Goal: Task Accomplishment & Management: Manage account settings

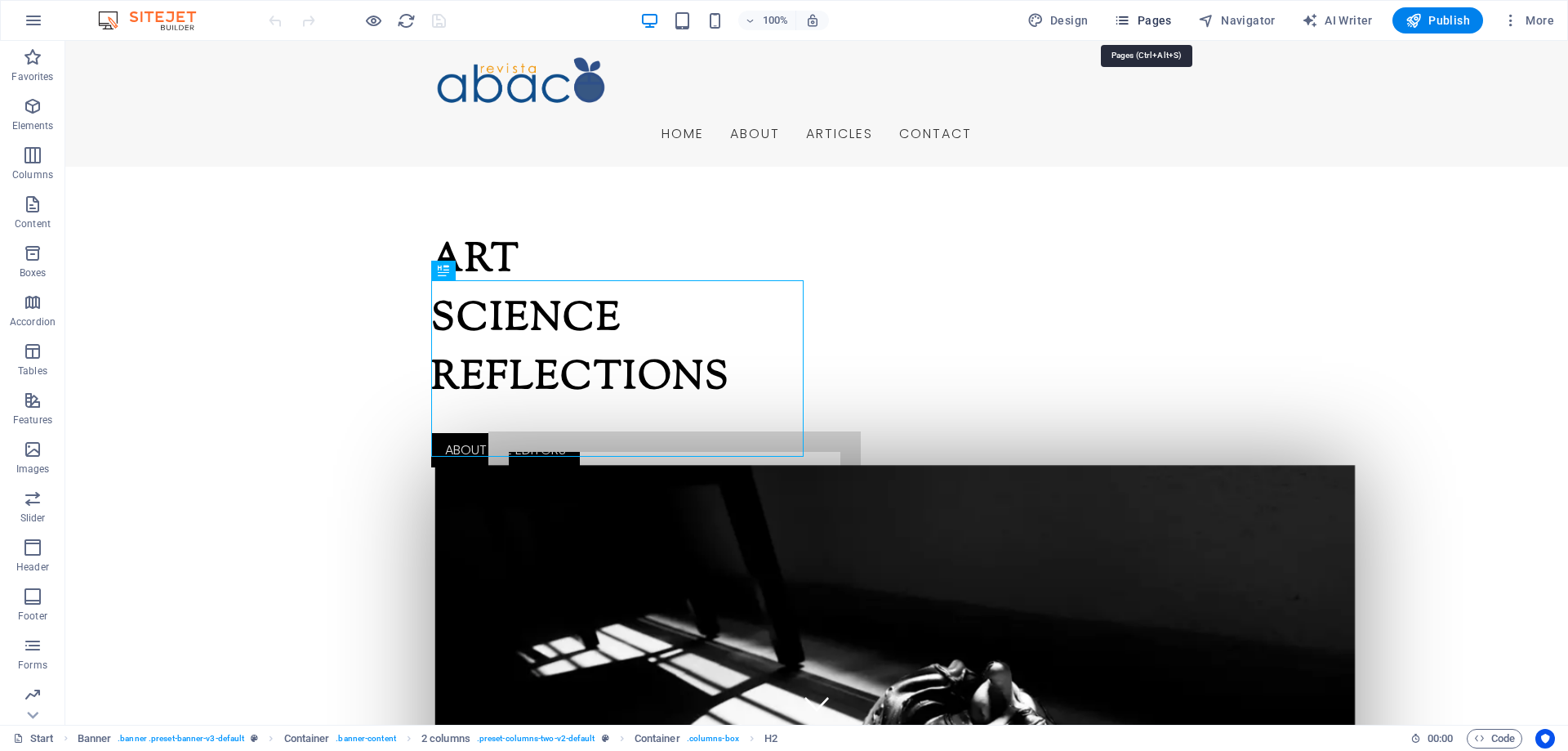
click at [1130, 16] on icon "button" at bounding box center [1122, 20] width 16 height 16
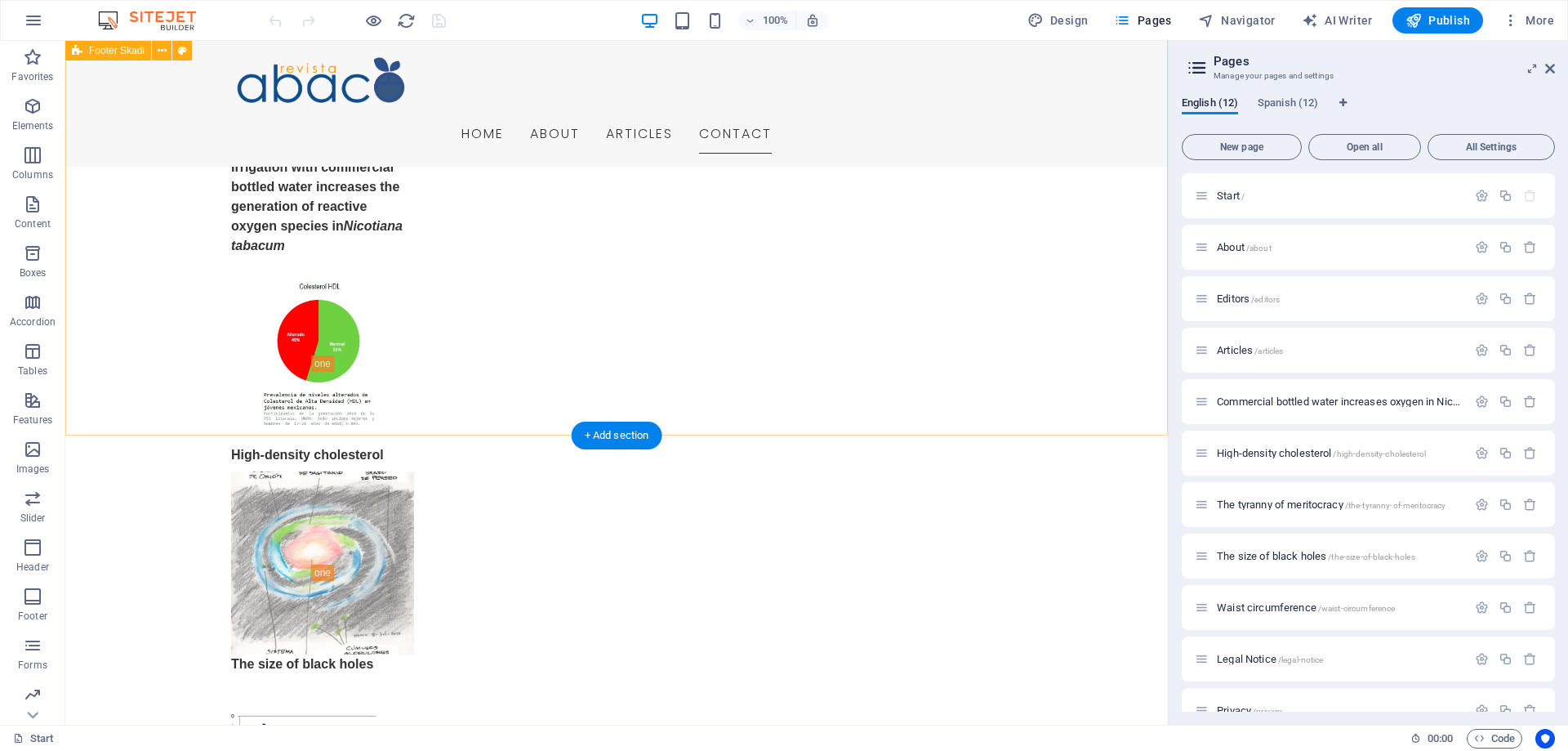
scroll to position [2499, 0]
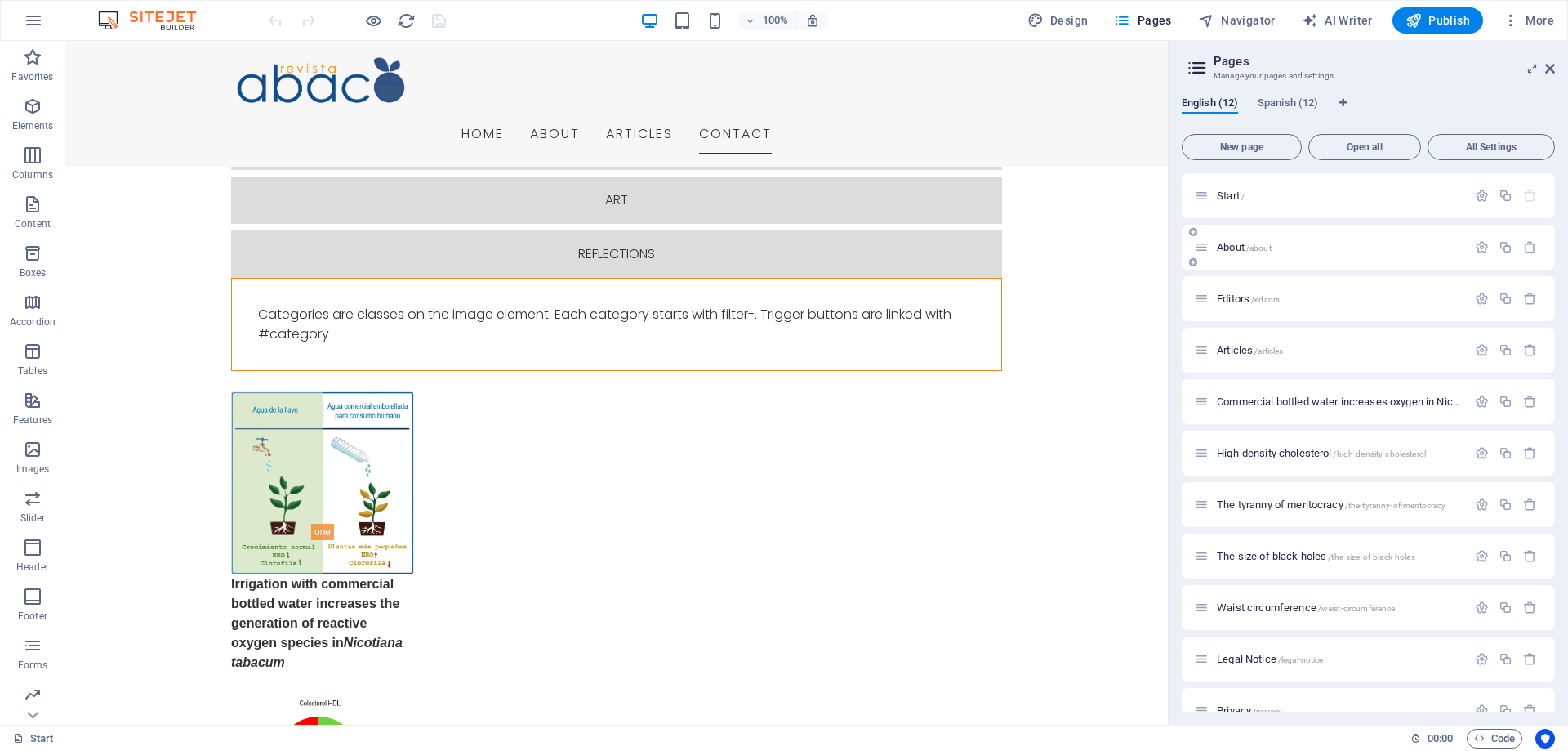
click at [1229, 246] on span "About /about" at bounding box center [1244, 247] width 55 height 12
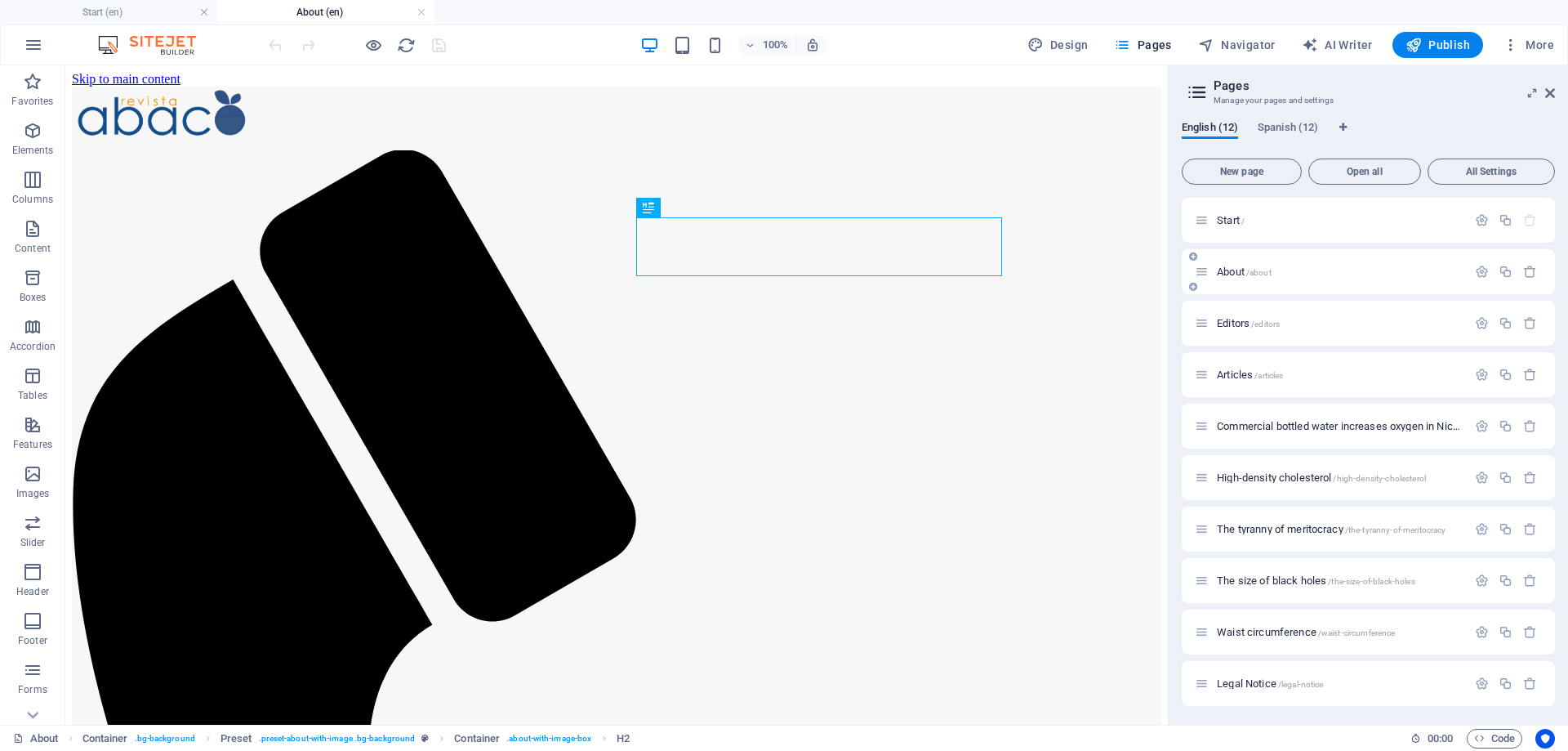
scroll to position [0, 0]
click at [1233, 324] on span "Editors /editors" at bounding box center [1248, 323] width 63 height 12
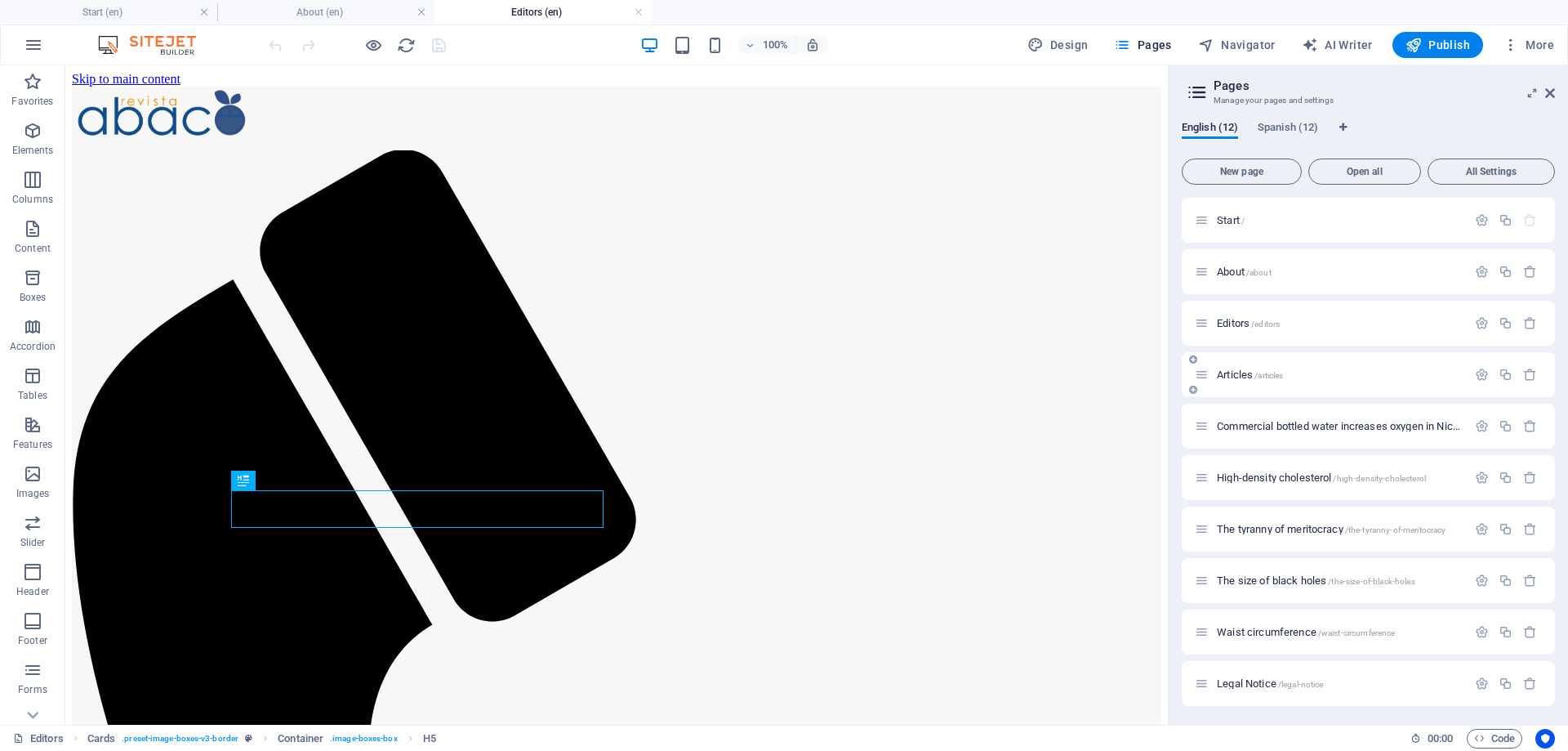
click at [1238, 377] on span "Articles /articles" at bounding box center [1250, 375] width 66 height 12
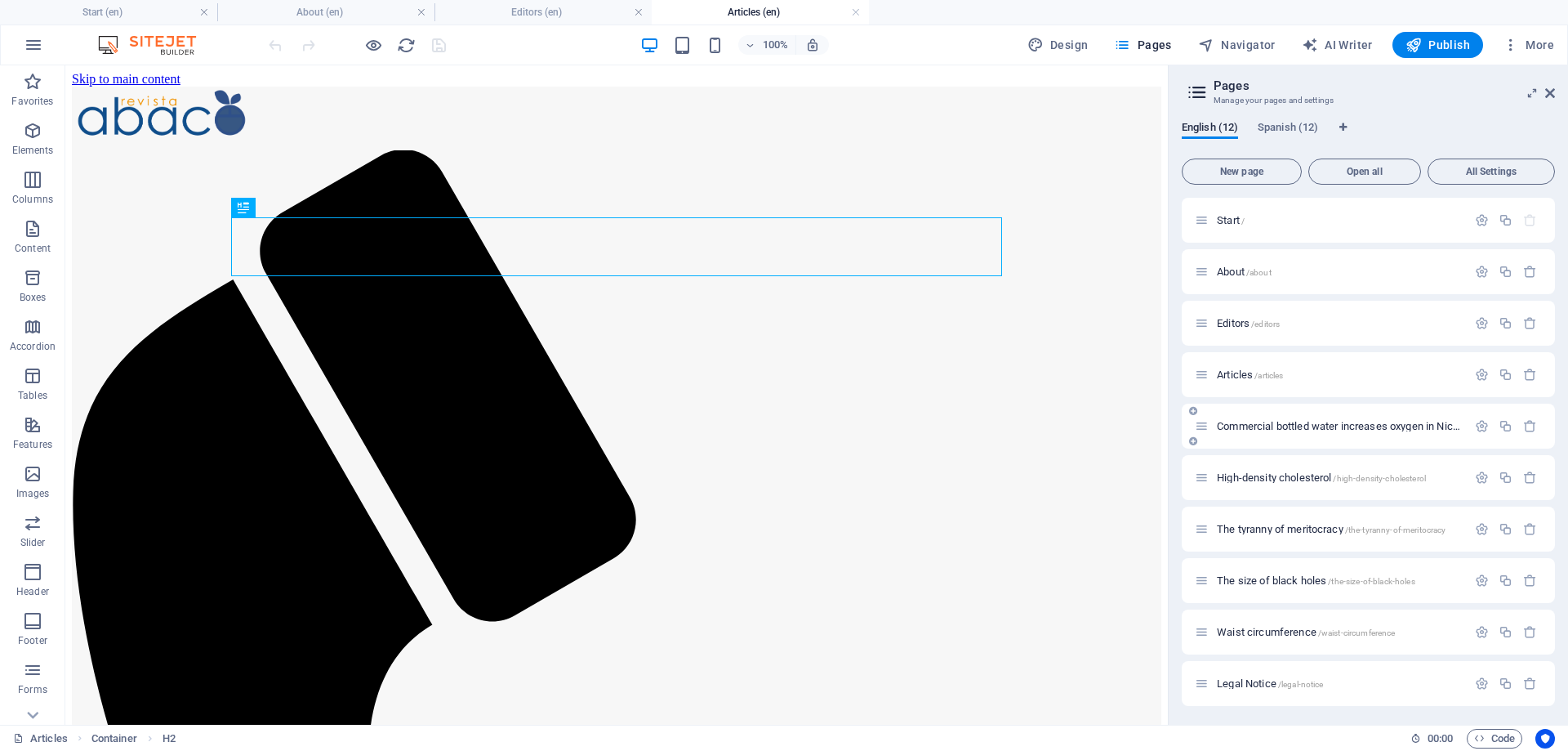
click at [1251, 424] on span "Commercial bottled water increases oxygen in Nicotiana tabacum /commercial-bott…" at bounding box center [1494, 426] width 556 height 12
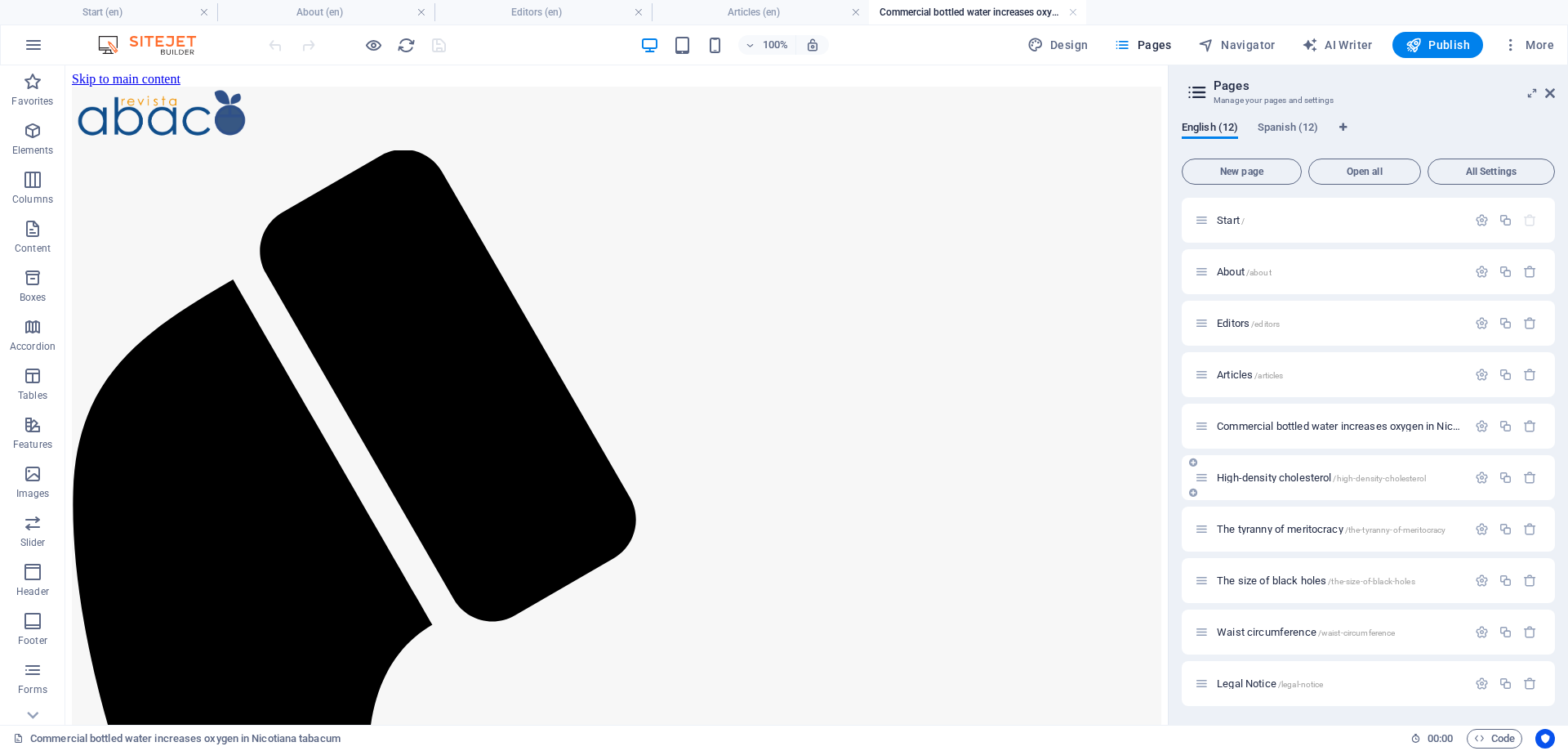
click at [1239, 477] on span "High-density [MEDICAL_DATA] /high-density-[MEDICAL_DATA]" at bounding box center [1320, 477] width 209 height 12
click at [1239, 532] on span "The tyranny of meritocracy /the-tyranny-of-meritocracy" at bounding box center [1330, 529] width 229 height 12
click at [1245, 578] on span "The size of black holes /the-size-of-black-holes" at bounding box center [1315, 580] width 199 height 12
click at [1247, 627] on span "Waist circumference /waist-circumference" at bounding box center [1306, 632] width 178 height 12
click at [1248, 686] on span "Legal Notice /legal-notice" at bounding box center [1270, 683] width 106 height 12
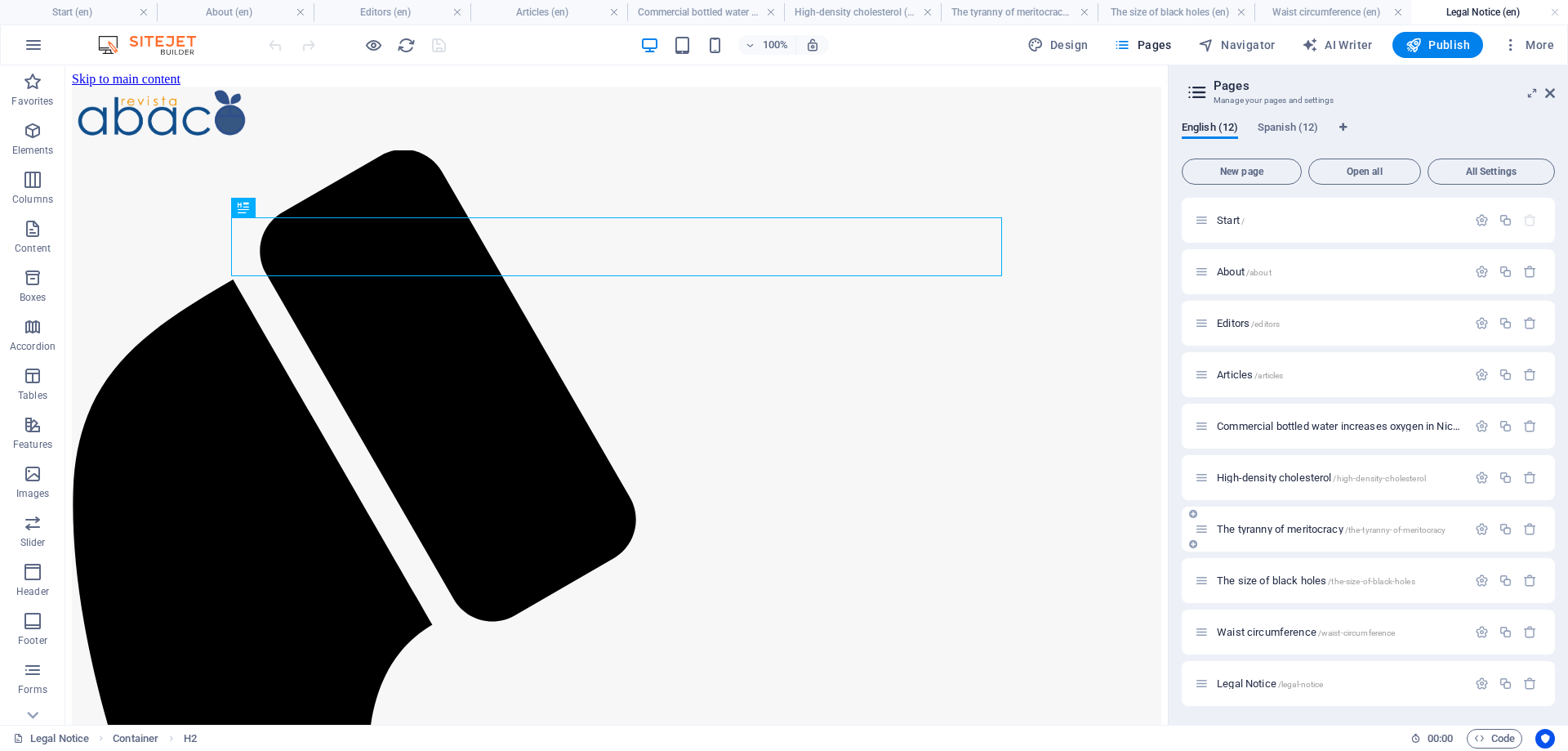
scroll to position [104, 0]
click at [1231, 629] on span "Privacy /privacy" at bounding box center [1249, 631] width 65 height 12
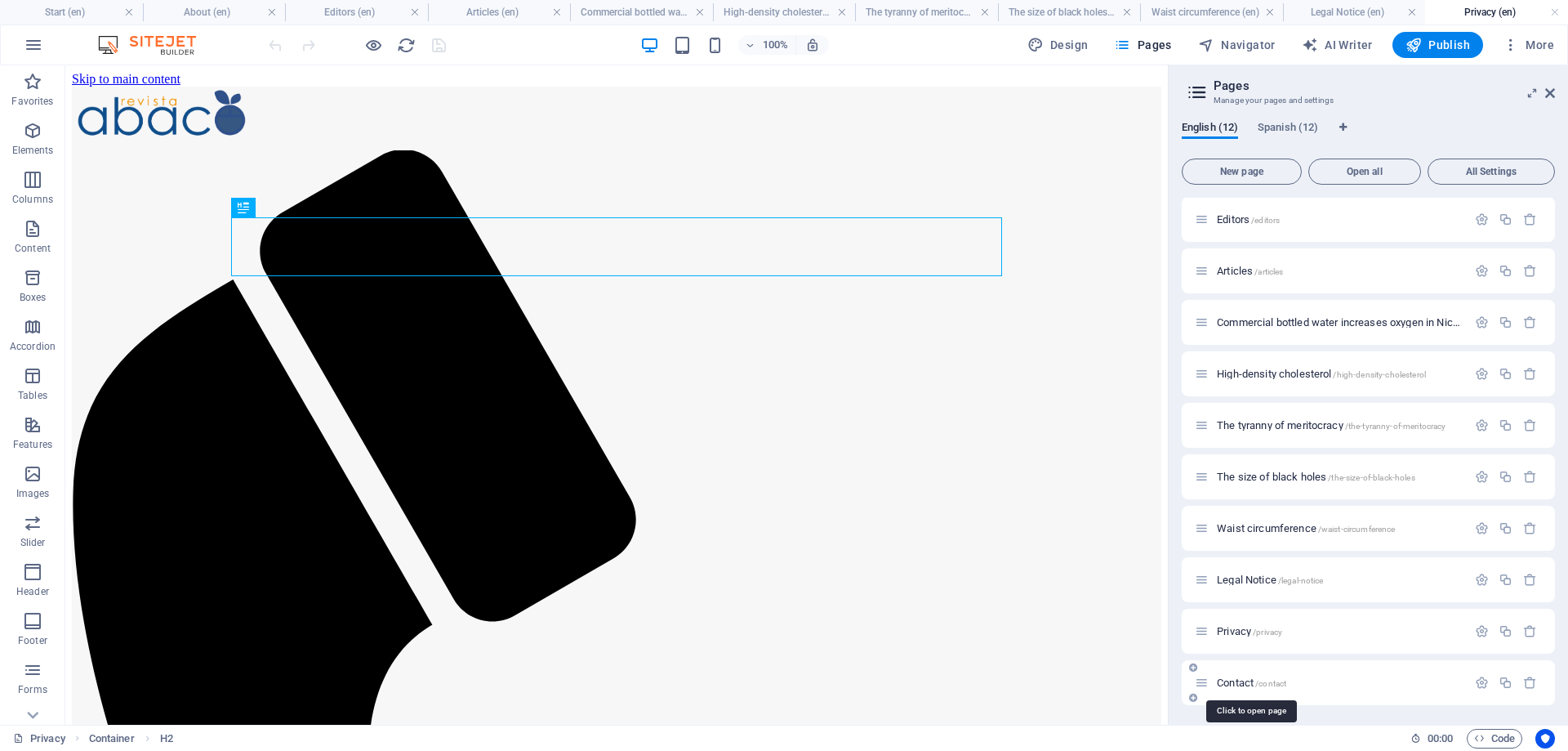
click at [1240, 681] on span "Contact /contact" at bounding box center [1252, 682] width 70 height 12
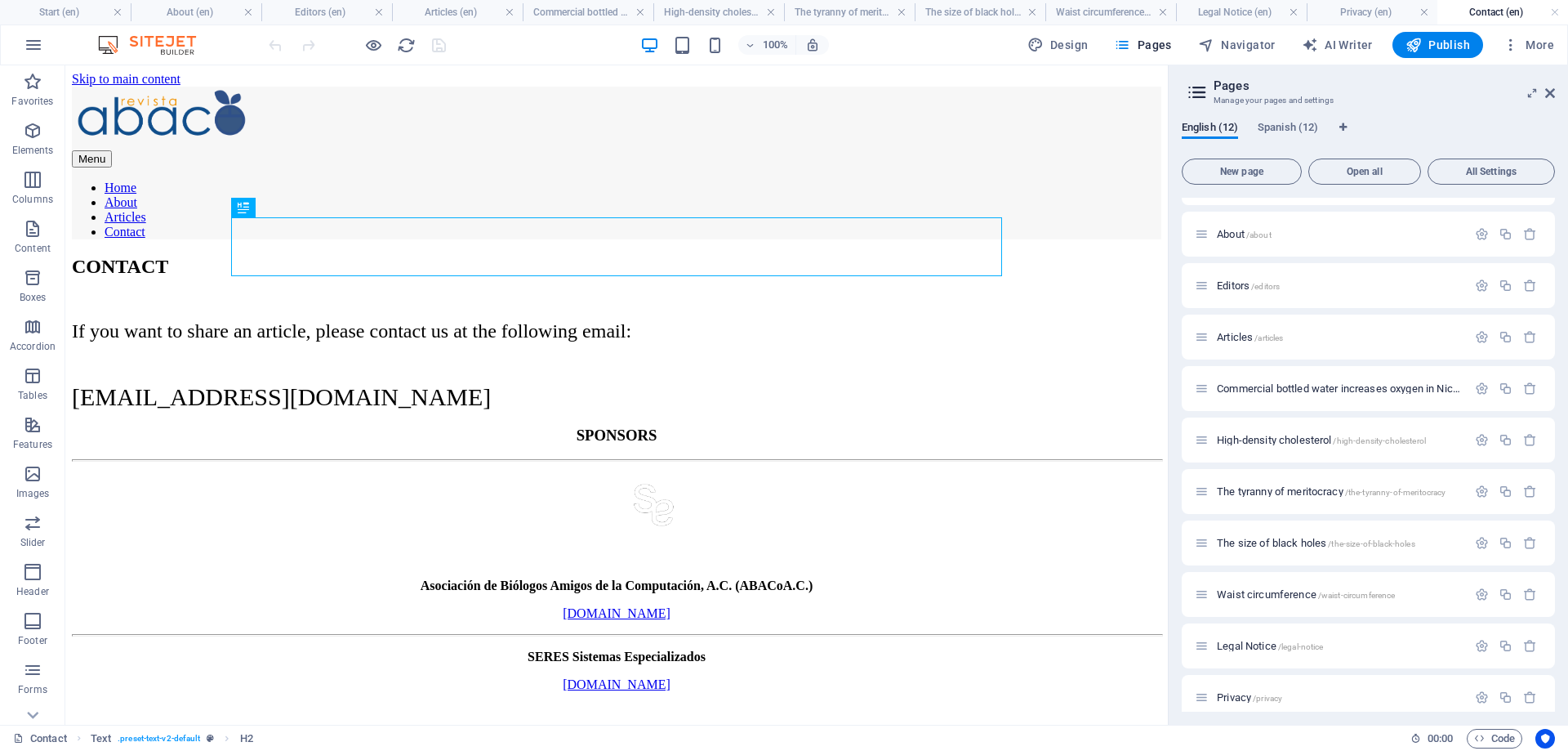
scroll to position [0, 0]
click at [48, 11] on h4 "Start (en)" at bounding box center [65, 12] width 131 height 18
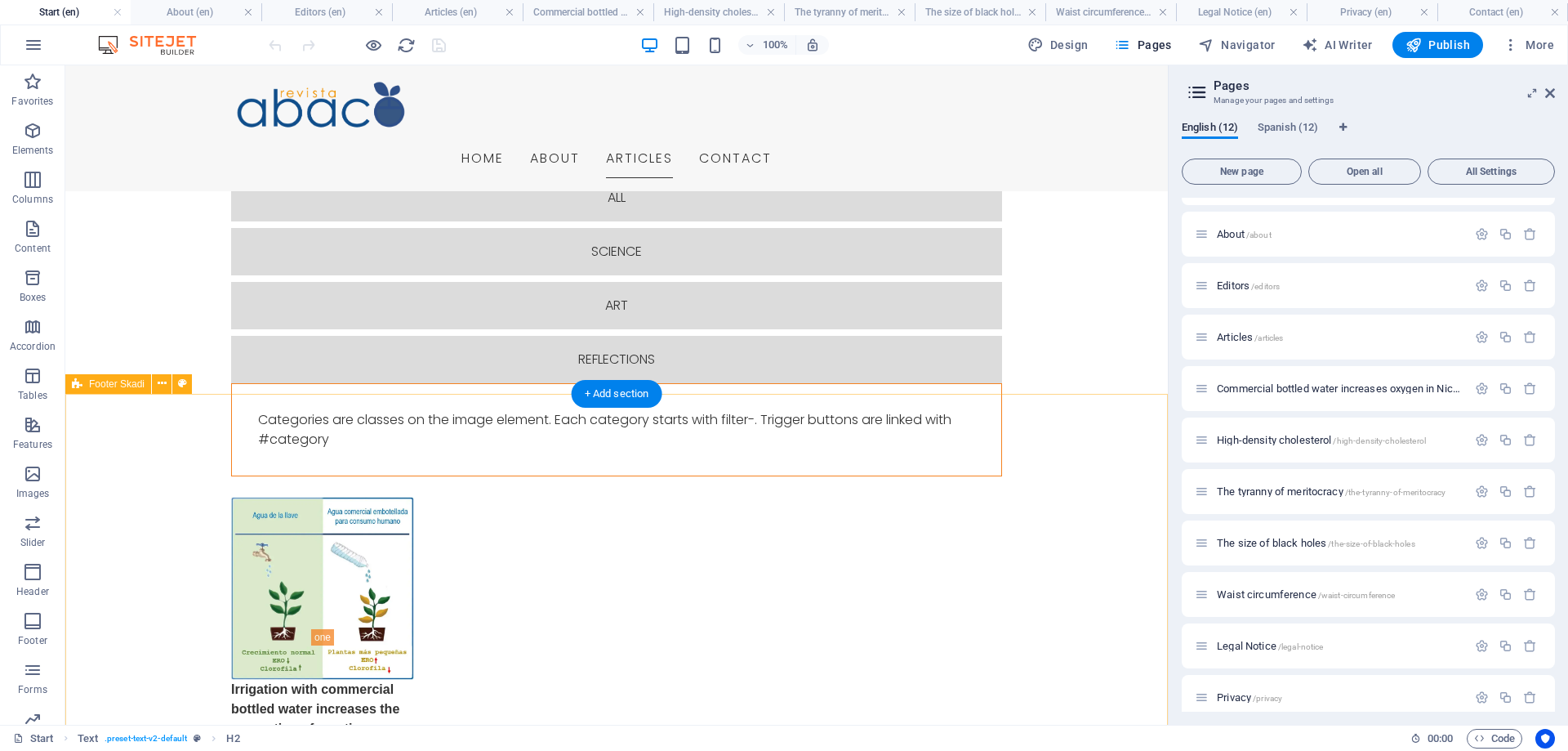
scroll to position [2251, 0]
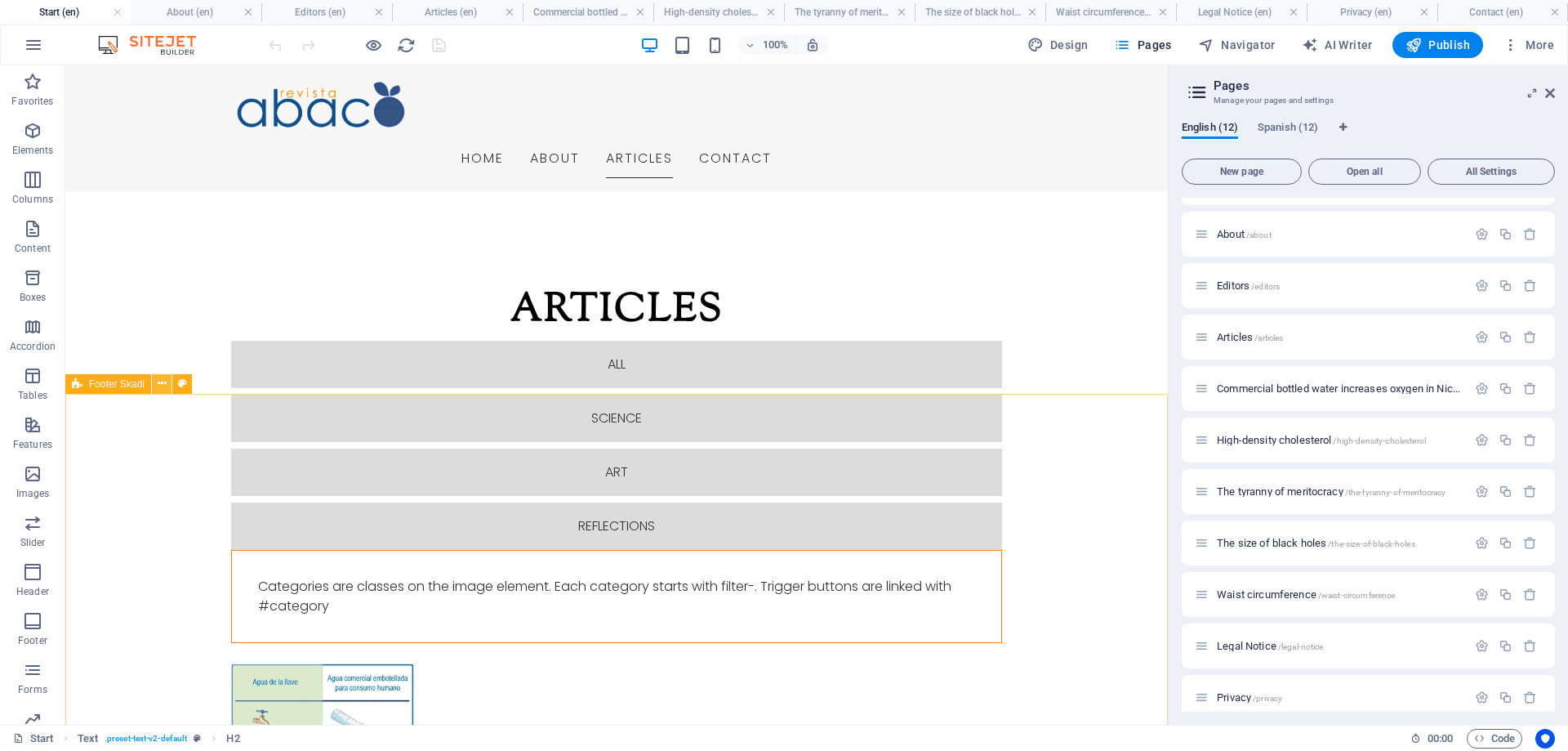
click at [156, 384] on button at bounding box center [162, 384] width 20 height 20
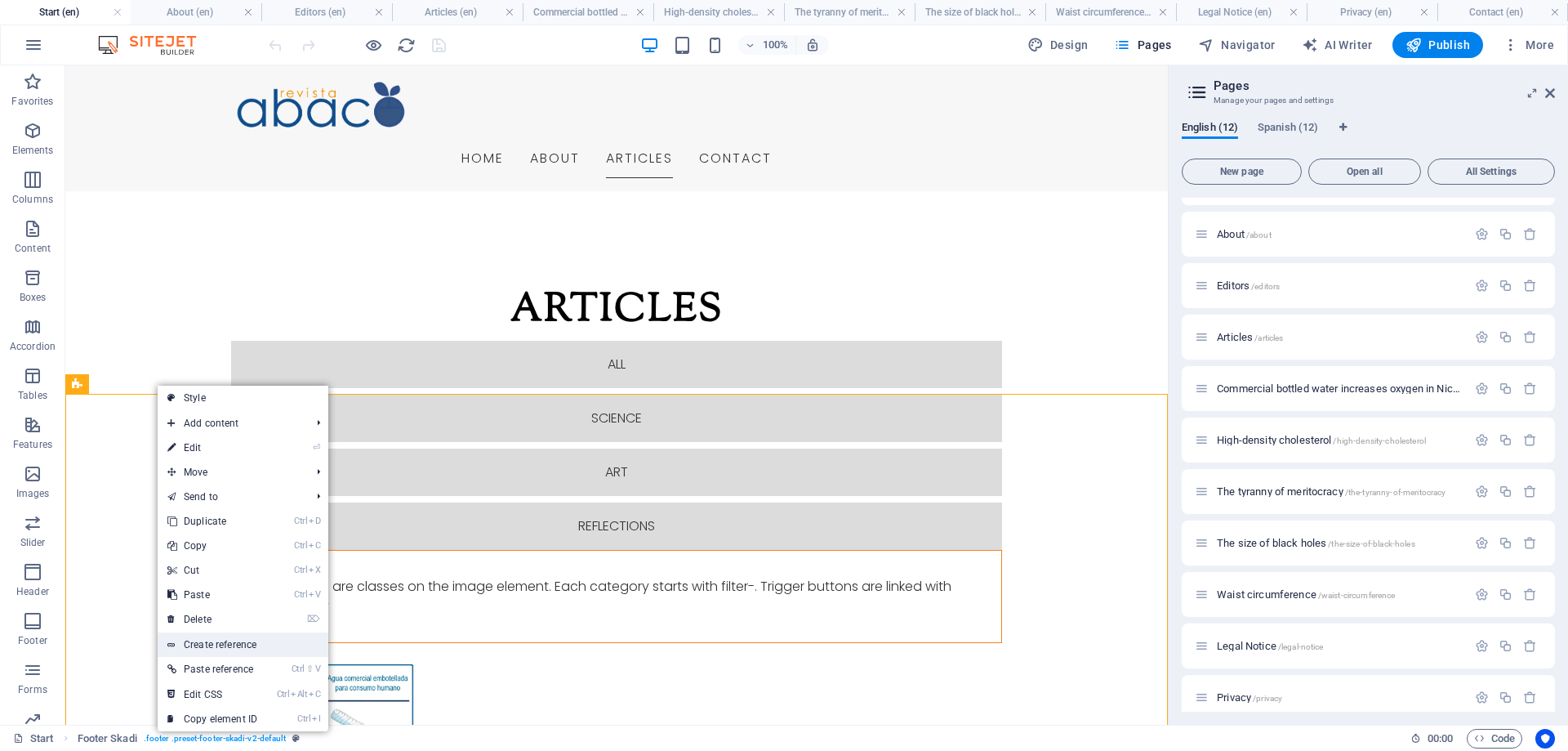
click at [223, 645] on link "Create reference" at bounding box center [243, 644] width 171 height 25
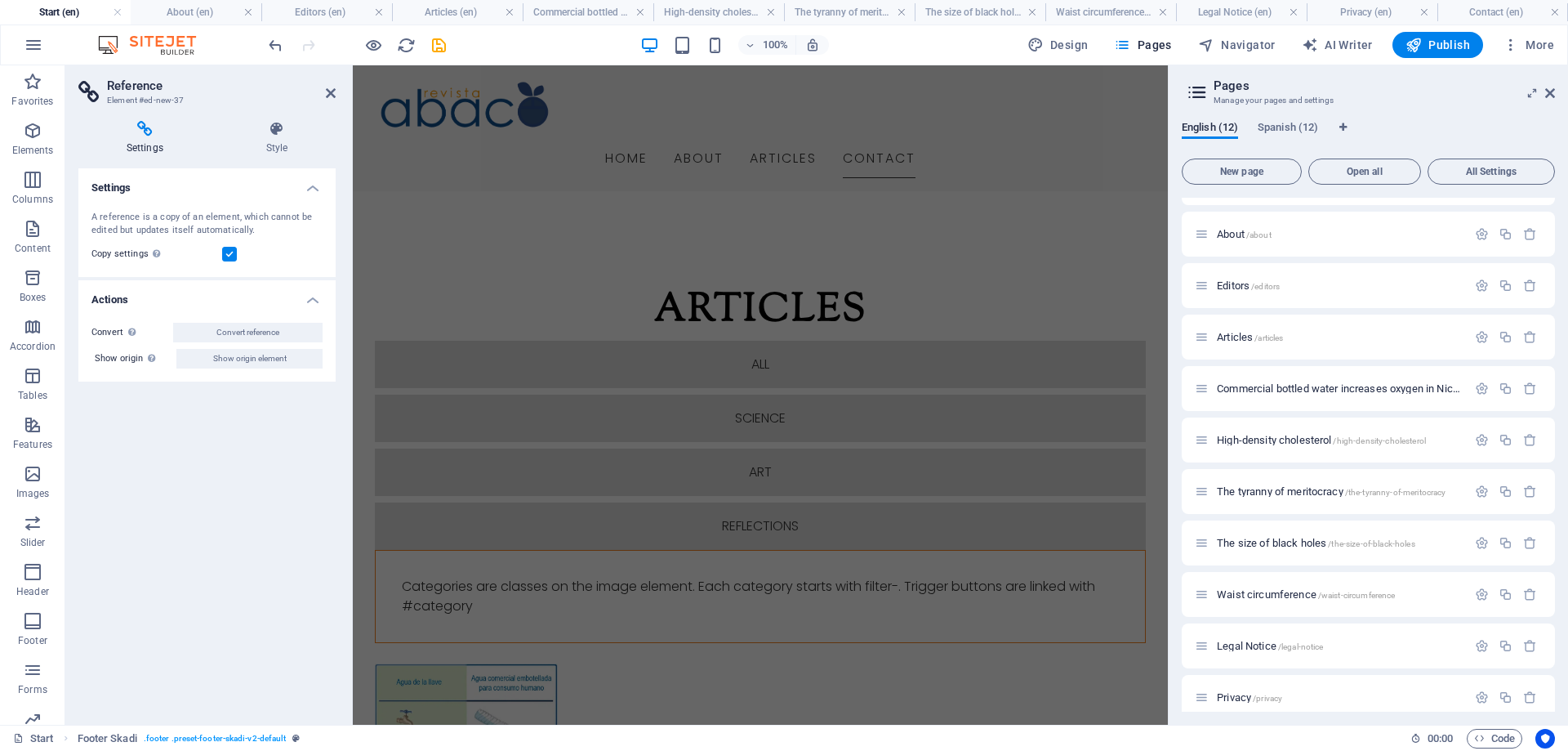
scroll to position [3312, 0]
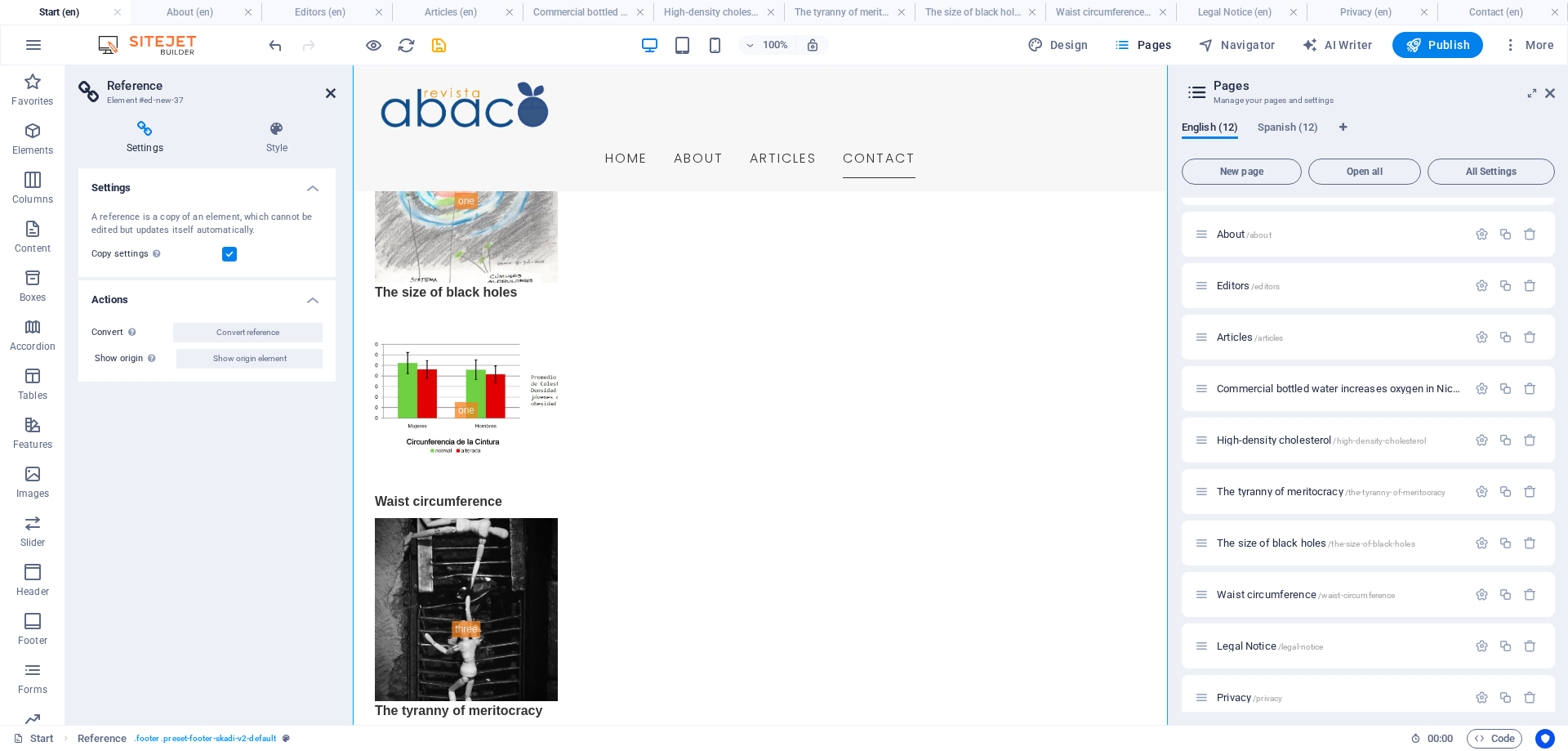
click at [330, 90] on icon at bounding box center [330, 93] width 10 height 13
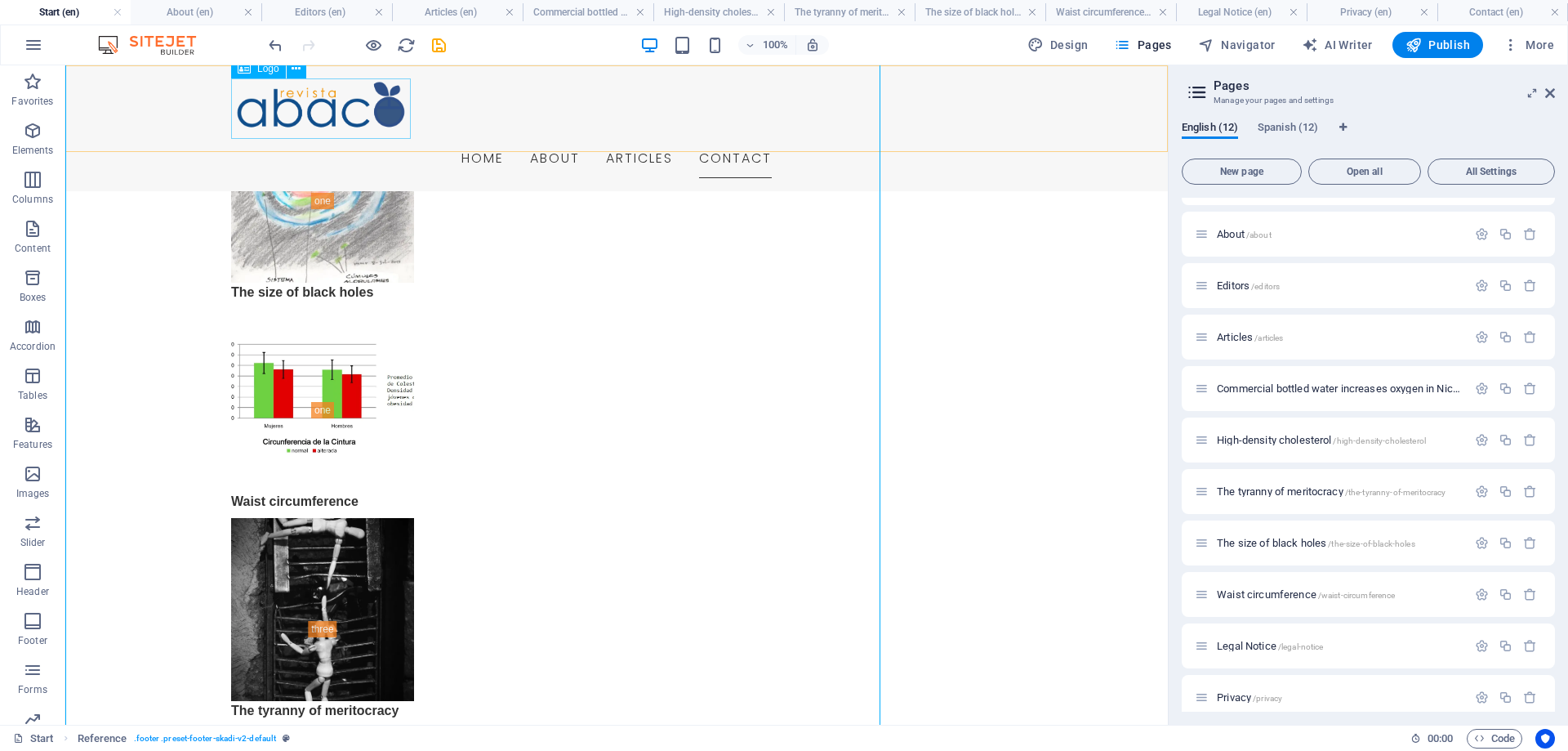
scroll to position [3313, 0]
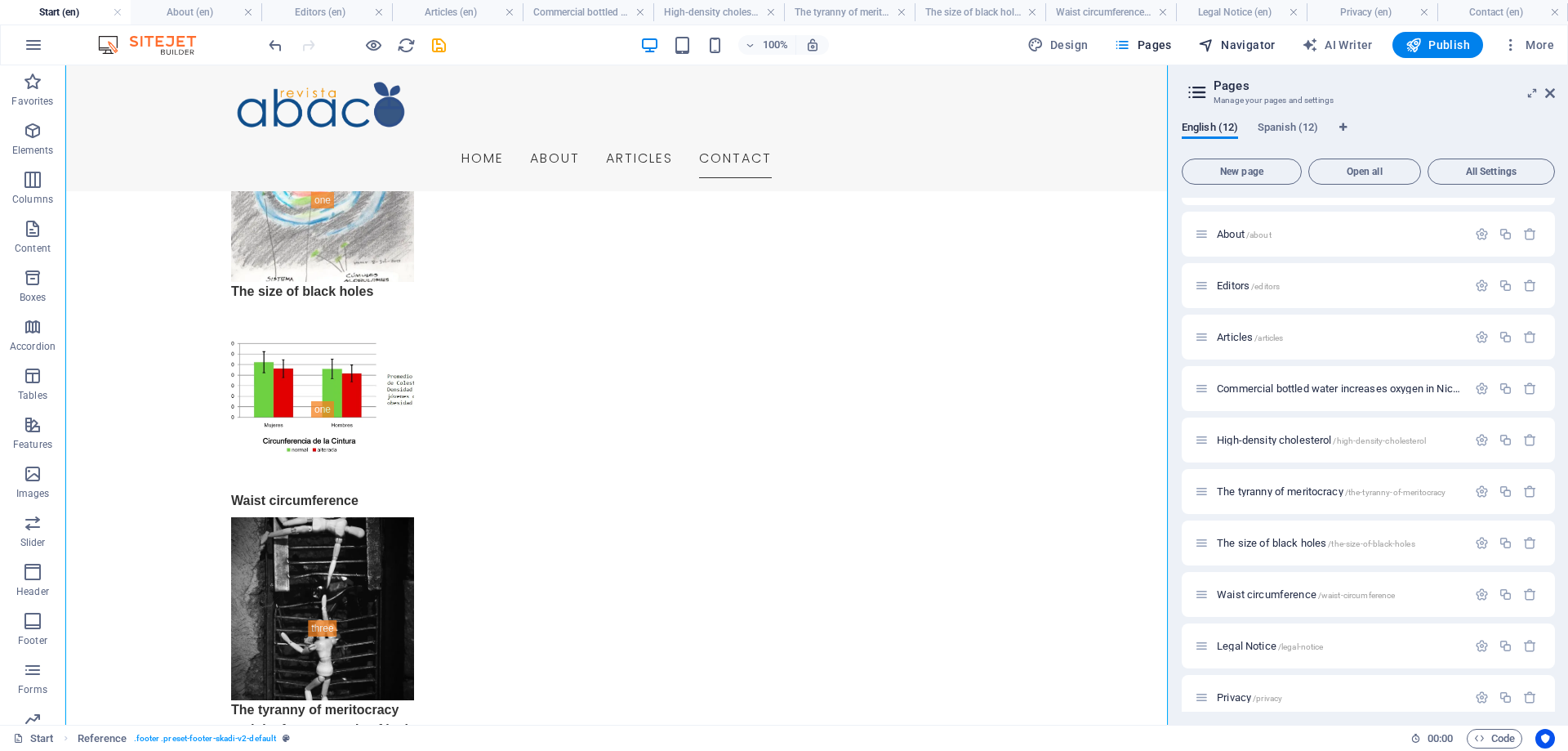
click at [1247, 40] on span "Navigator" at bounding box center [1237, 45] width 78 height 16
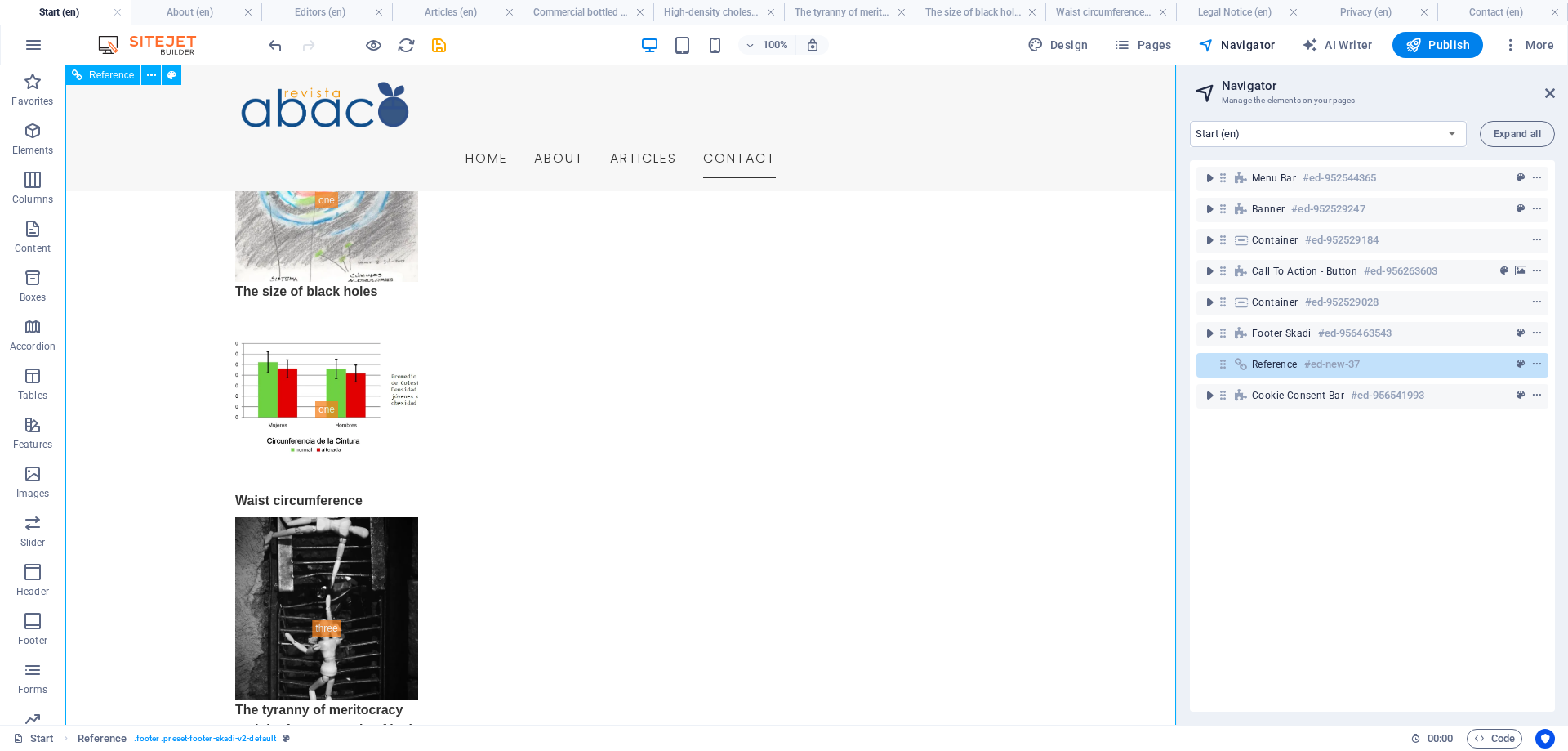
scroll to position [3062, 0]
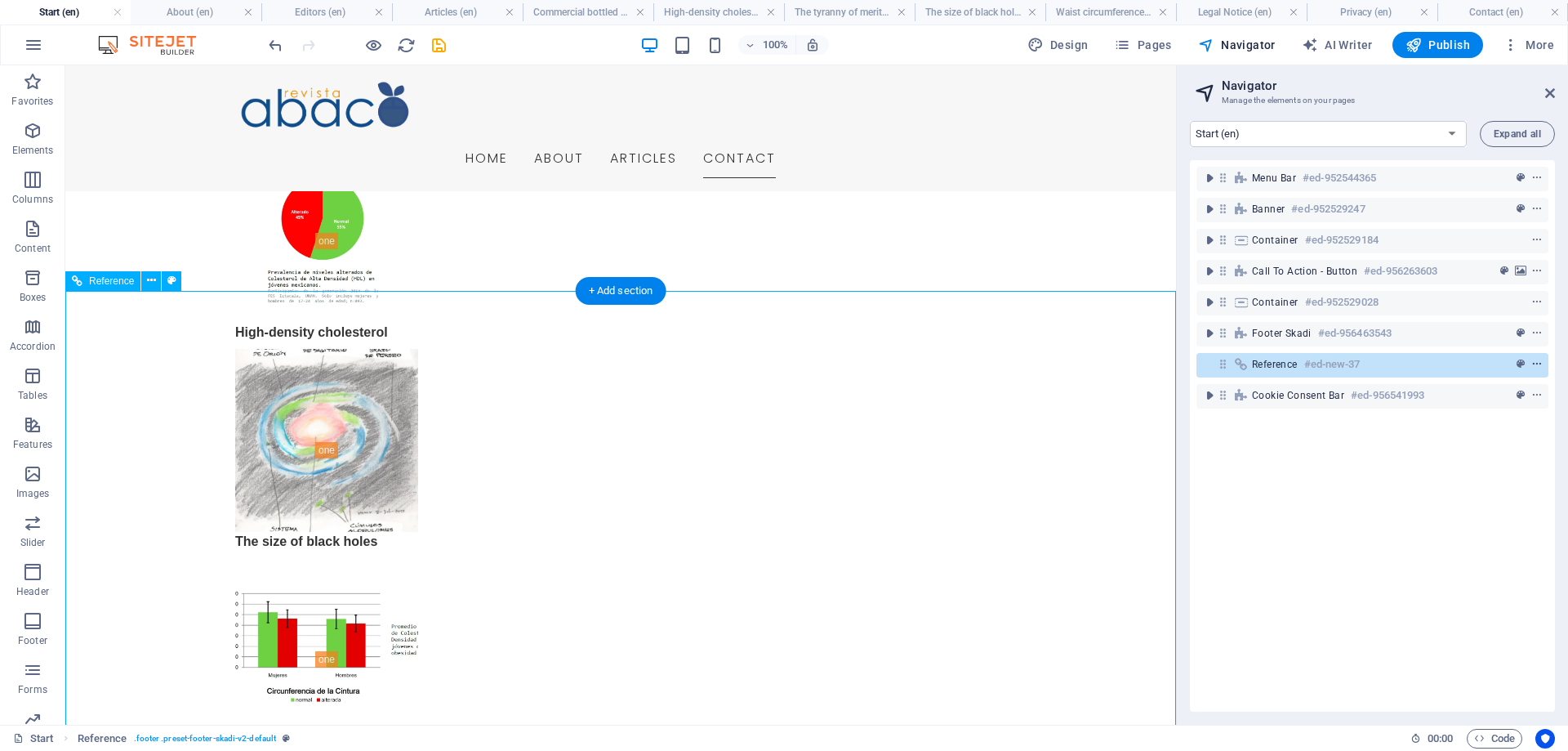
click at [1537, 364] on icon "context-menu" at bounding box center [1536, 364] width 11 height 11
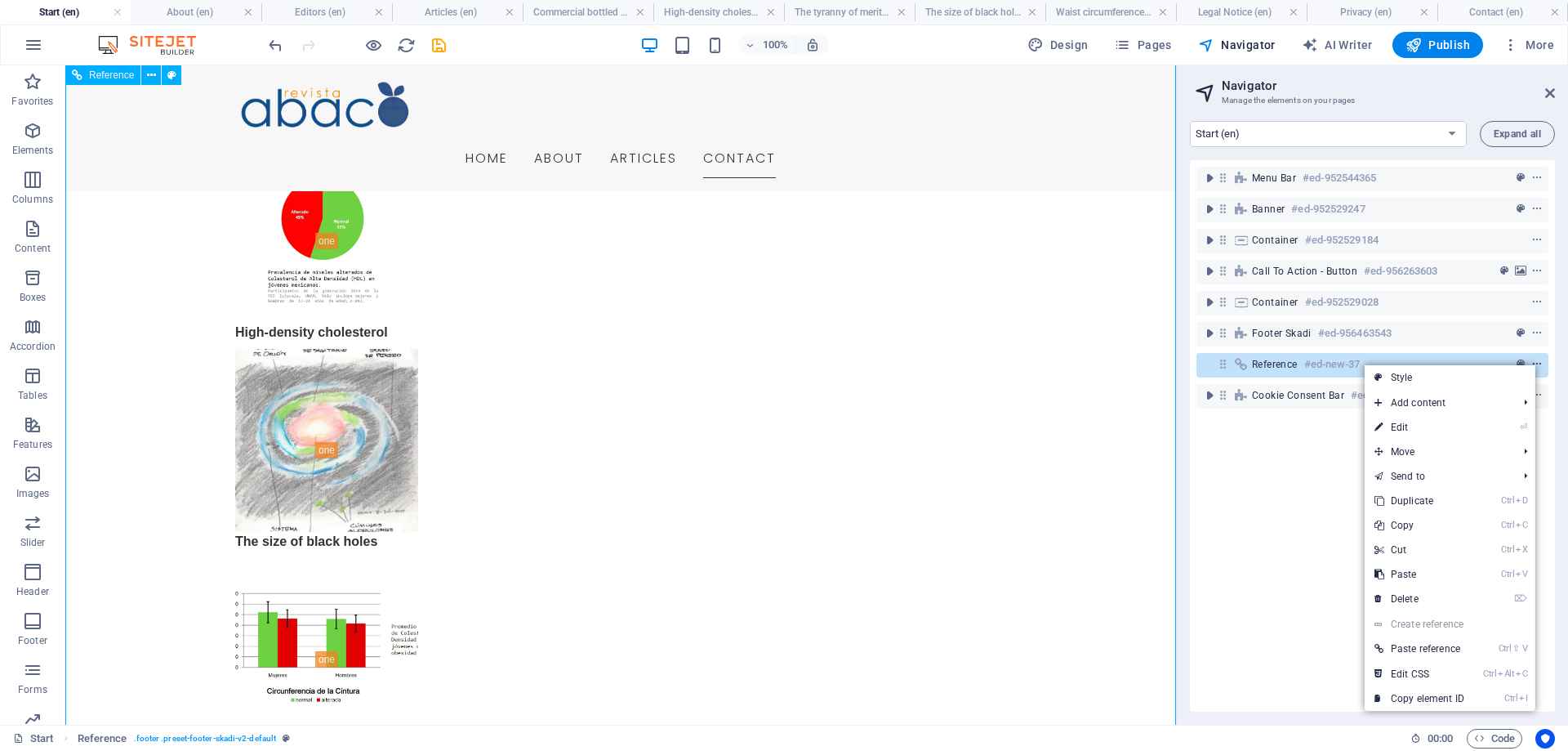
scroll to position [3313, 0]
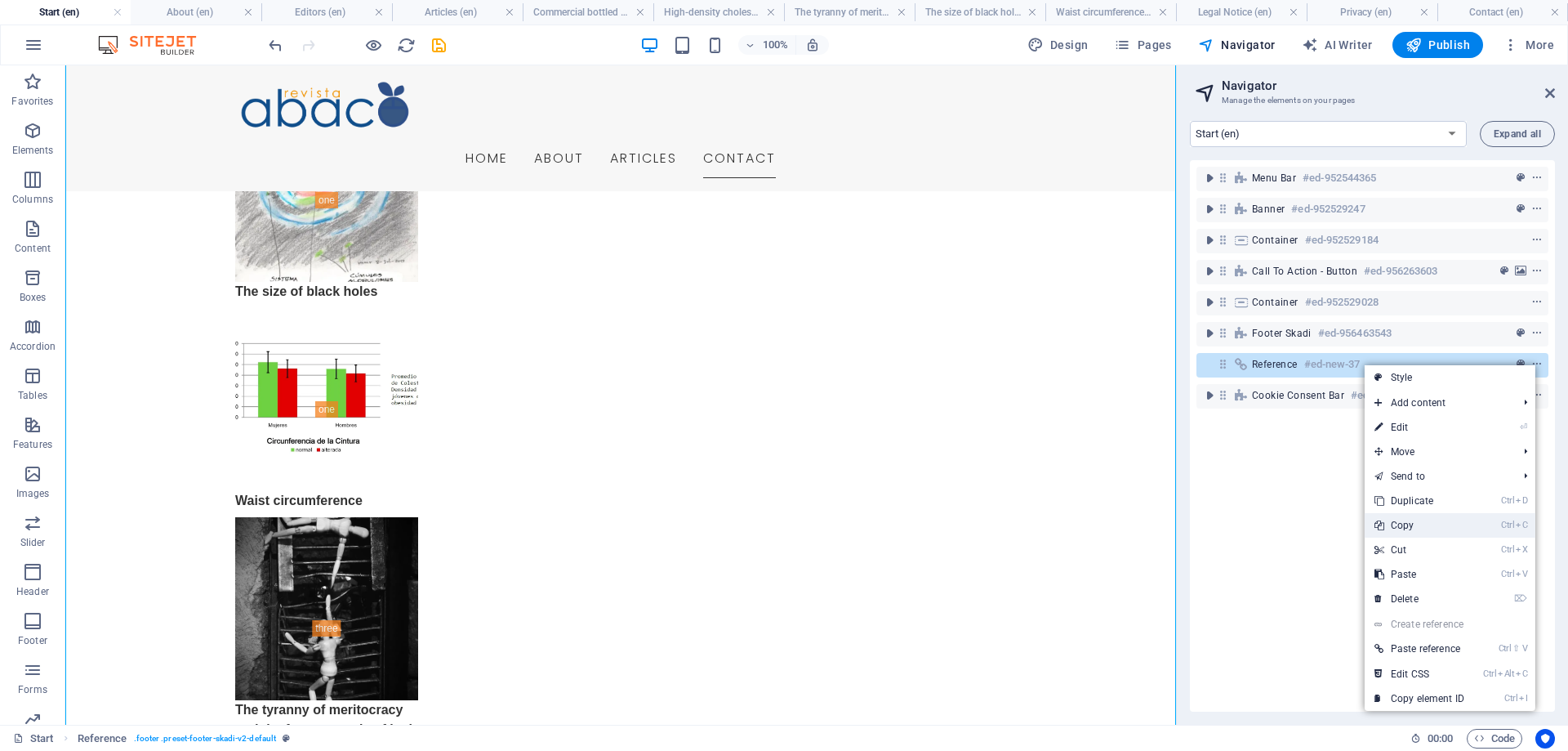
click at [1416, 524] on link "Ctrl C Copy" at bounding box center [1419, 525] width 110 height 25
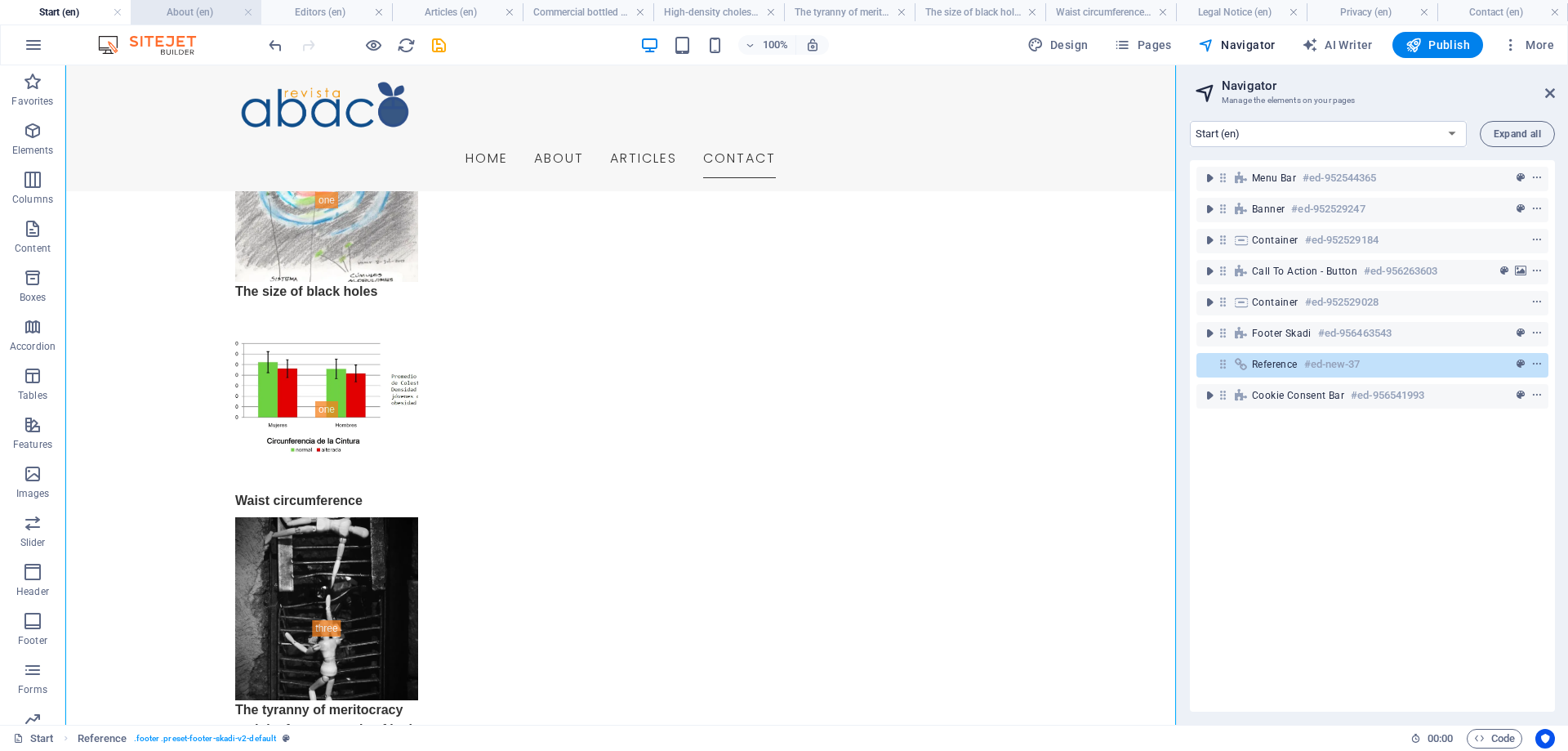
click at [175, 16] on h4 "About (en)" at bounding box center [196, 12] width 131 height 18
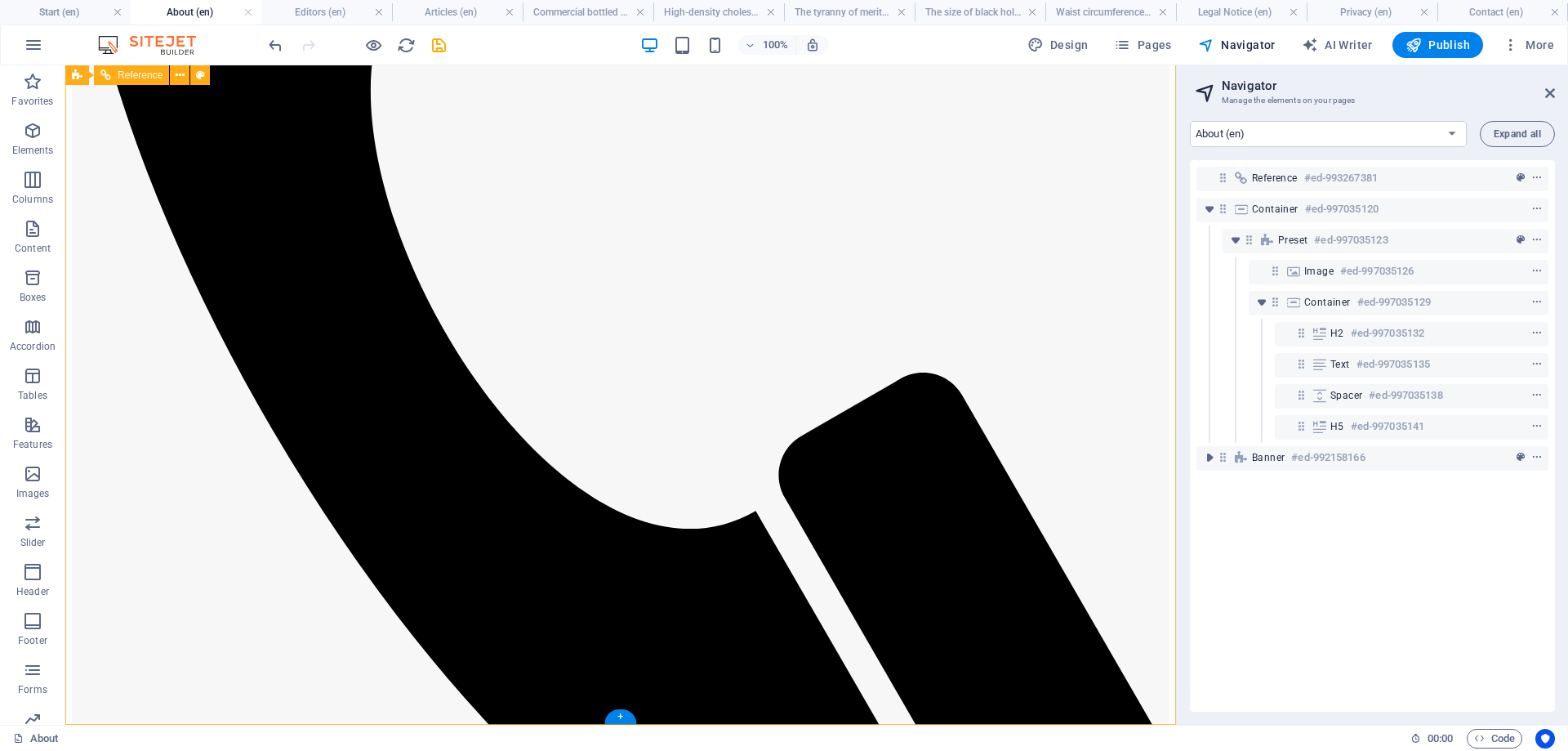
scroll to position [423, 0]
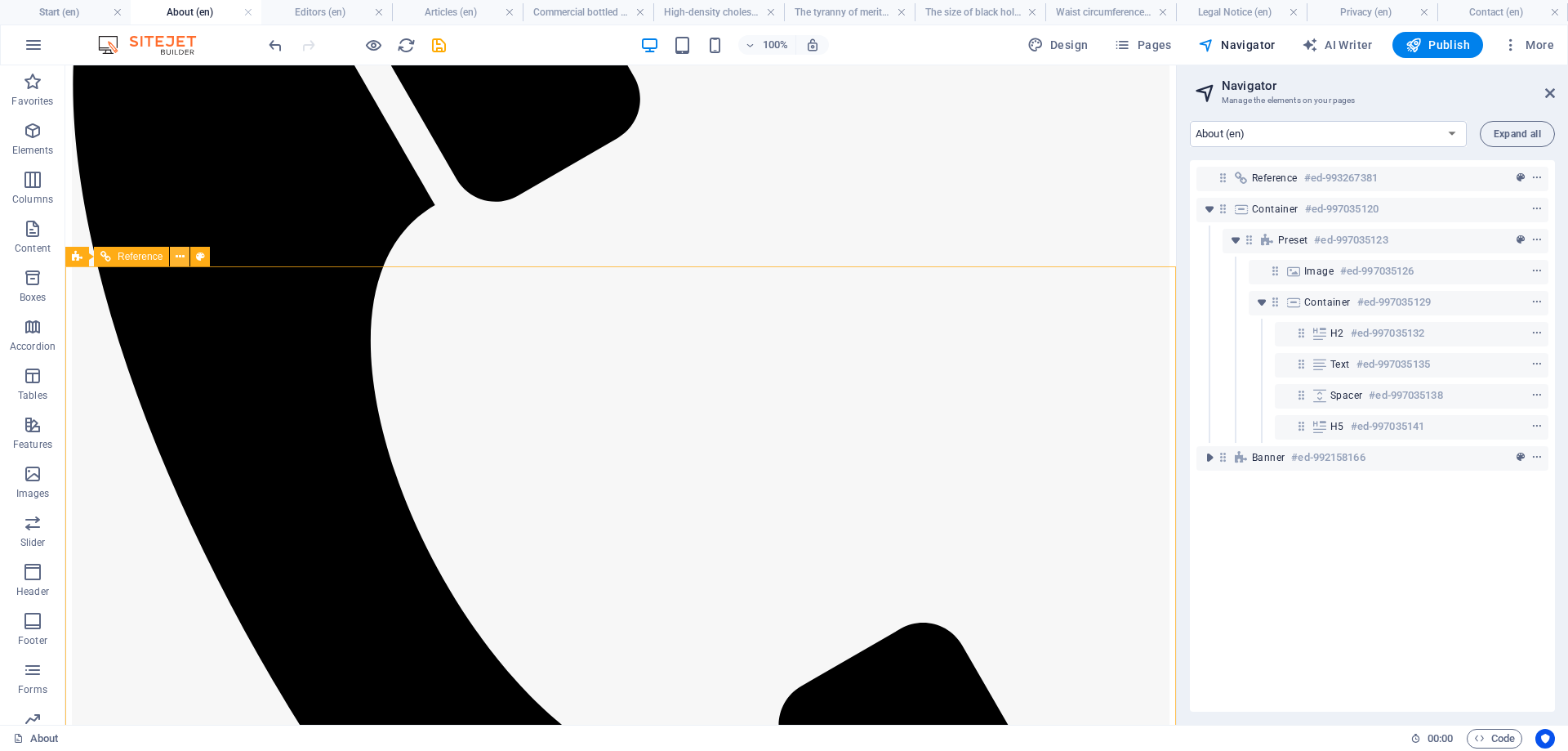
click at [175, 259] on button at bounding box center [180, 257] width 20 height 20
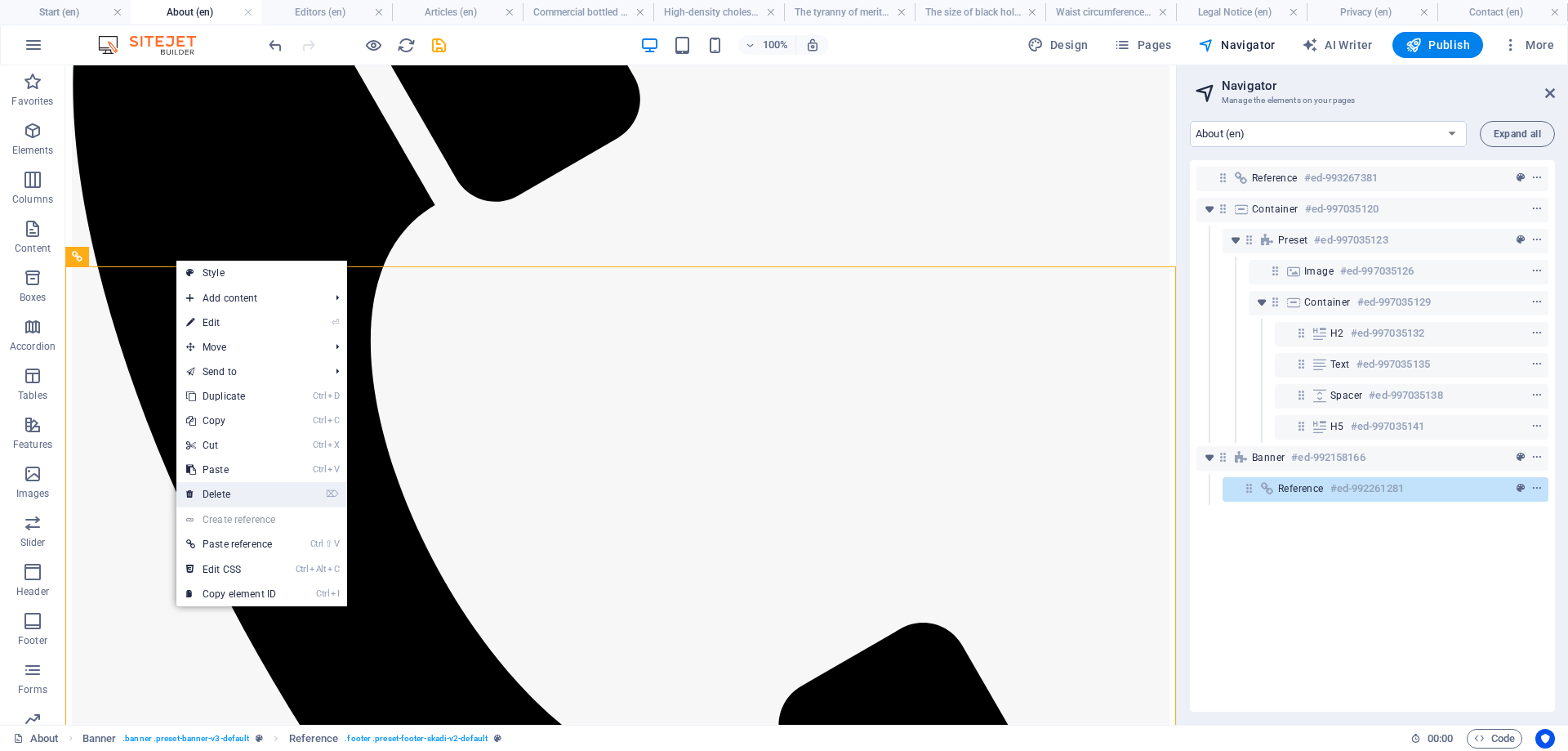
drag, startPoint x: 234, startPoint y: 492, endPoint x: 166, endPoint y: 420, distance: 99.0
click at [234, 492] on link "⌦ Delete" at bounding box center [232, 494] width 110 height 25
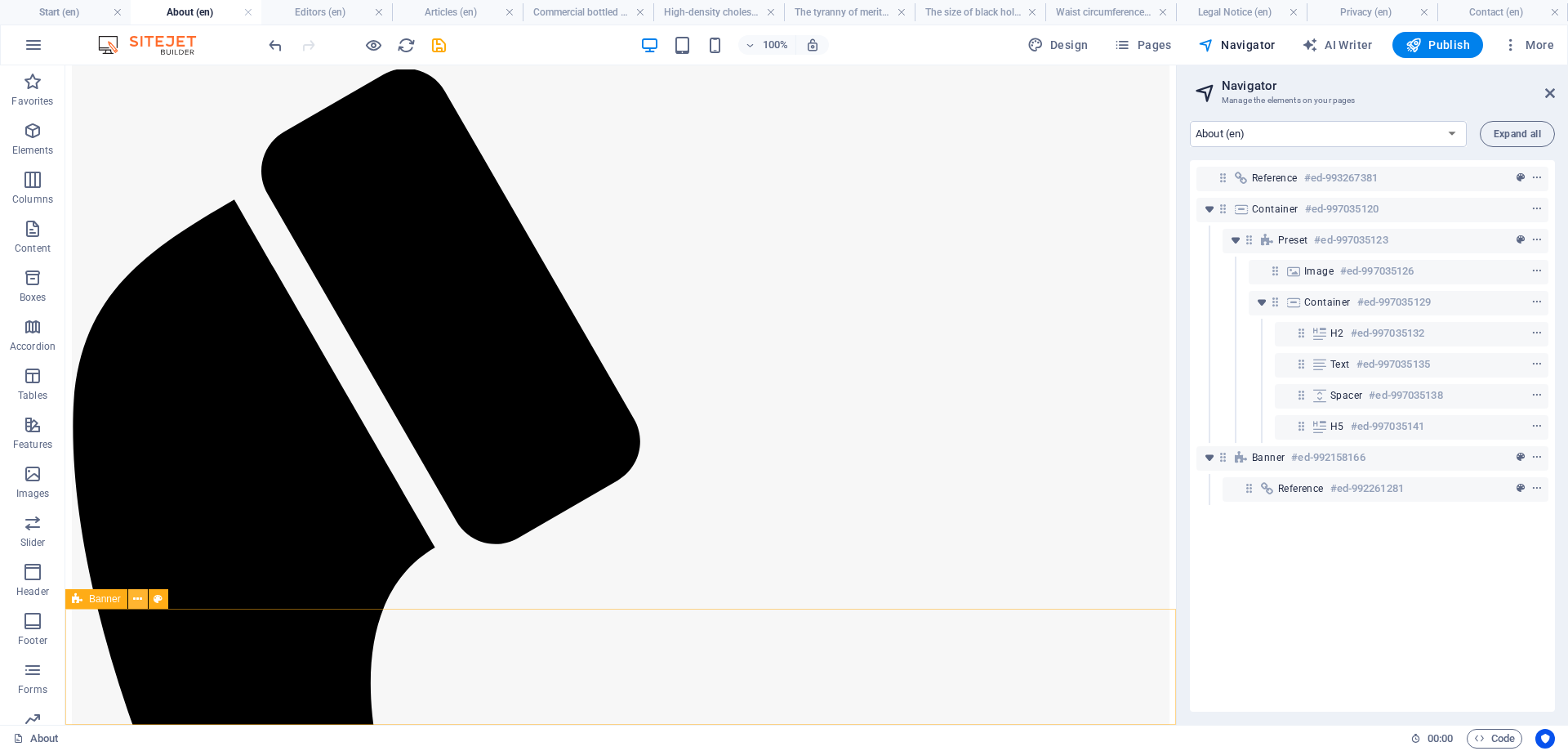
click at [140, 600] on icon at bounding box center [137, 599] width 9 height 17
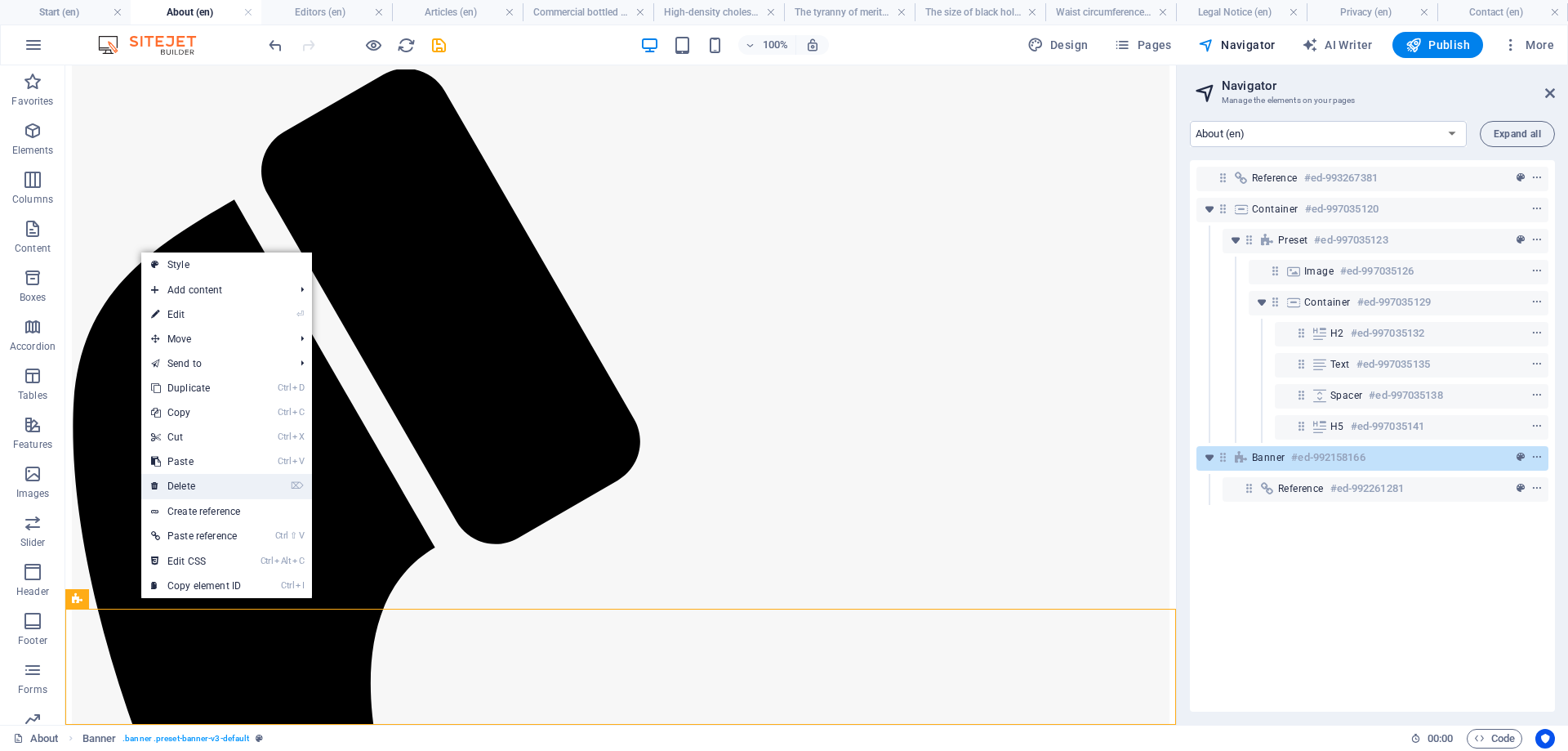
click at [188, 486] on link "⌦ Delete" at bounding box center [197, 486] width 110 height 25
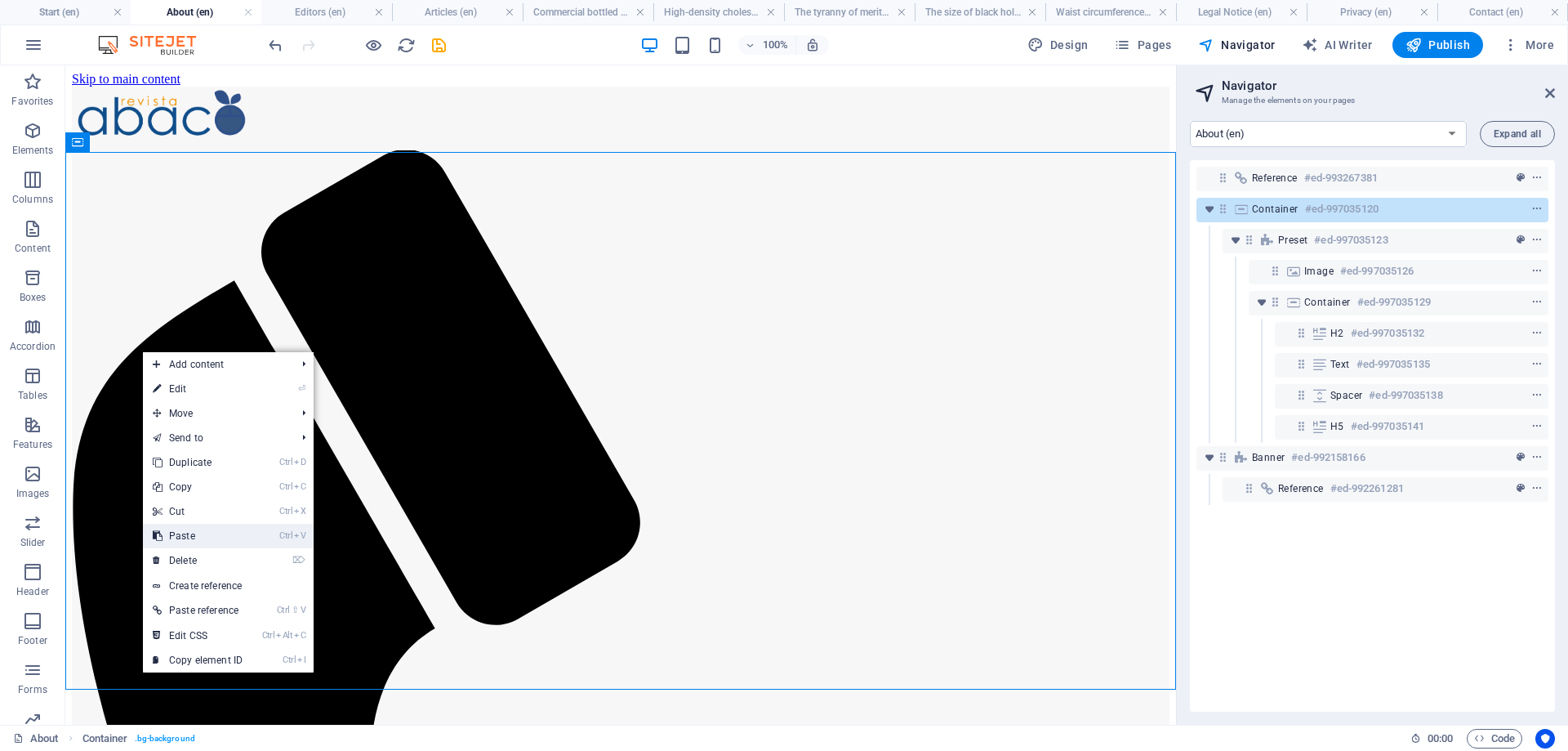
click at [199, 537] on link "Ctrl V Paste" at bounding box center [198, 535] width 110 height 25
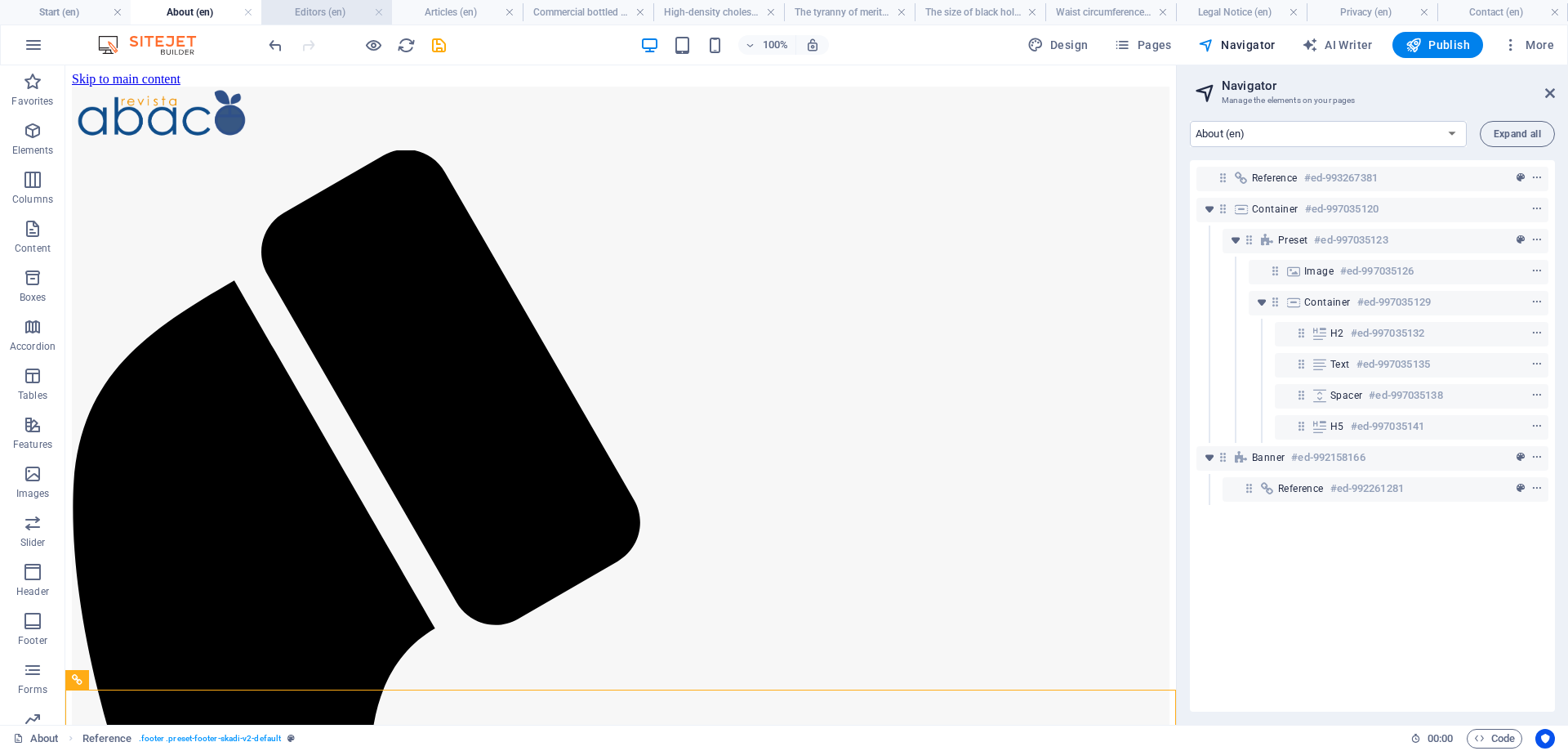
click at [325, 13] on h4 "Editors (en)" at bounding box center [326, 12] width 131 height 18
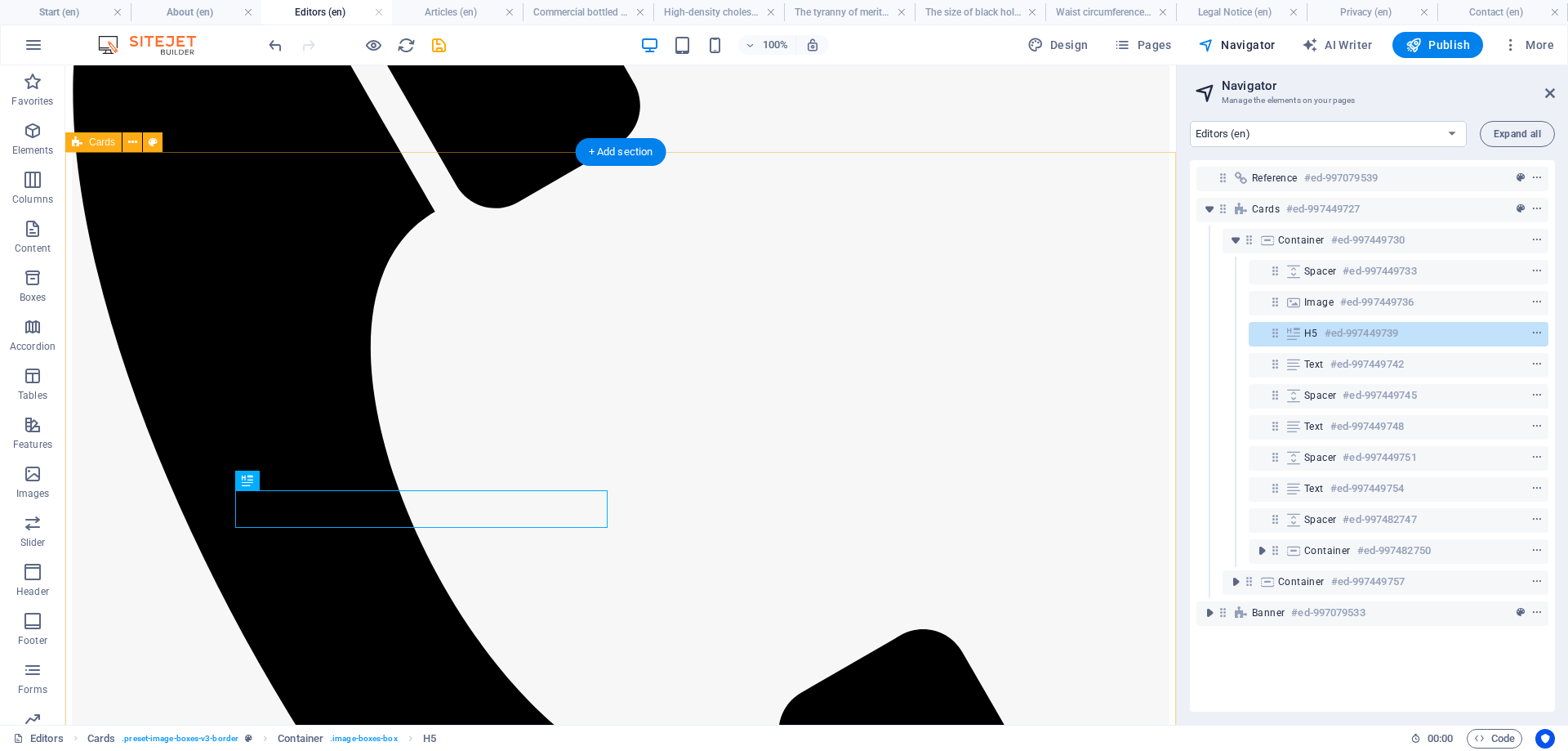
scroll to position [500, 0]
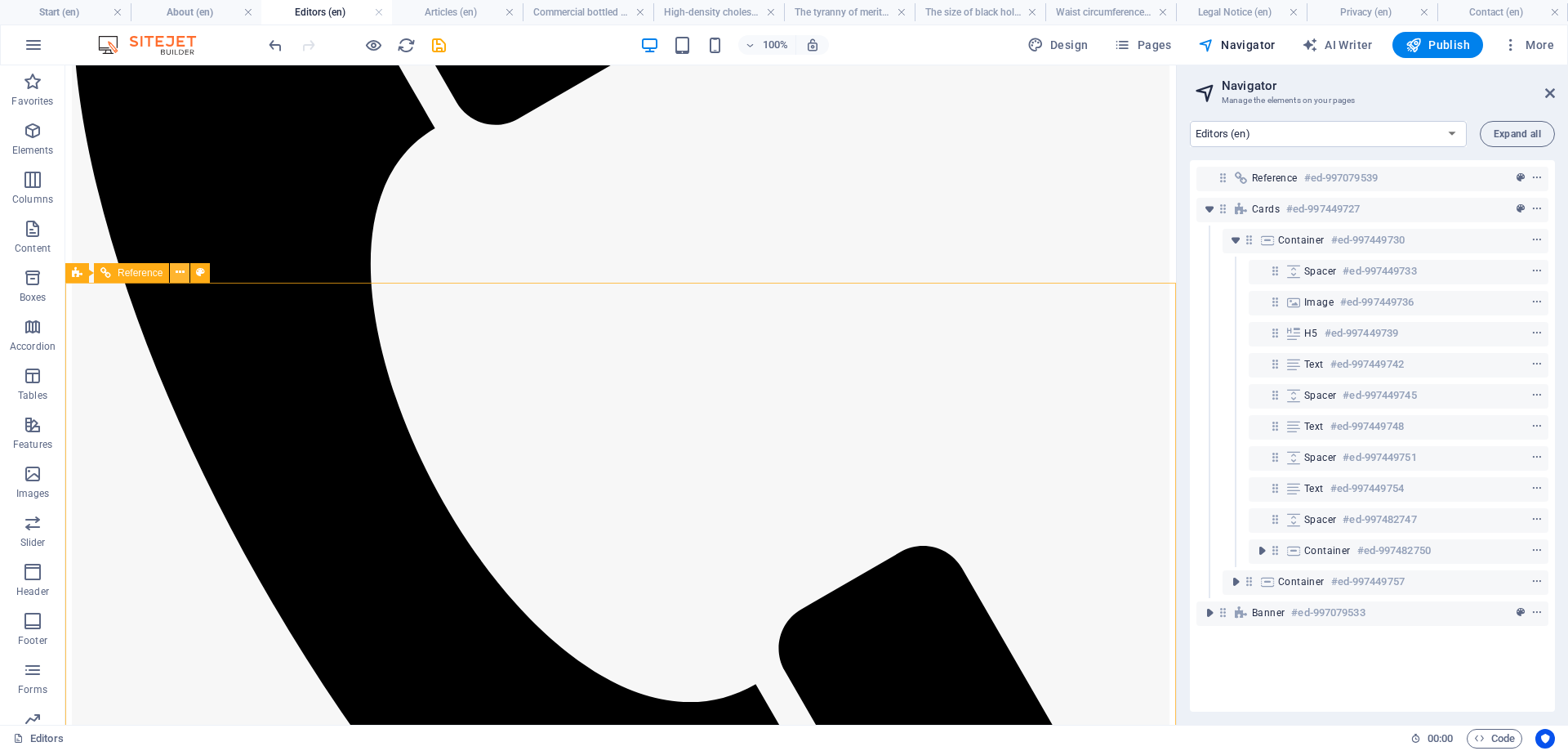
click at [182, 277] on icon at bounding box center [180, 272] width 9 height 17
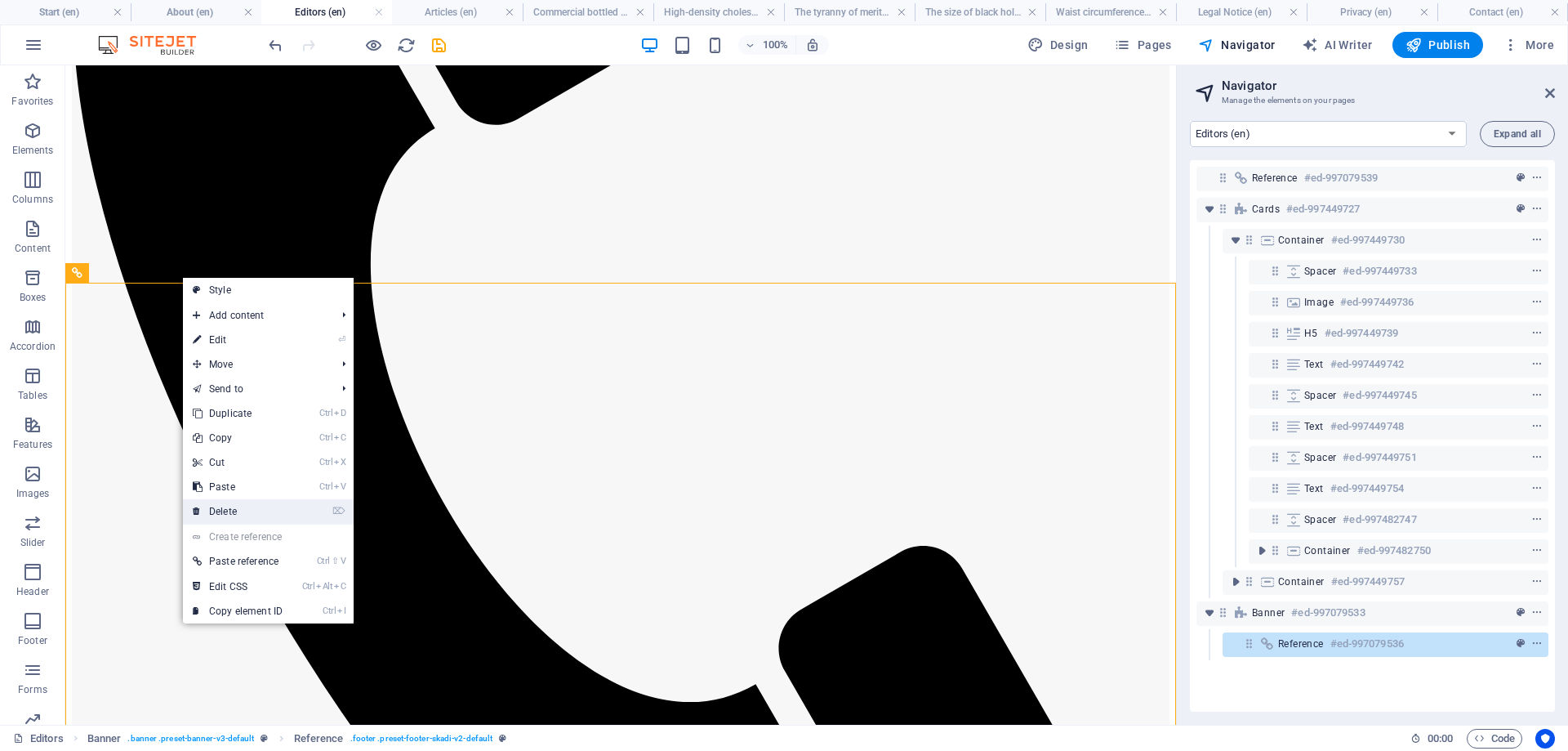
click at [241, 514] on link "⌦ Delete" at bounding box center [238, 511] width 110 height 25
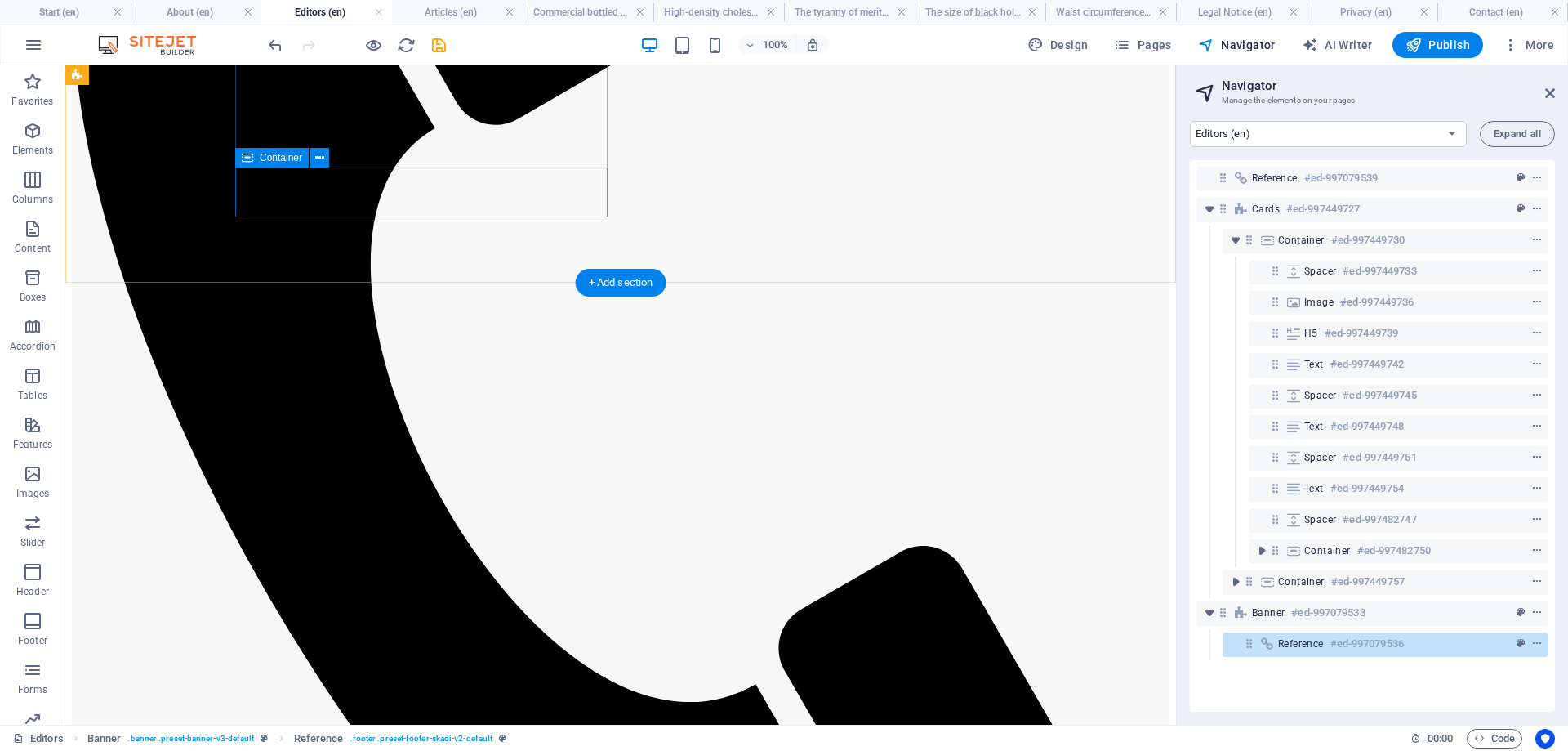
scroll to position [174, 0]
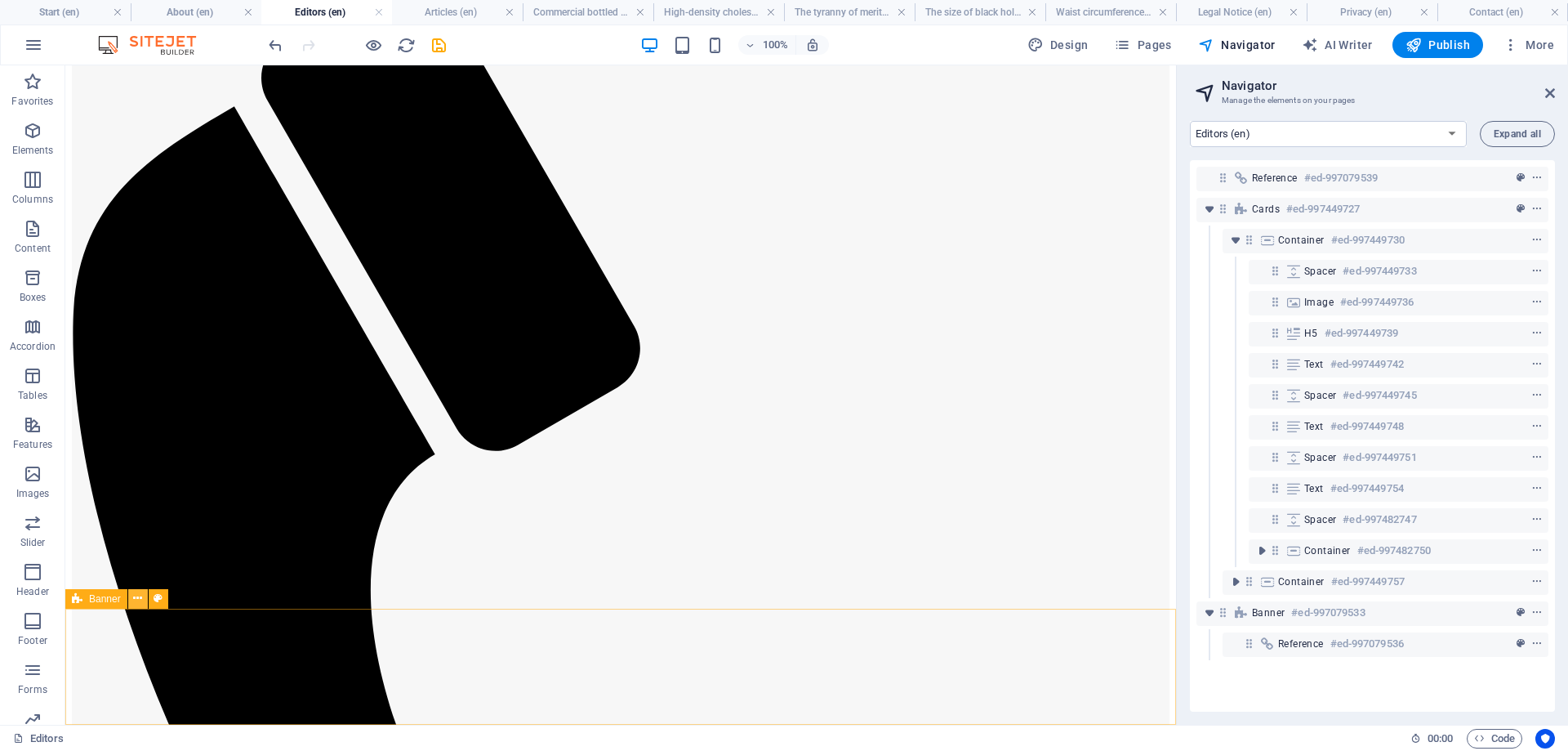
click at [138, 598] on icon at bounding box center [137, 598] width 9 height 17
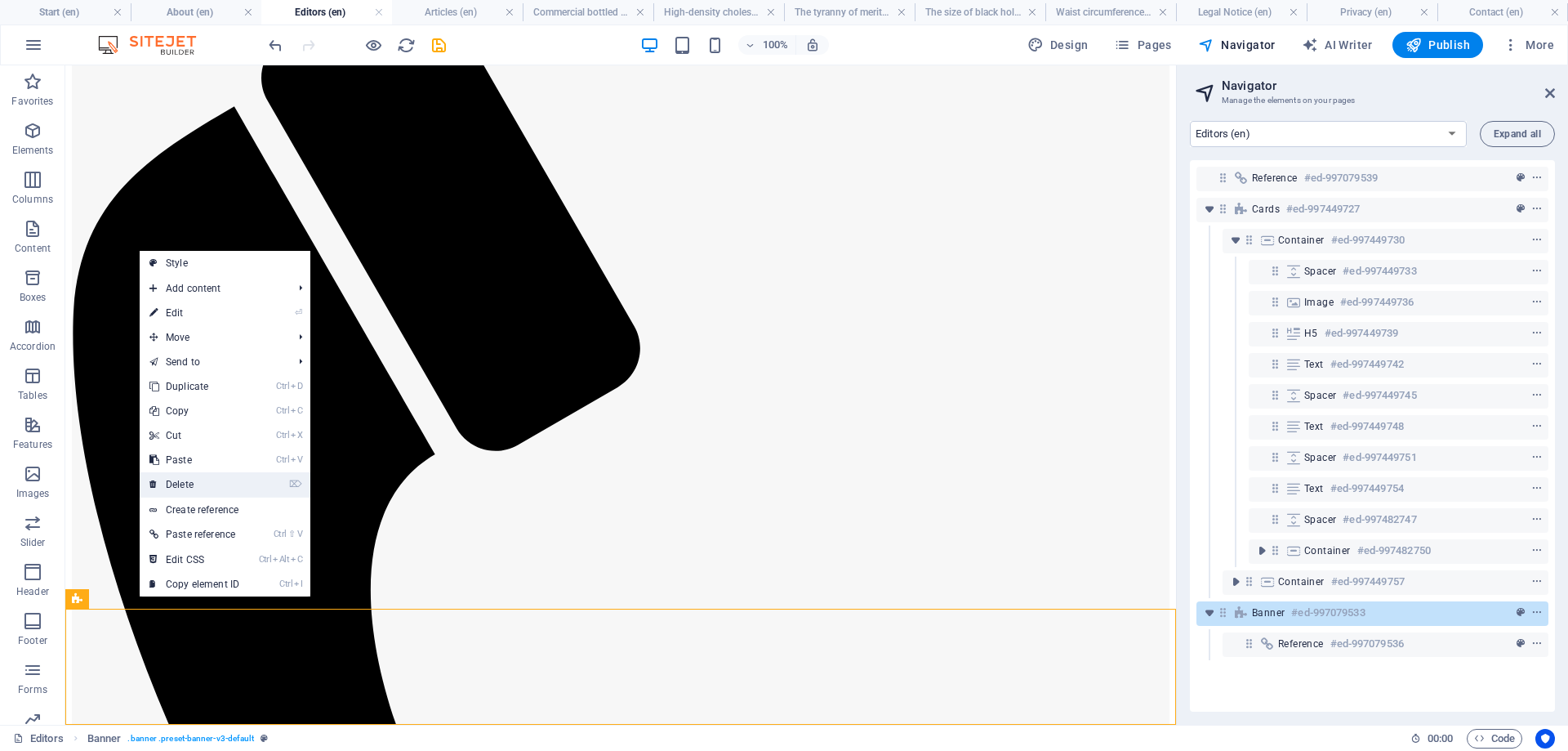
click at [199, 484] on link "⌦ Delete" at bounding box center [195, 484] width 110 height 25
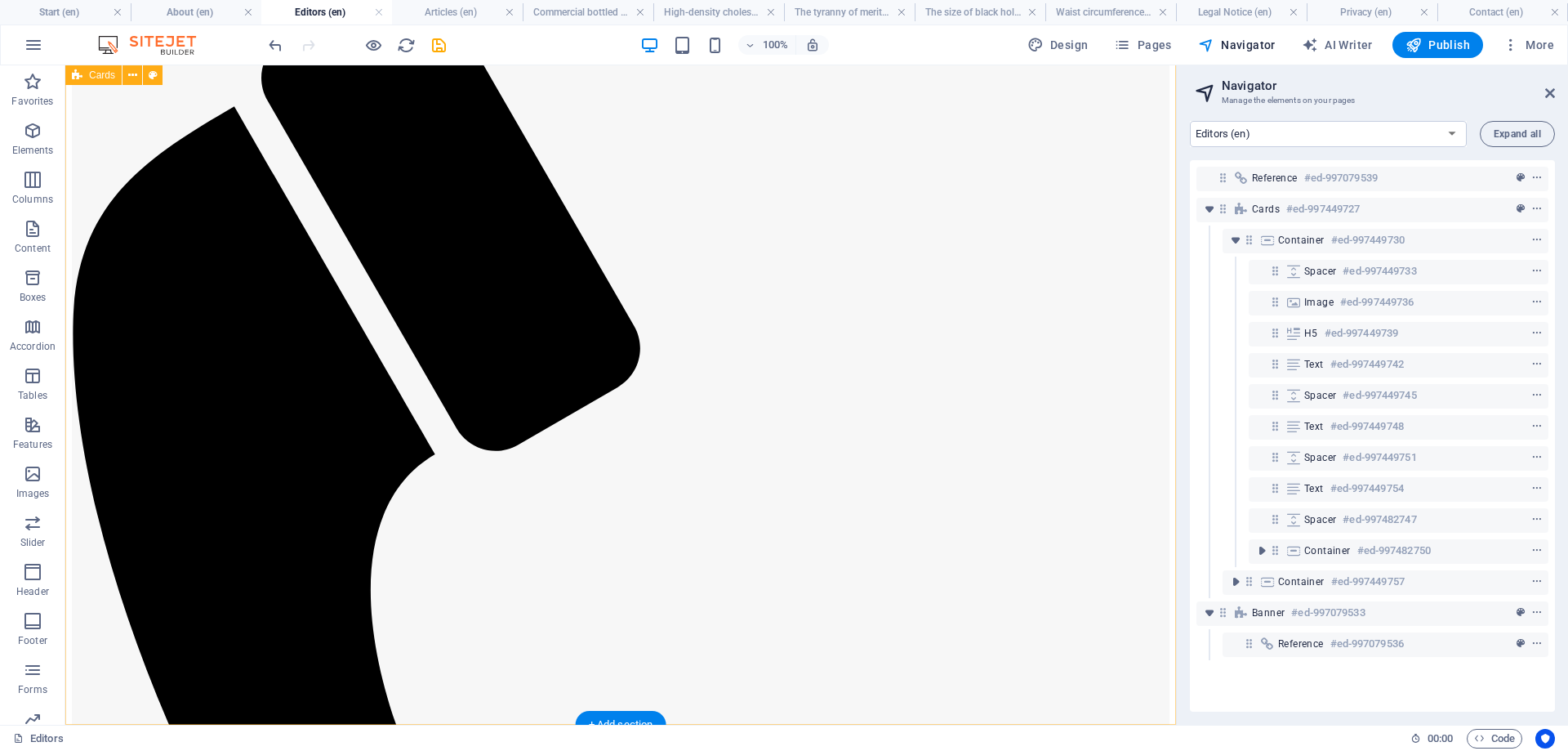
scroll to position [58, 0]
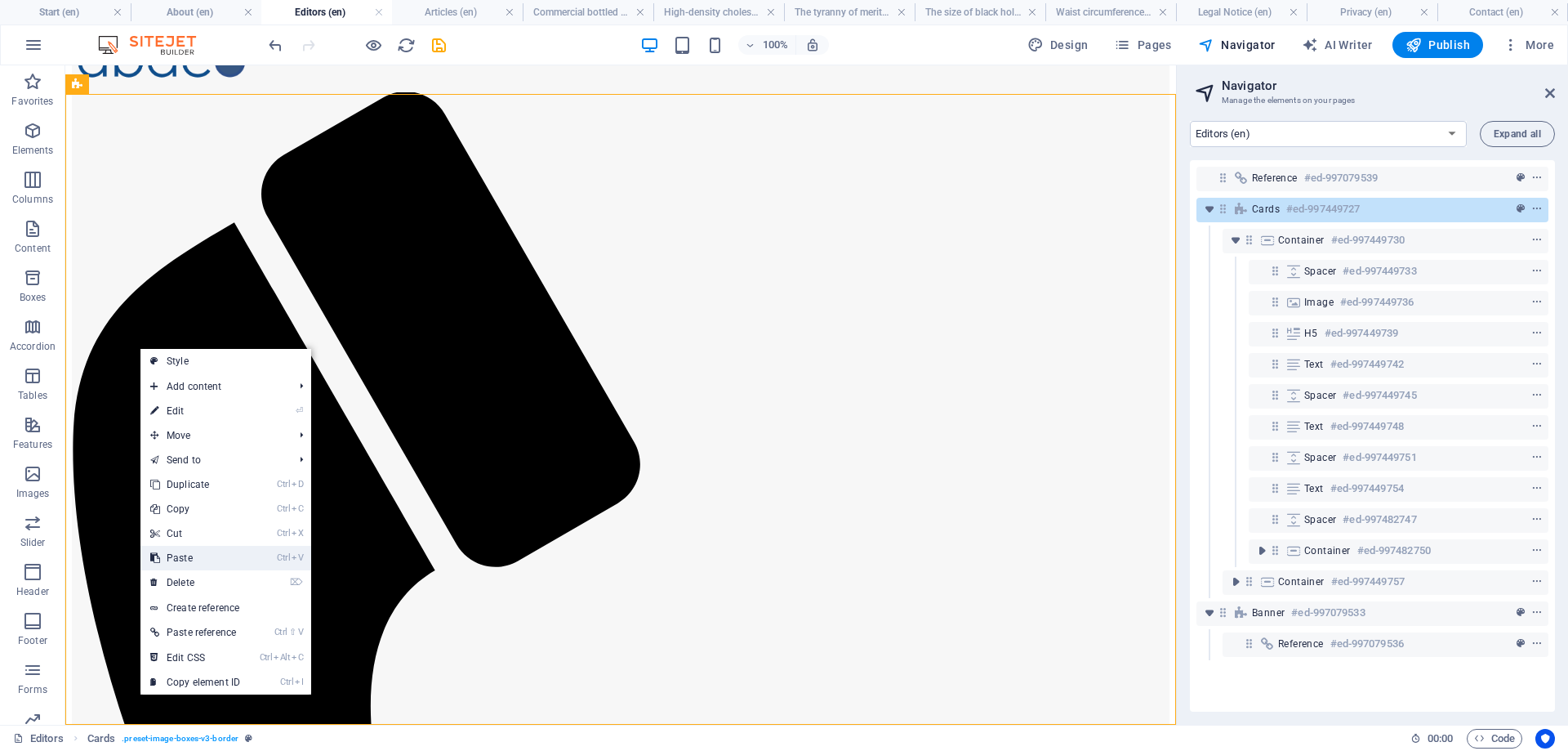
click at [195, 561] on link "Ctrl V Paste" at bounding box center [196, 558] width 110 height 25
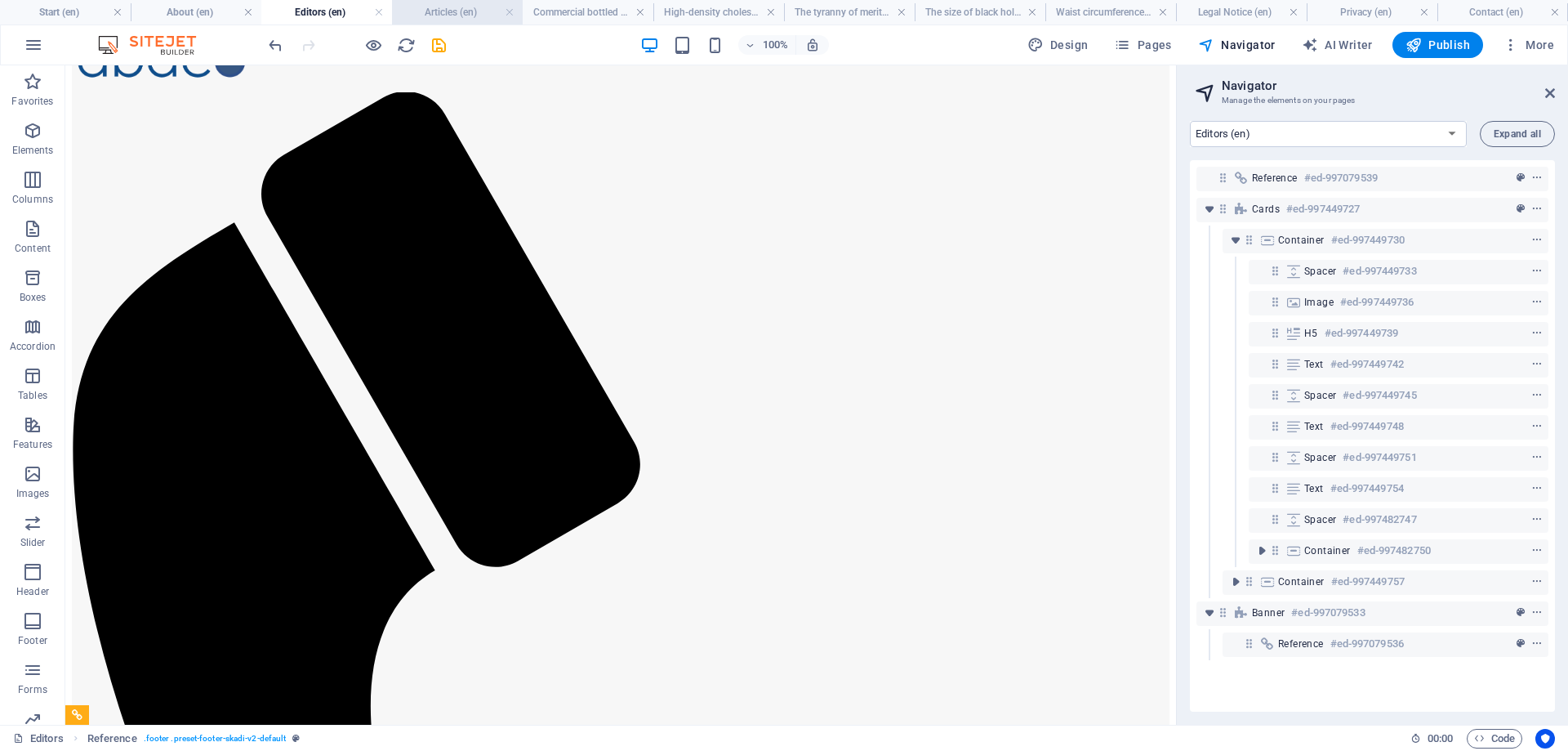
click at [446, 13] on h4 "Articles (en)" at bounding box center [457, 12] width 131 height 18
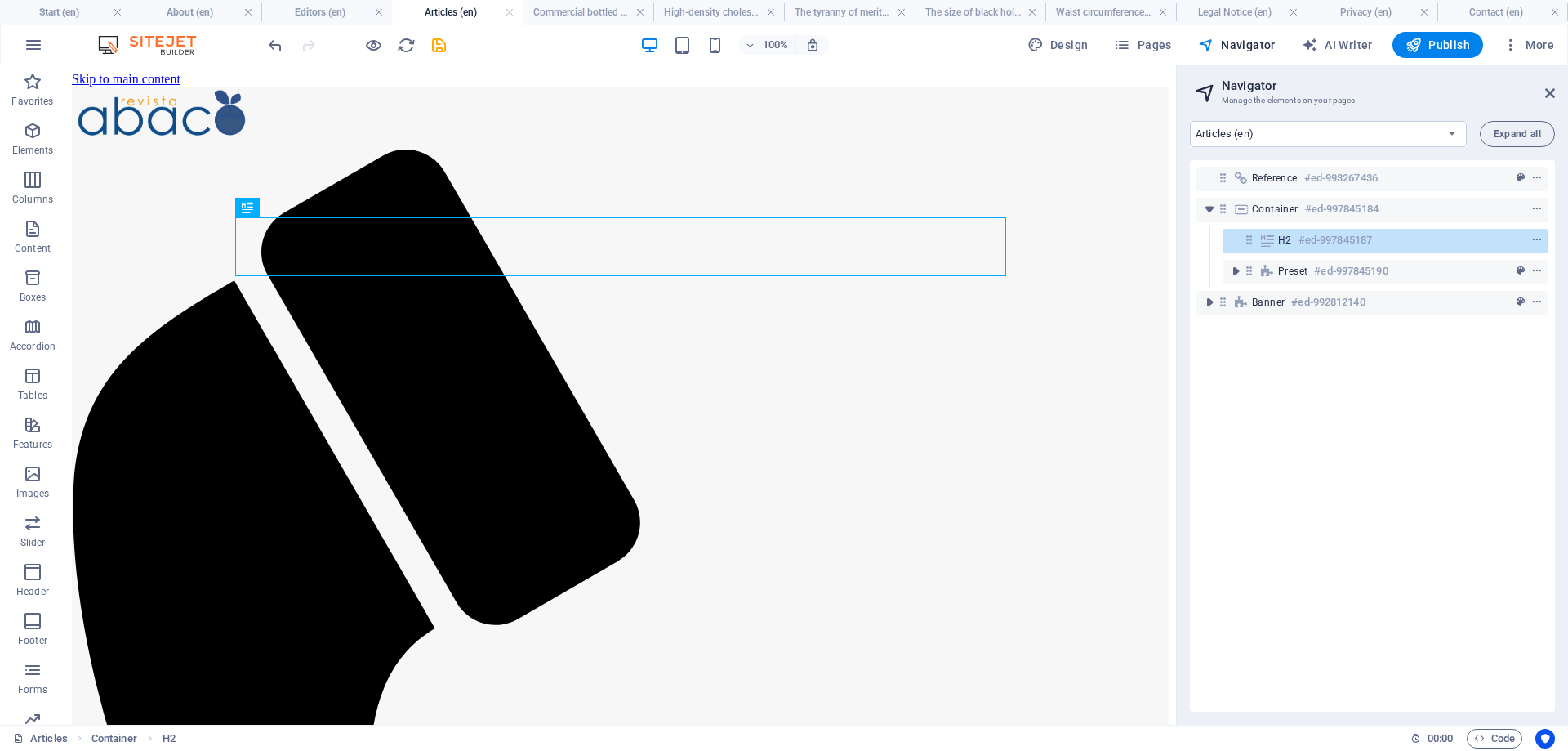
click at [444, 7] on h4 "Articles (en)" at bounding box center [457, 12] width 131 height 18
click at [319, 6] on h4 "Editors (en)" at bounding box center [326, 12] width 131 height 18
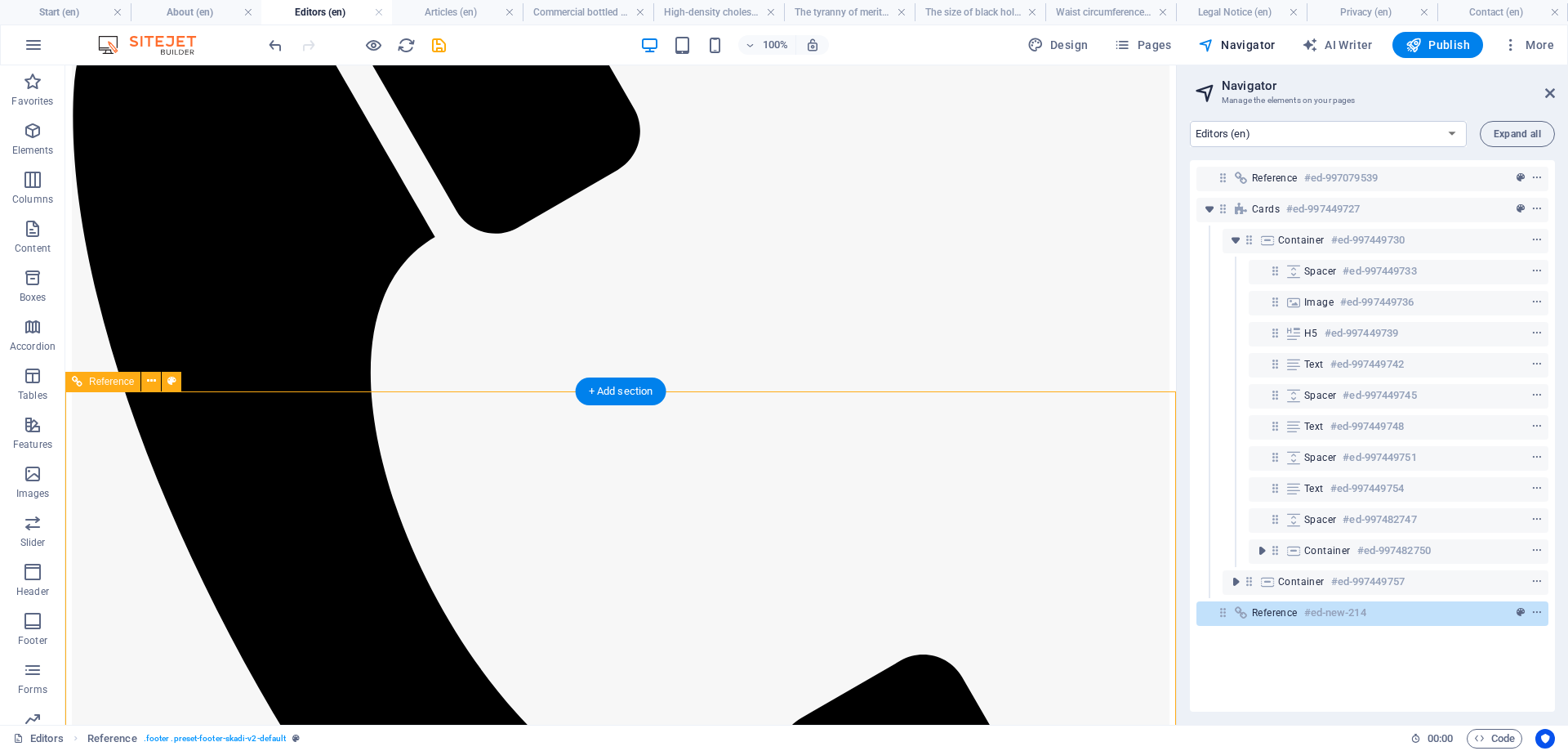
scroll to position [142, 0]
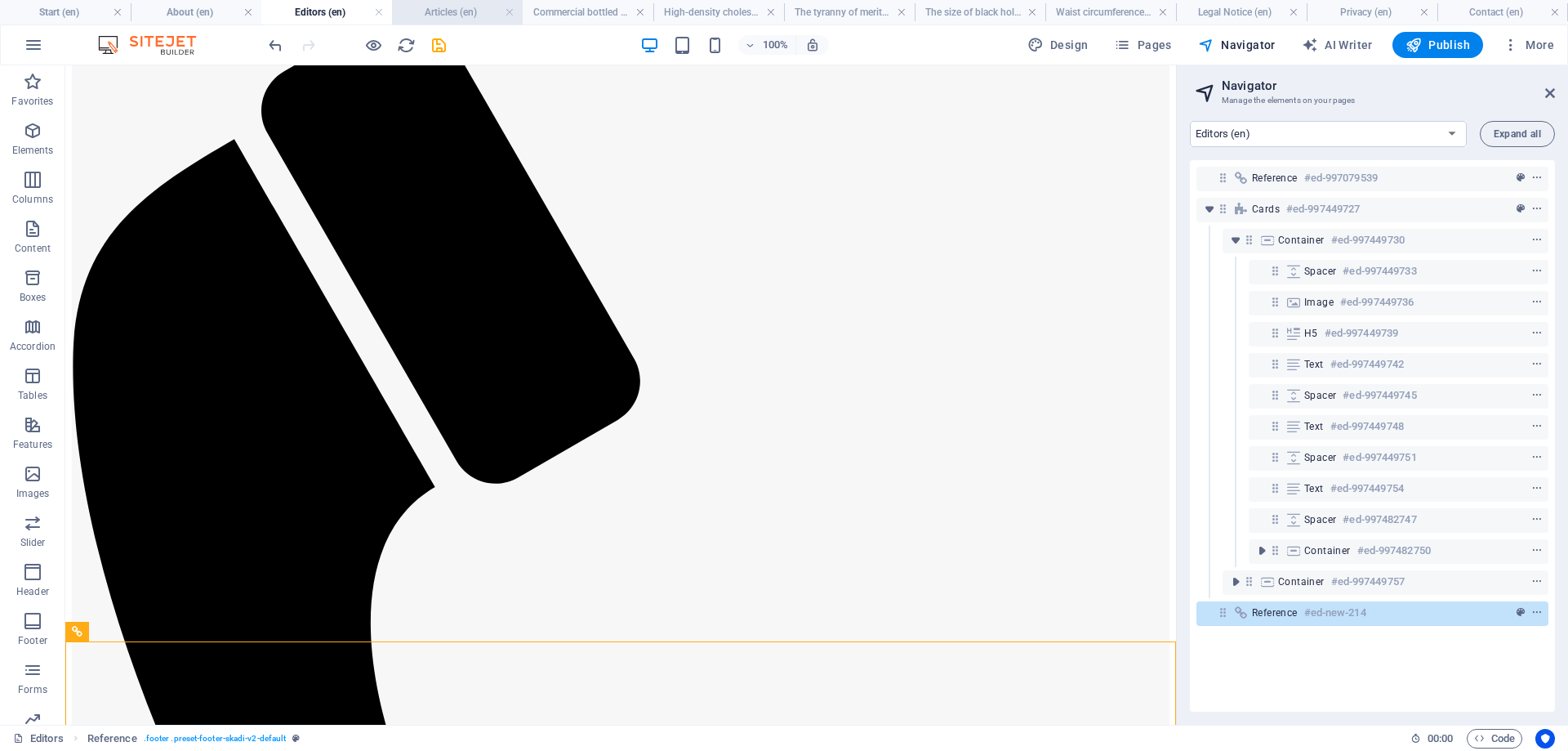
click at [457, 5] on h4 "Articles (en)" at bounding box center [457, 12] width 131 height 18
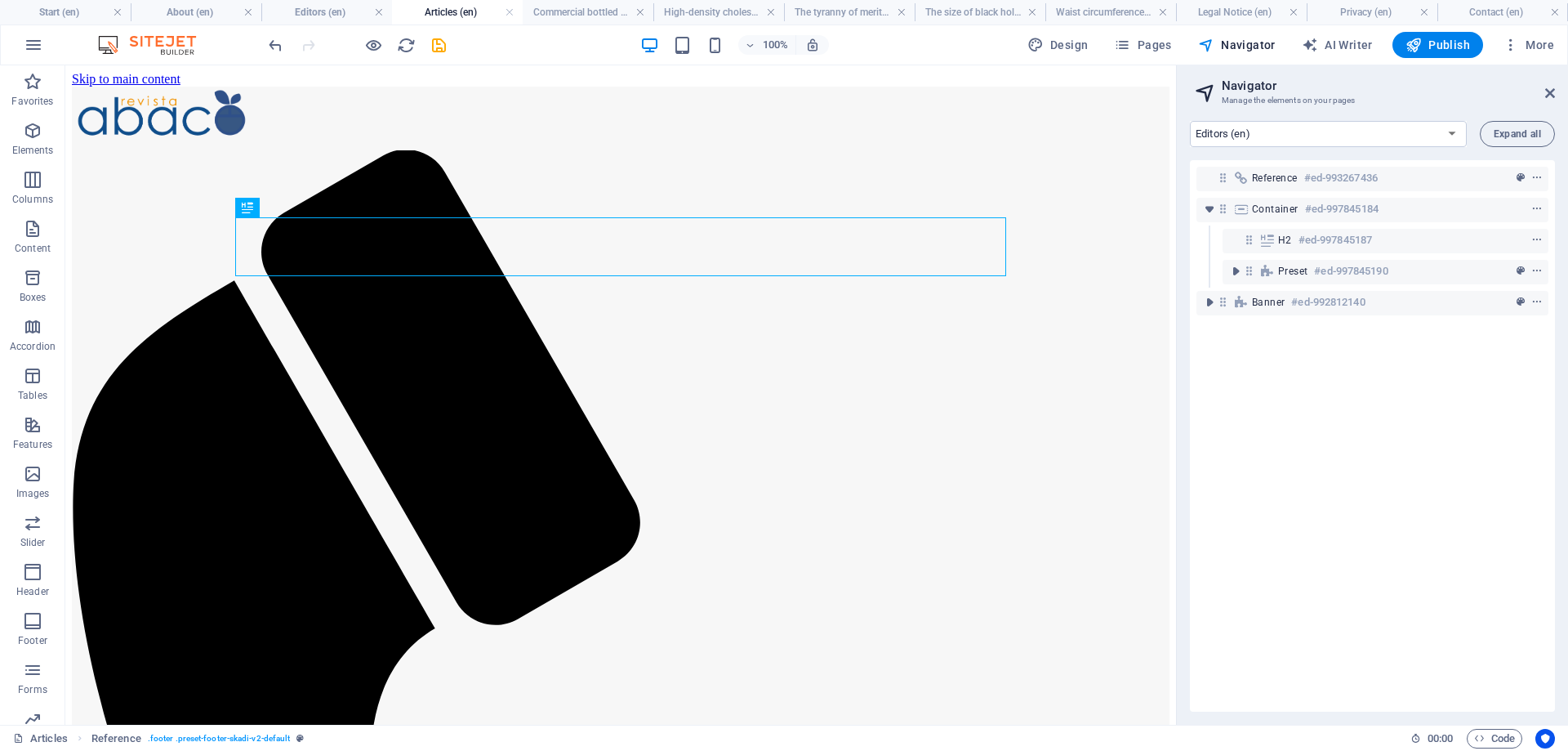
select select "17994339-en"
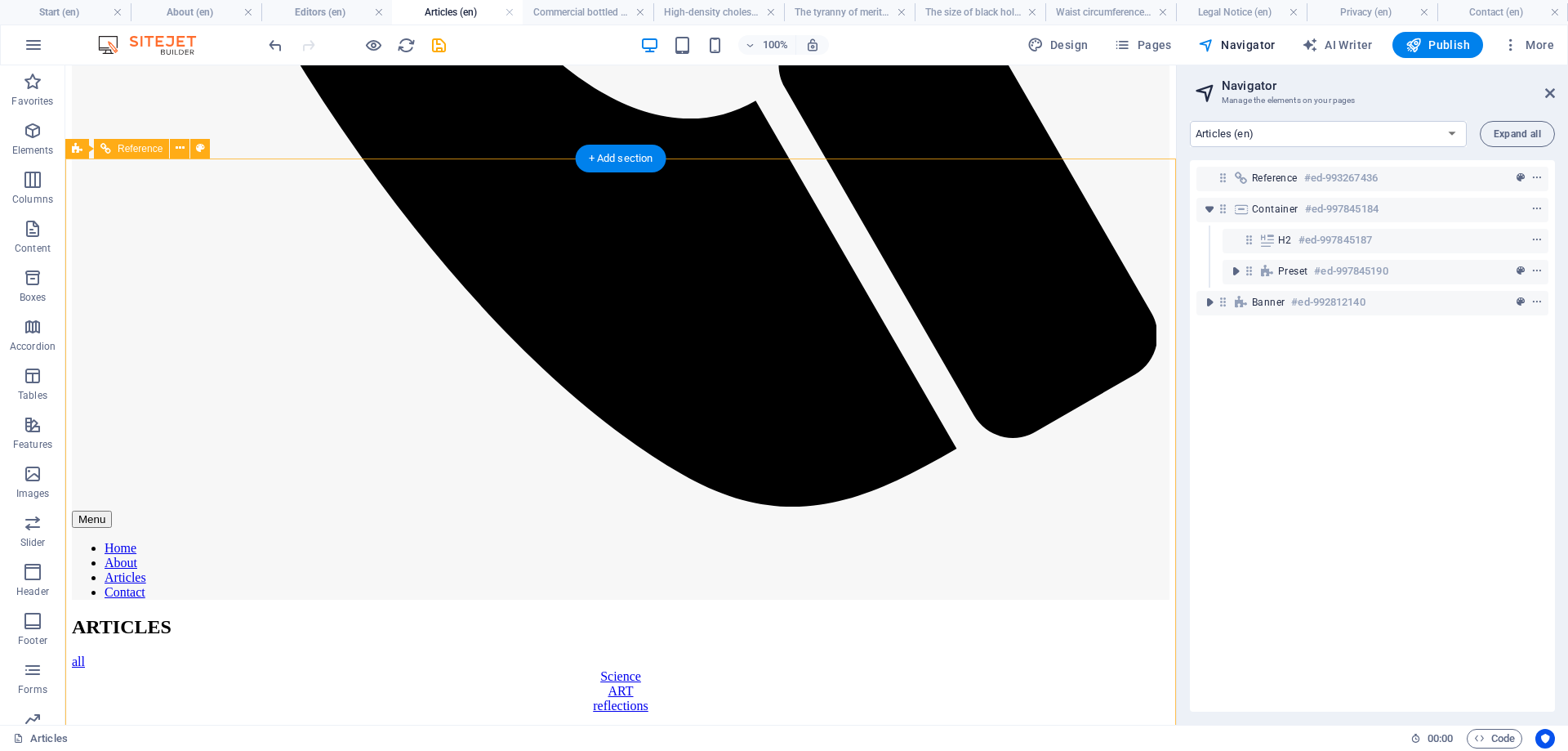
scroll to position [833, 0]
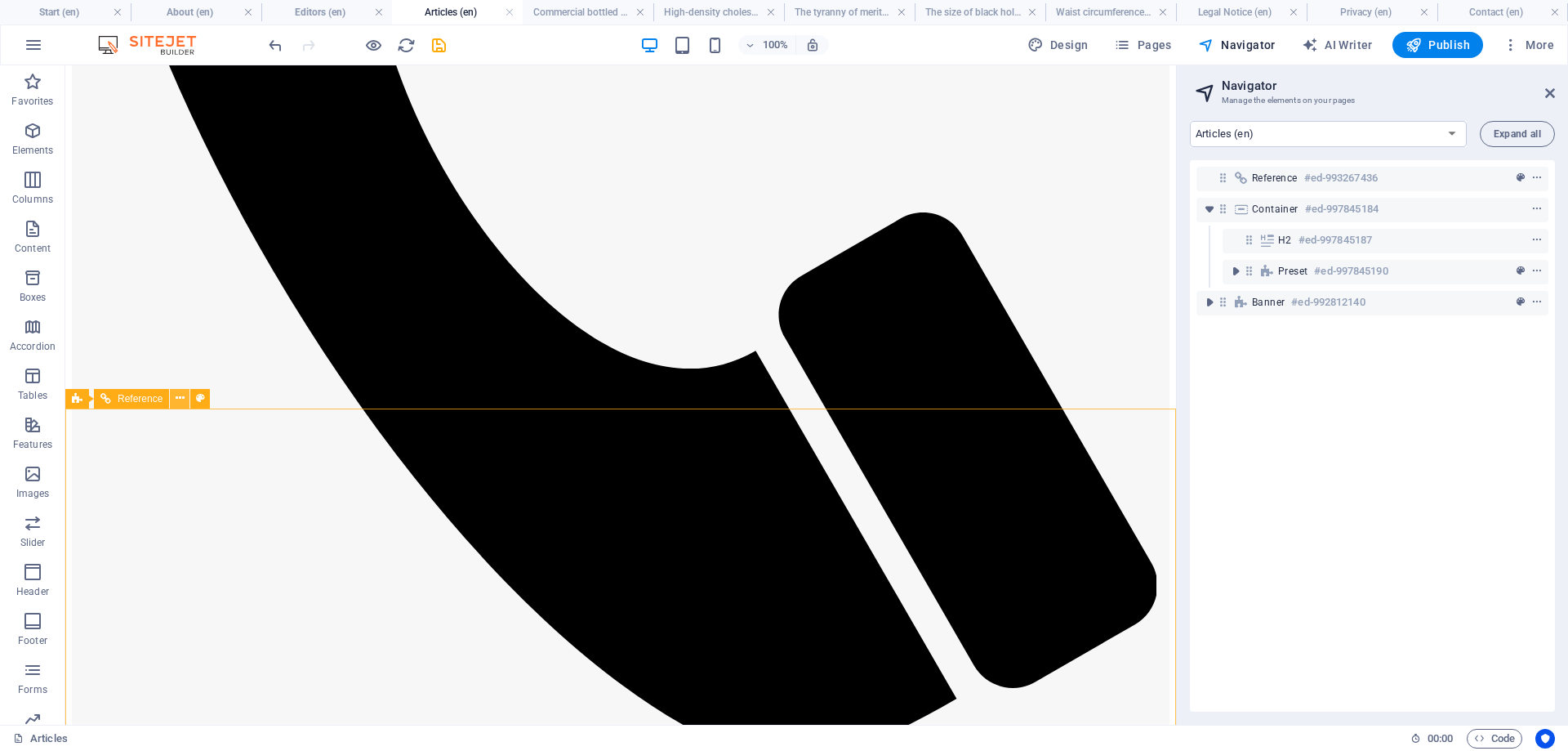
click at [182, 401] on icon at bounding box center [180, 397] width 9 height 17
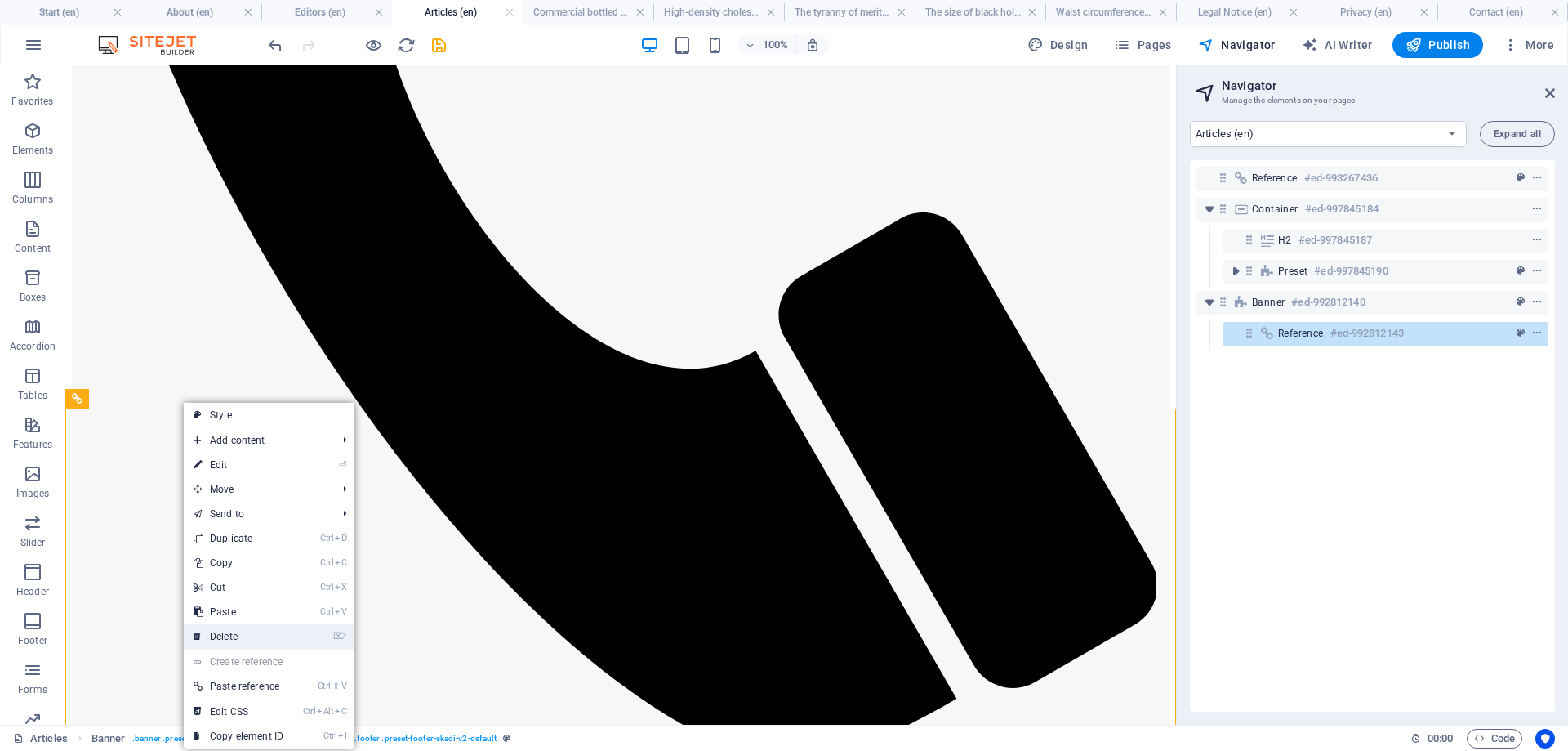
click at [220, 634] on link "⌦ Delete" at bounding box center [239, 636] width 110 height 25
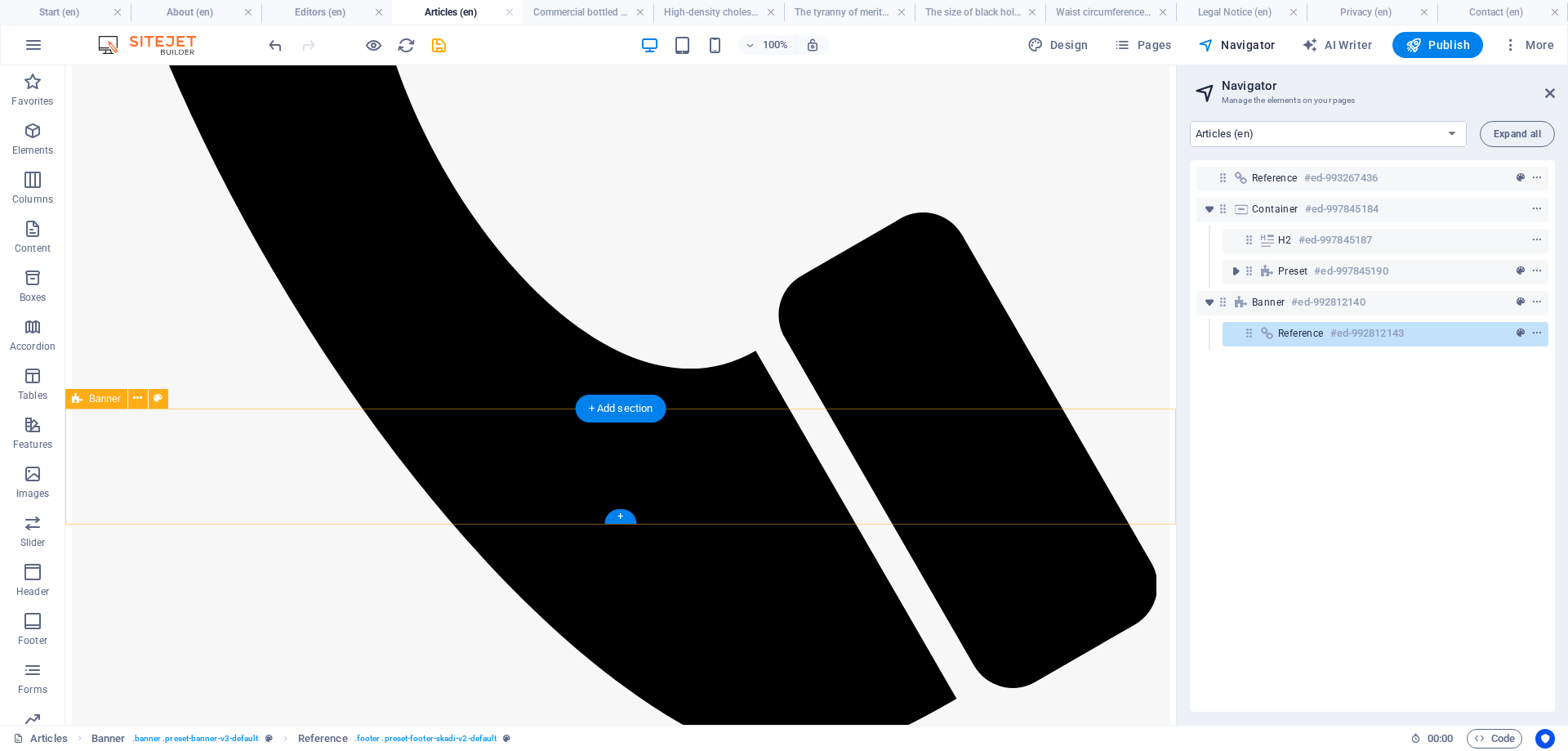
scroll to position [633, 0]
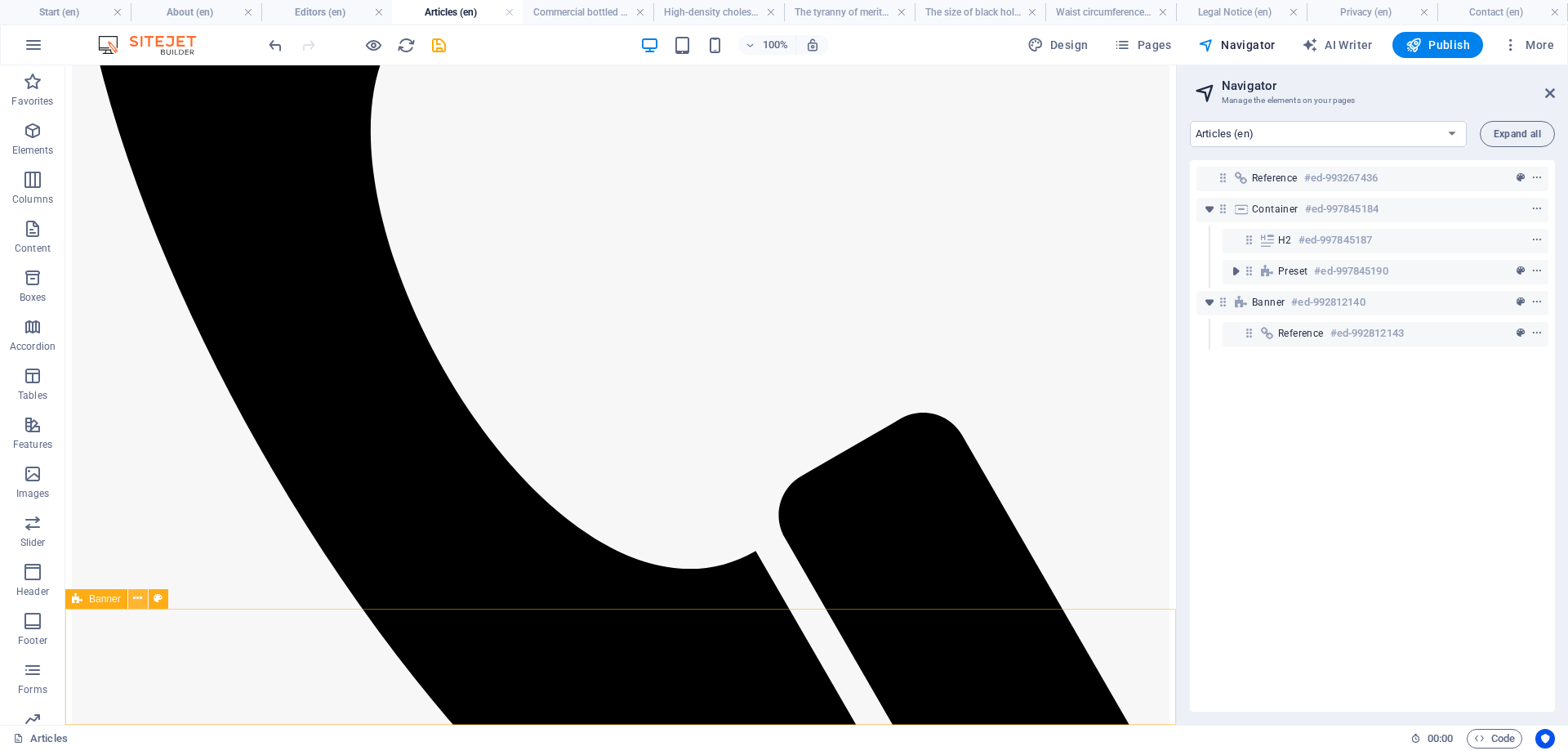
click at [139, 601] on icon at bounding box center [137, 598] width 9 height 17
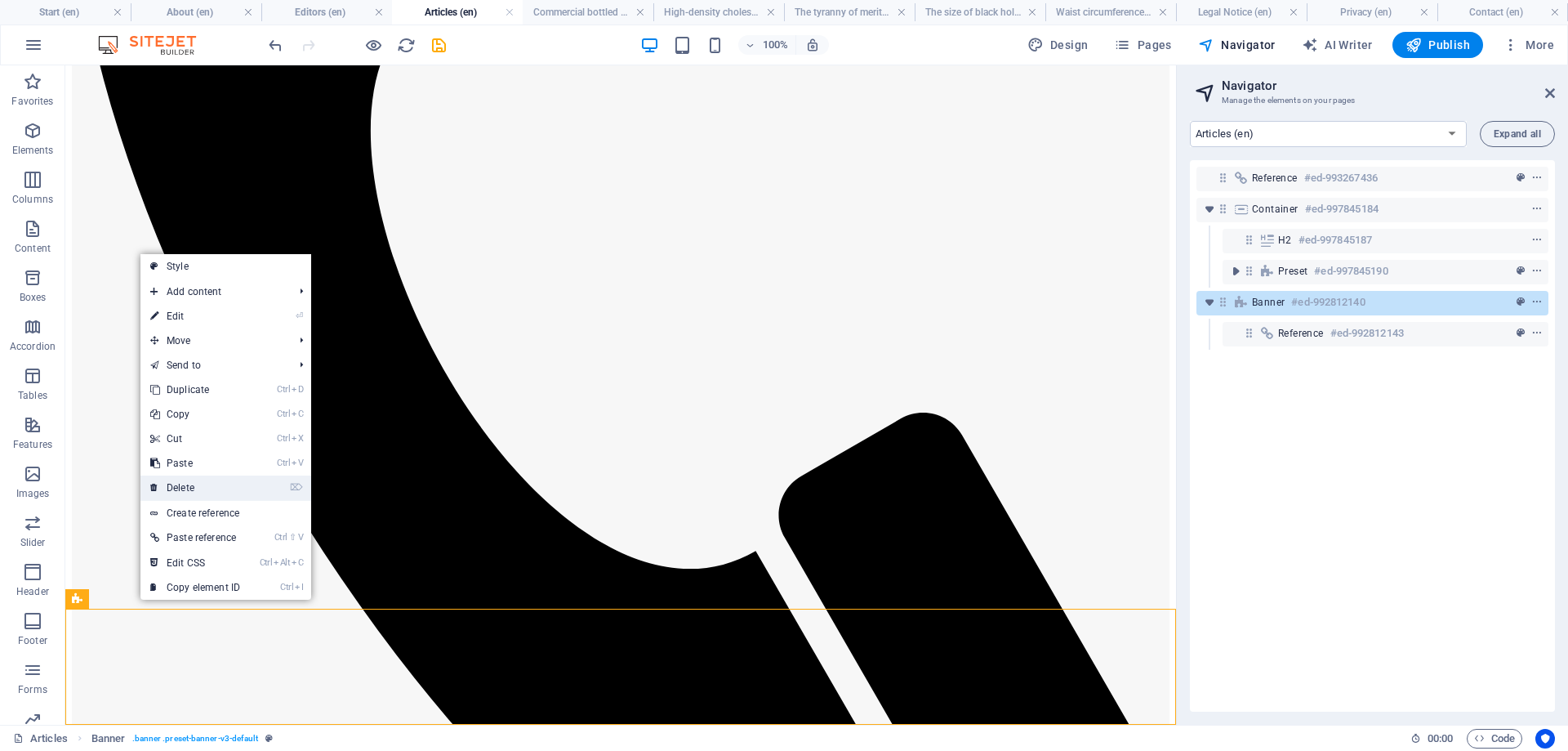
click at [188, 485] on link "⌦ Delete" at bounding box center [196, 487] width 110 height 25
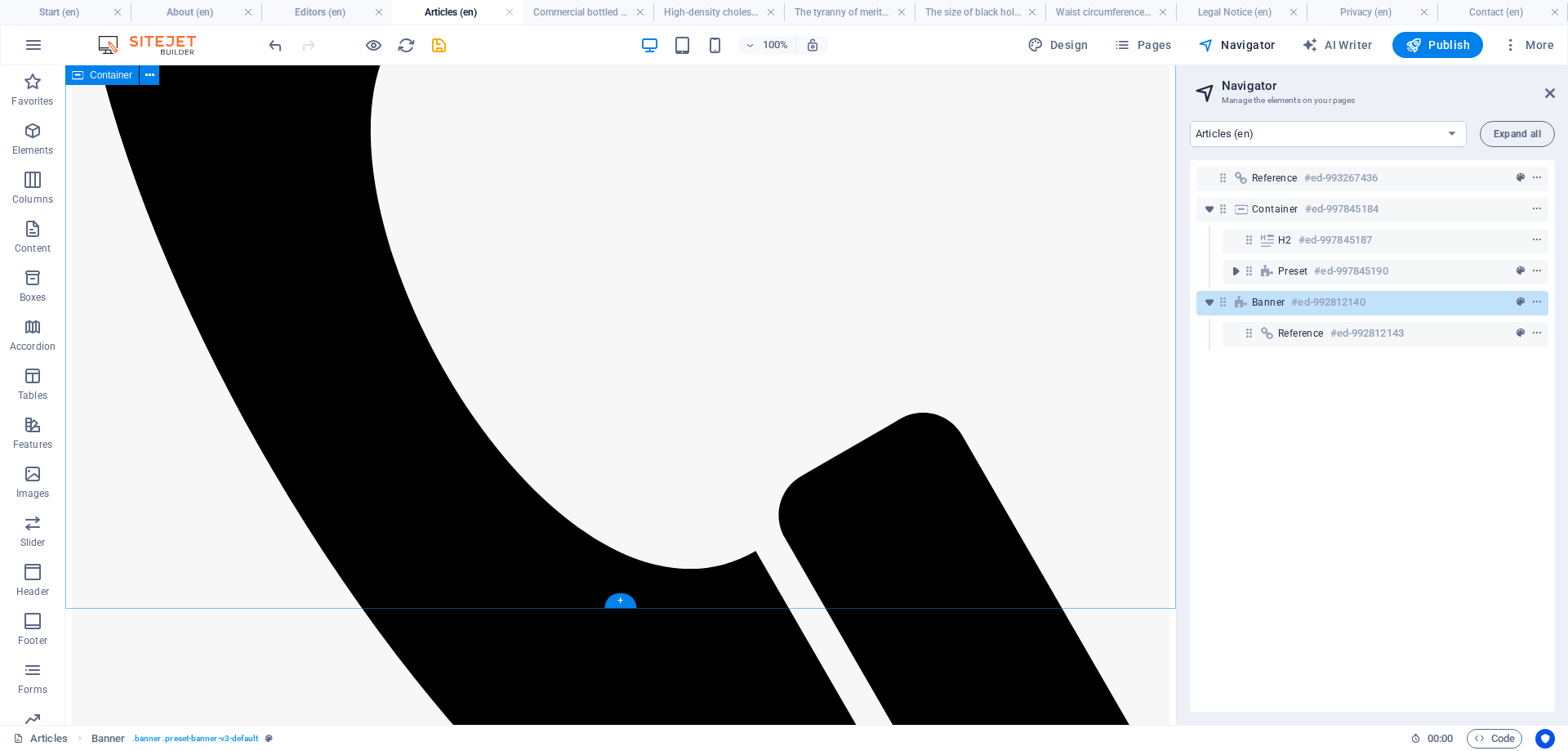
scroll to position [517, 0]
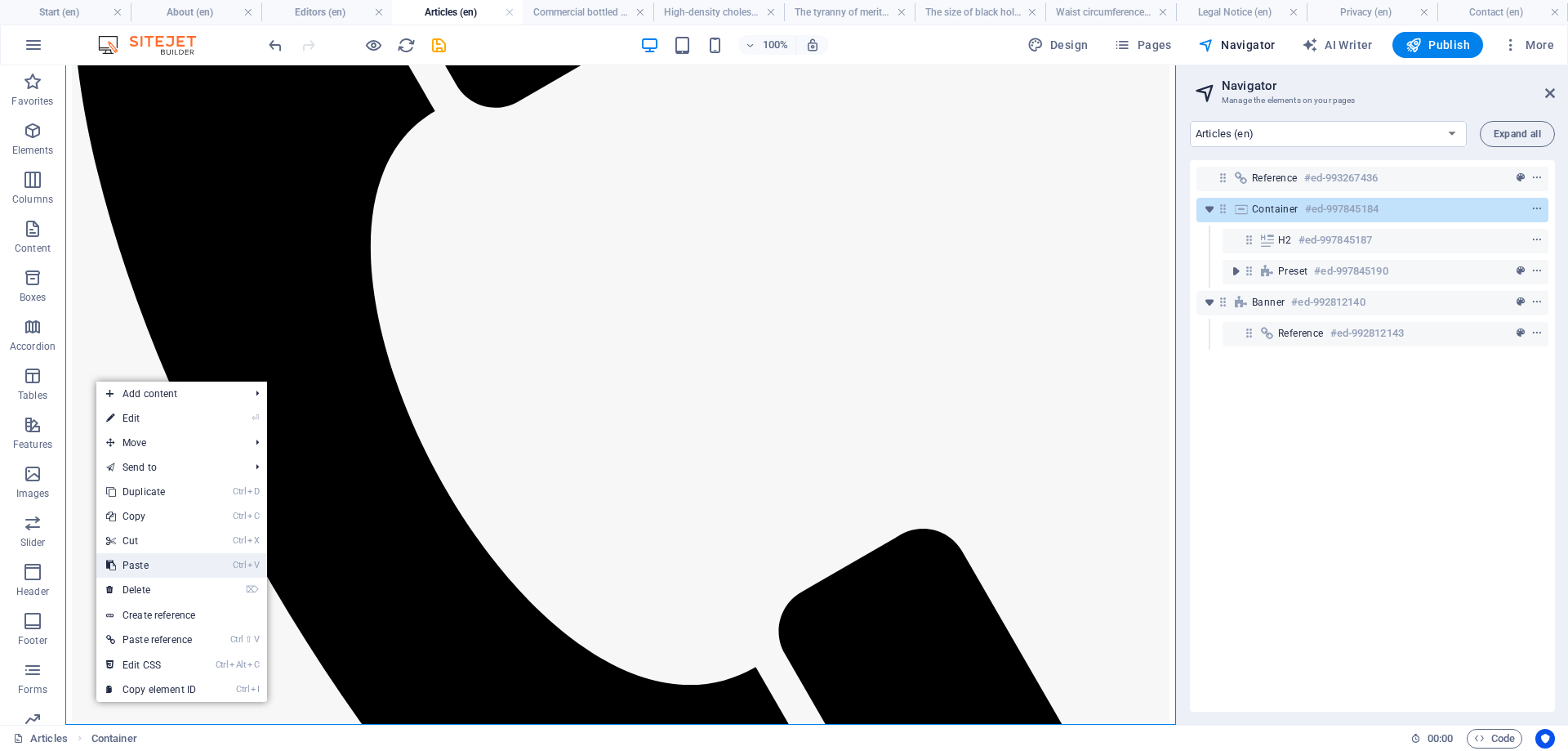
click at [155, 567] on link "Ctrl V Paste" at bounding box center [152, 565] width 110 height 25
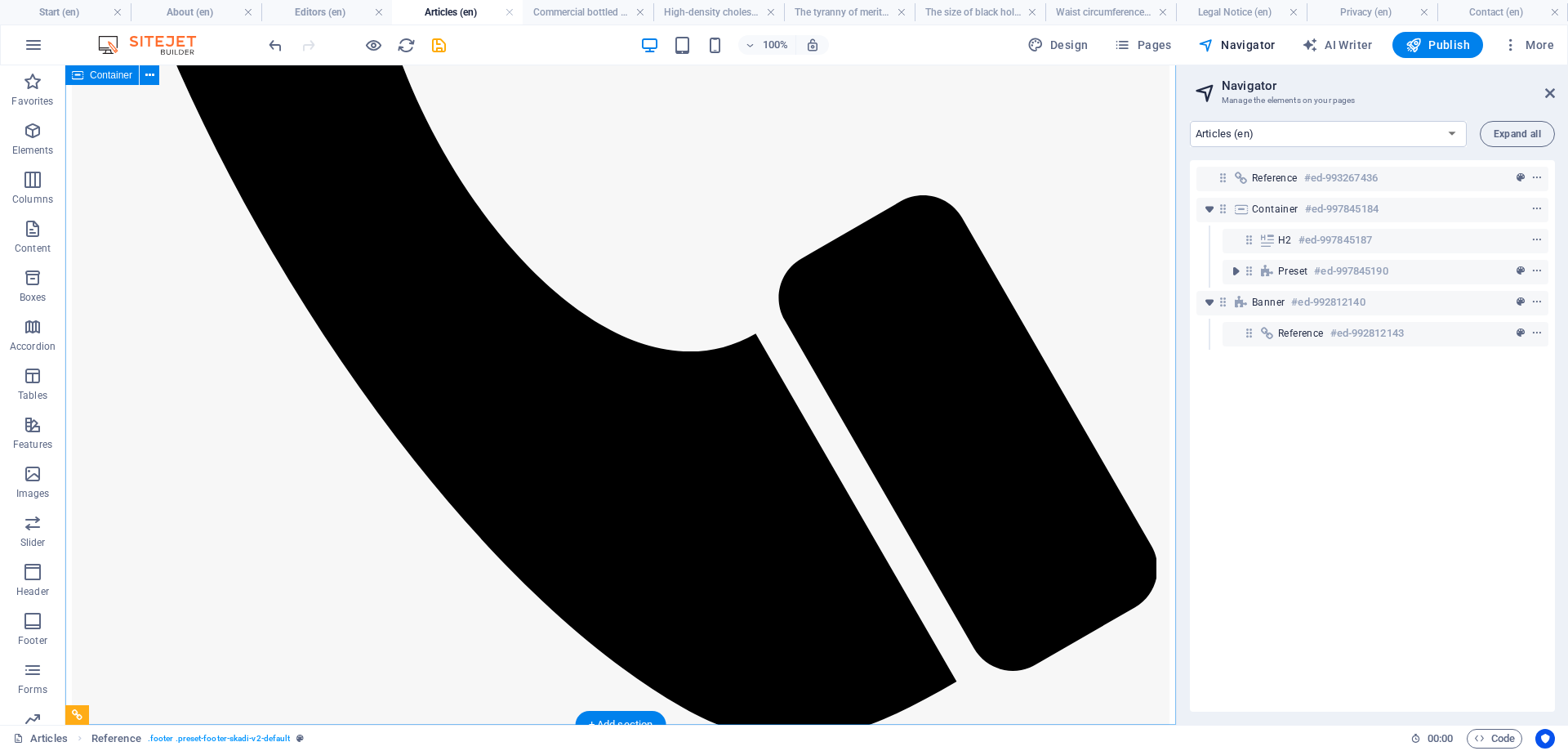
scroll to position [934, 0]
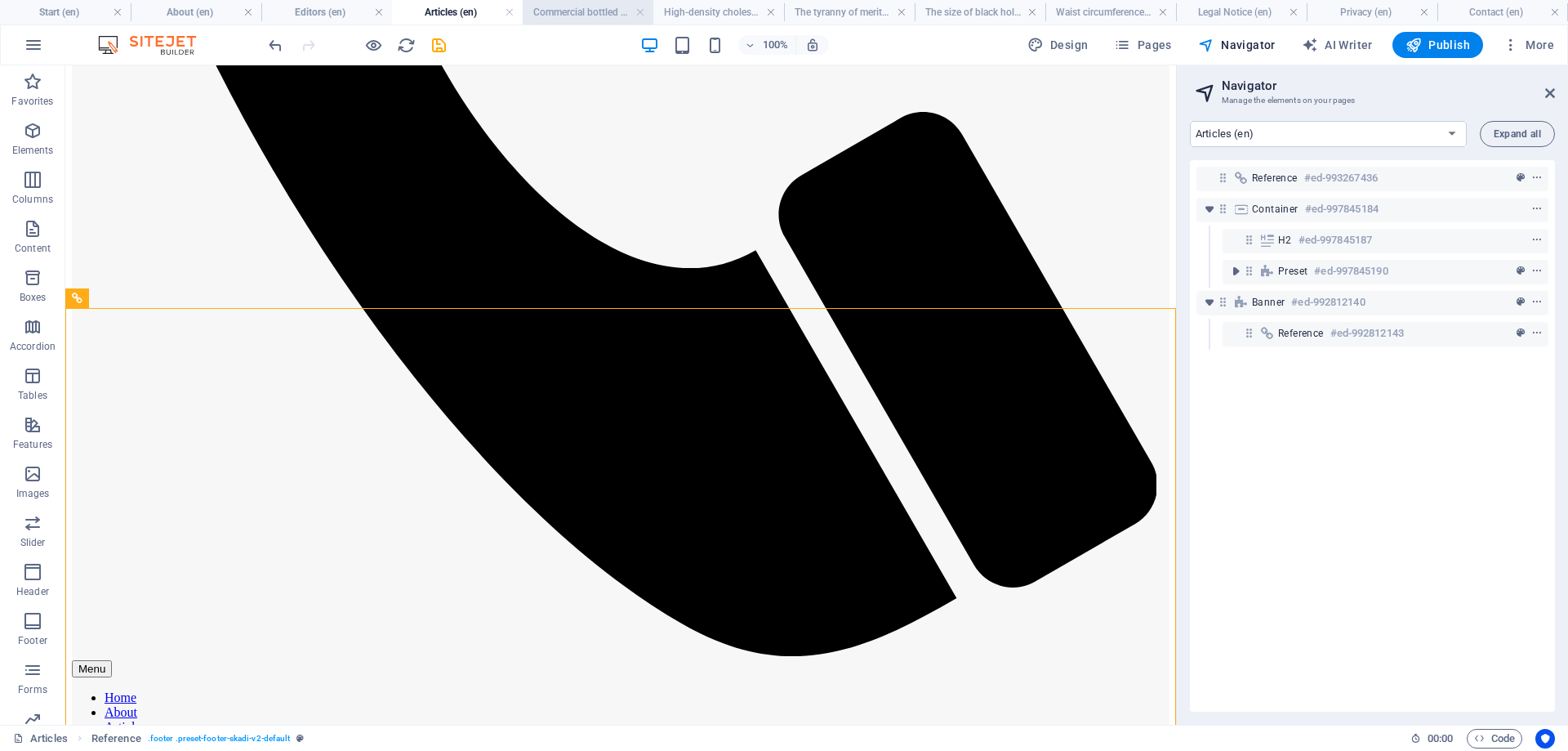
click at [574, 11] on h4 "Commercial bottled water increases oxygen in Nicotiana tabacum (en)" at bounding box center [588, 12] width 131 height 18
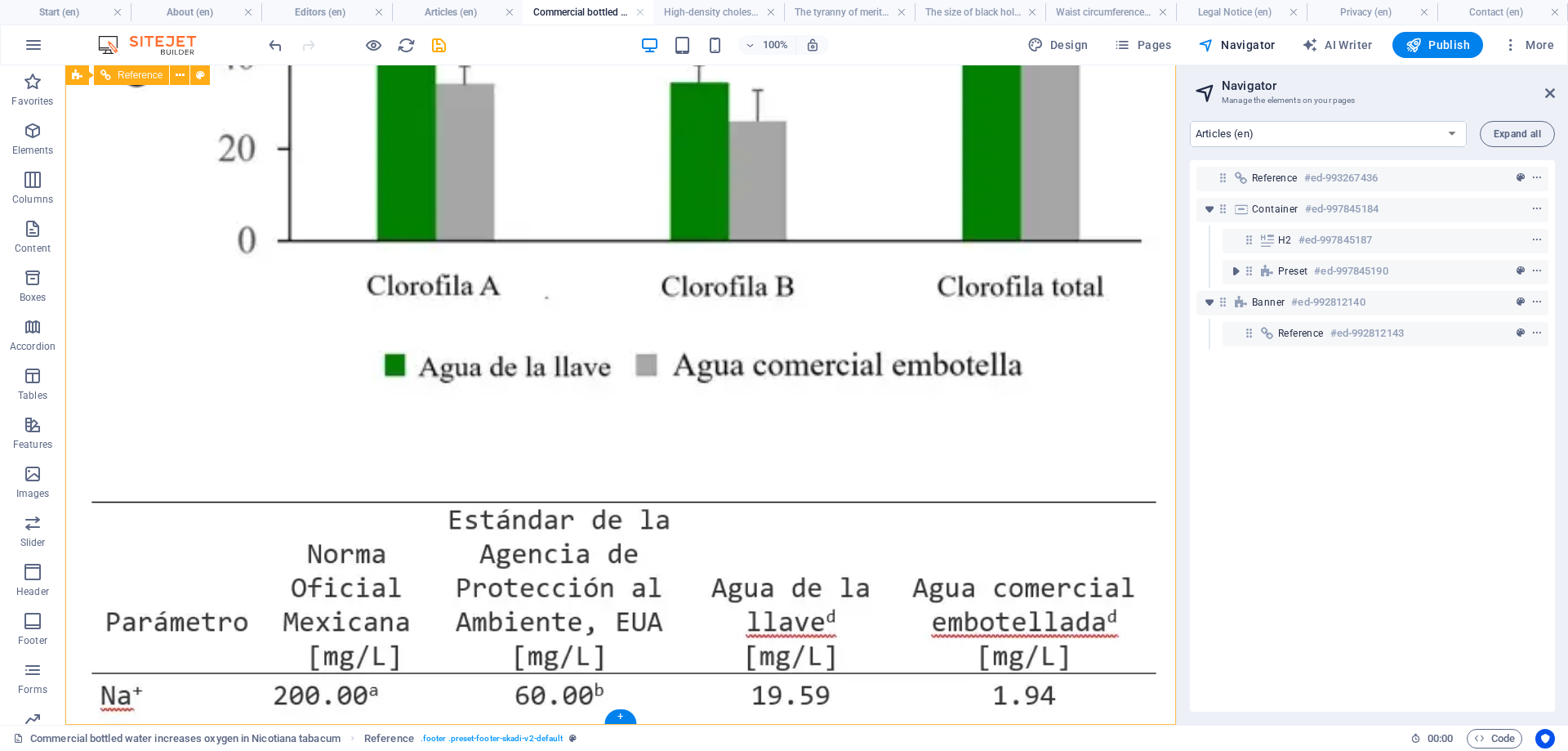
scroll to position [11924, 0]
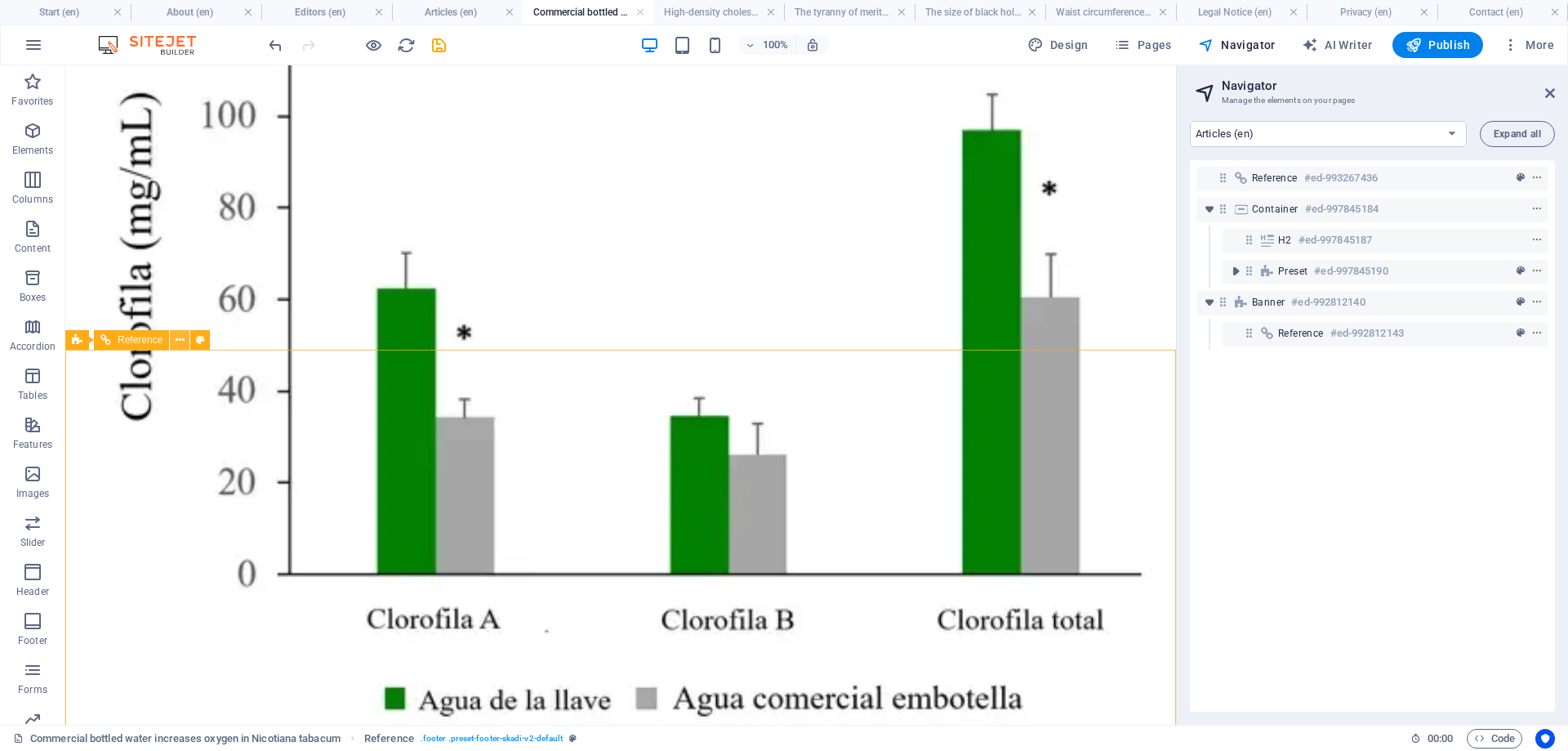
click at [178, 340] on icon at bounding box center [180, 340] width 9 height 17
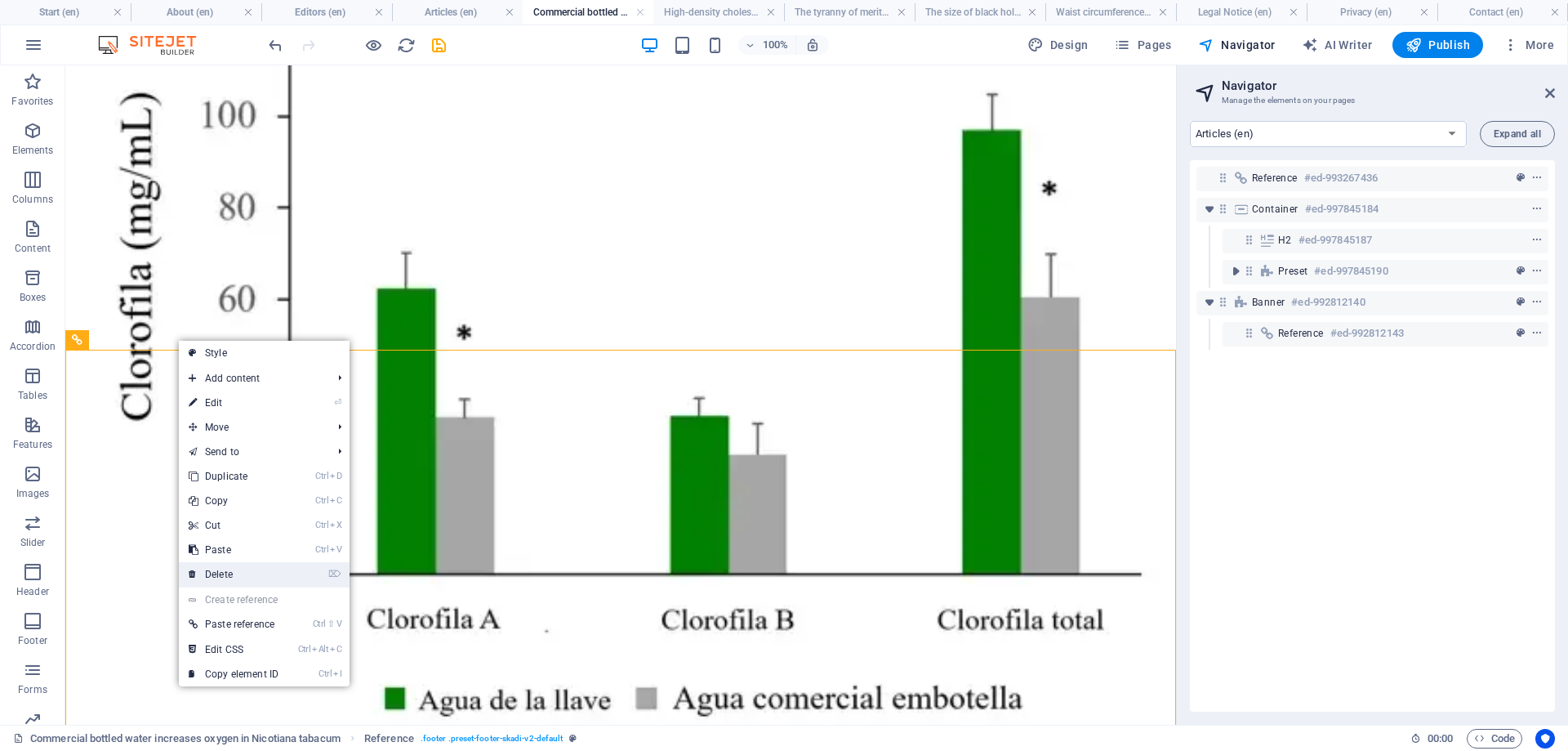
click at [233, 575] on link "⌦ Delete" at bounding box center [234, 574] width 110 height 25
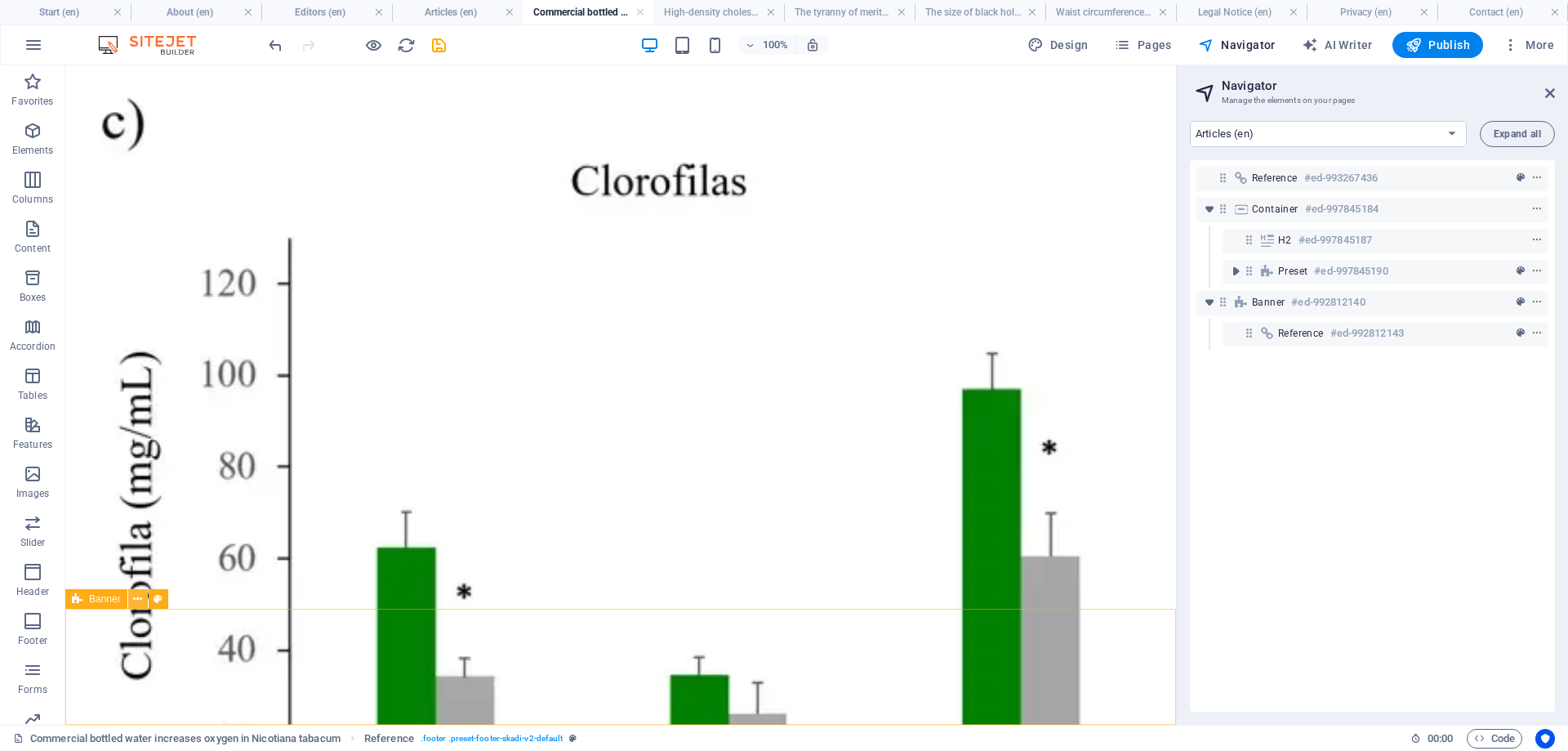
click at [135, 595] on icon at bounding box center [137, 599] width 9 height 17
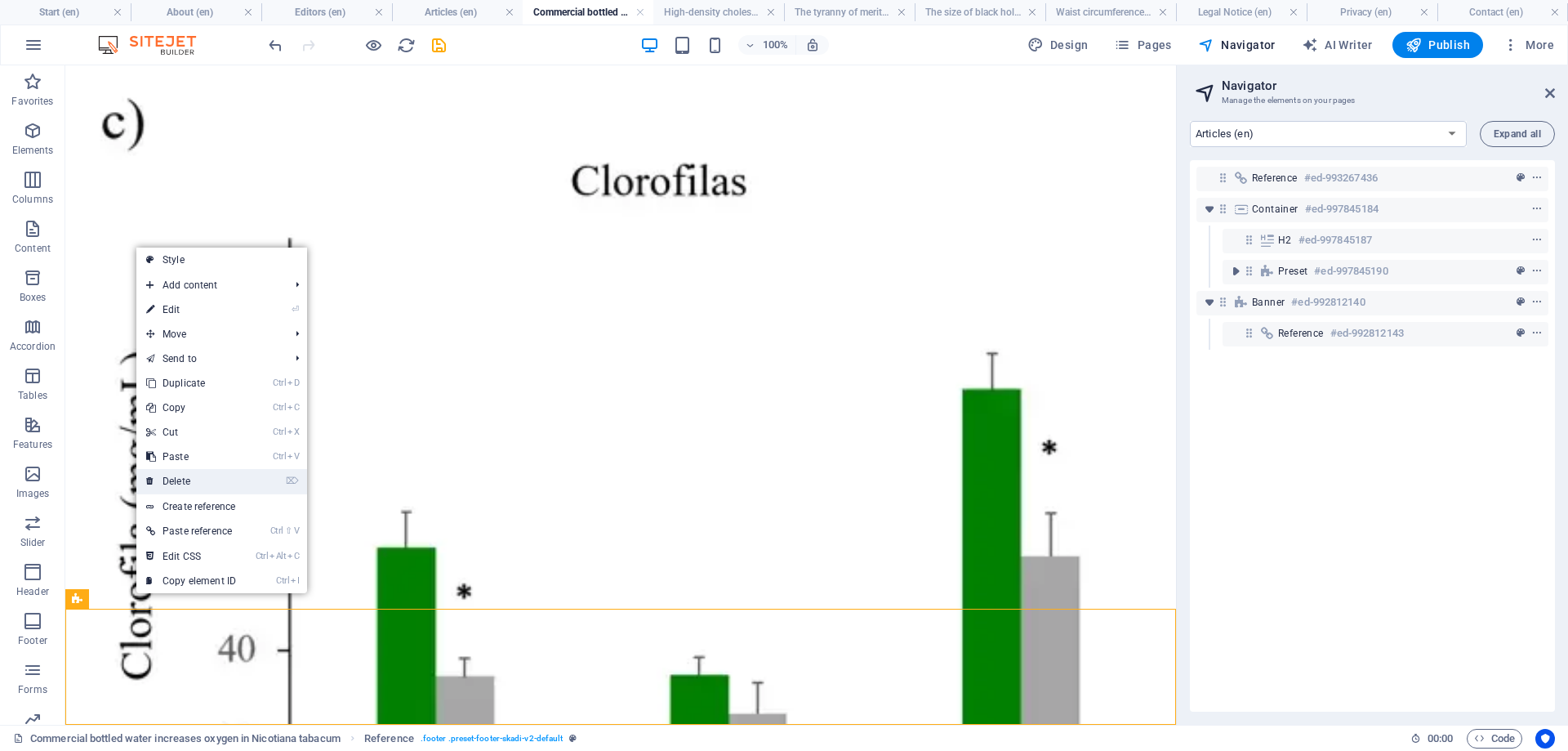
click at [182, 482] on link "⌦ Delete" at bounding box center [192, 481] width 110 height 25
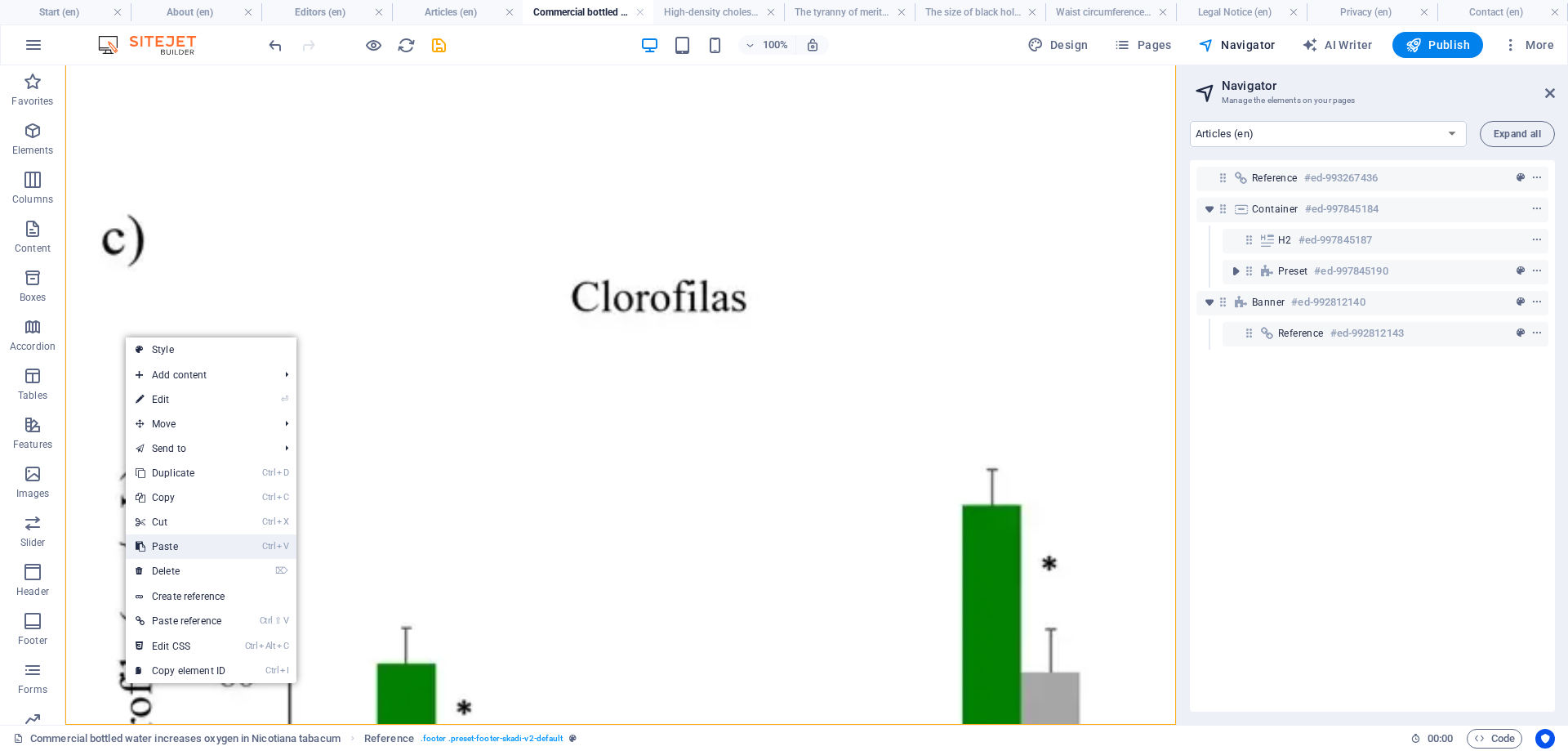
click at [167, 544] on link "Ctrl V Paste" at bounding box center [181, 546] width 110 height 25
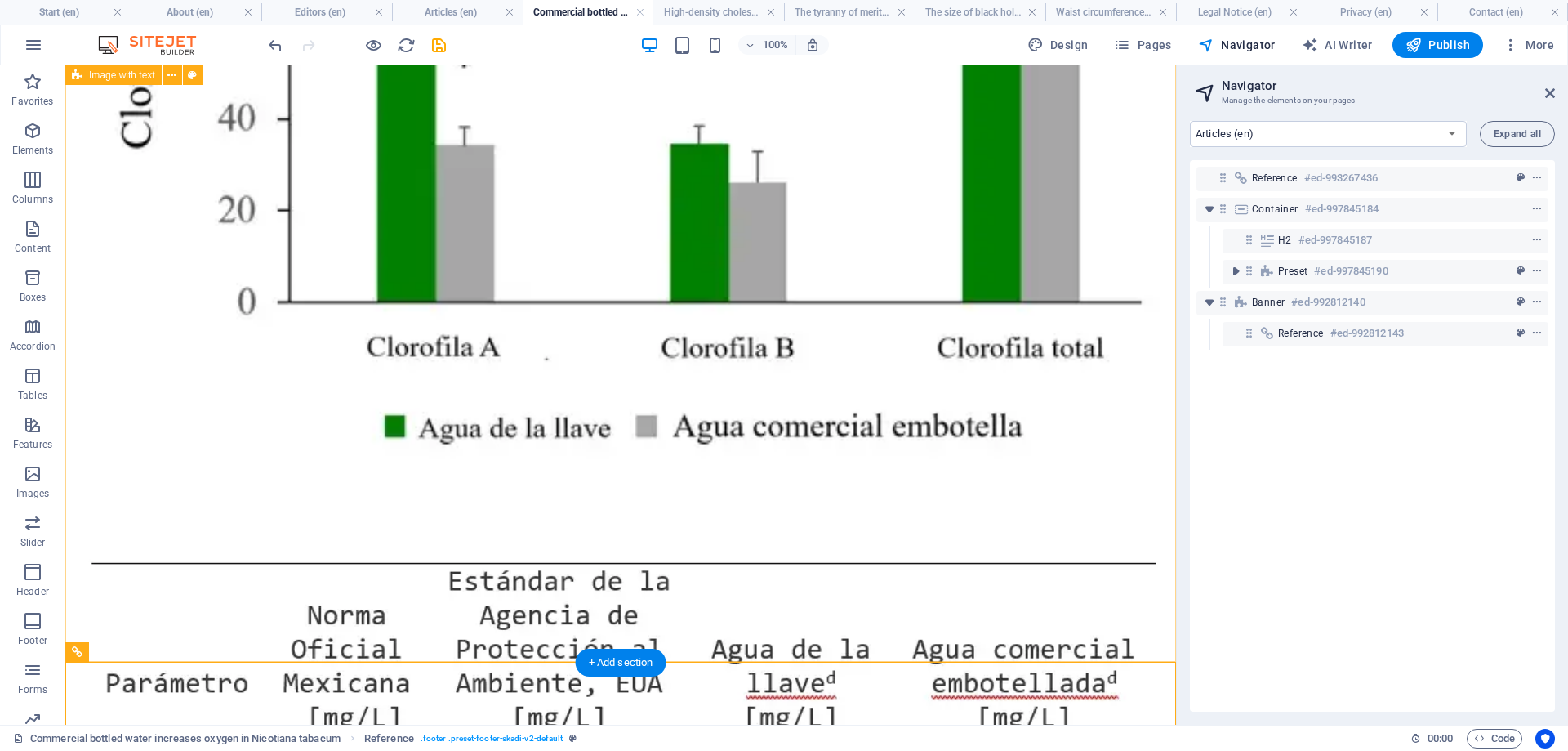
scroll to position [12233, 0]
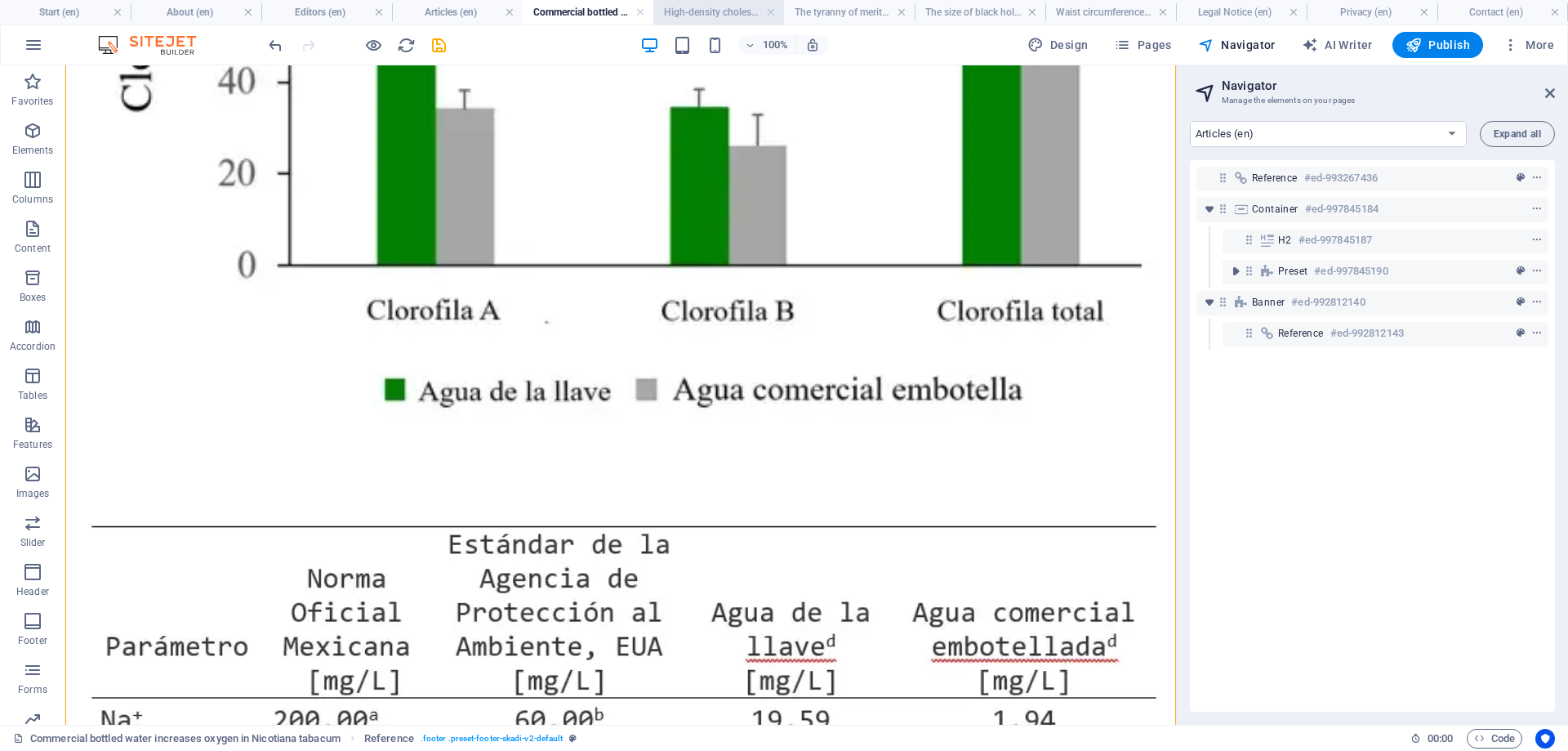
click at [693, 10] on h4 "High-density cholesterol (en)" at bounding box center [719, 12] width 131 height 18
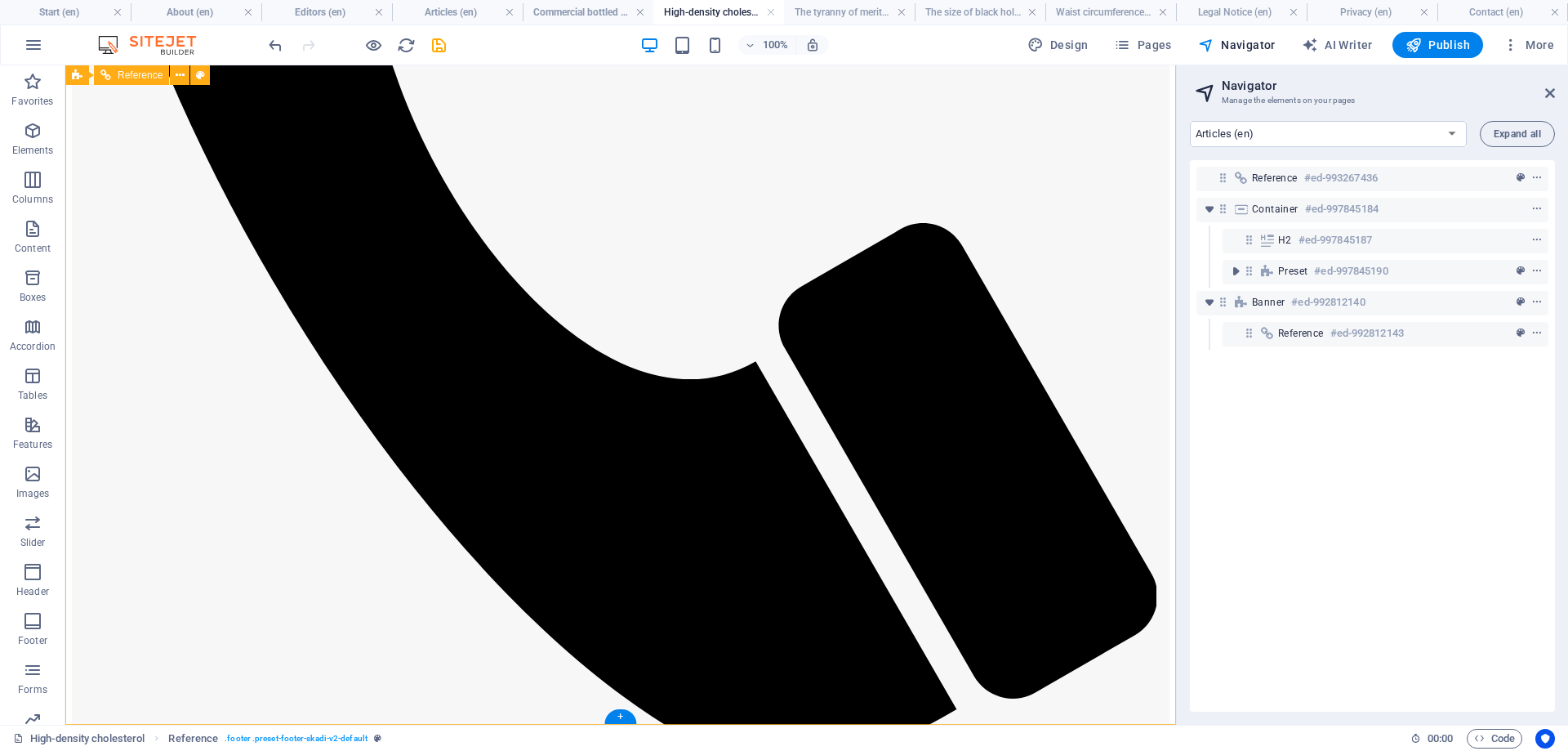
scroll to position [656, 0]
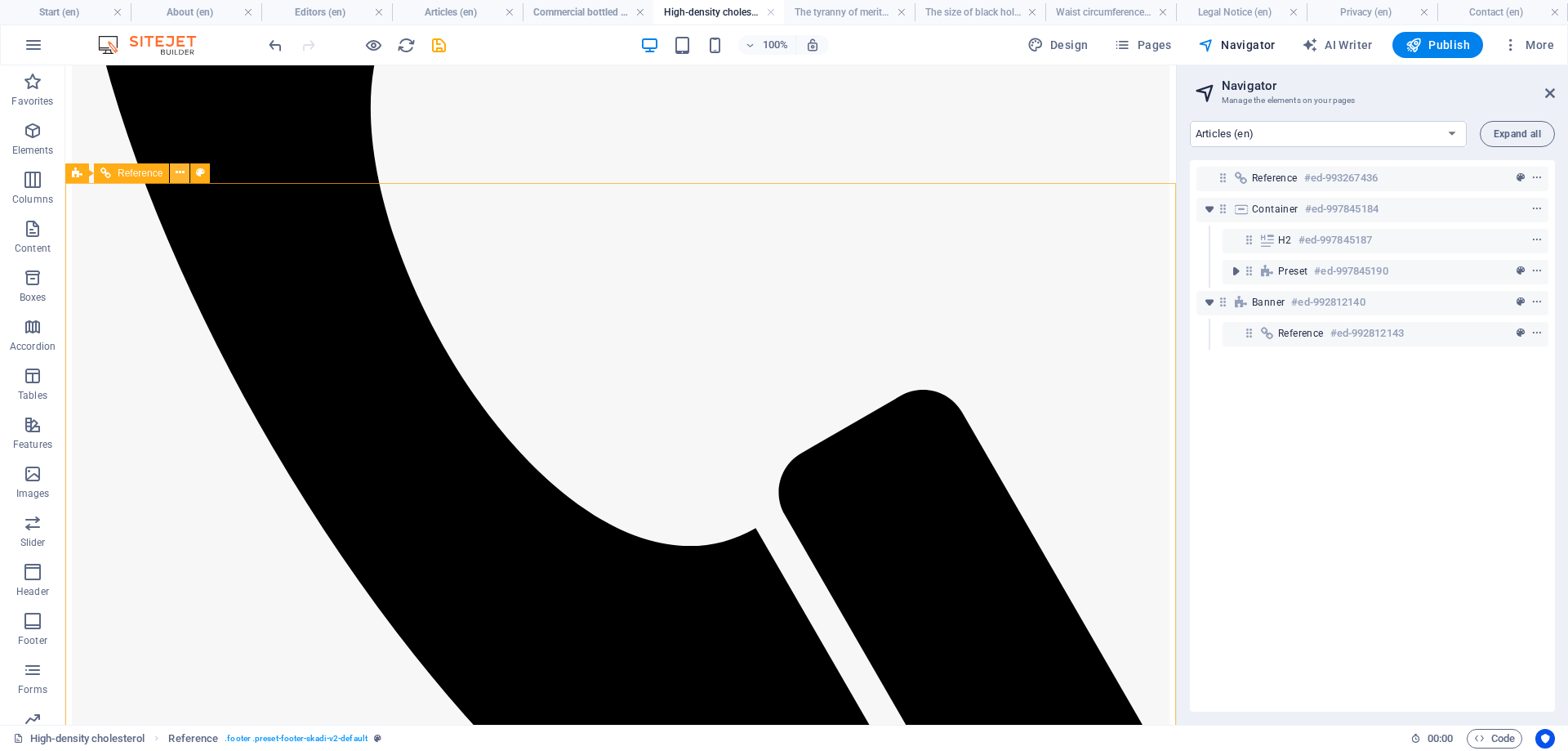
click at [179, 172] on icon at bounding box center [180, 172] width 9 height 17
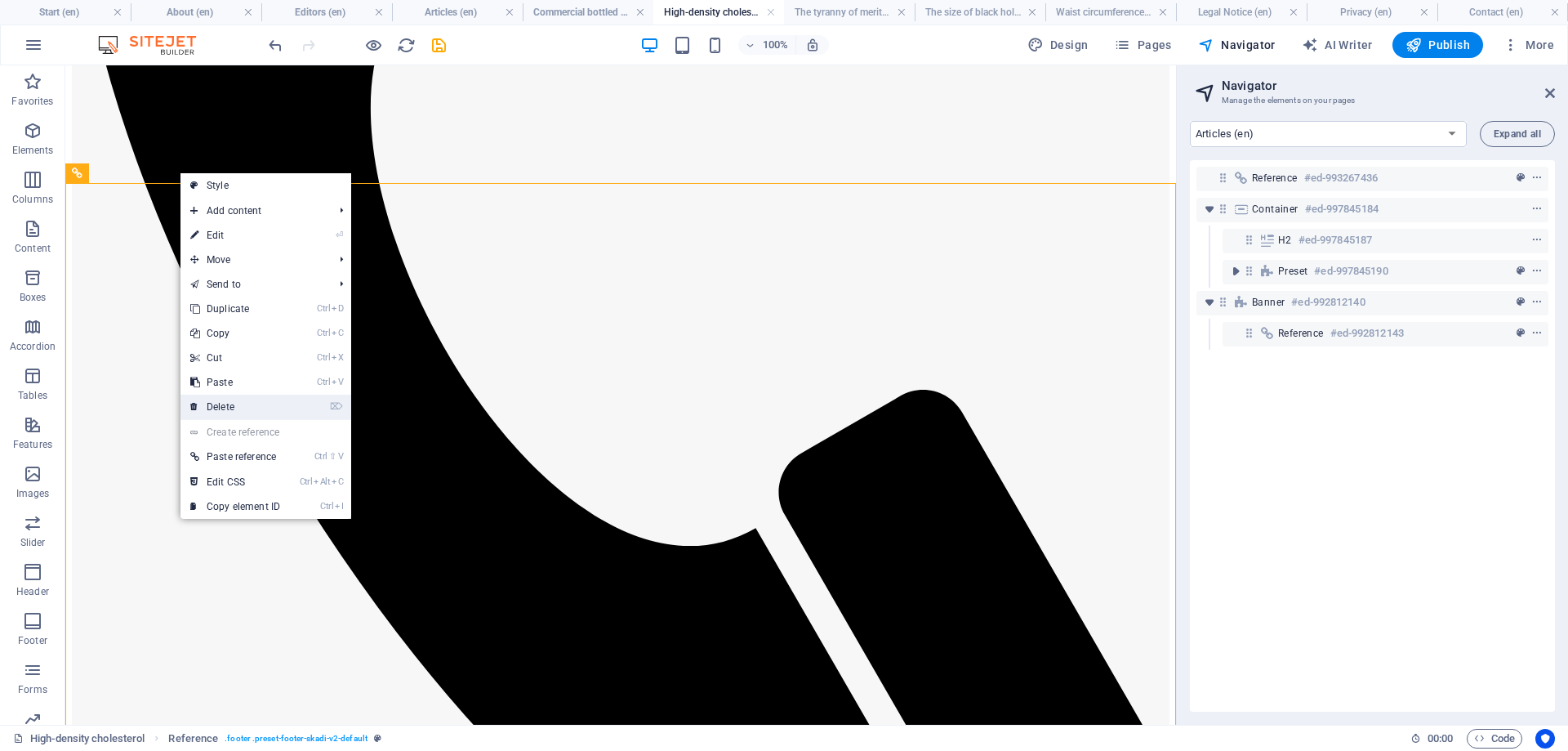
click at [229, 398] on link "⌦ Delete" at bounding box center [236, 406] width 110 height 25
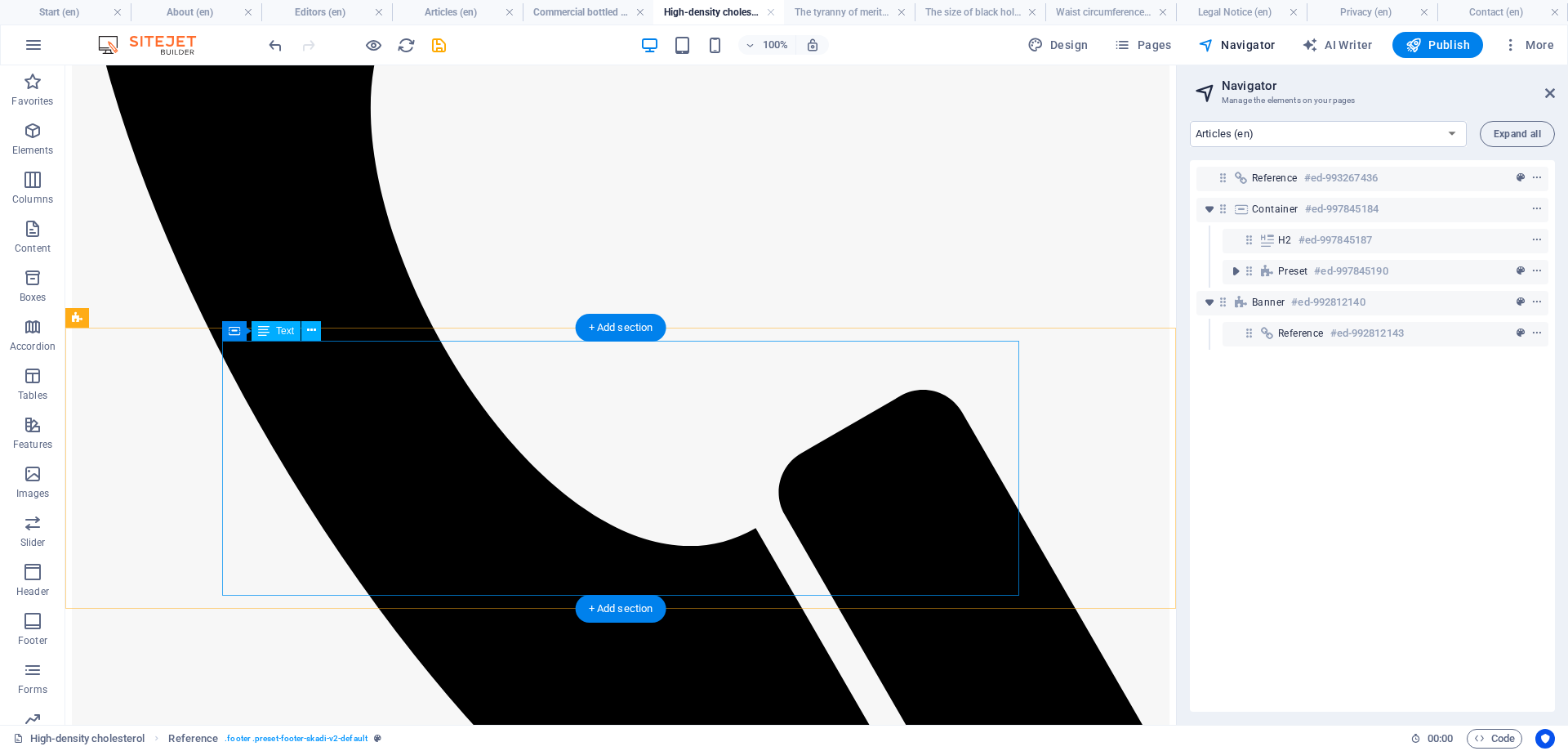
scroll to position [231, 0]
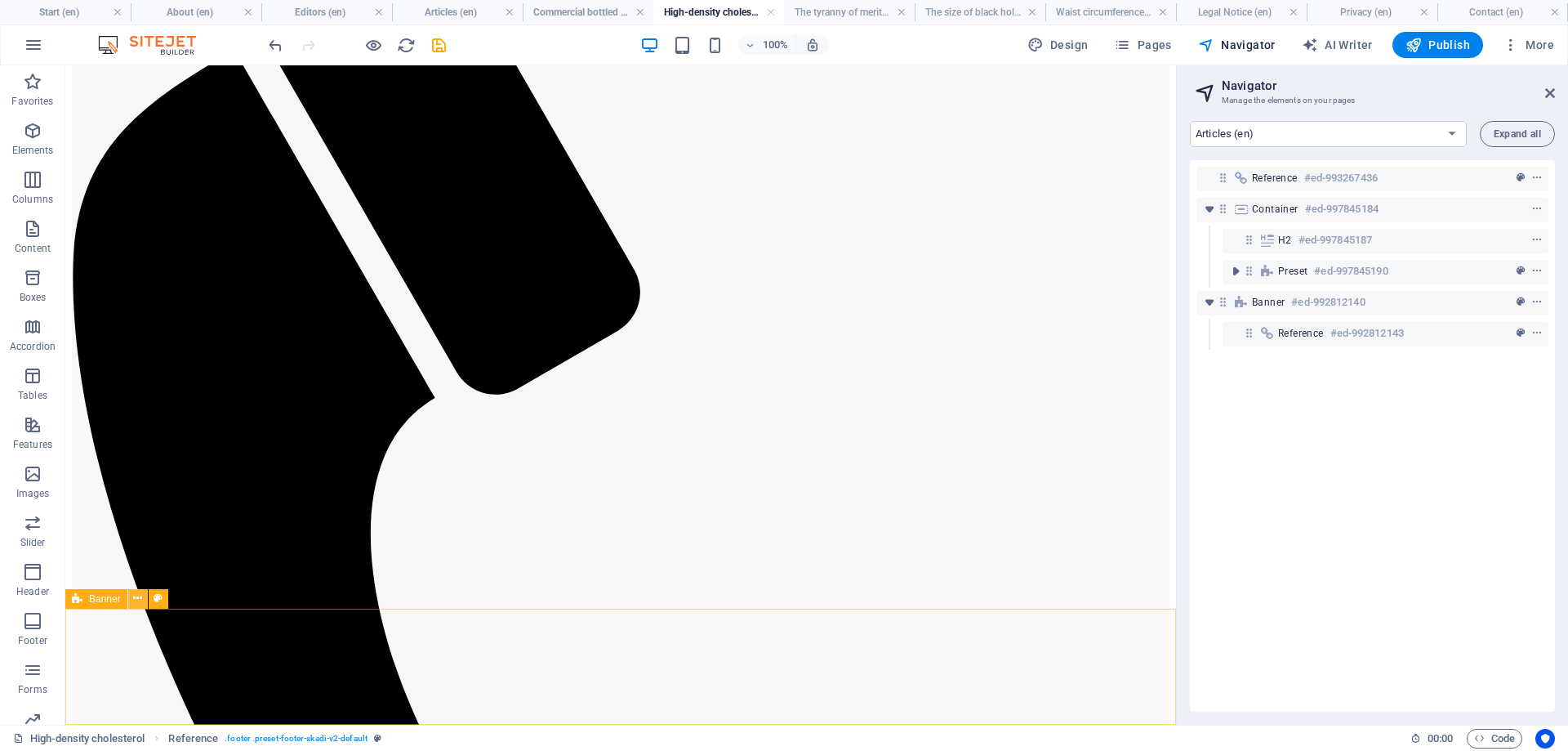
click at [138, 600] on icon at bounding box center [137, 598] width 9 height 17
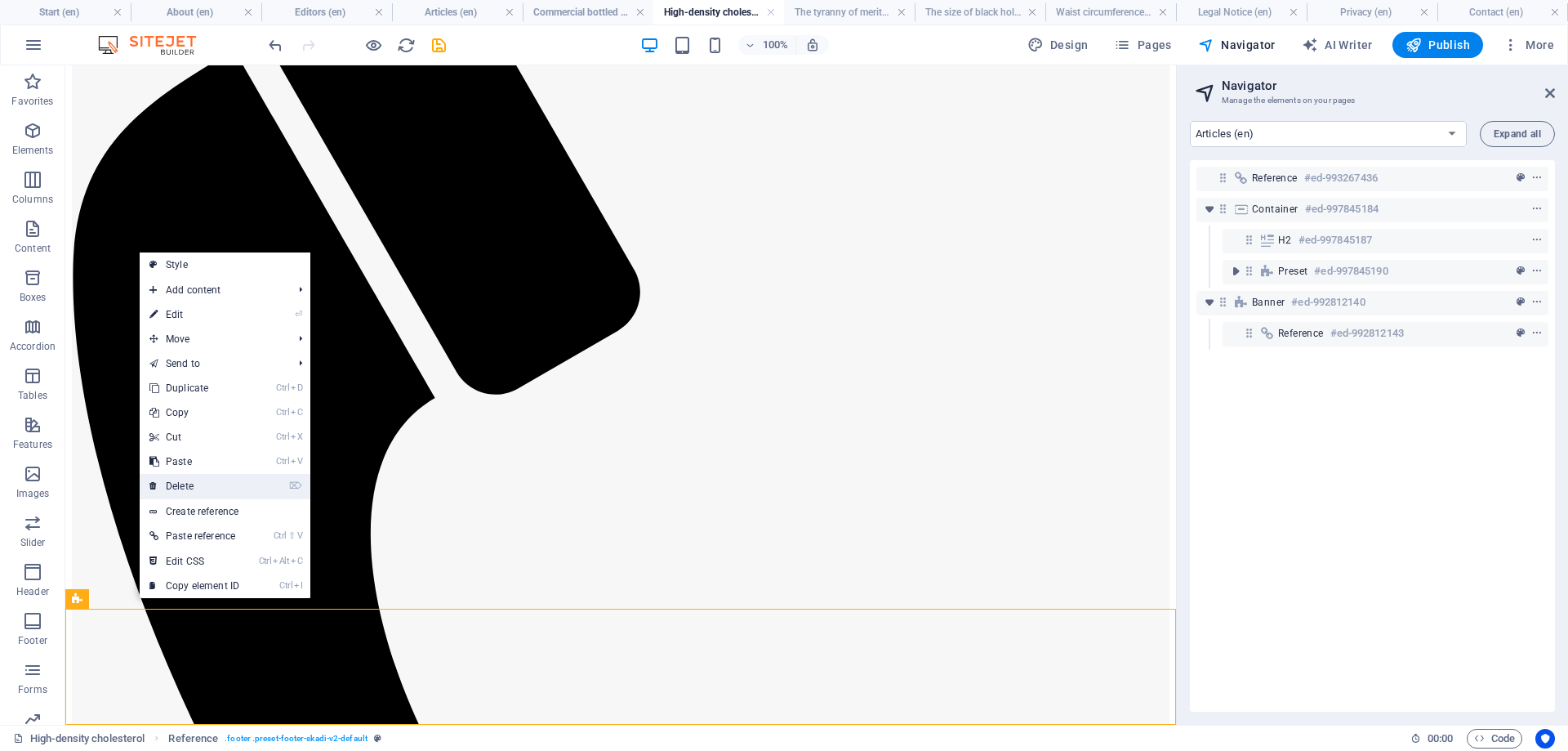
click at [175, 484] on link "⌦ Delete" at bounding box center [195, 486] width 110 height 25
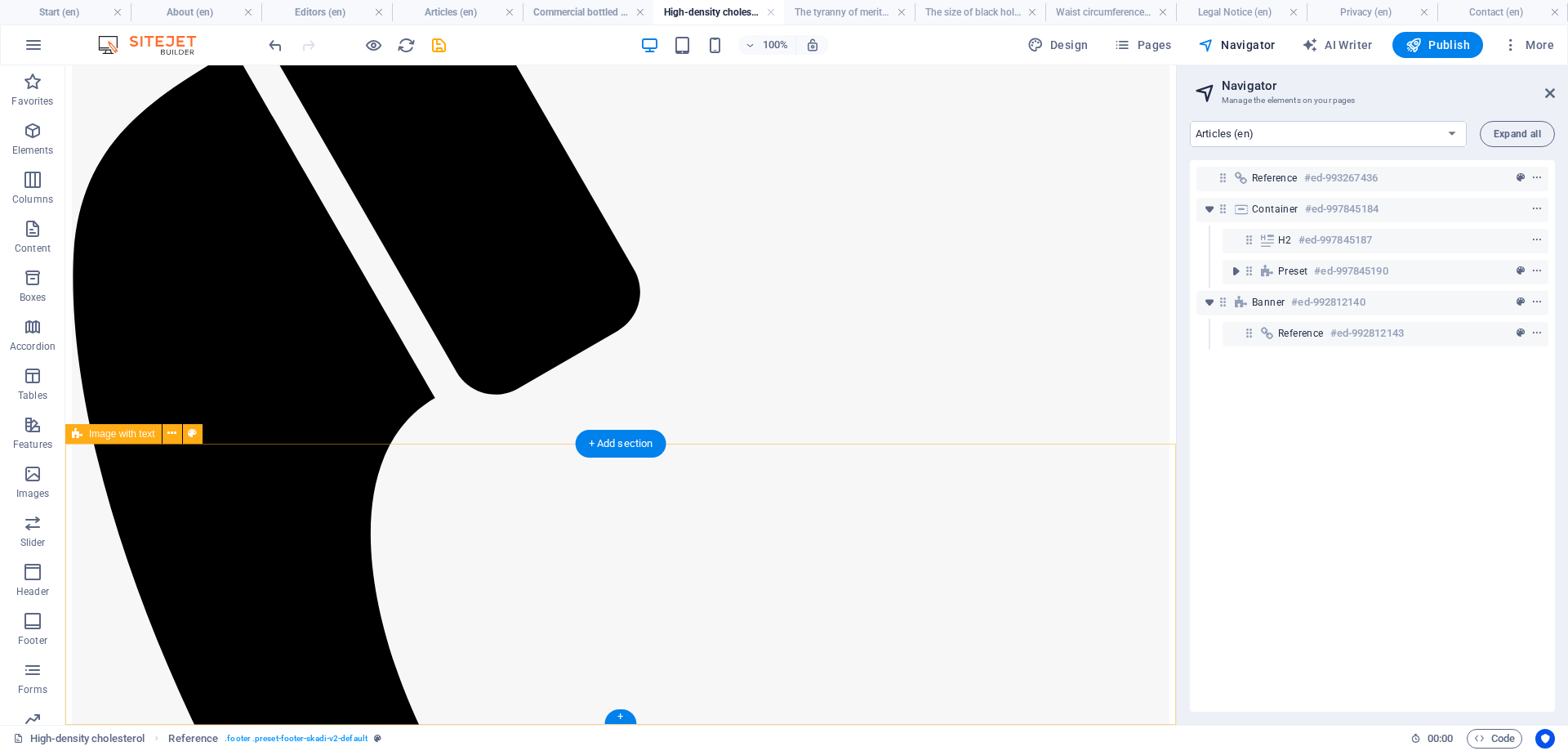
scroll to position [115, 0]
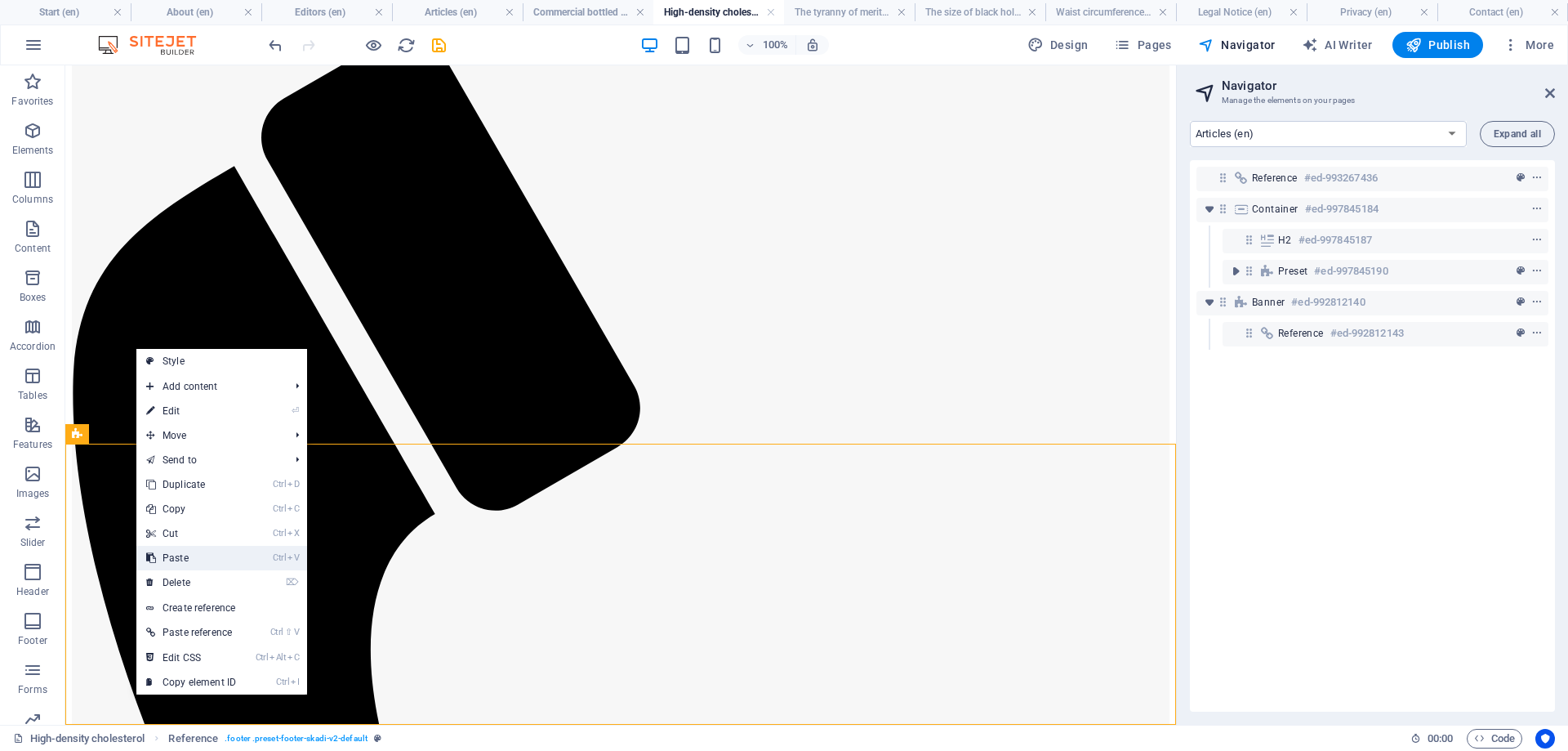
drag, startPoint x: 195, startPoint y: 557, endPoint x: 406, endPoint y: 343, distance: 300.5
click at [195, 557] on link "Ctrl V Paste" at bounding box center [192, 558] width 110 height 25
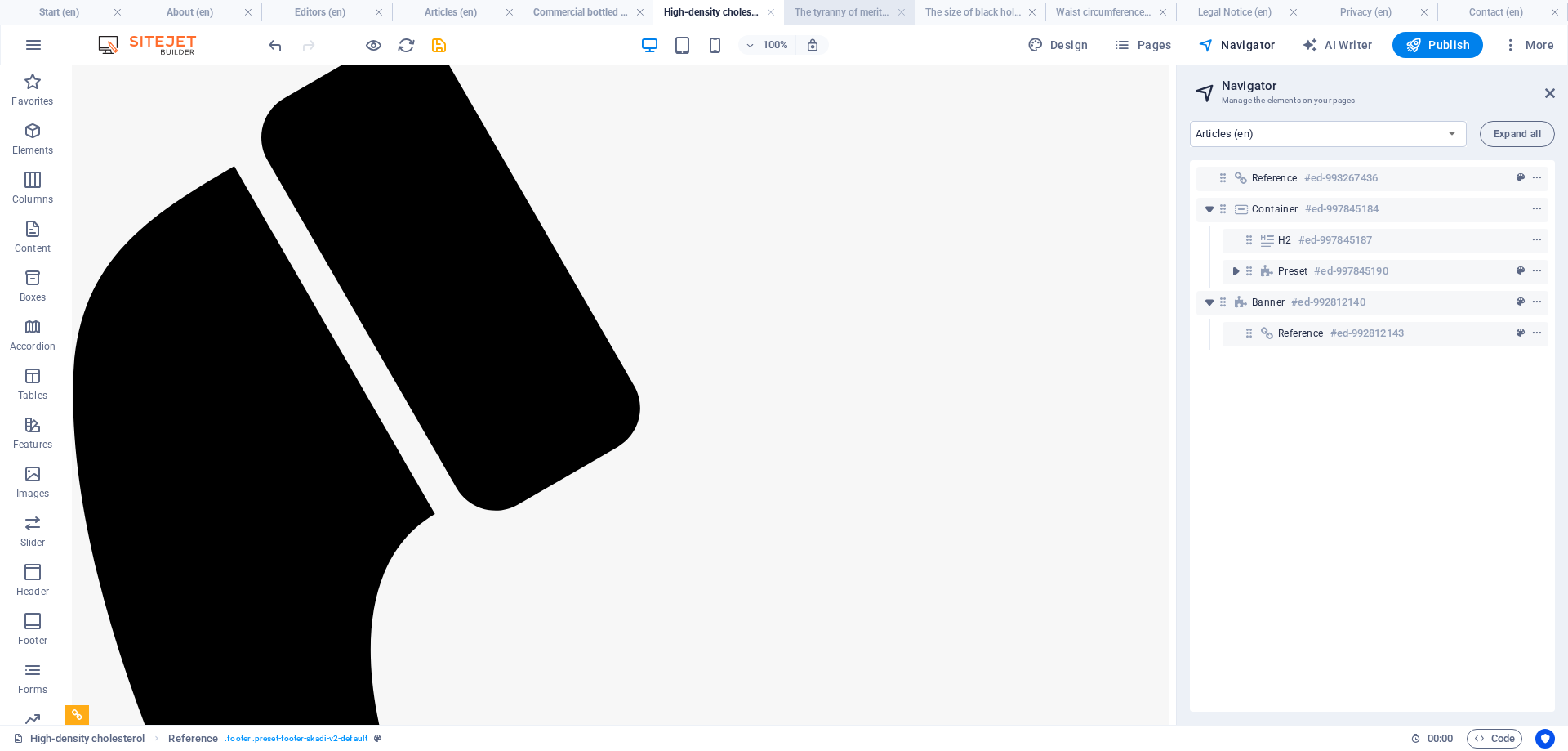
click at [821, 8] on h4 "The tyranny of meritocracy (en)" at bounding box center [848, 12] width 131 height 18
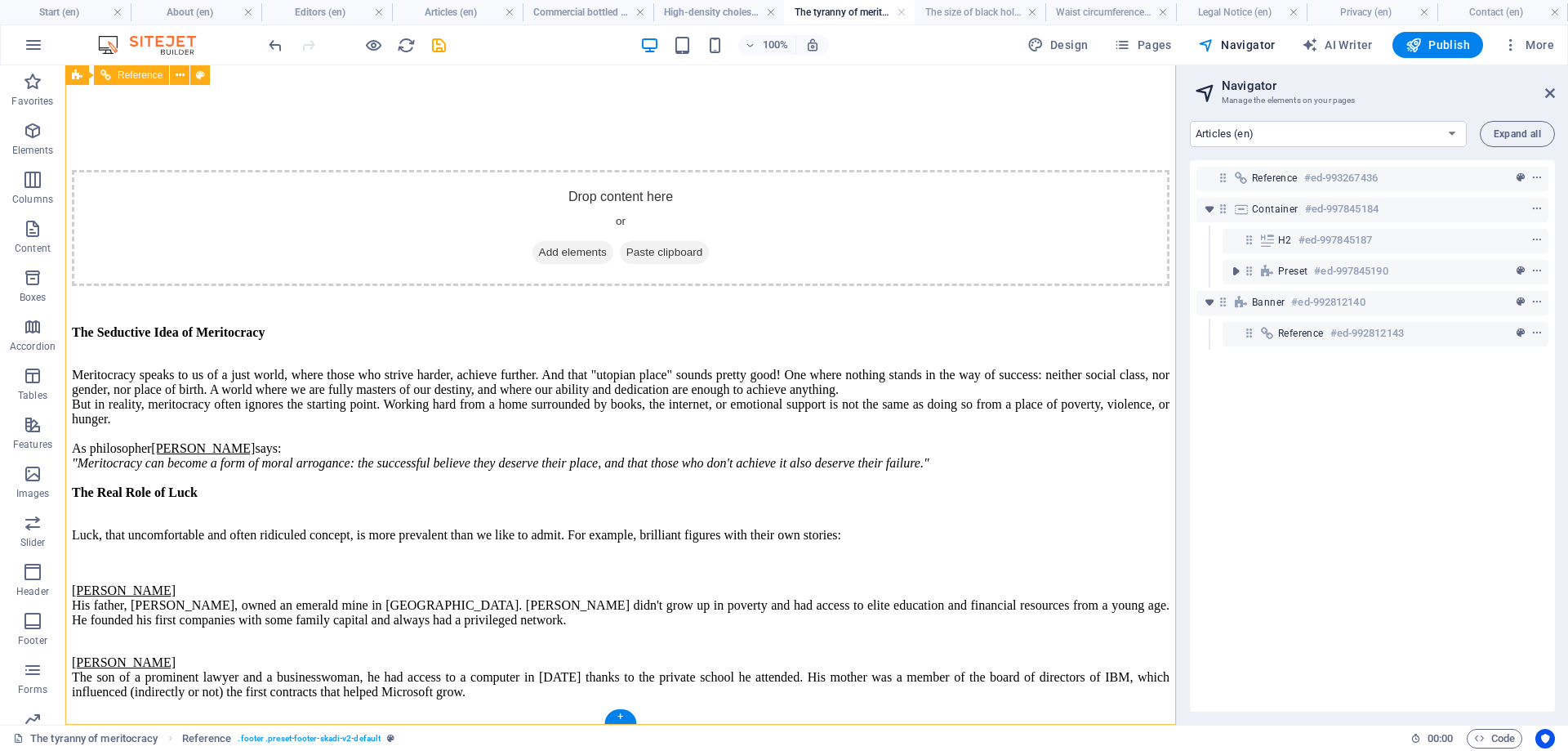
scroll to position [2215, 0]
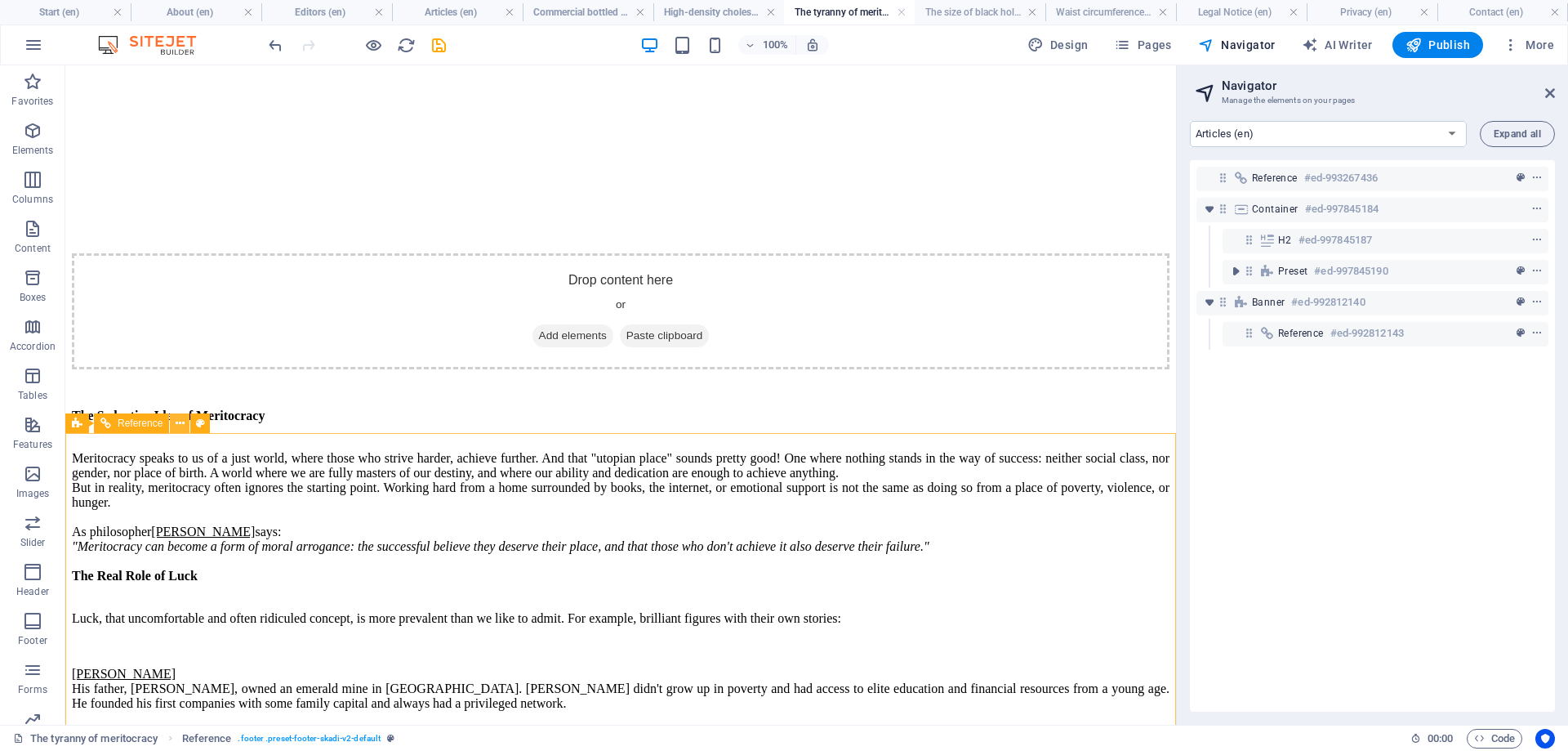
click at [175, 422] on button at bounding box center [180, 423] width 20 height 20
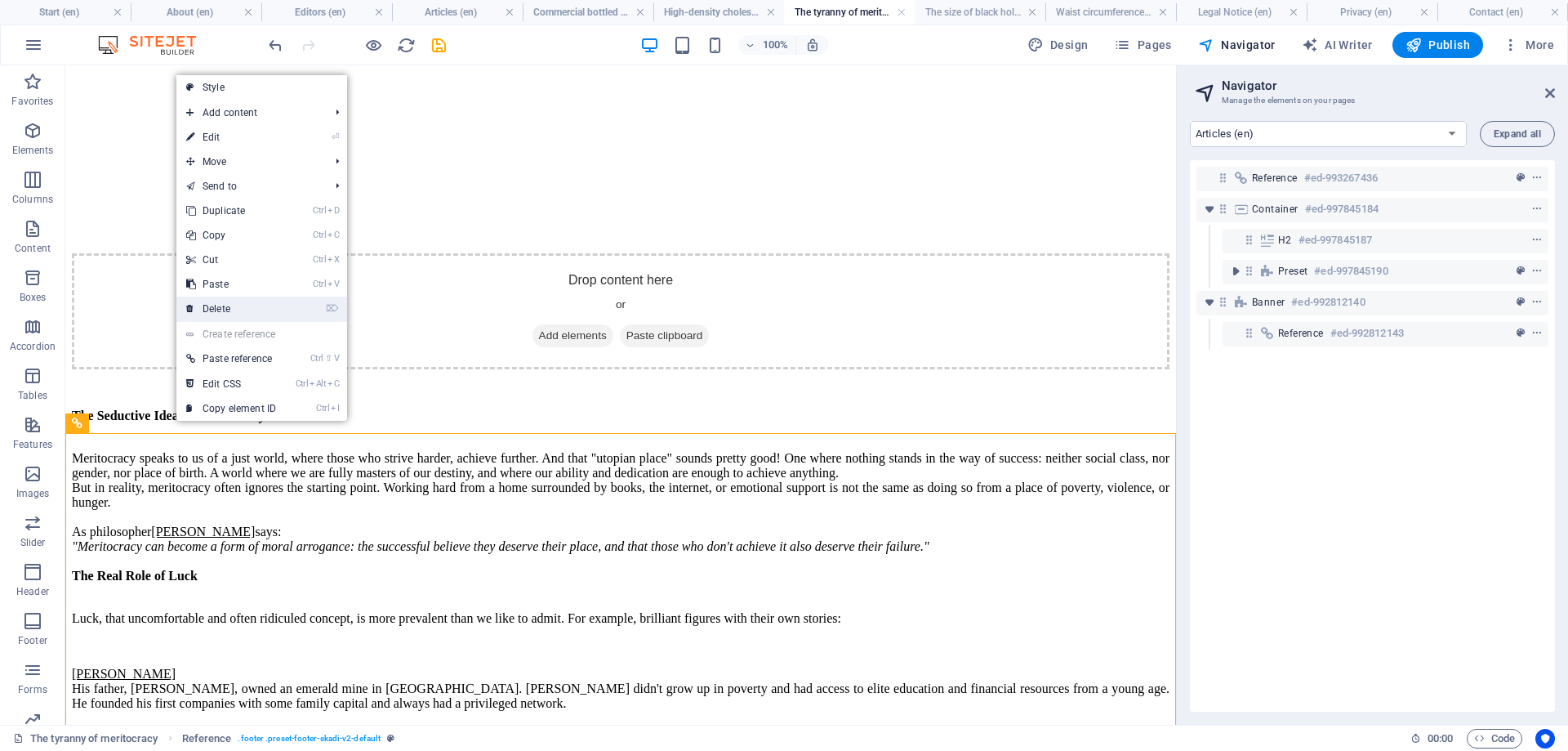
click at [221, 304] on link "⌦ Delete" at bounding box center [232, 309] width 110 height 25
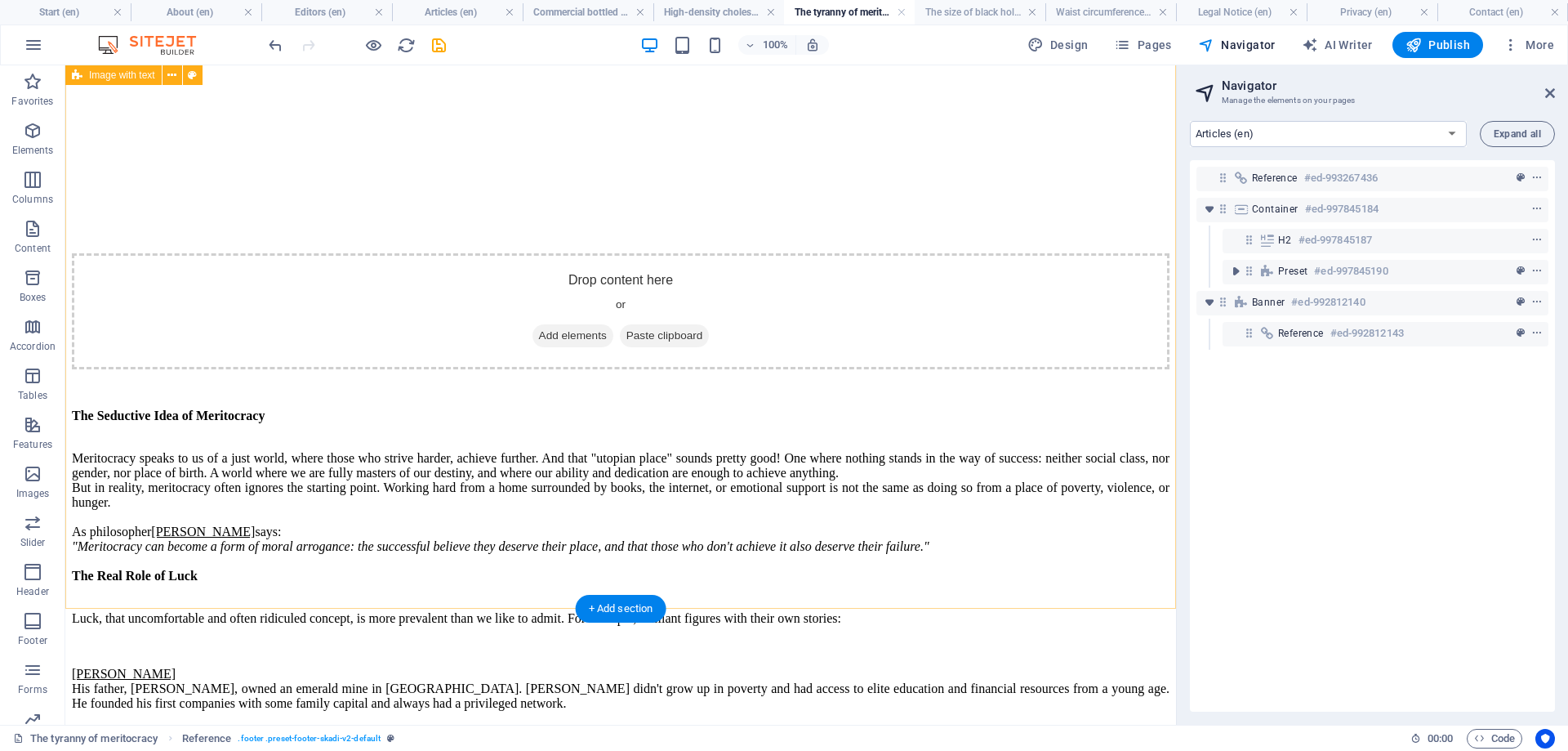
scroll to position [2039, 0]
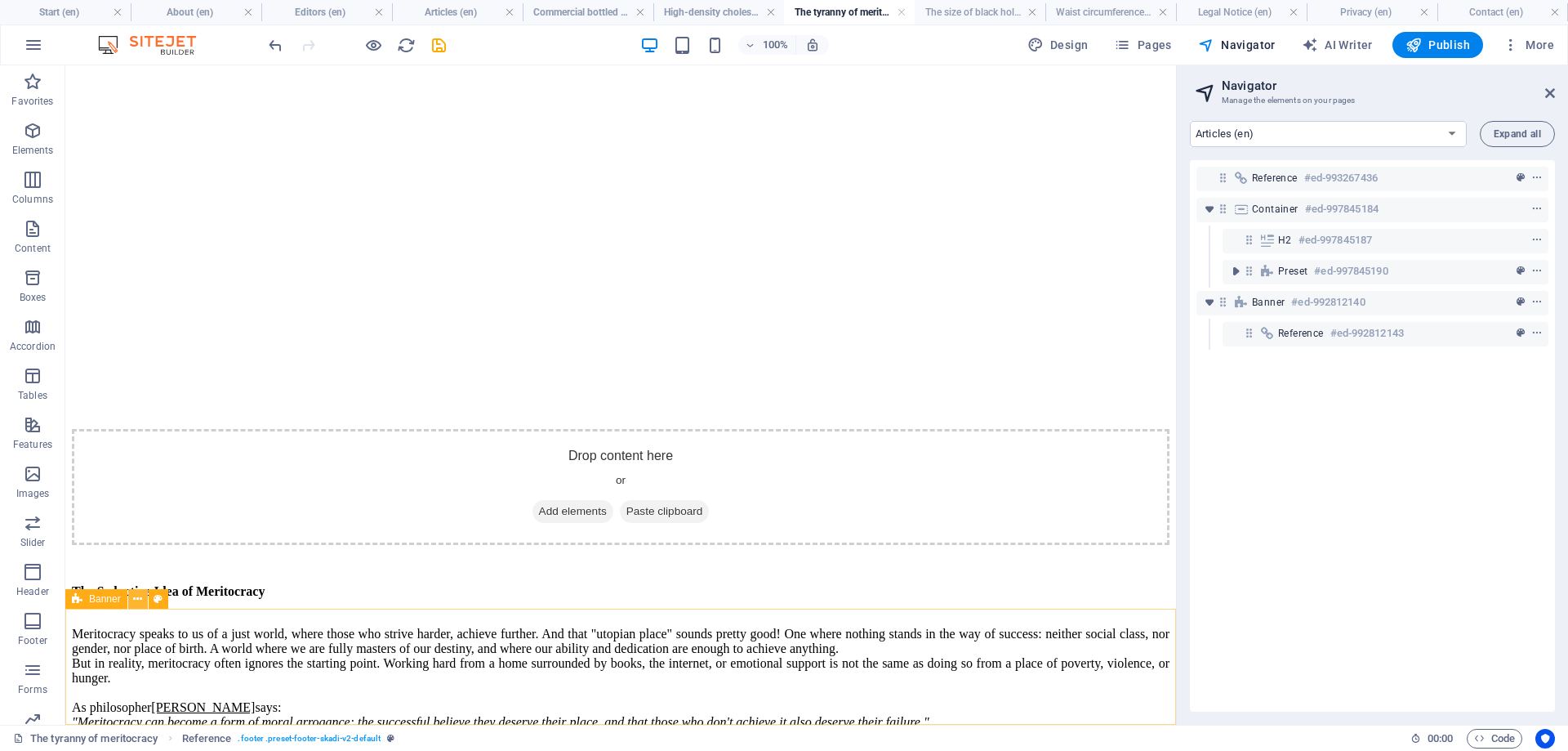
click at [139, 598] on icon at bounding box center [137, 599] width 9 height 17
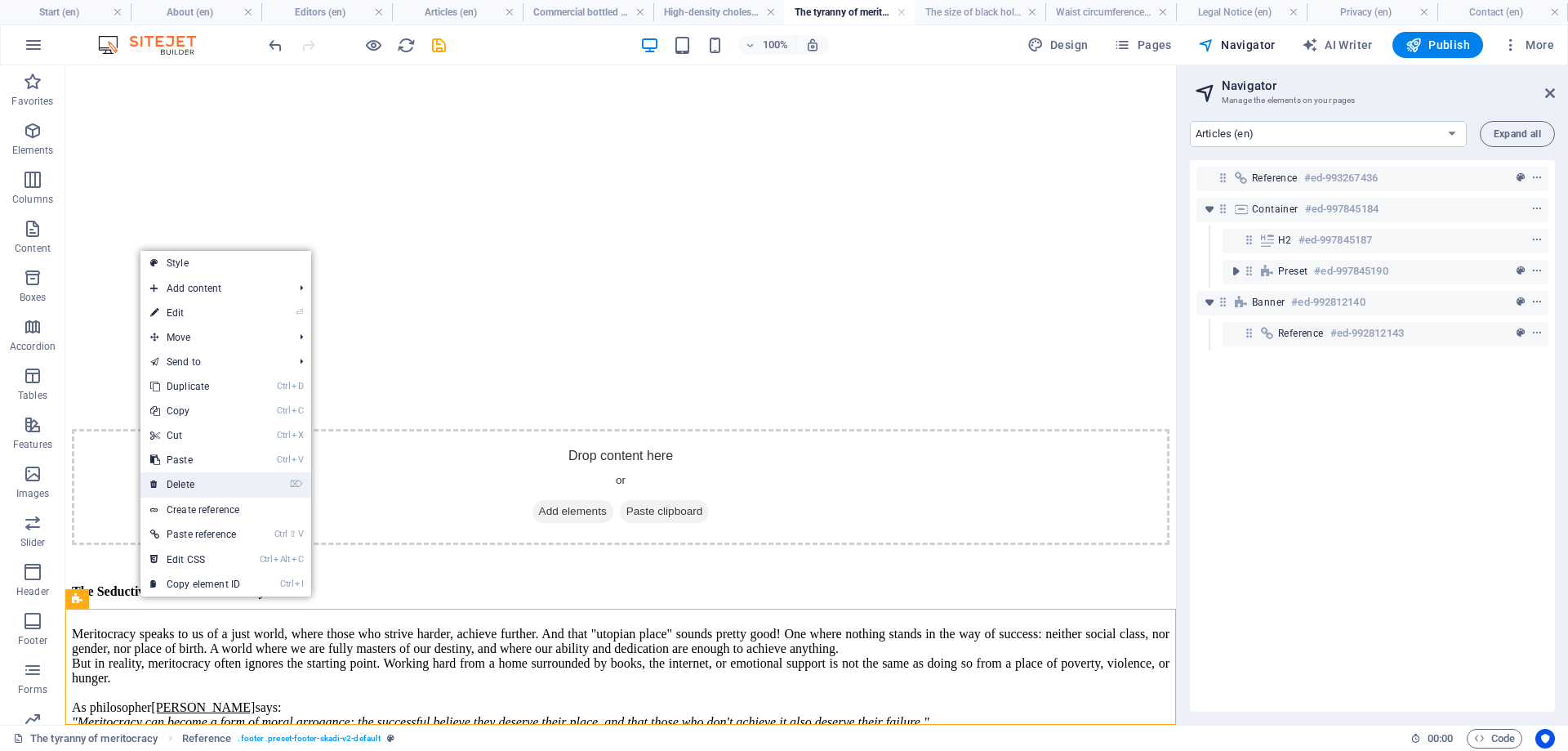
click at [196, 479] on link "⌦ Delete" at bounding box center [196, 484] width 110 height 25
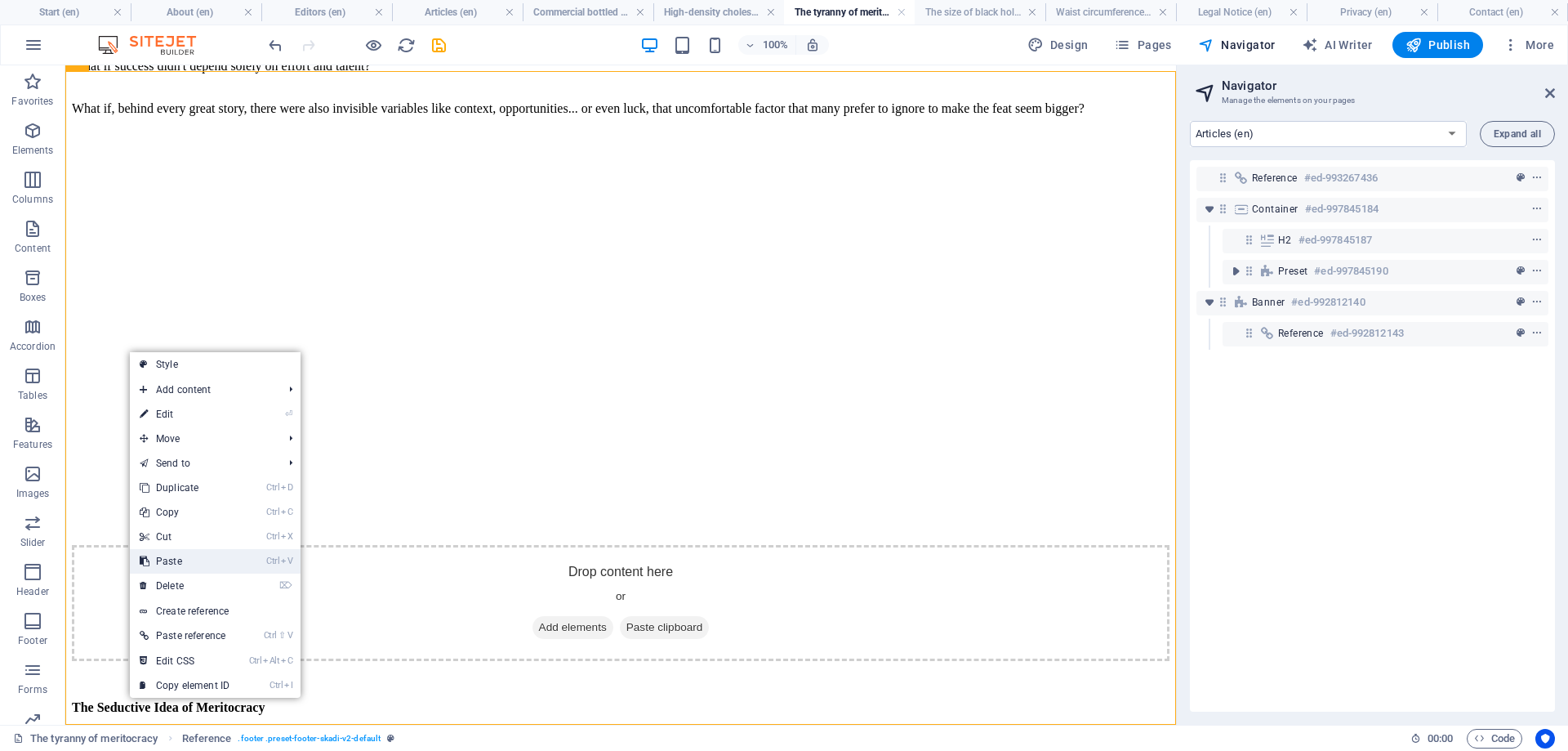
click at [178, 560] on link "Ctrl V Paste" at bounding box center [185, 561] width 110 height 25
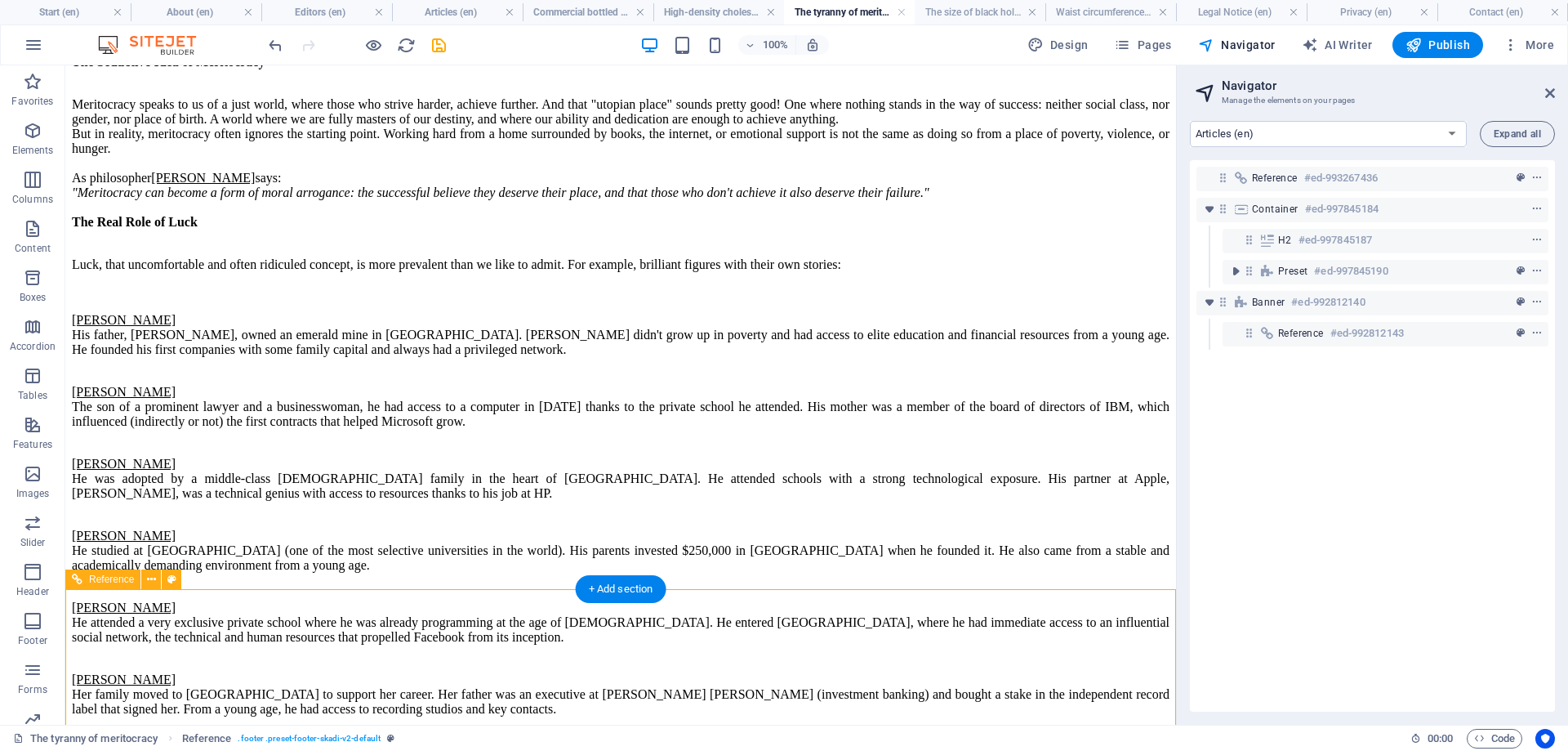
scroll to position [2608, 0]
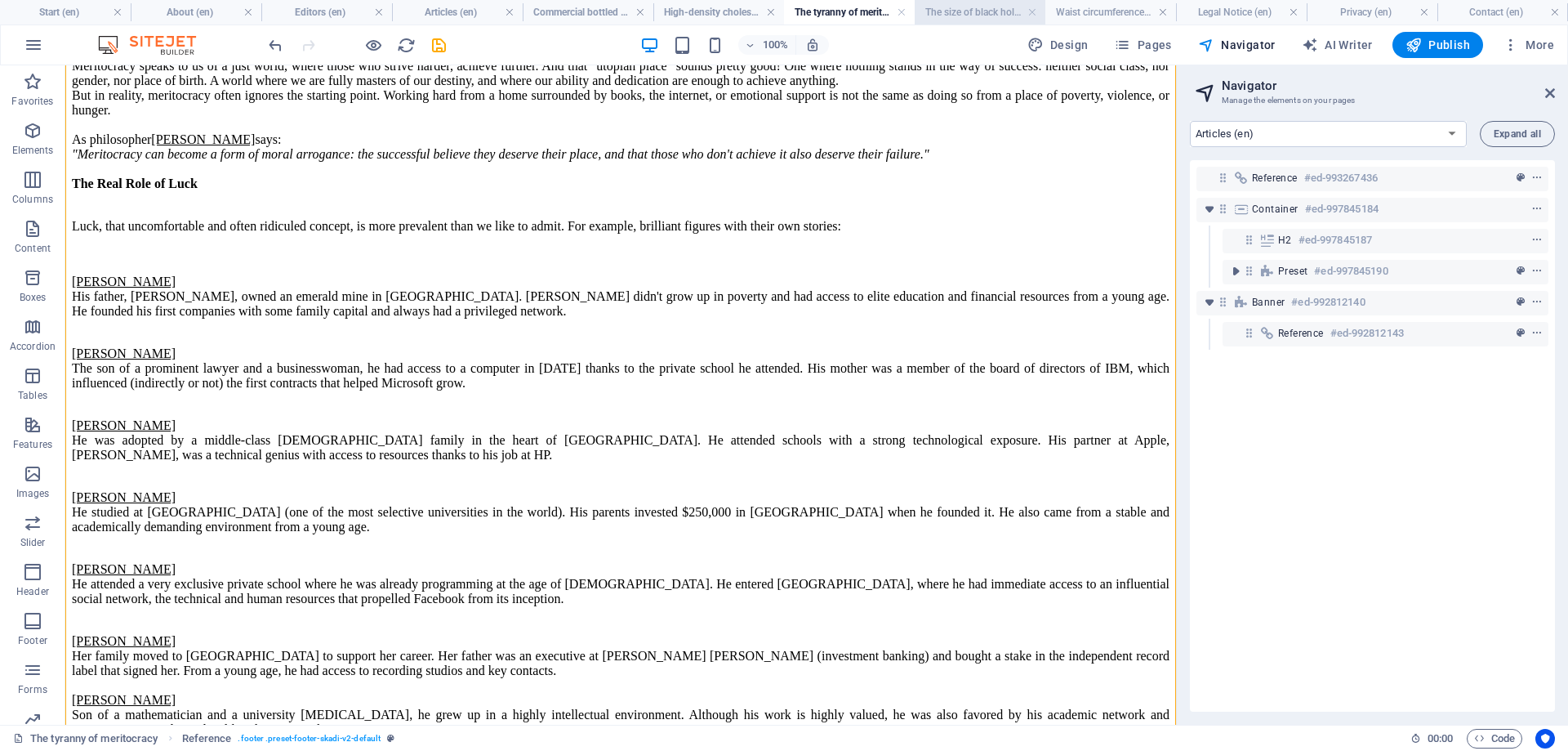
click at [981, 12] on h4 "The size of black holes (en)" at bounding box center [979, 12] width 131 height 18
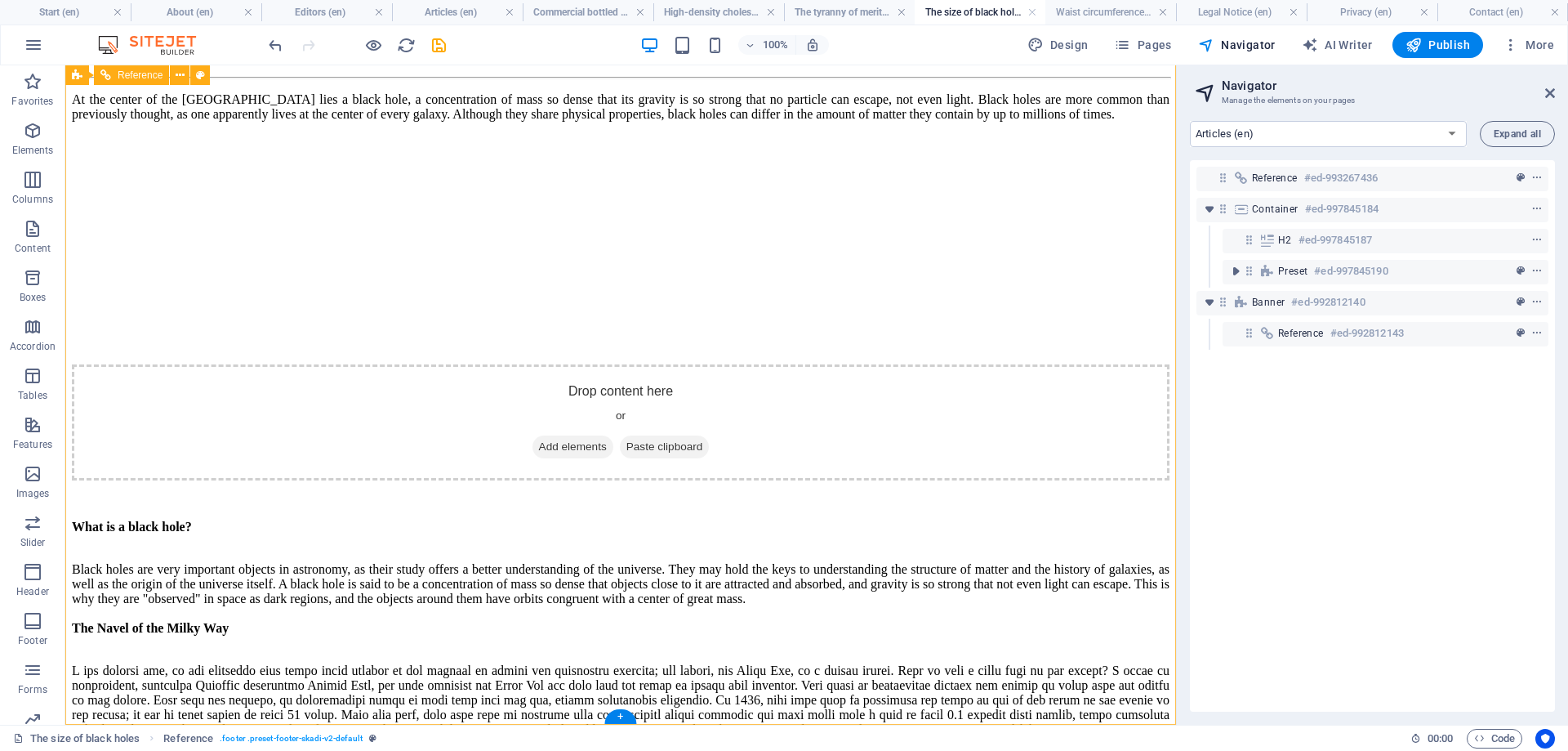
scroll to position [1553, 0]
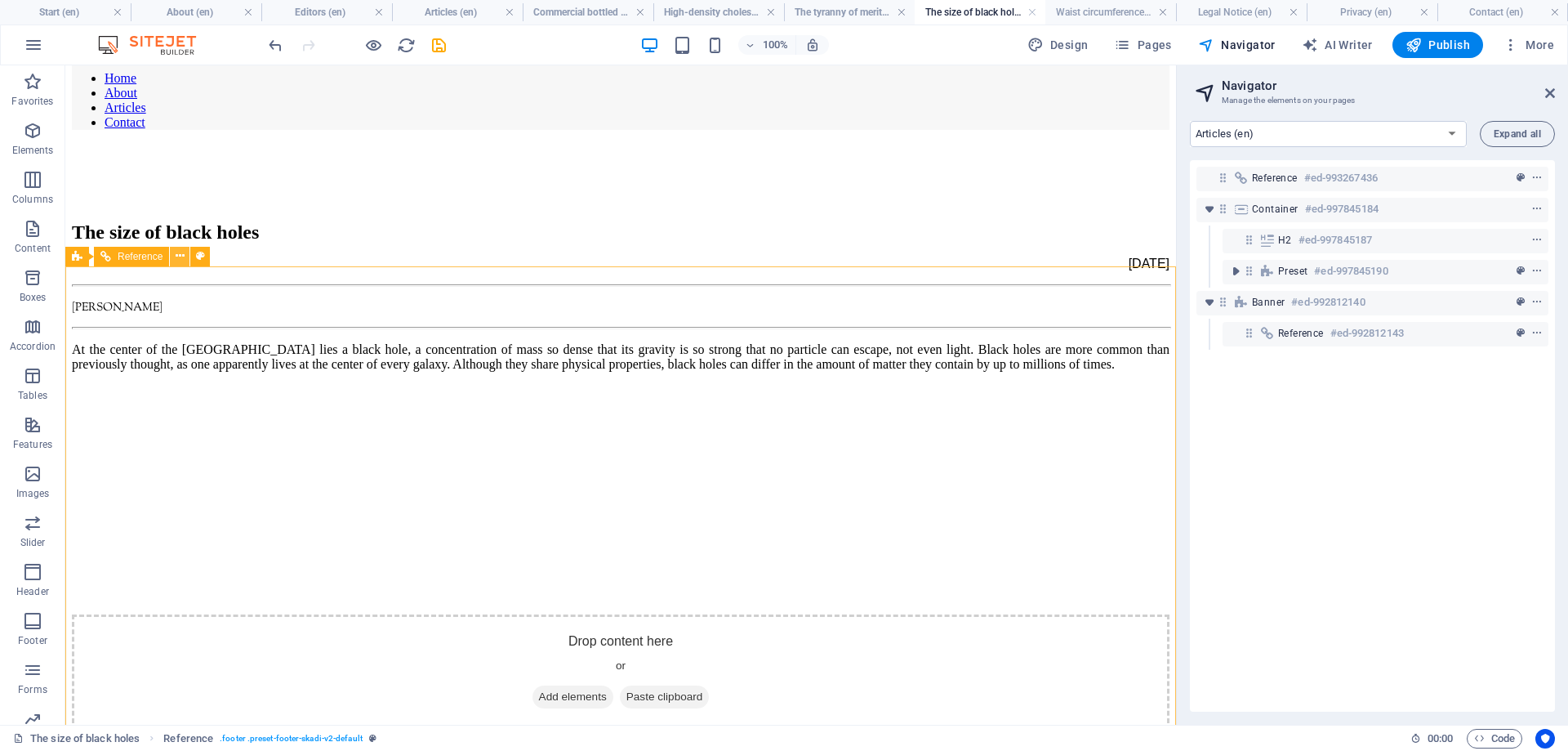
click at [173, 250] on button at bounding box center [180, 257] width 20 height 20
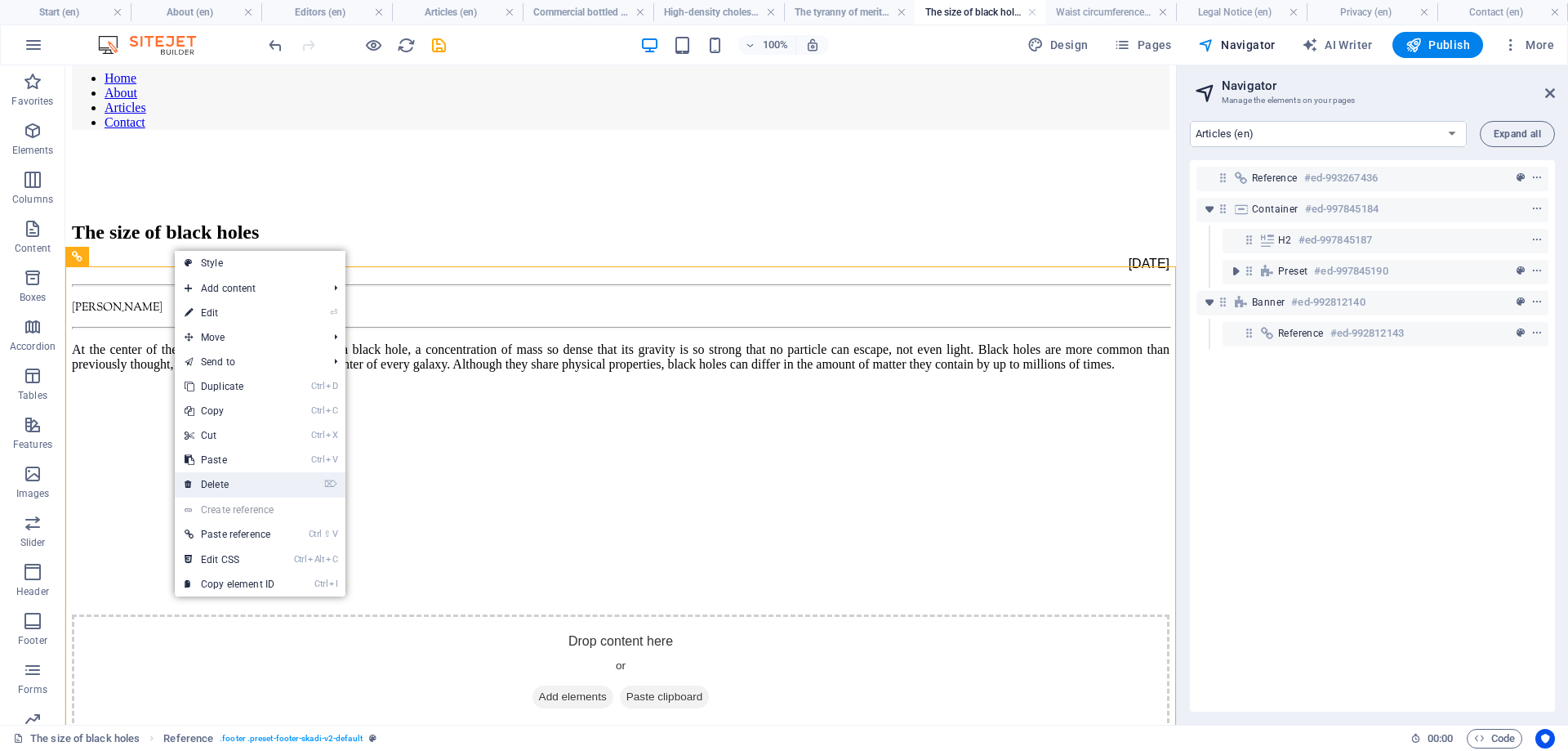
click at [213, 478] on link "⌦ Delete" at bounding box center [230, 484] width 110 height 25
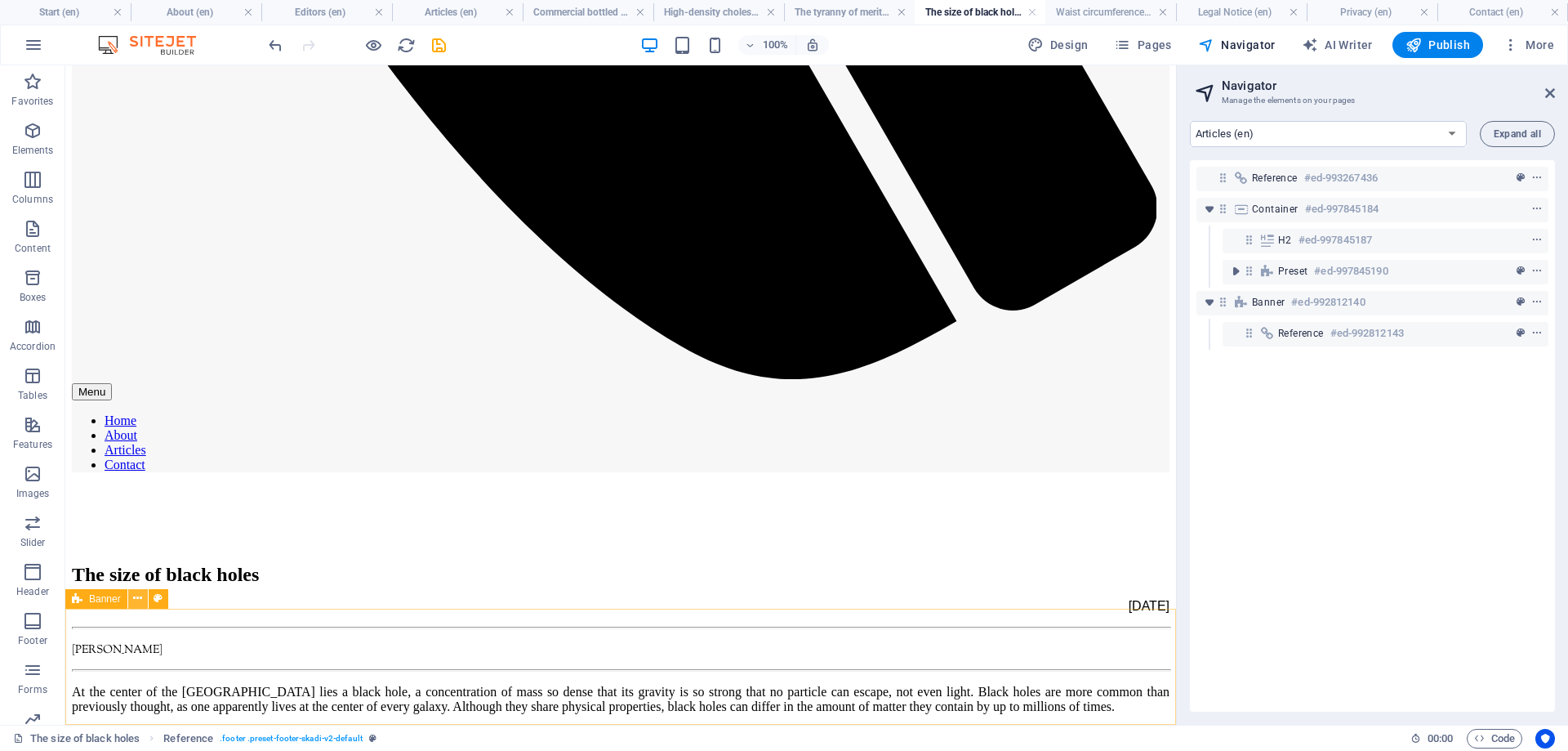
click at [142, 600] on icon at bounding box center [137, 598] width 9 height 17
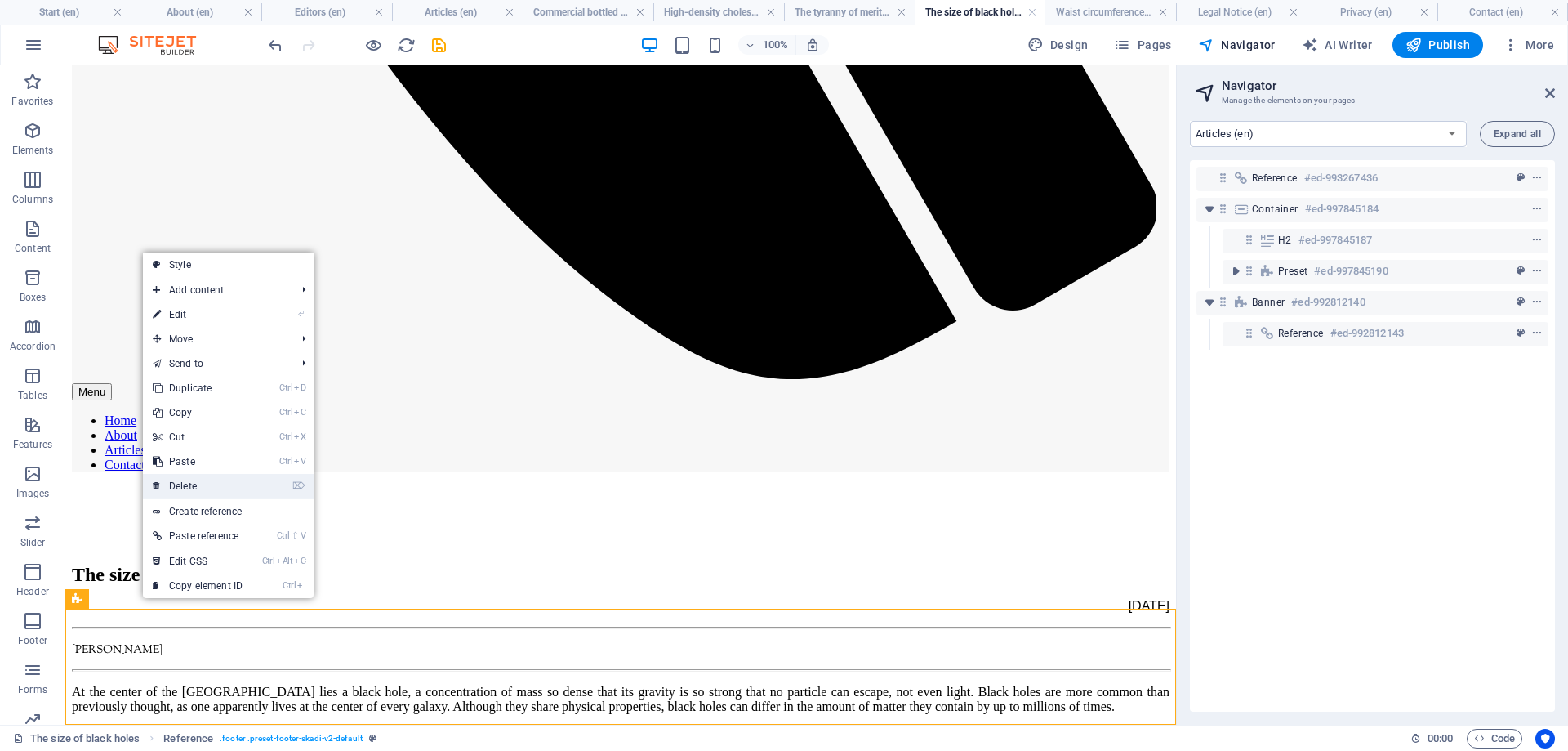
click at [195, 487] on link "⌦ Delete" at bounding box center [198, 486] width 110 height 25
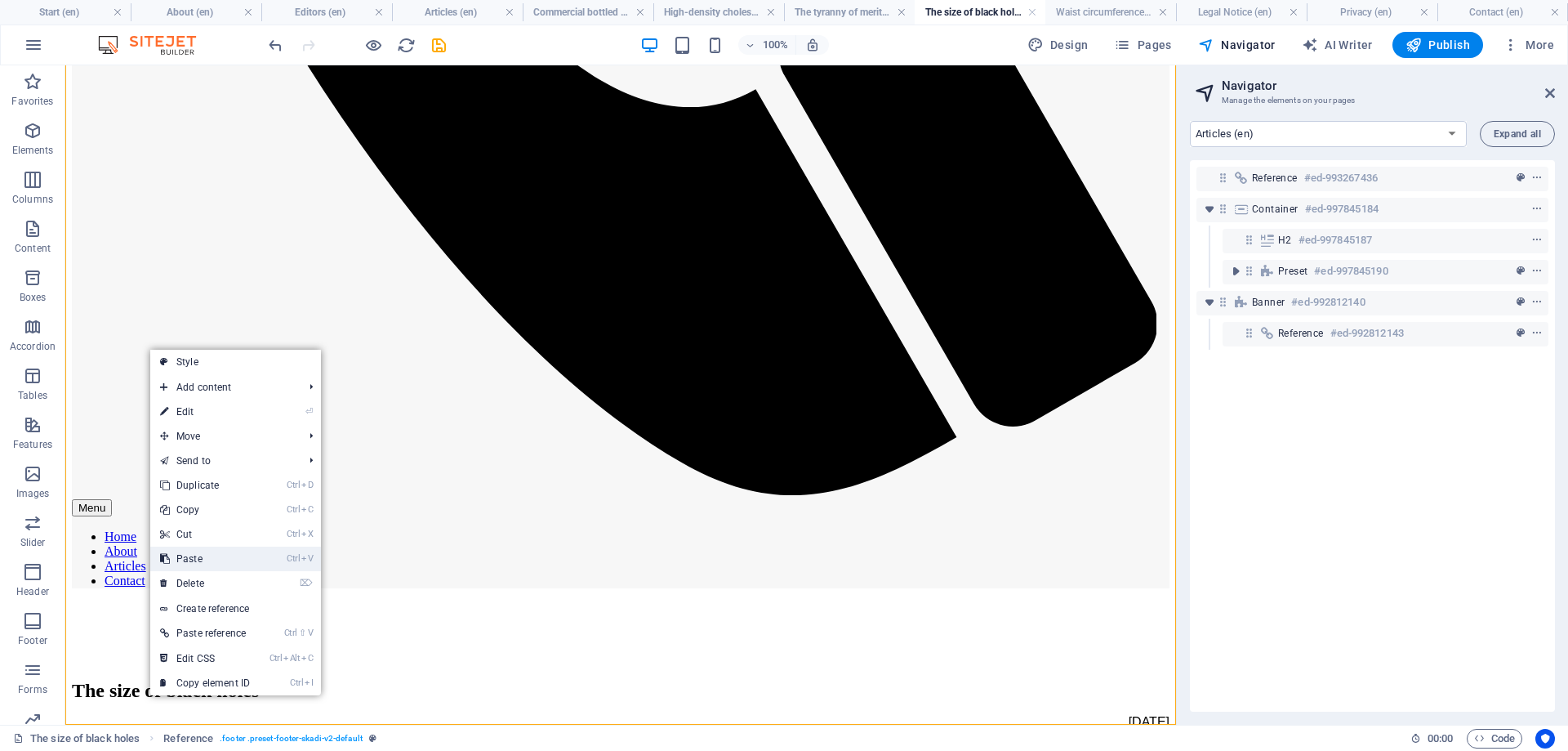
drag, startPoint x: 205, startPoint y: 555, endPoint x: 146, endPoint y: 487, distance: 90.0
click at [205, 555] on link "Ctrl V Paste" at bounding box center [206, 558] width 110 height 25
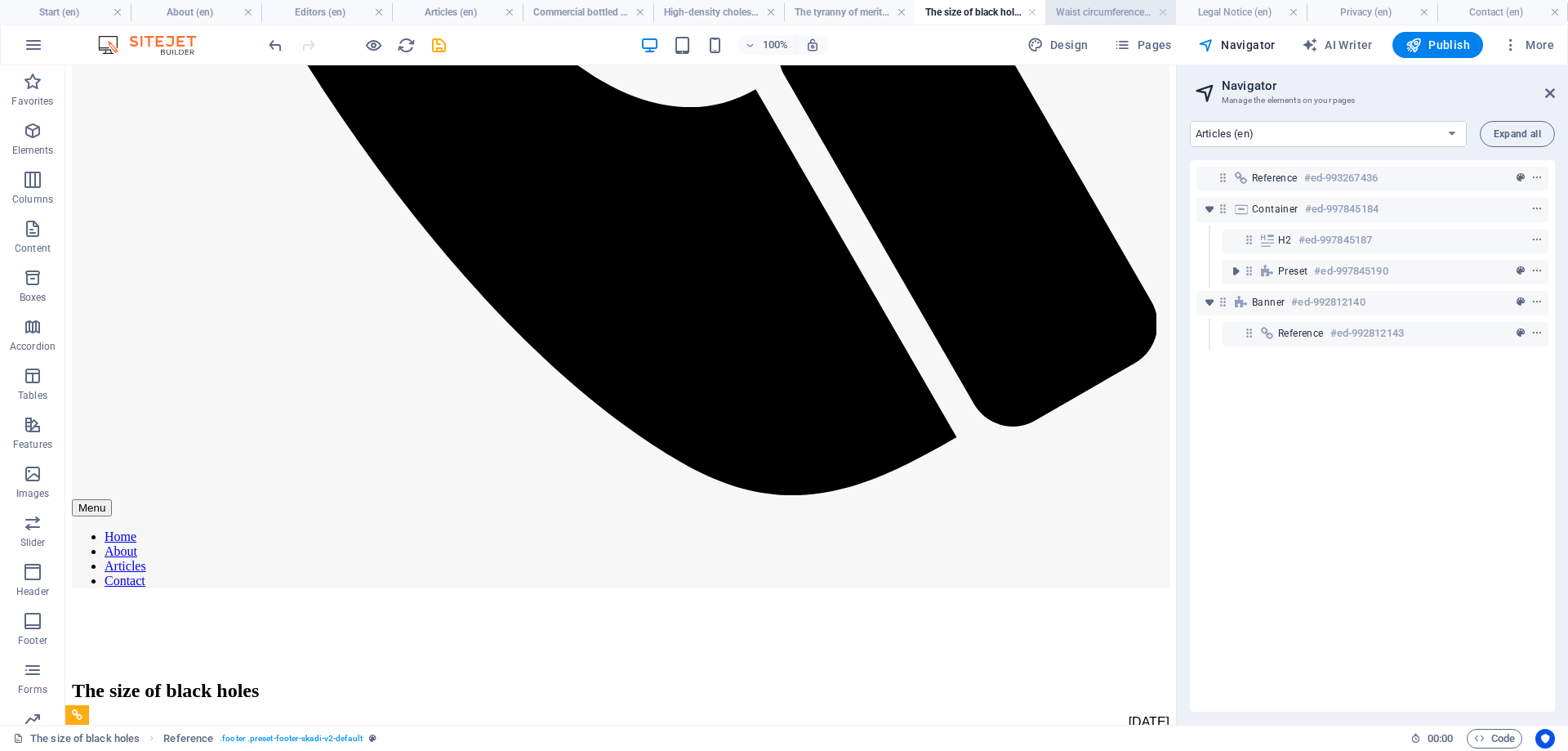
click at [1100, 15] on h4 "Waist circumference (en)" at bounding box center [1110, 12] width 131 height 18
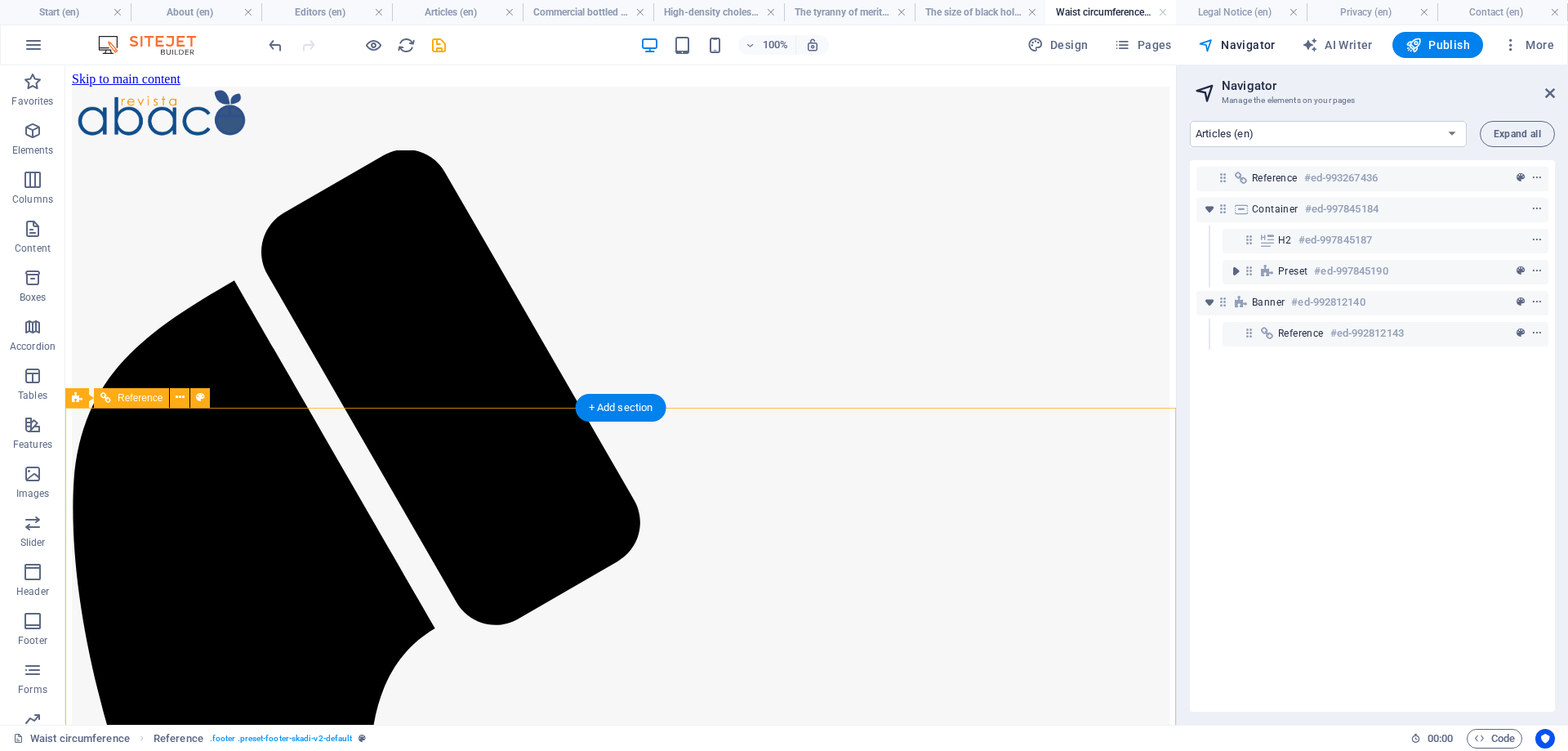
scroll to position [750, 0]
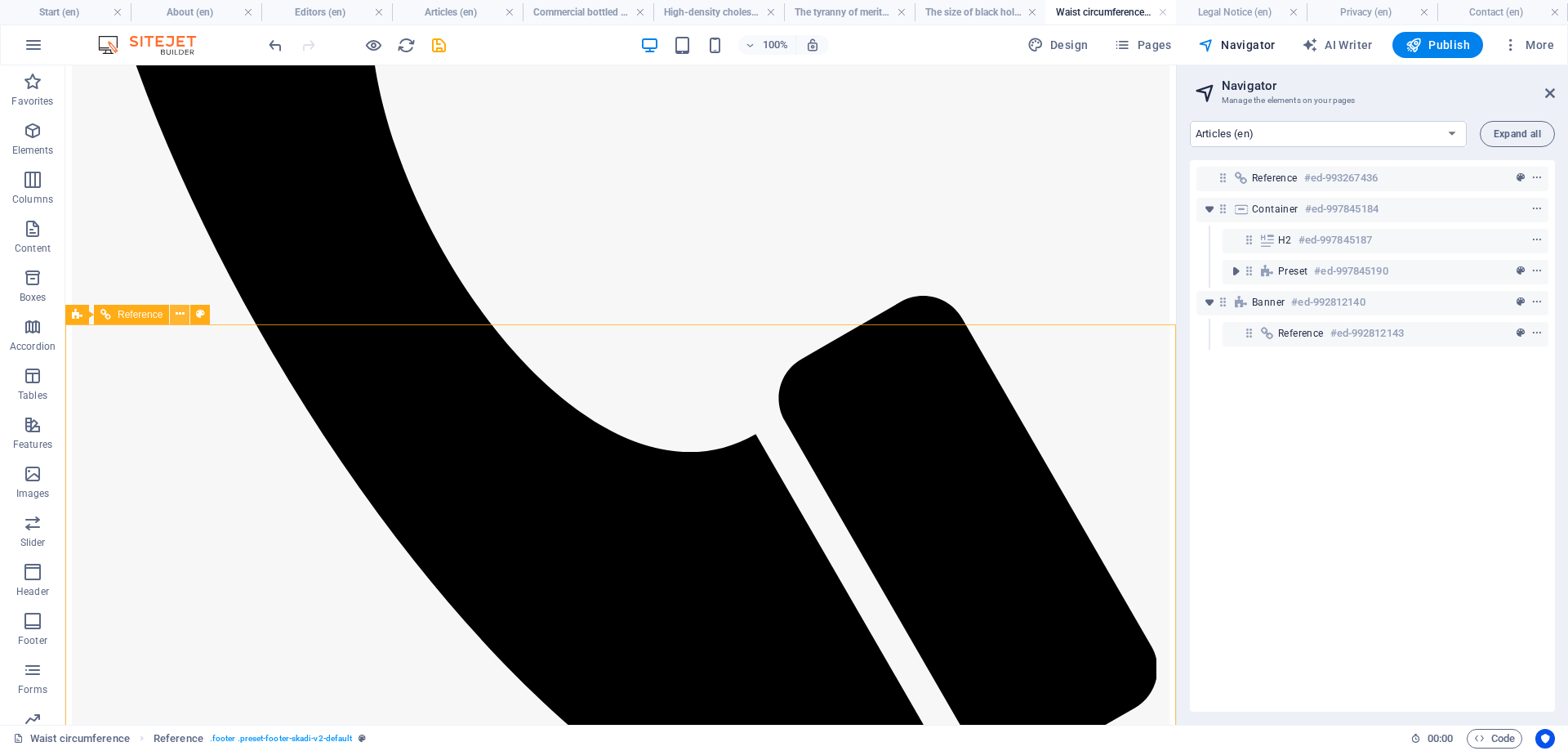
click at [181, 315] on icon at bounding box center [180, 314] width 9 height 17
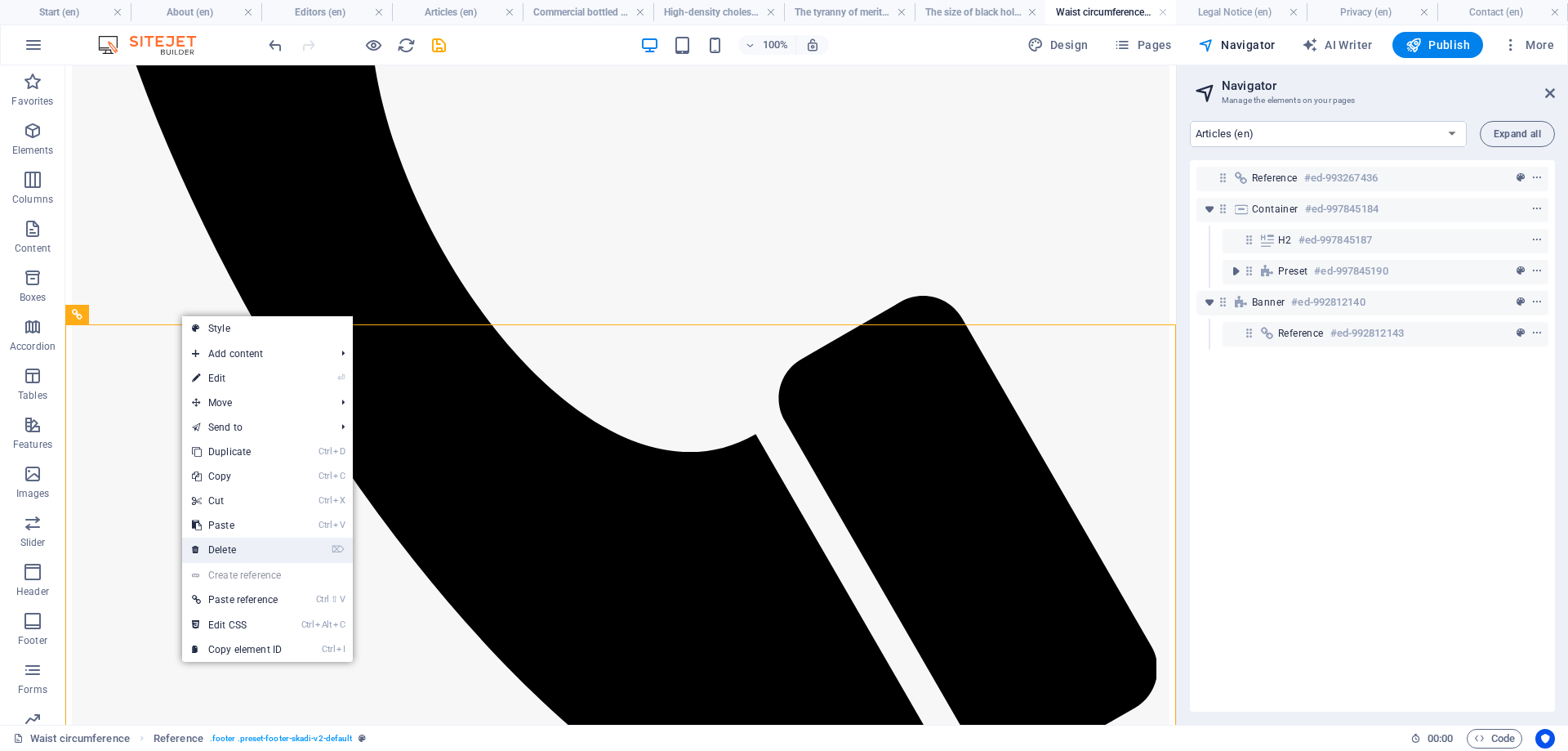
click at [218, 548] on link "⌦ Delete" at bounding box center [237, 549] width 110 height 25
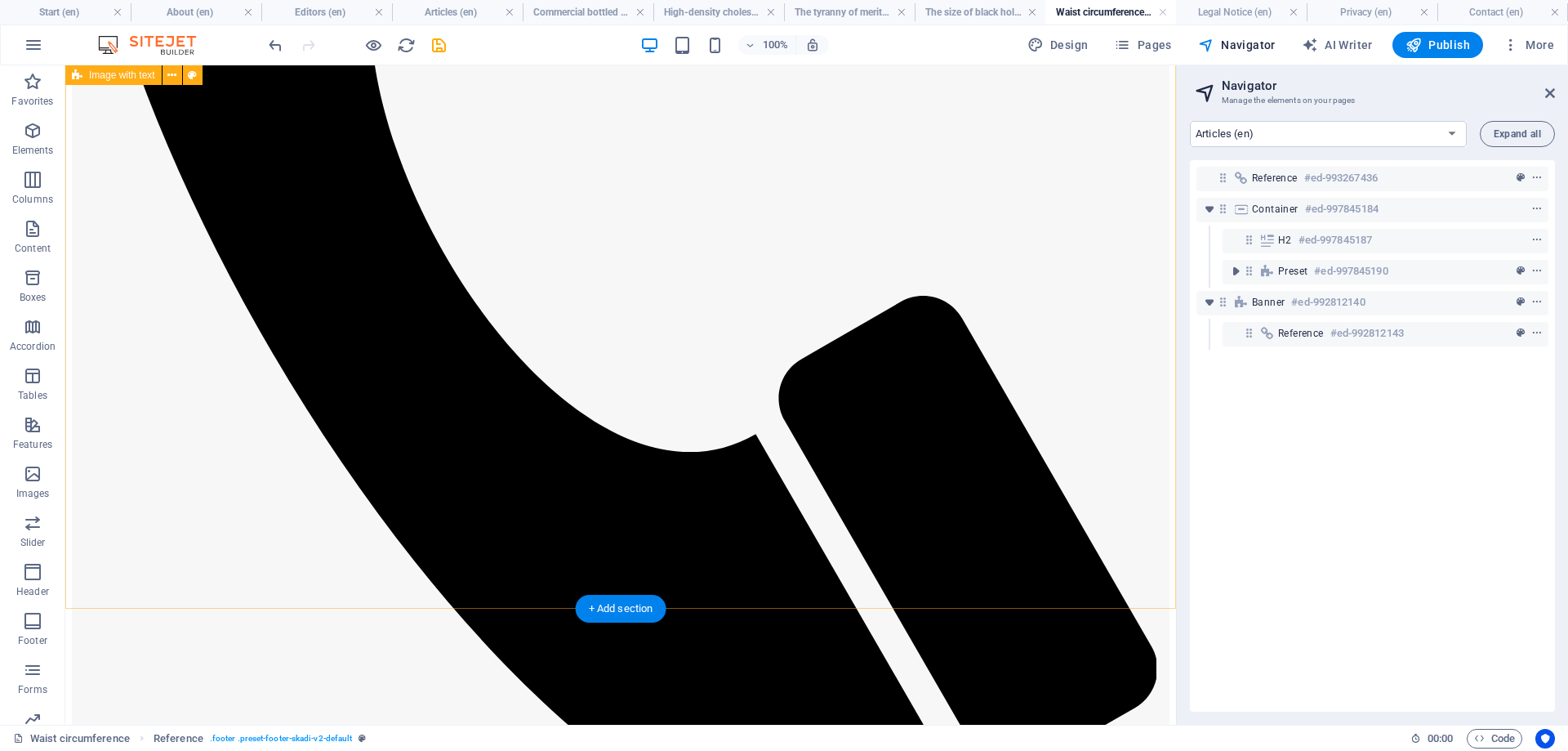
scroll to position [465, 0]
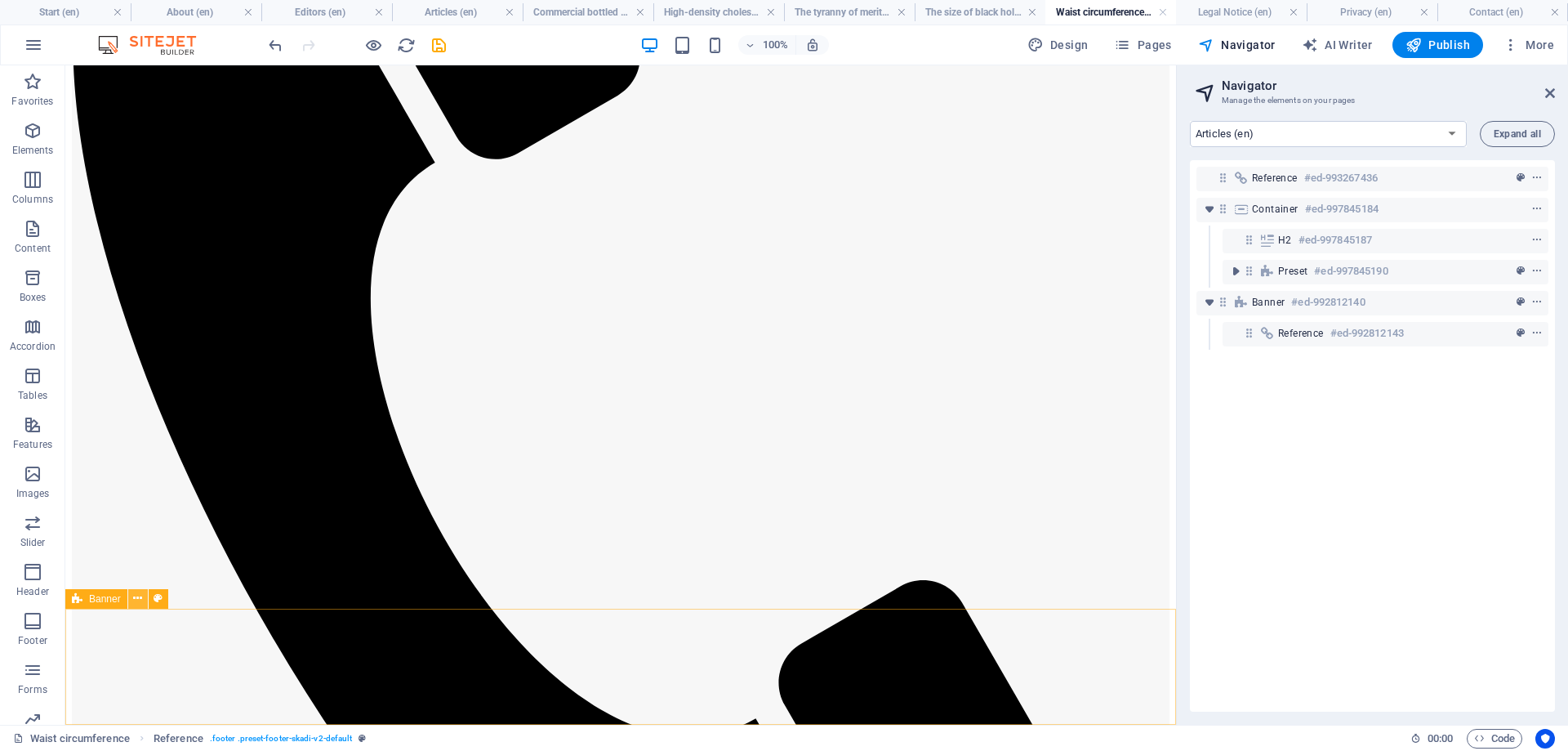
click at [142, 596] on icon at bounding box center [137, 598] width 9 height 17
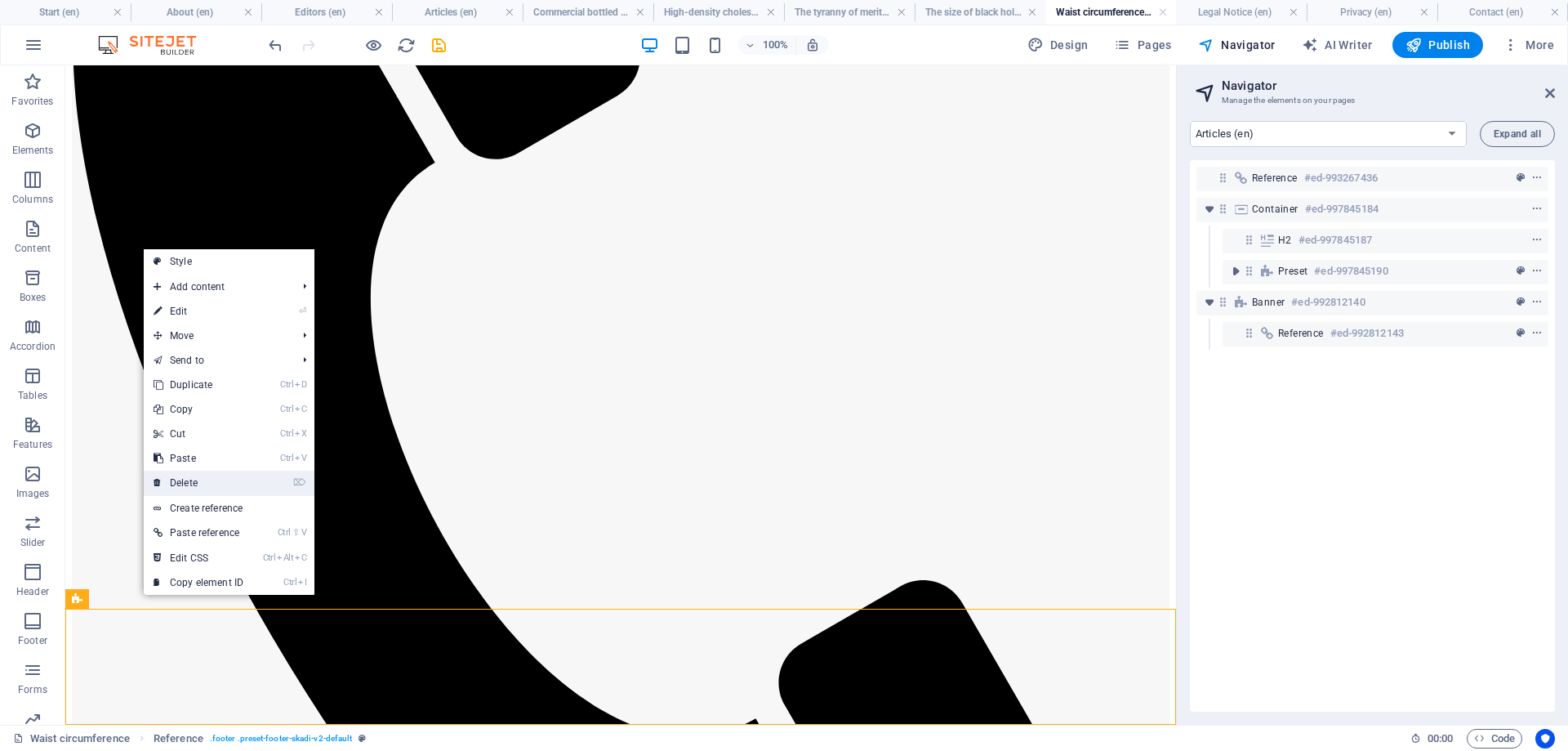
click at [196, 480] on link "⌦ Delete" at bounding box center [199, 482] width 110 height 25
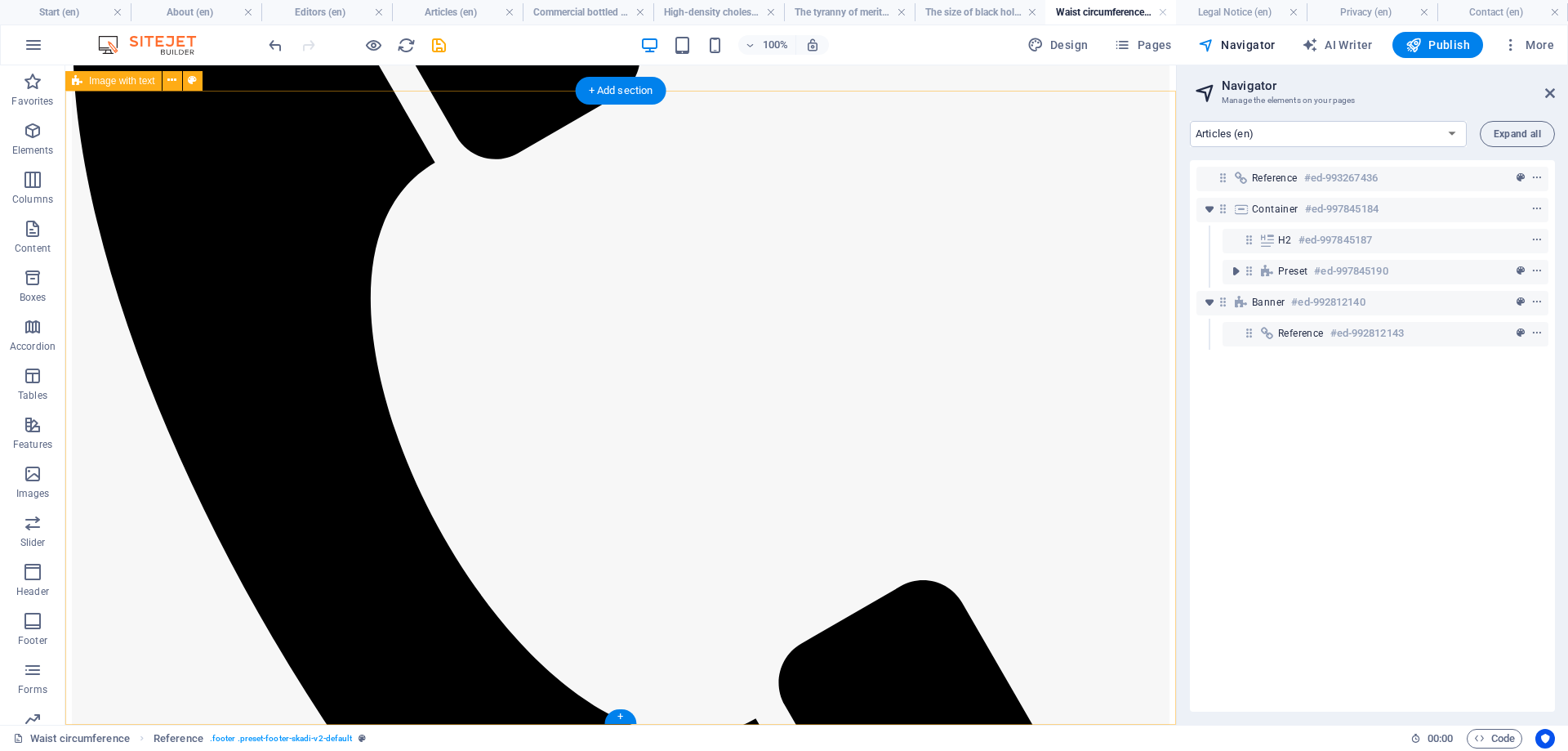
scroll to position [350, 0]
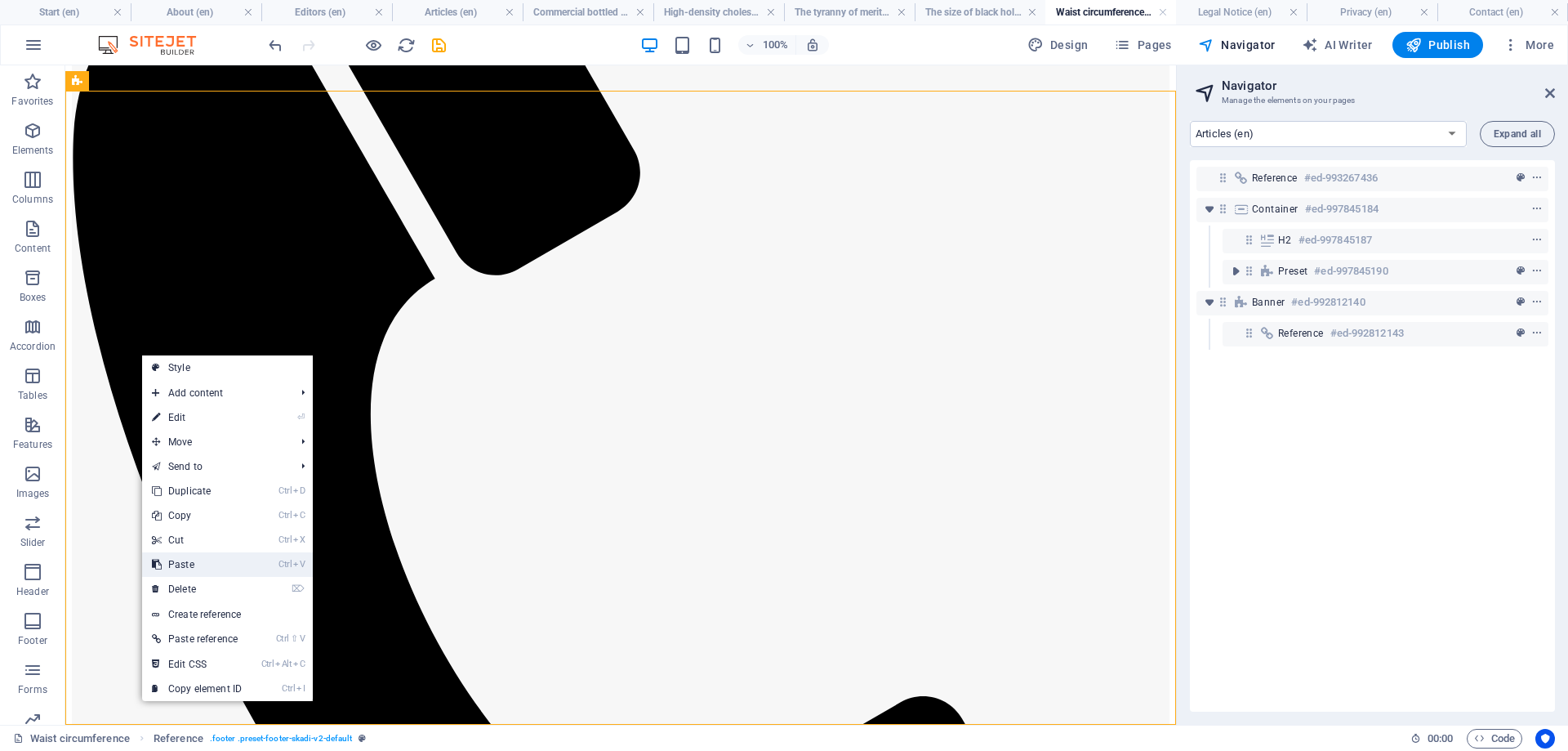
click at [203, 554] on link "Ctrl V Paste" at bounding box center [197, 564] width 110 height 25
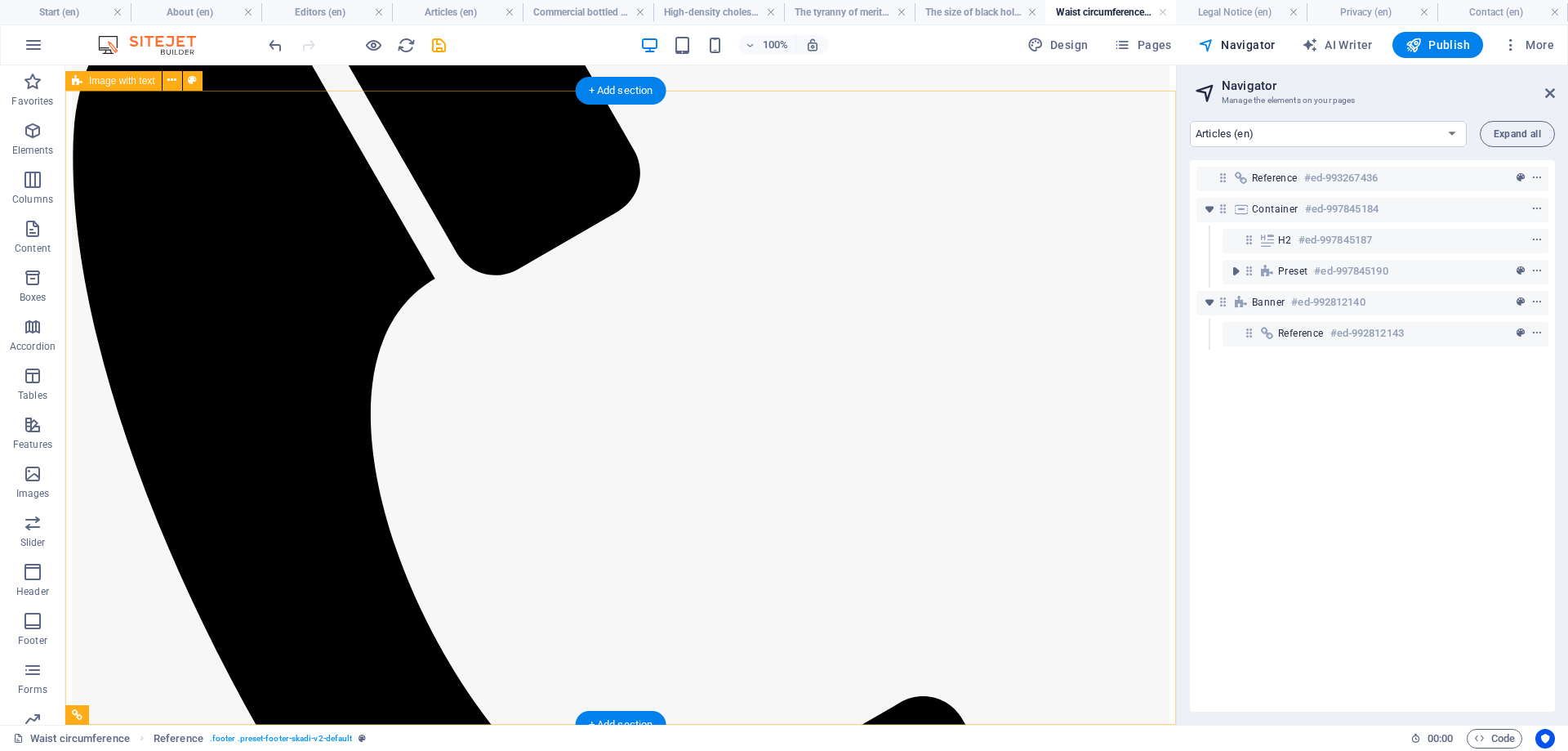
scroll to position [433, 0]
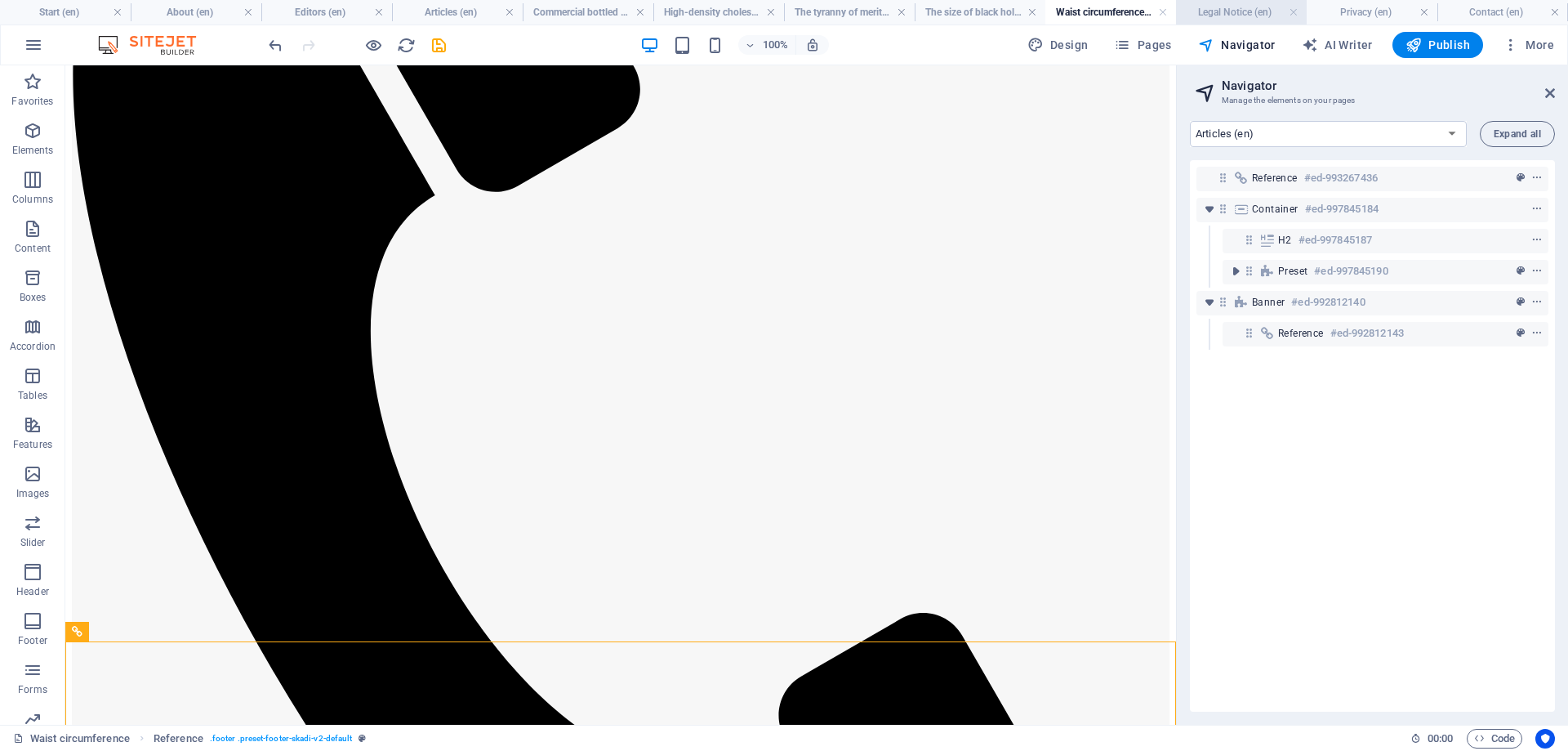
click at [1237, 12] on h4 "Legal Notice (en)" at bounding box center [1241, 12] width 131 height 18
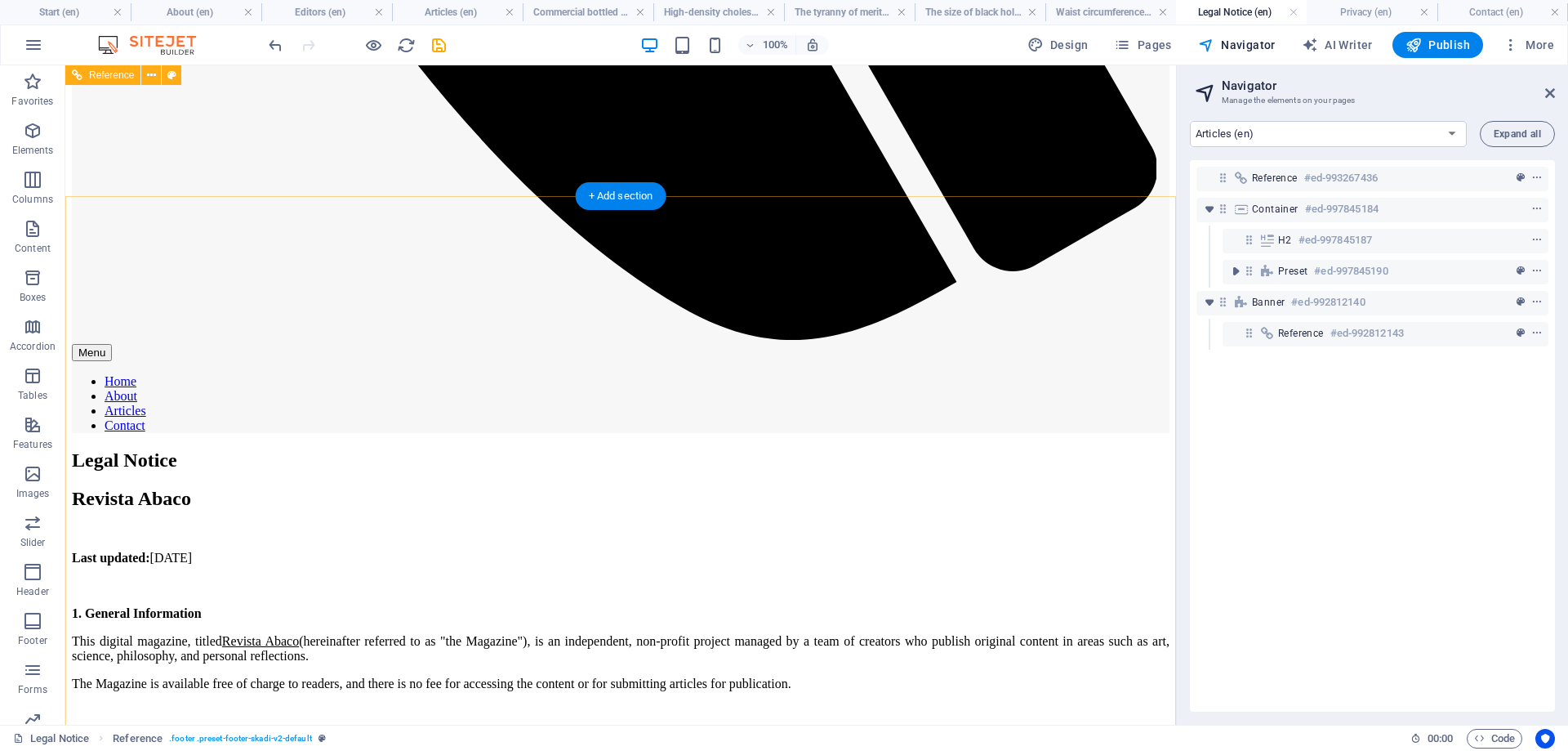
scroll to position [833, 0]
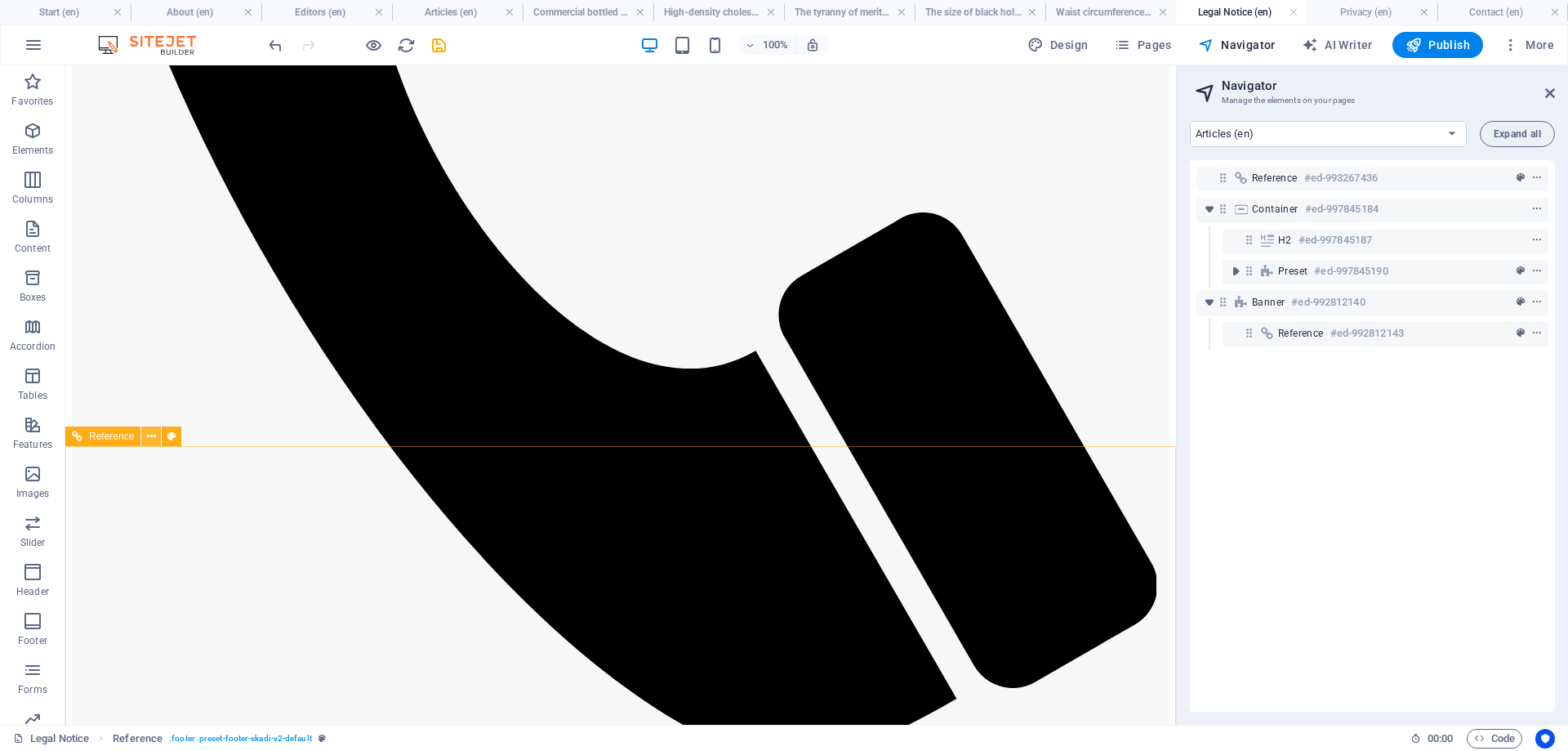
click at [149, 432] on icon at bounding box center [151, 436] width 9 height 17
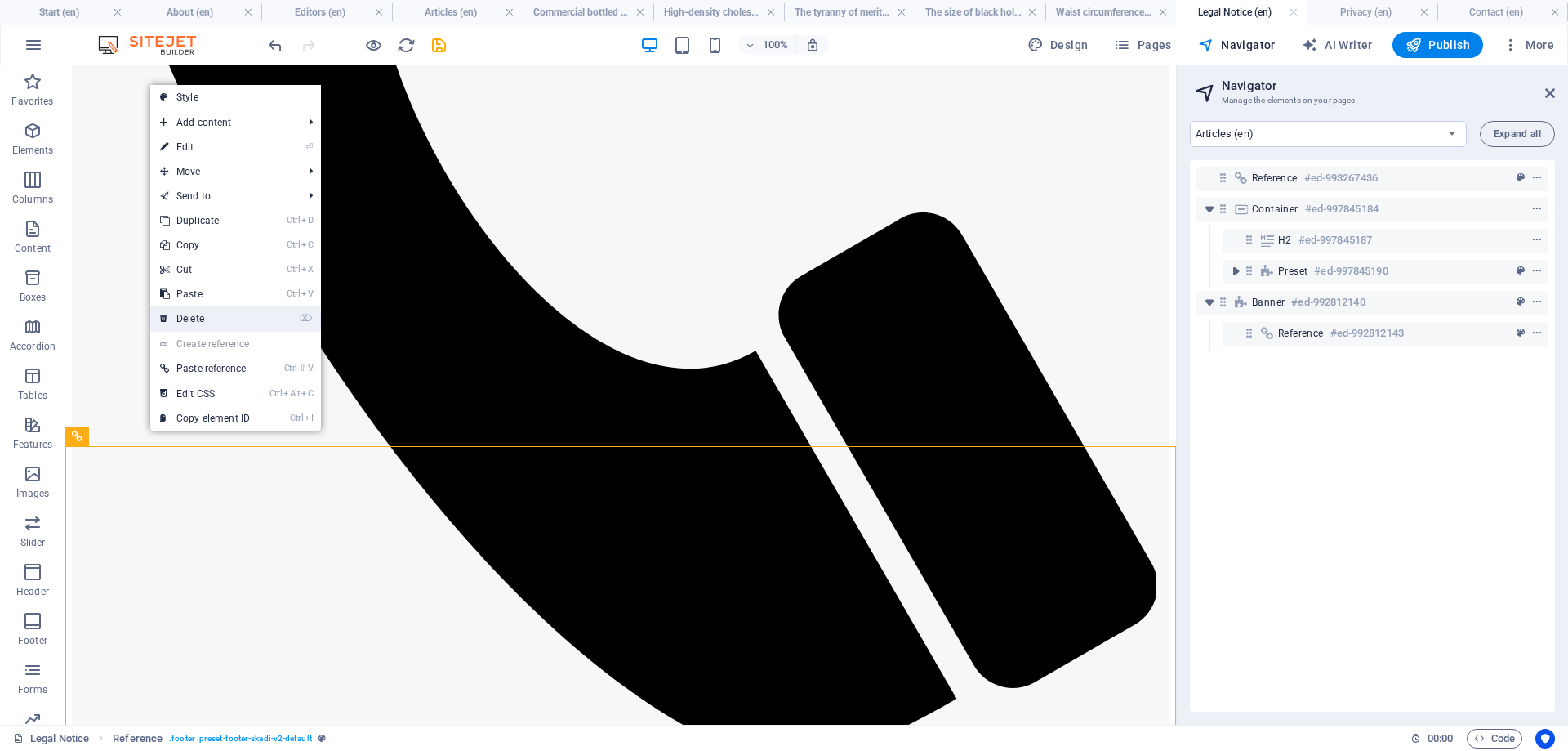
click at [211, 320] on link "⌦ Delete" at bounding box center [206, 319] width 110 height 25
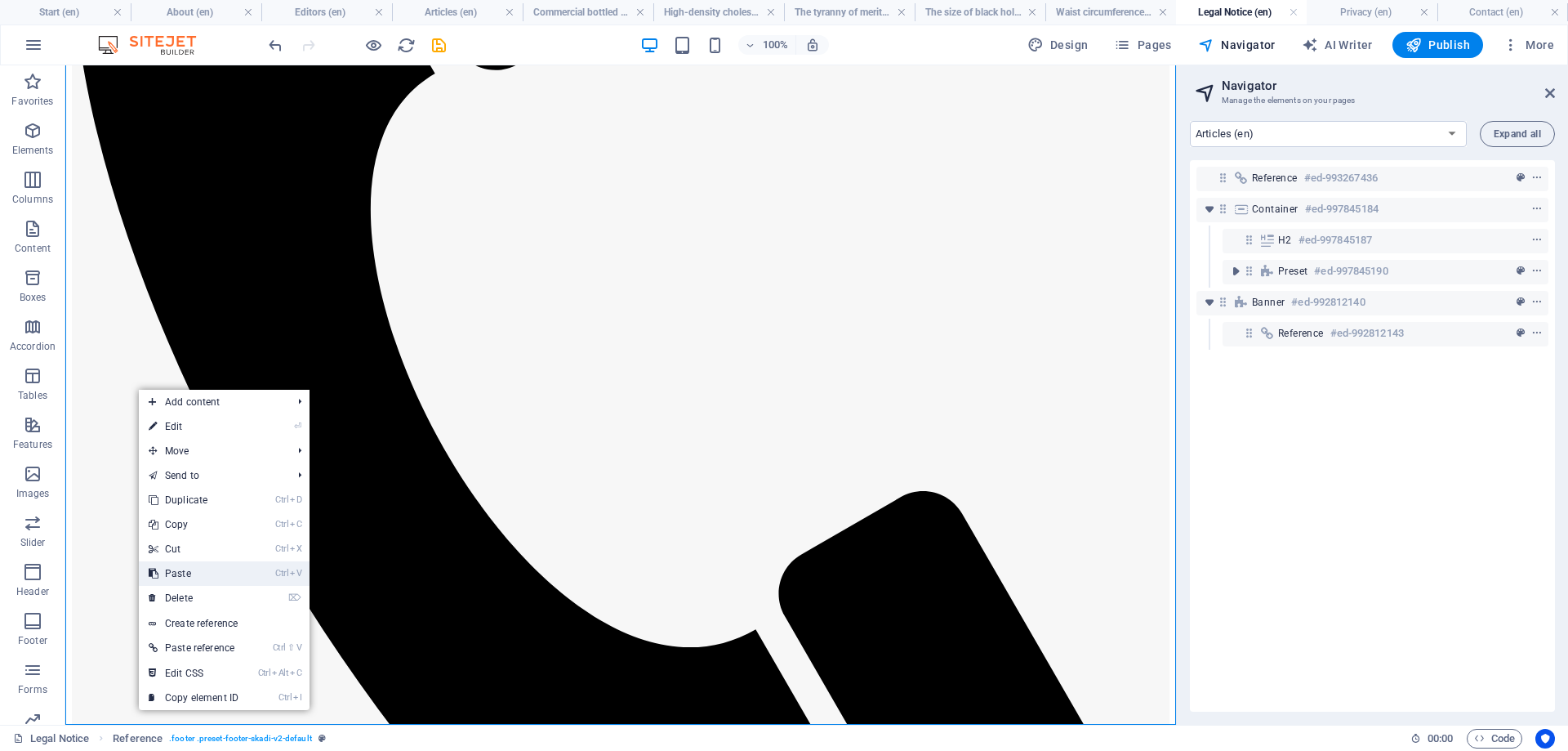
click at [190, 572] on link "Ctrl V Paste" at bounding box center [194, 573] width 110 height 25
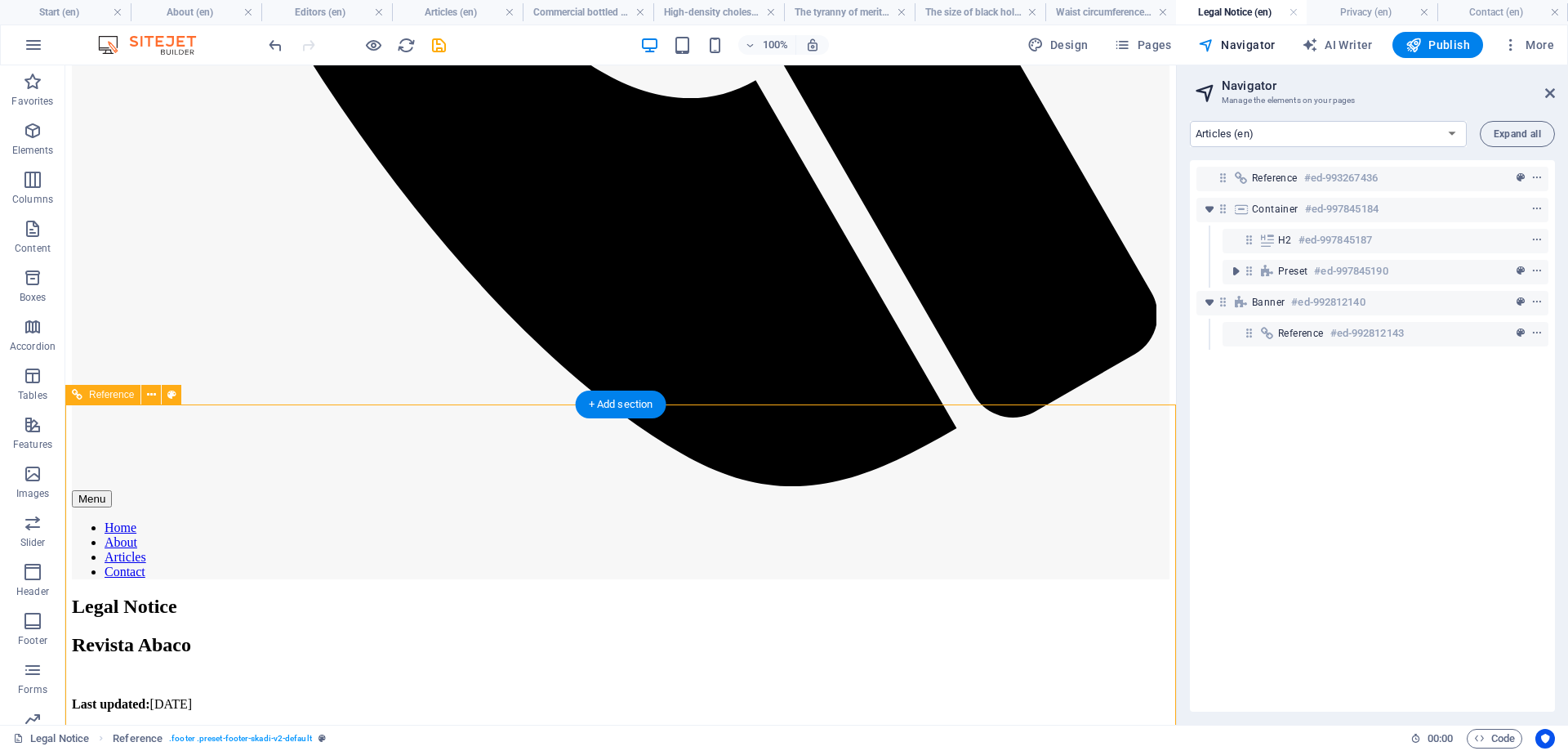
scroll to position [1238, 0]
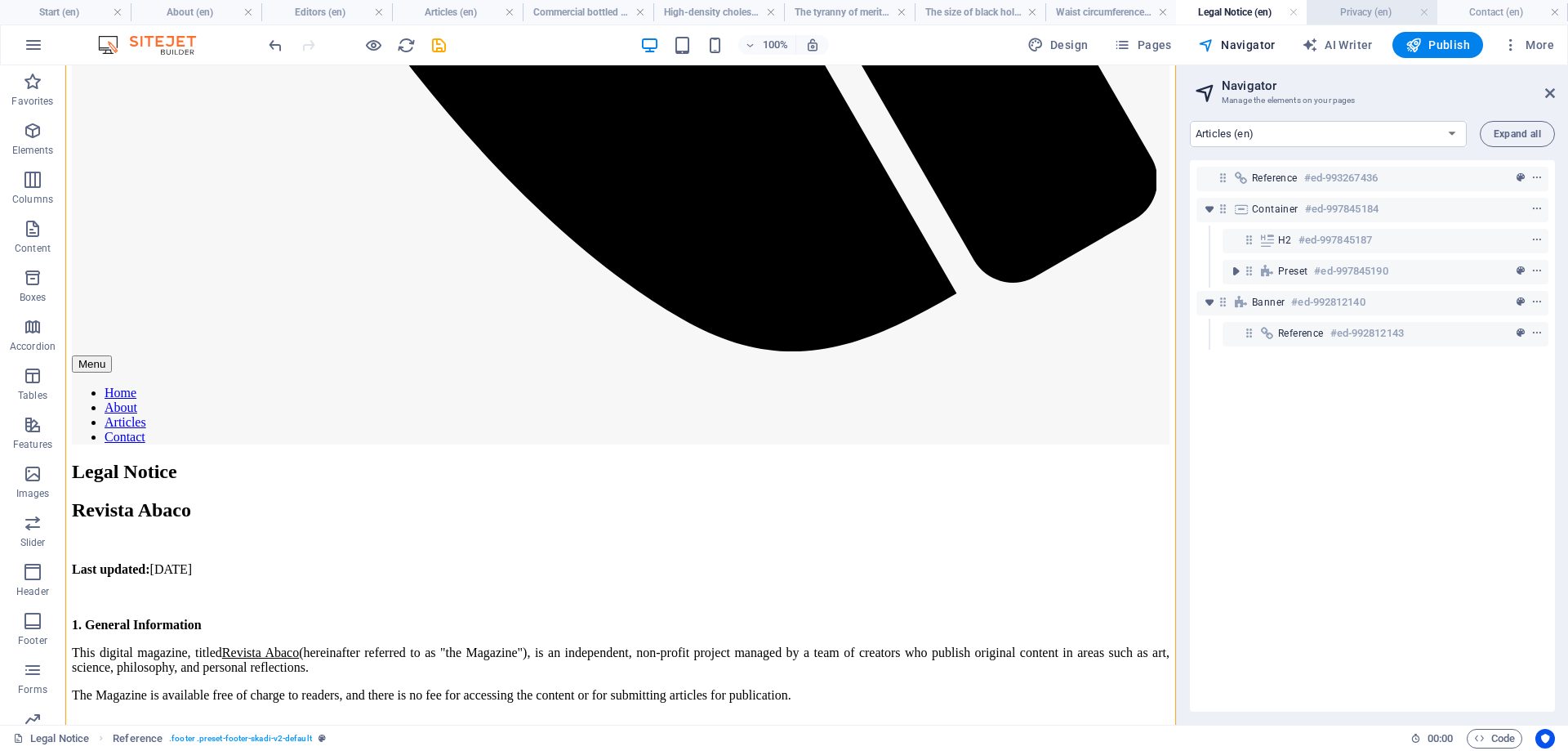
click at [1353, 5] on h4 "Privacy (en)" at bounding box center [1371, 12] width 131 height 18
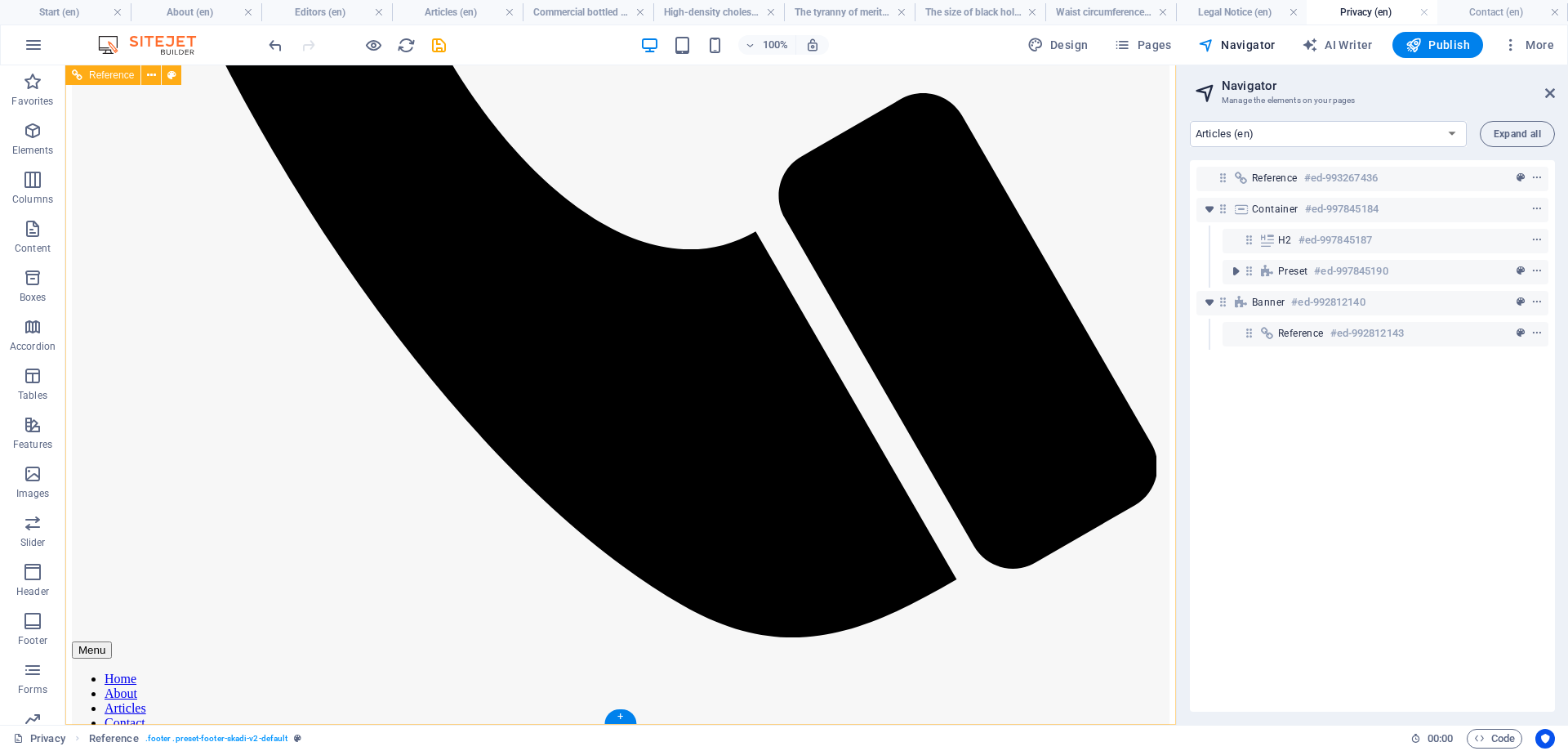
scroll to position [619, 0]
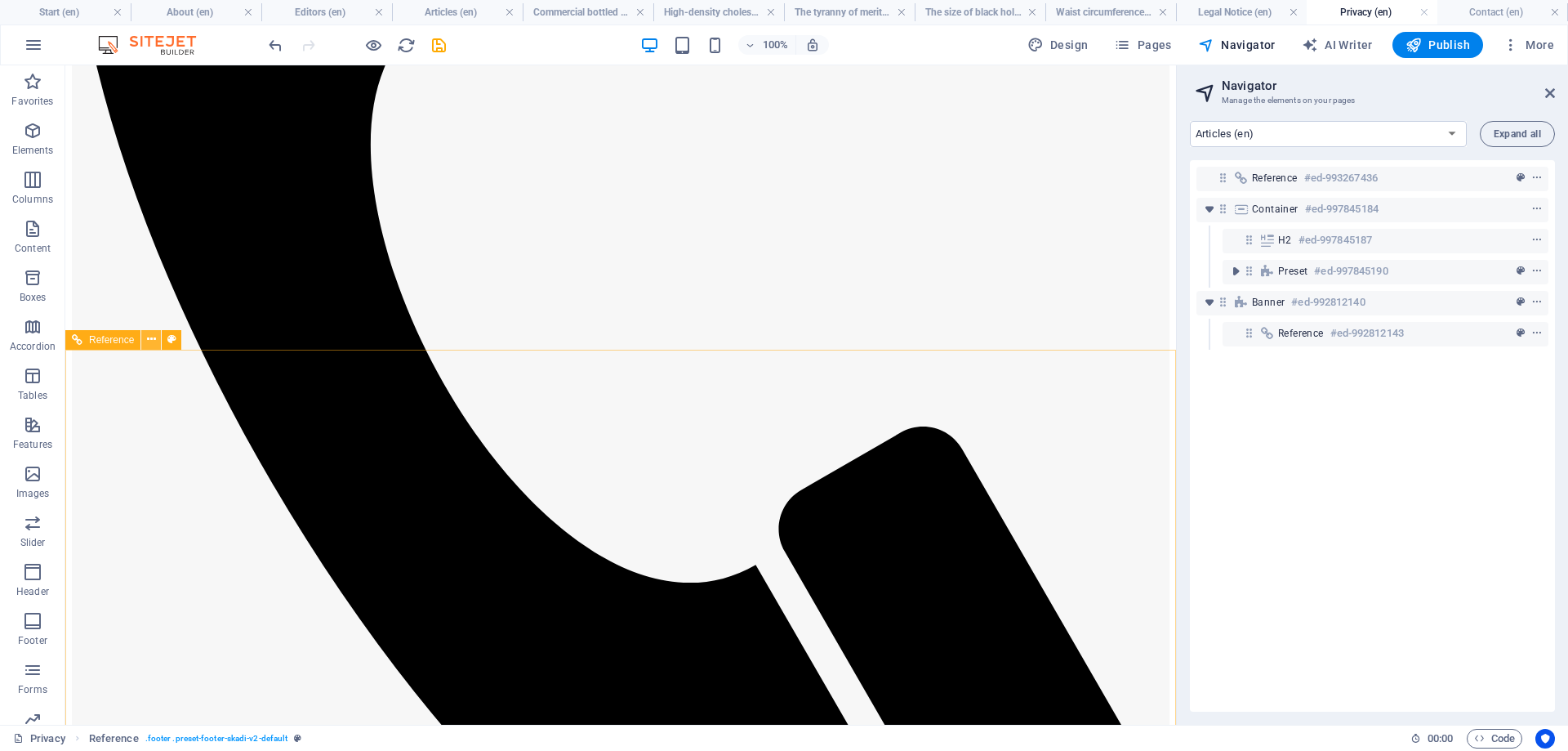
click at [151, 339] on icon at bounding box center [151, 339] width 9 height 17
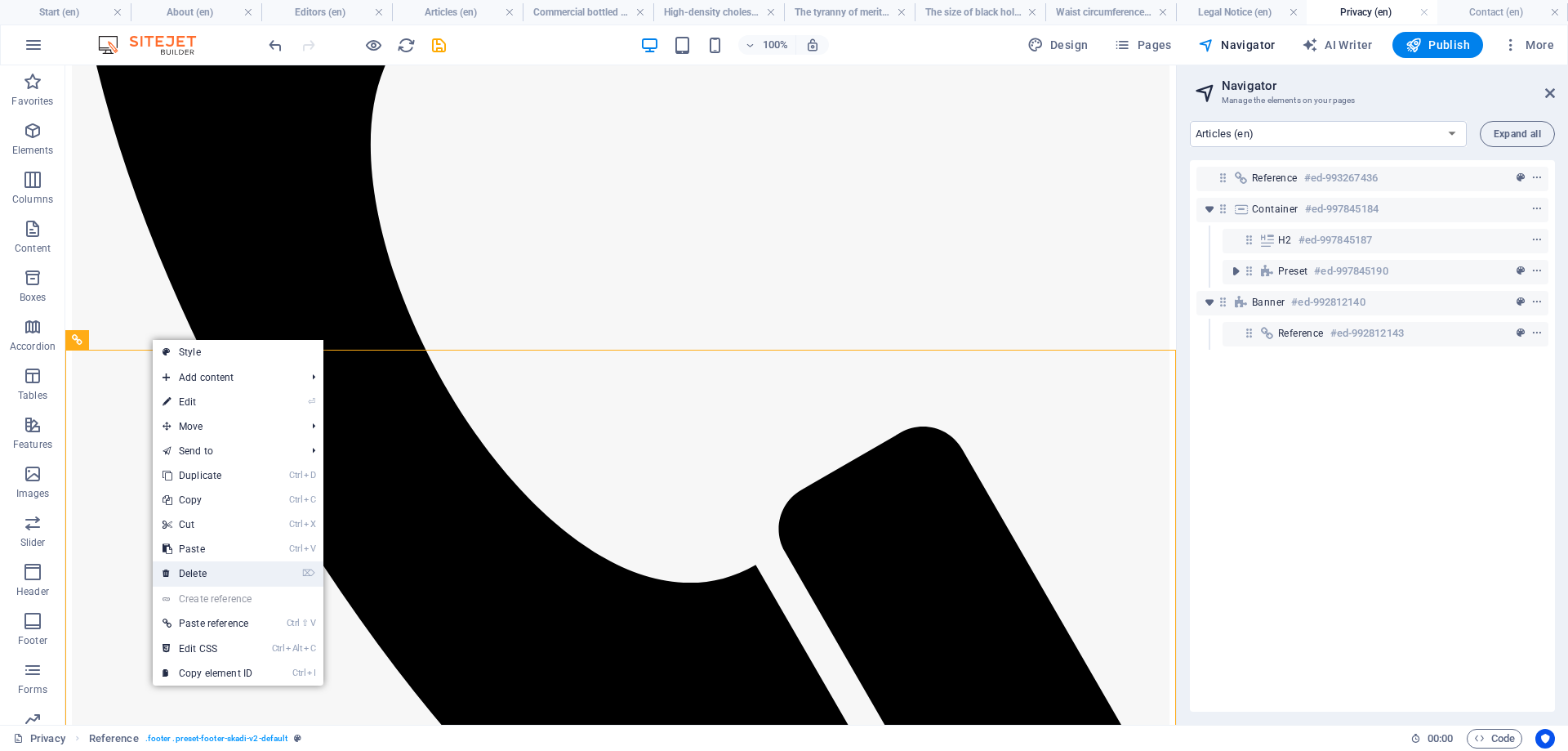
click at [206, 569] on link "⌦ Delete" at bounding box center [208, 573] width 110 height 25
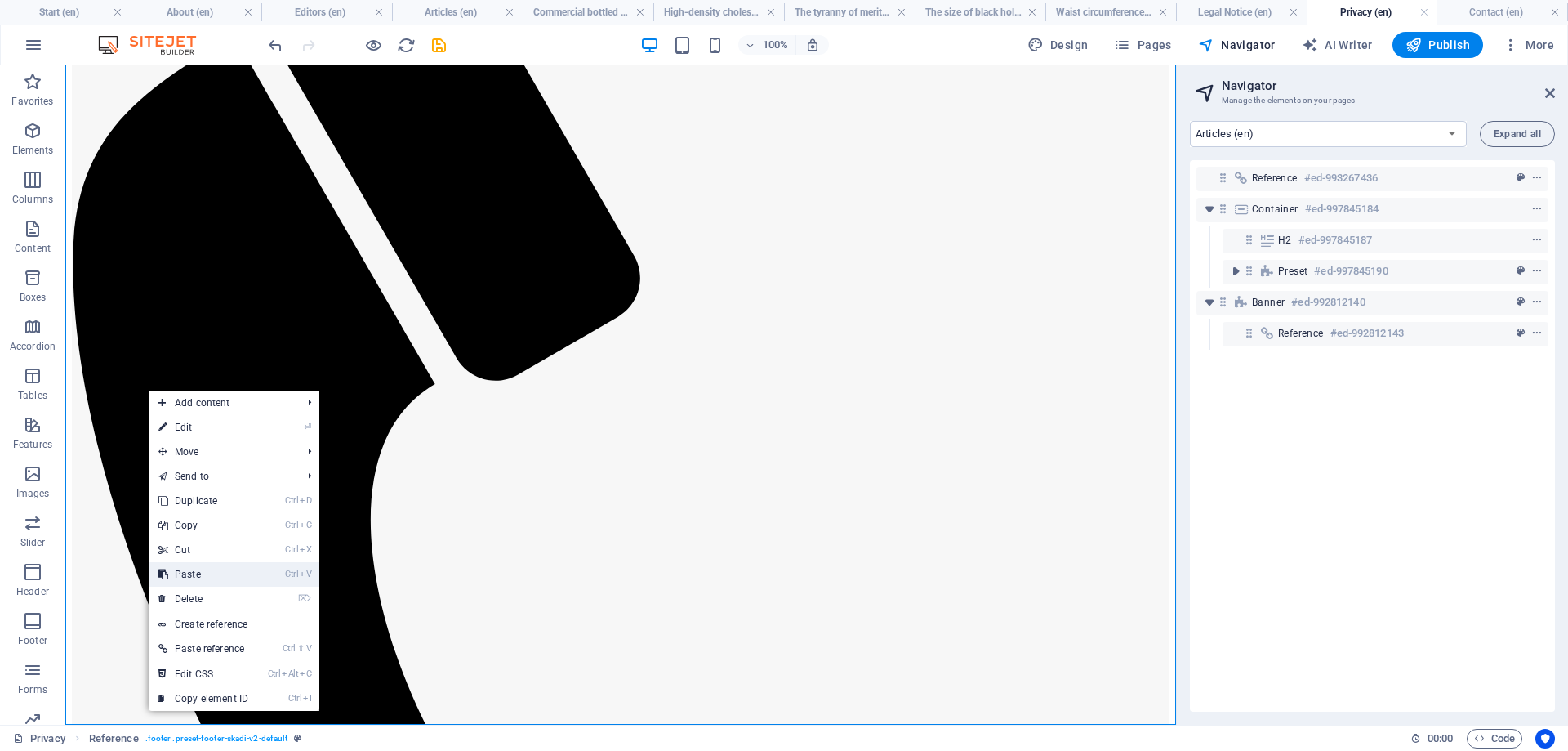
click at [202, 573] on link "Ctrl V Paste" at bounding box center [204, 574] width 110 height 25
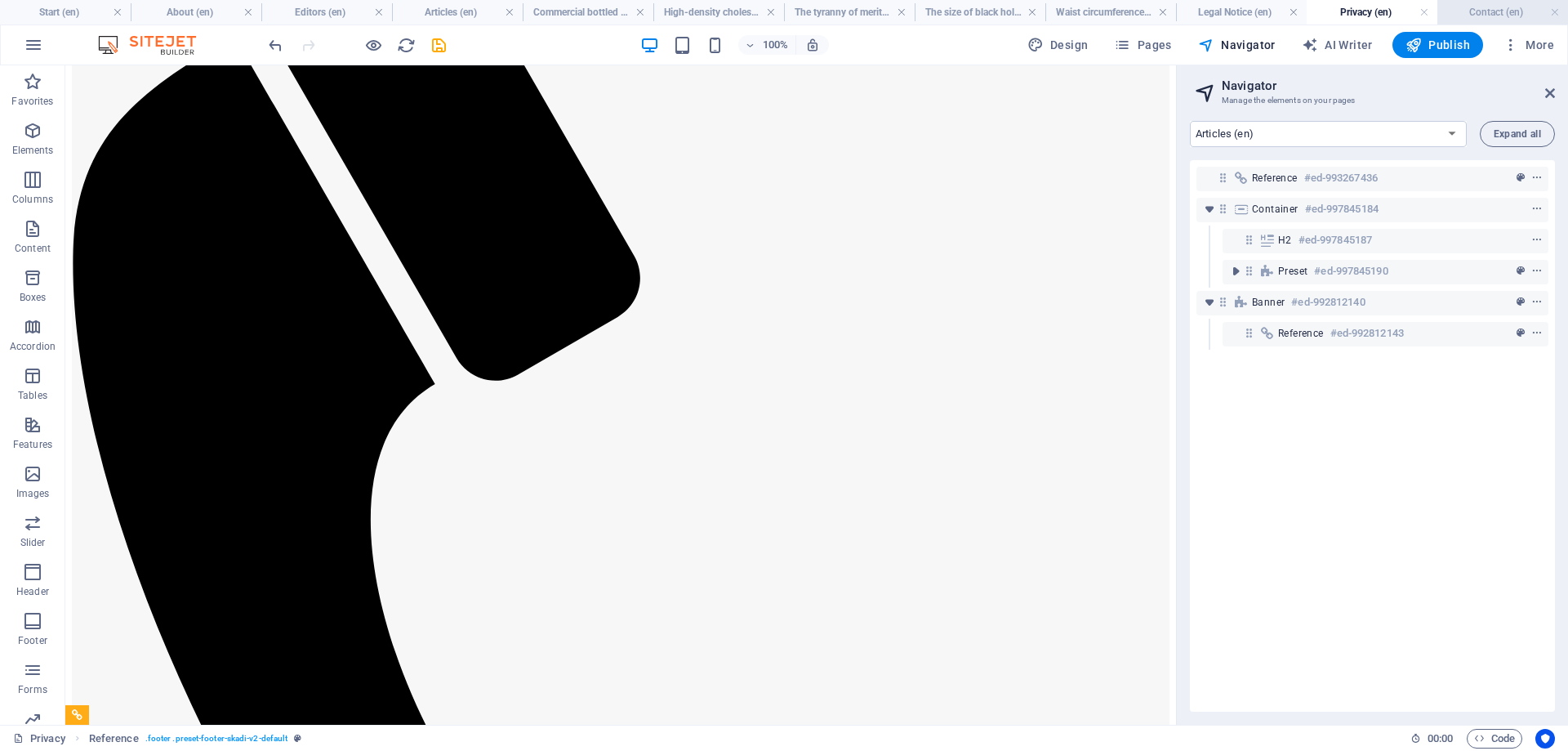
click at [1490, 9] on h4 "Contact (en)" at bounding box center [1502, 12] width 131 height 18
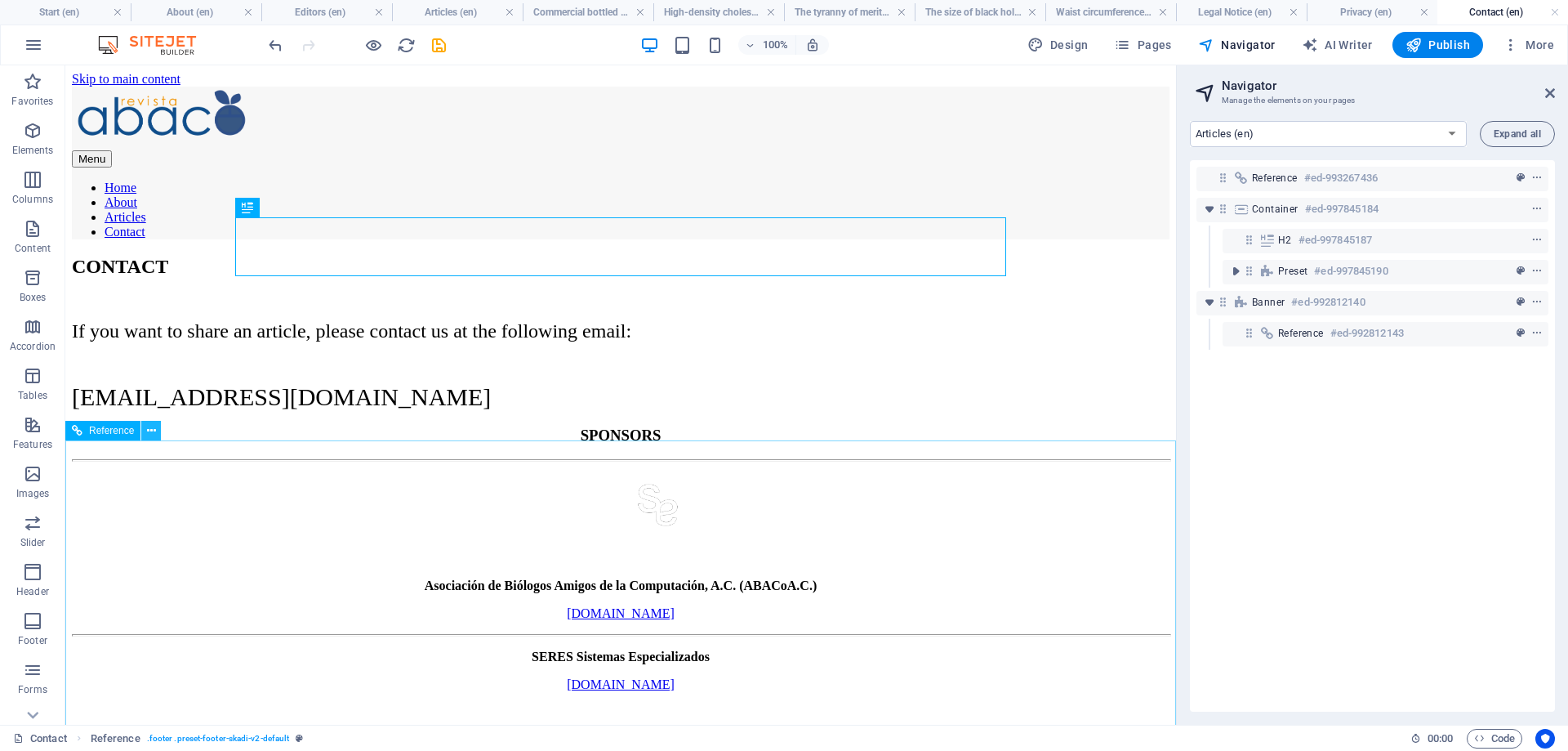
click at [154, 431] on icon at bounding box center [151, 430] width 9 height 17
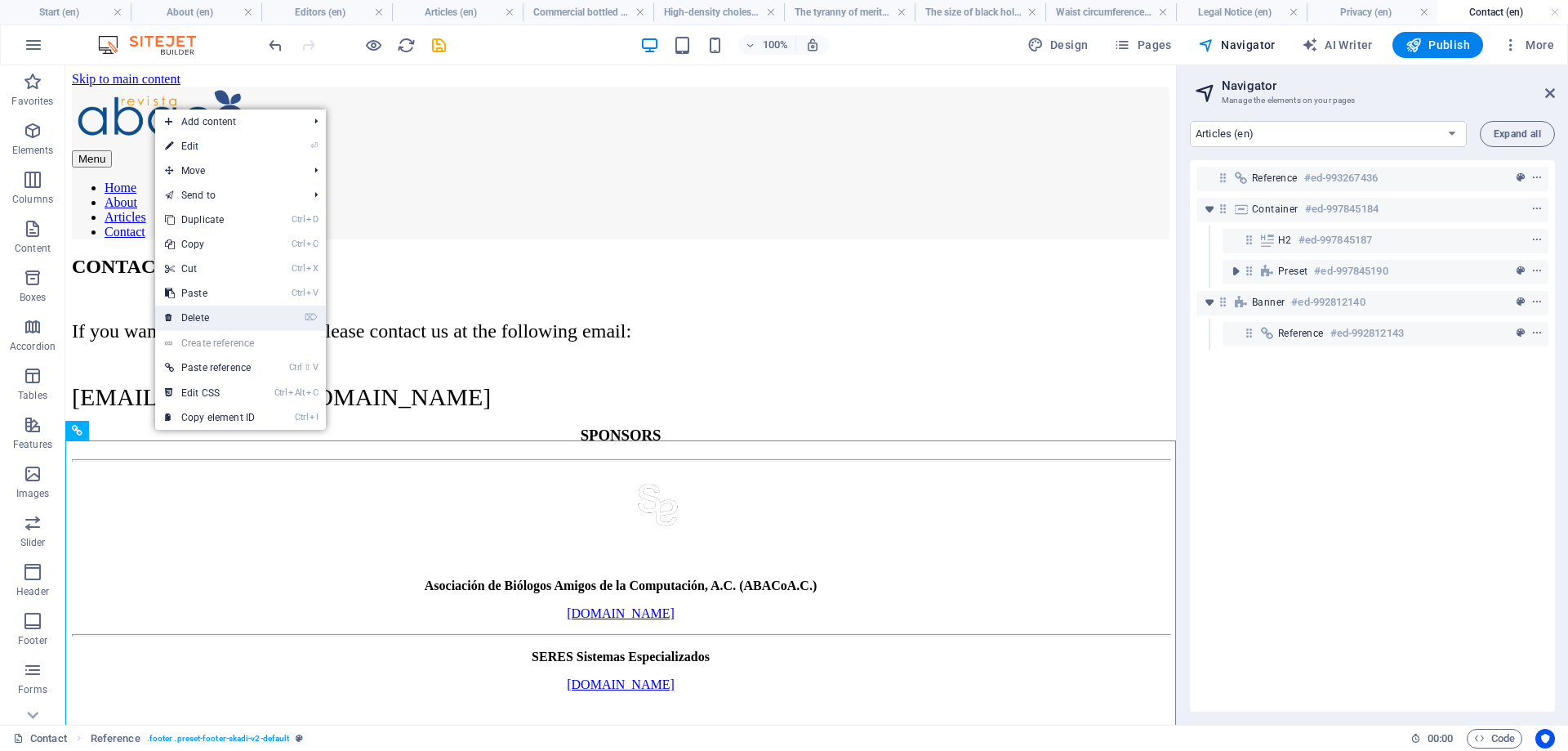
drag, startPoint x: 190, startPoint y: 318, endPoint x: 122, endPoint y: 324, distance: 68.3
click at [190, 318] on link "⌦ Delete" at bounding box center [210, 318] width 110 height 25
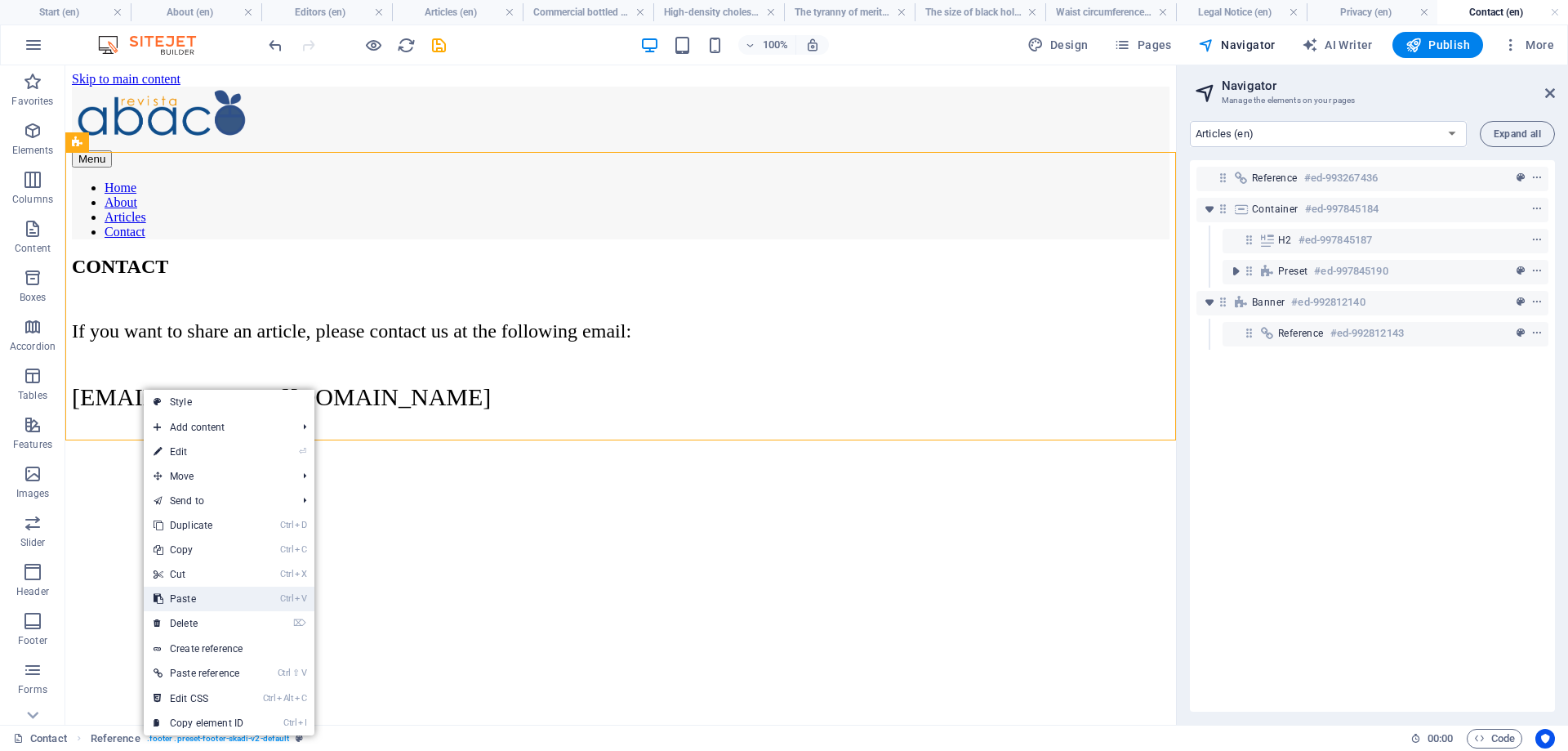
click at [233, 604] on link "Ctrl V Paste" at bounding box center [199, 598] width 110 height 25
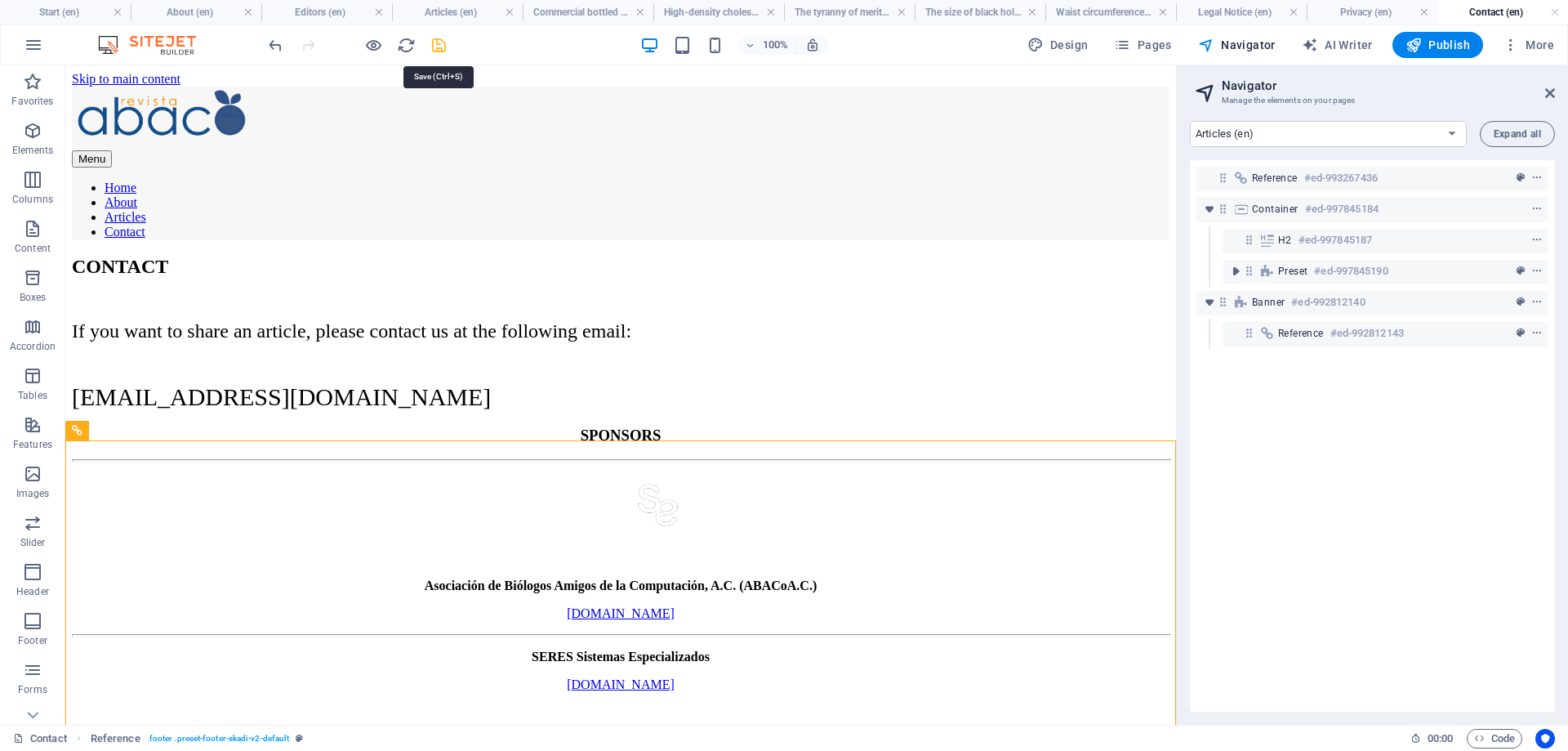
click at [438, 45] on icon "save" at bounding box center [438, 45] width 19 height 19
click at [437, 44] on icon "save" at bounding box center [438, 45] width 19 height 19
click at [223, 48] on div "100% Design Pages Navigator AI Writer Publish More" at bounding box center [784, 44] width 1566 height 39
click at [61, 9] on h4 "Start (en)" at bounding box center [65, 12] width 131 height 18
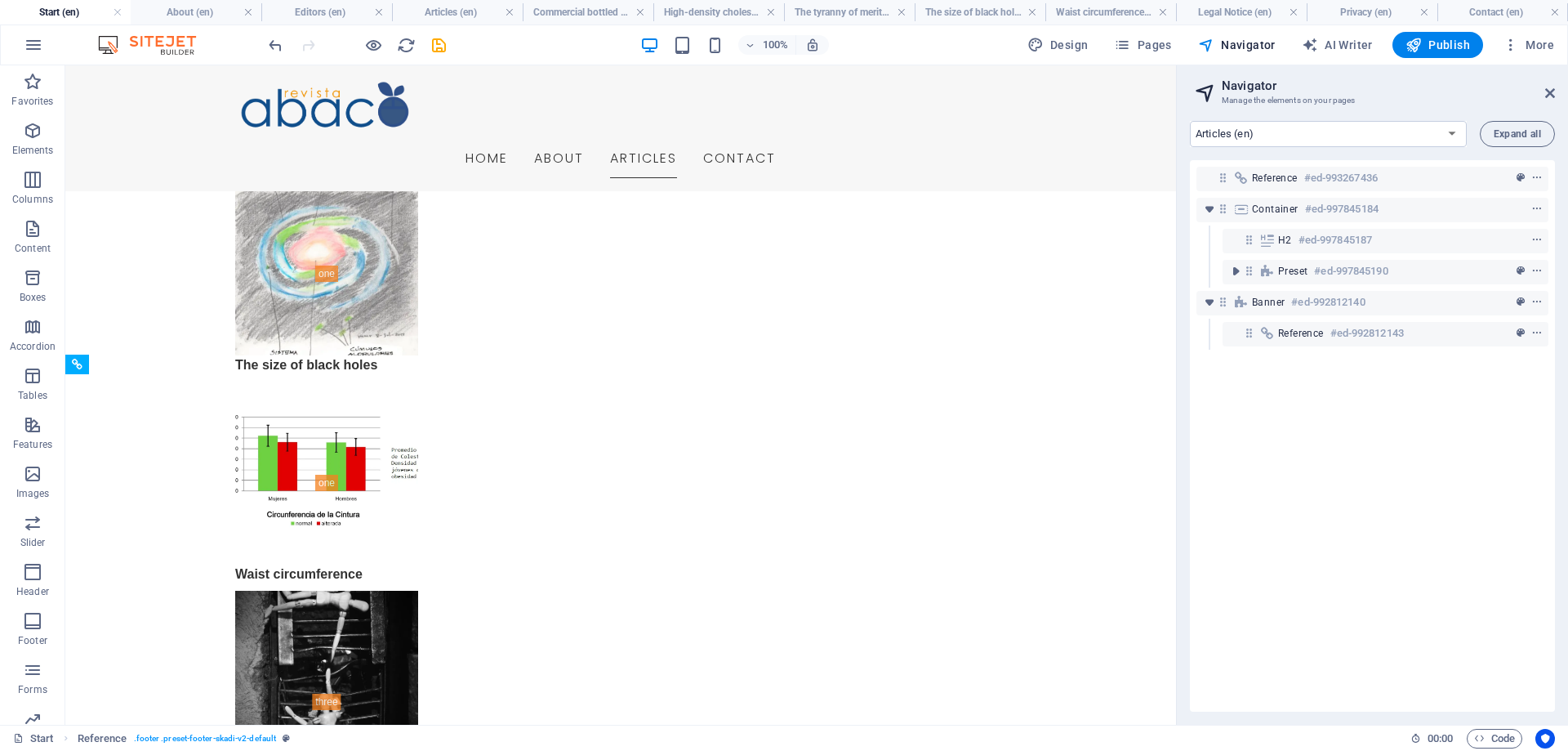
scroll to position [2978, 0]
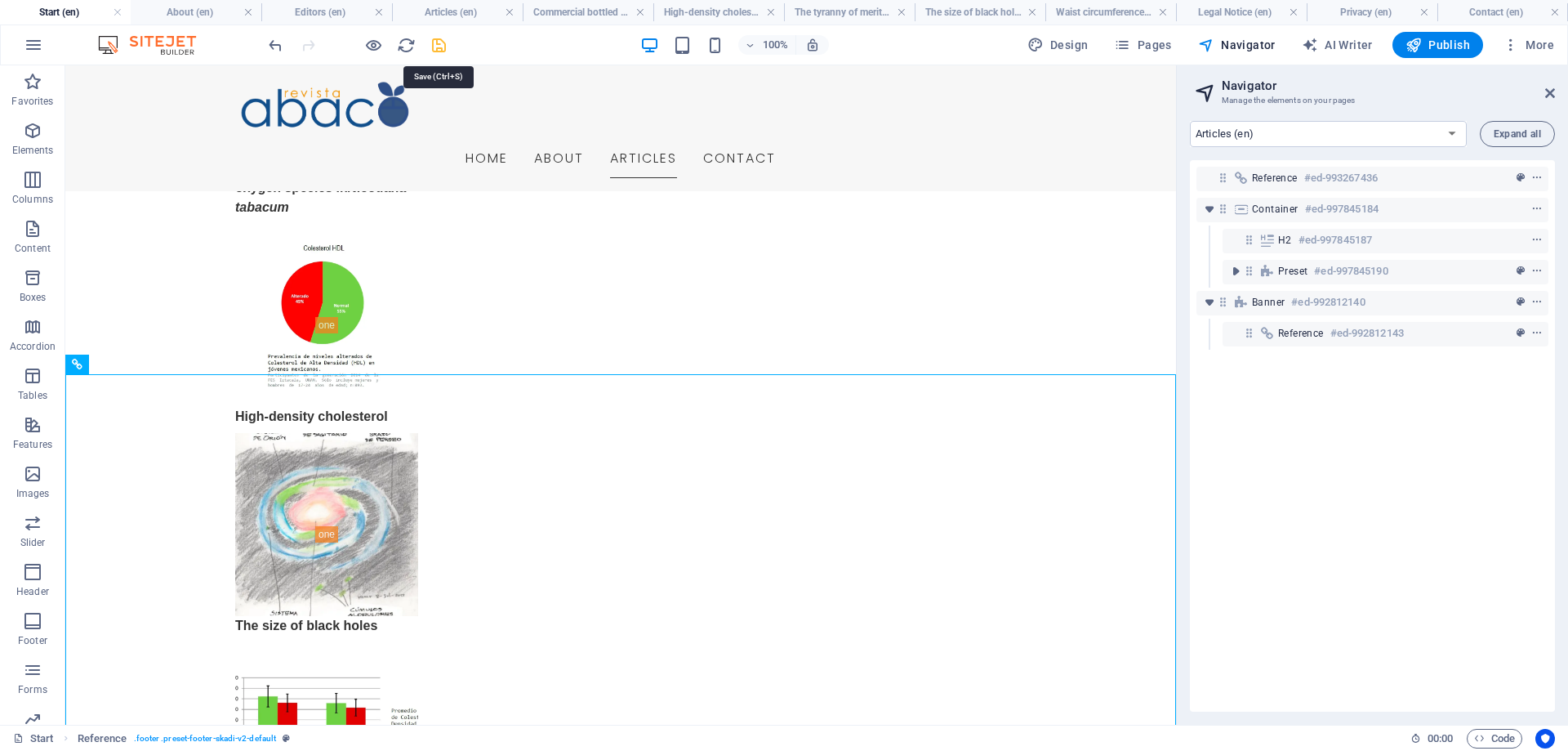
click at [440, 44] on icon "save" at bounding box center [438, 45] width 19 height 19
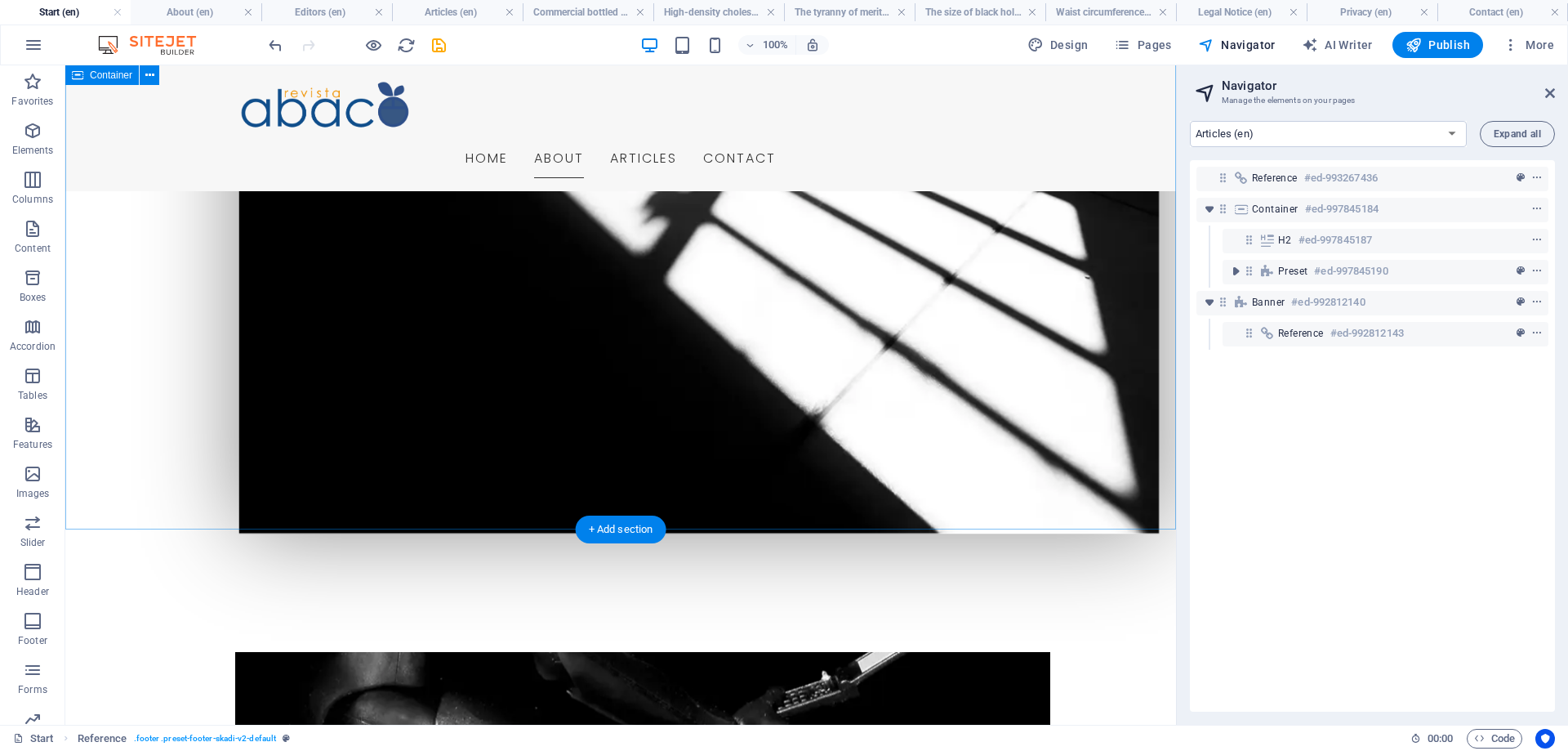
scroll to position [1667, 0]
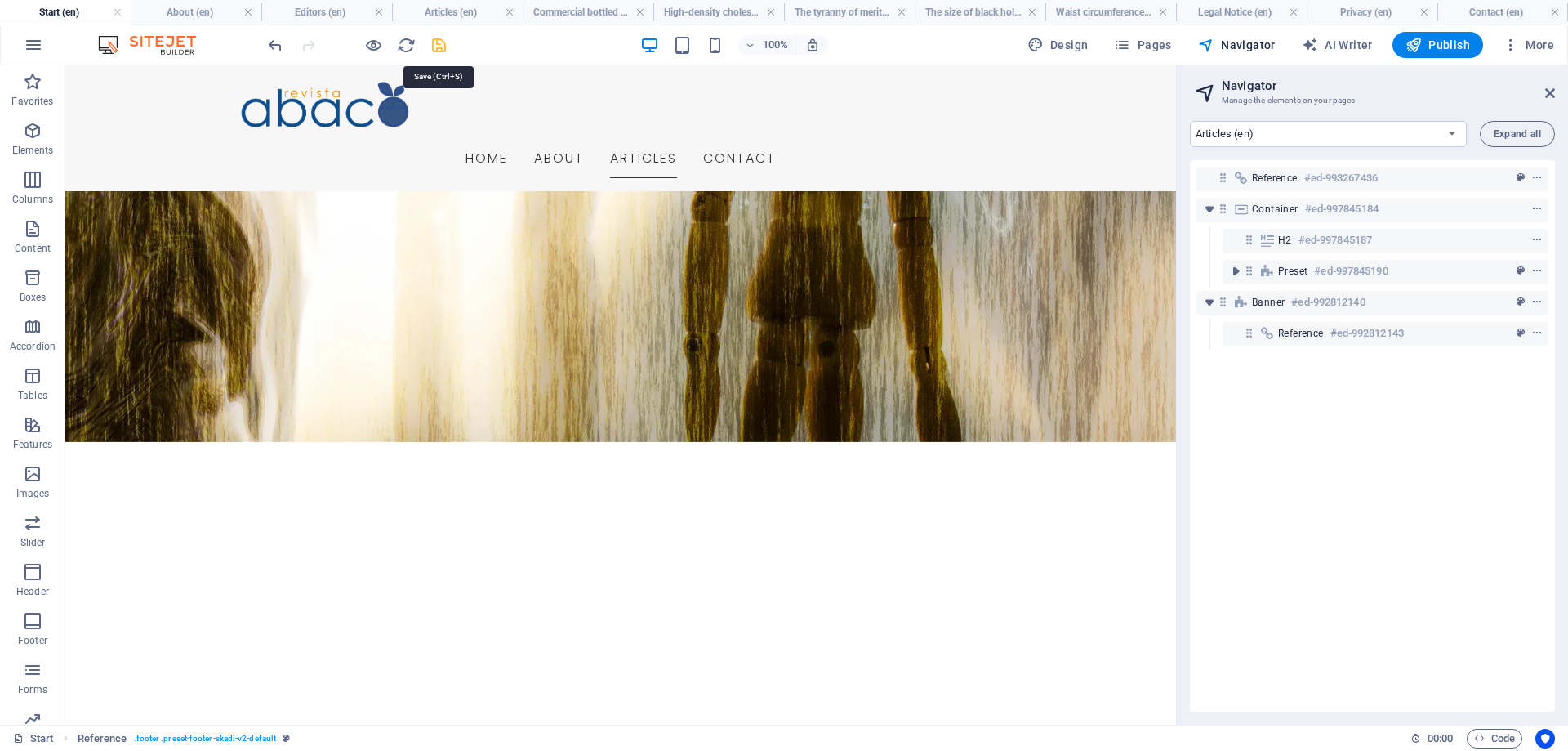
click at [439, 43] on icon "save" at bounding box center [438, 45] width 19 height 19
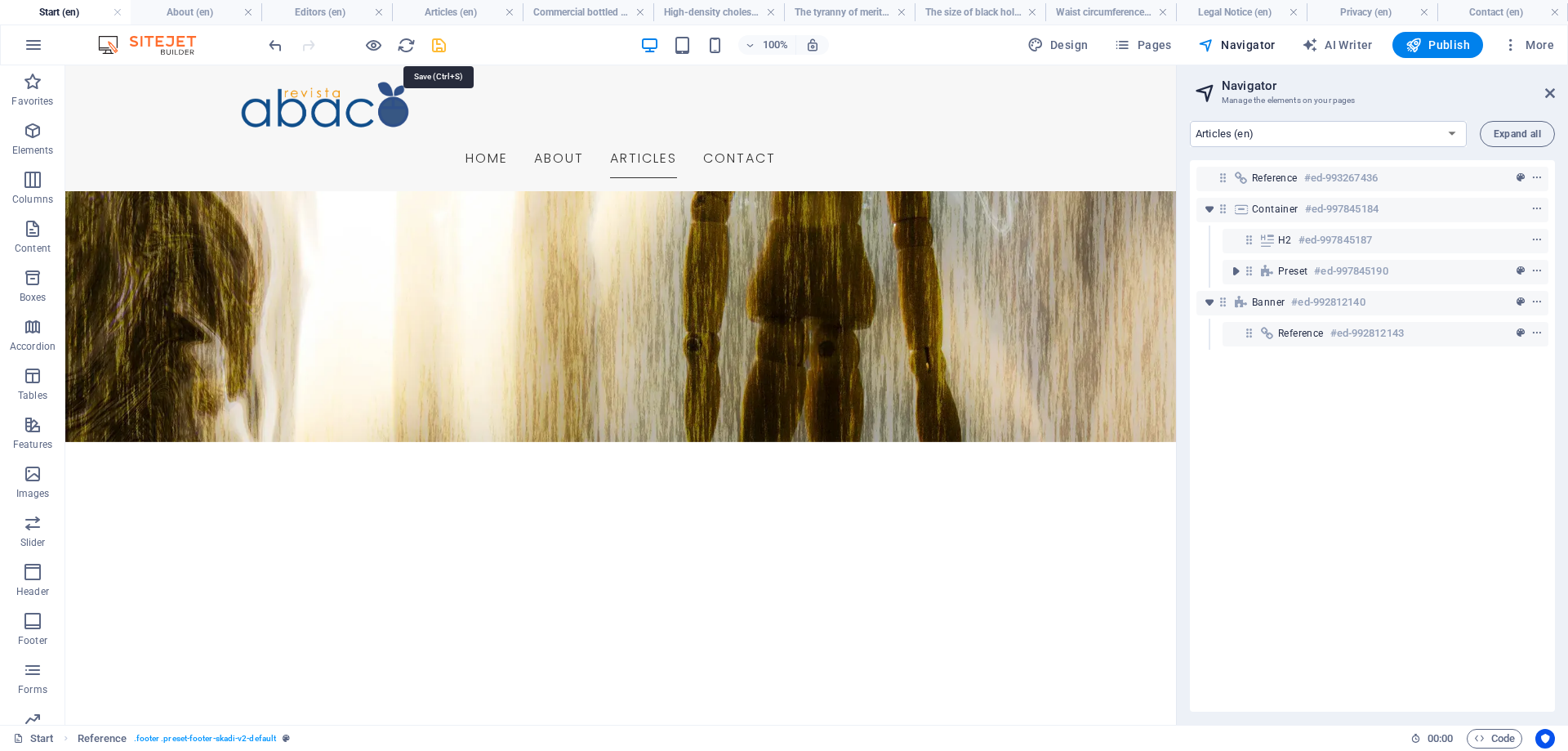
click at [439, 43] on icon "save" at bounding box center [438, 45] width 19 height 19
click at [1448, 45] on span "Publish" at bounding box center [1437, 45] width 65 height 16
click at [407, 52] on icon "reload" at bounding box center [406, 45] width 19 height 19
click at [406, 40] on icon "reload" at bounding box center [406, 45] width 19 height 19
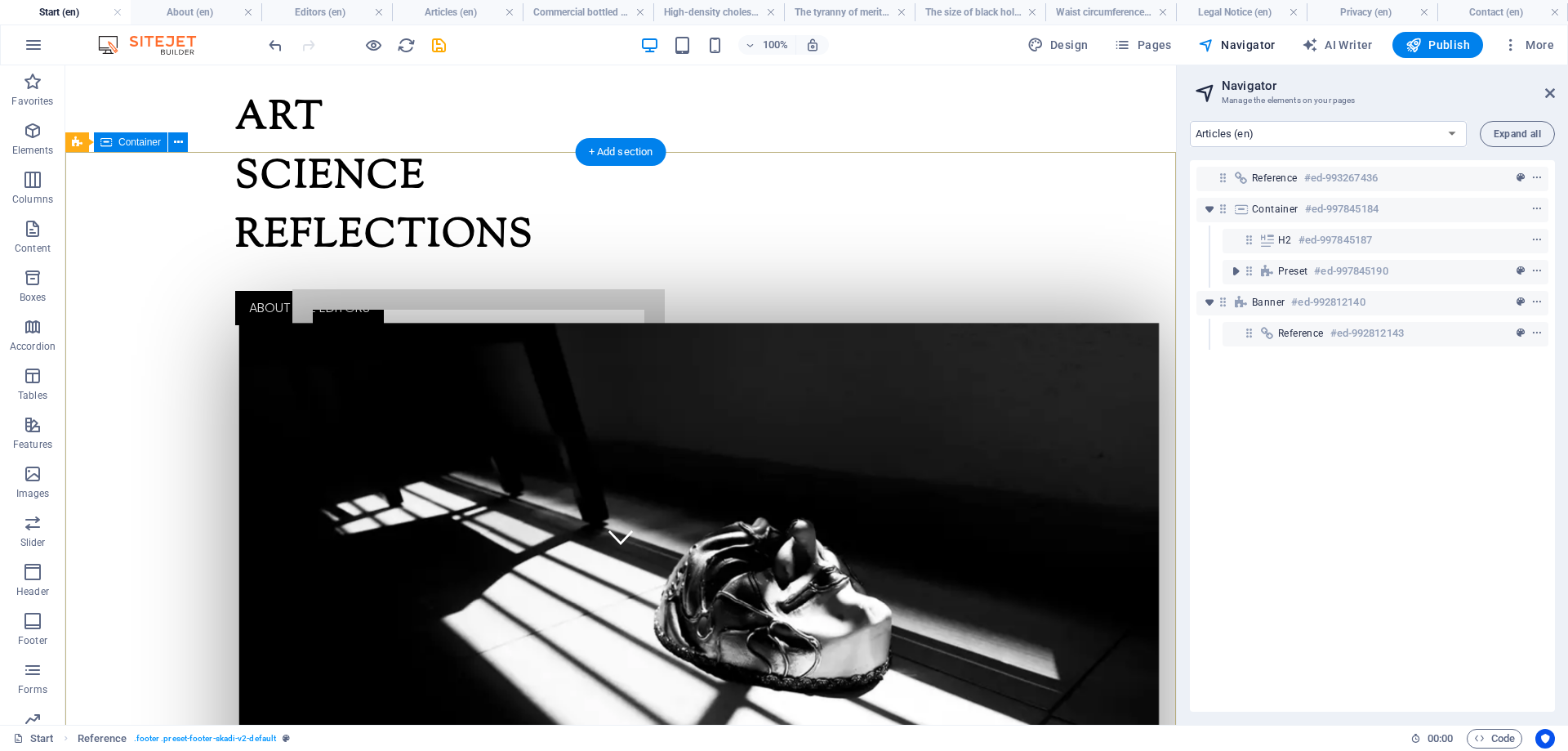
scroll to position [0, 0]
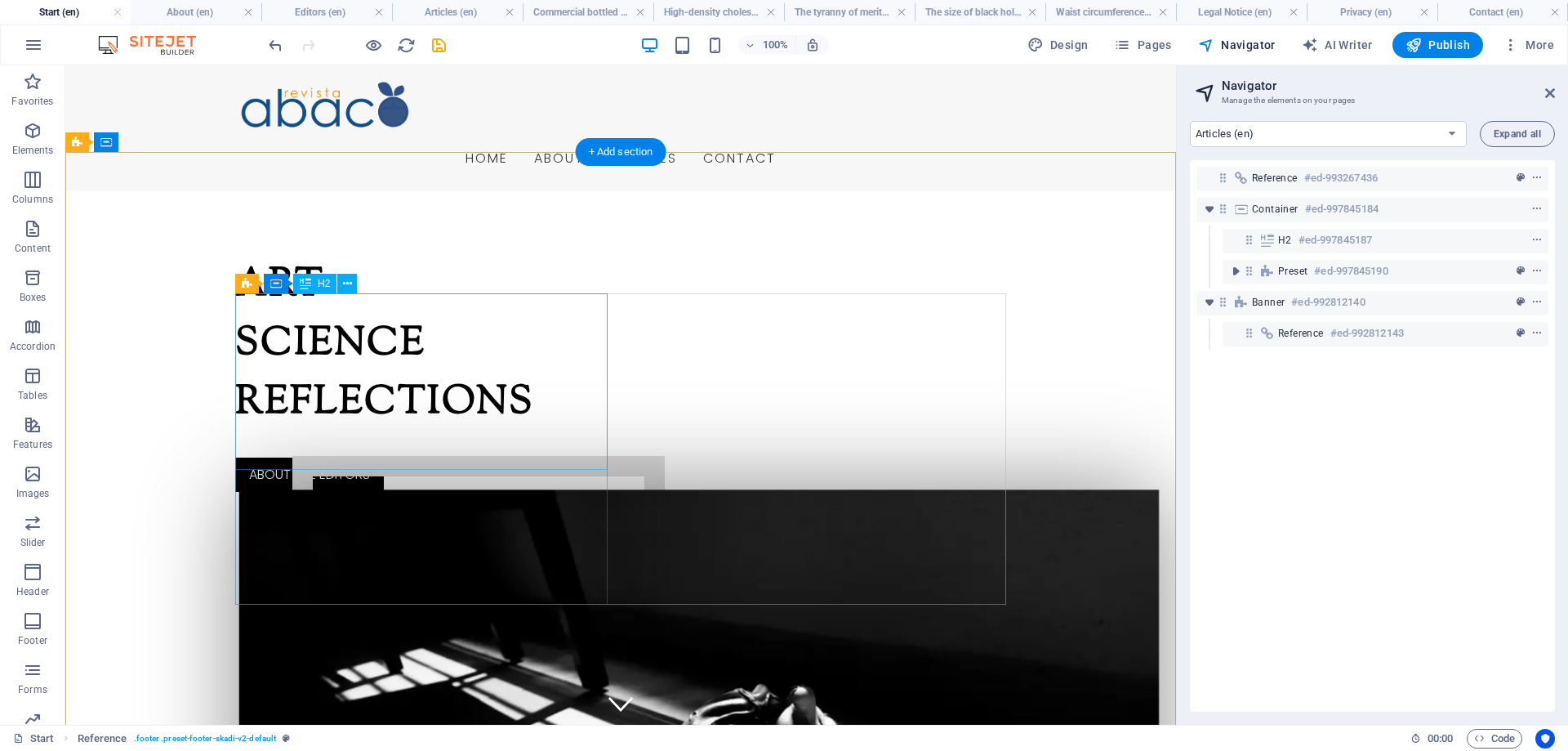
click at [308, 335] on div "Art Science Reflections" at bounding box center [421, 345] width 372 height 177
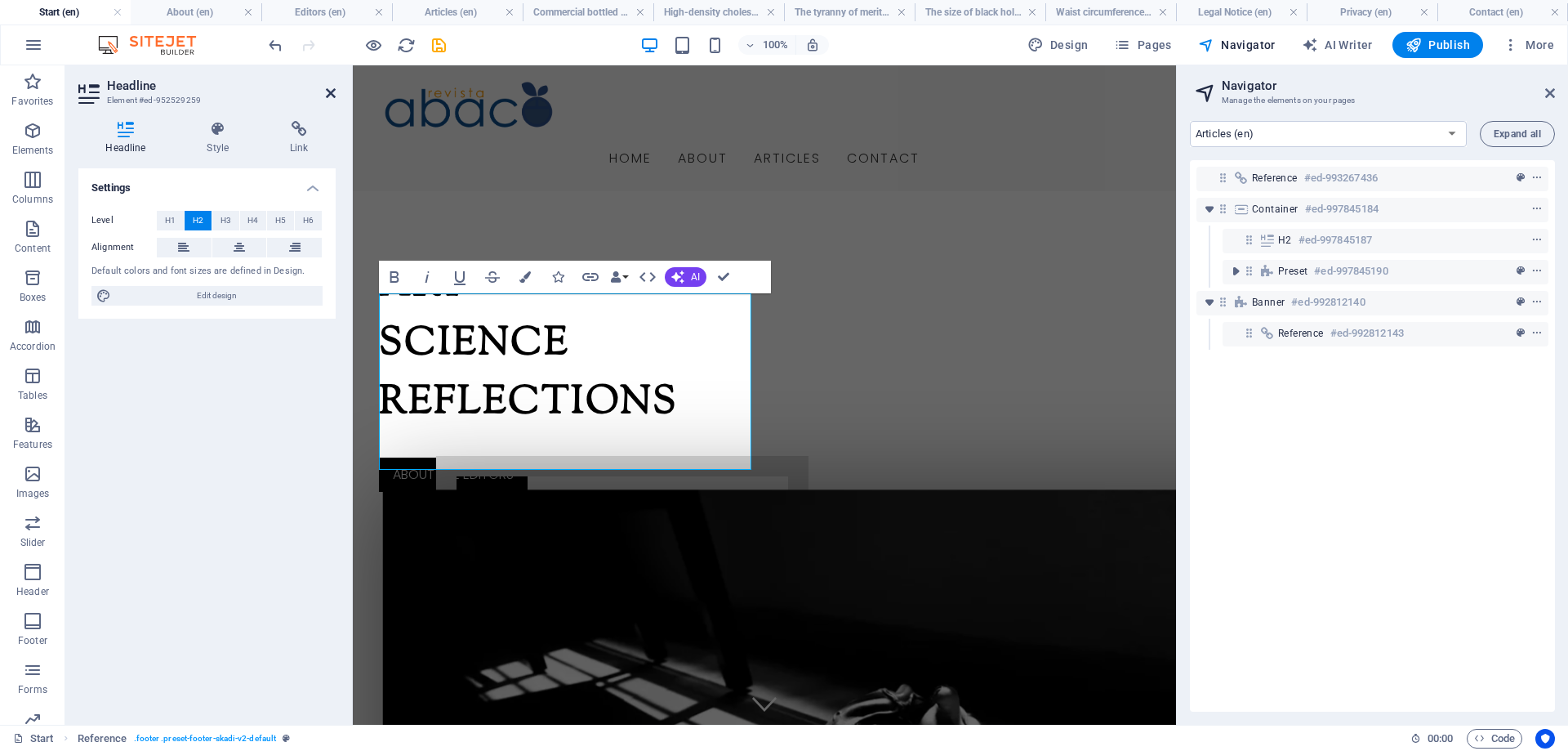
click at [329, 95] on icon at bounding box center [330, 93] width 10 height 13
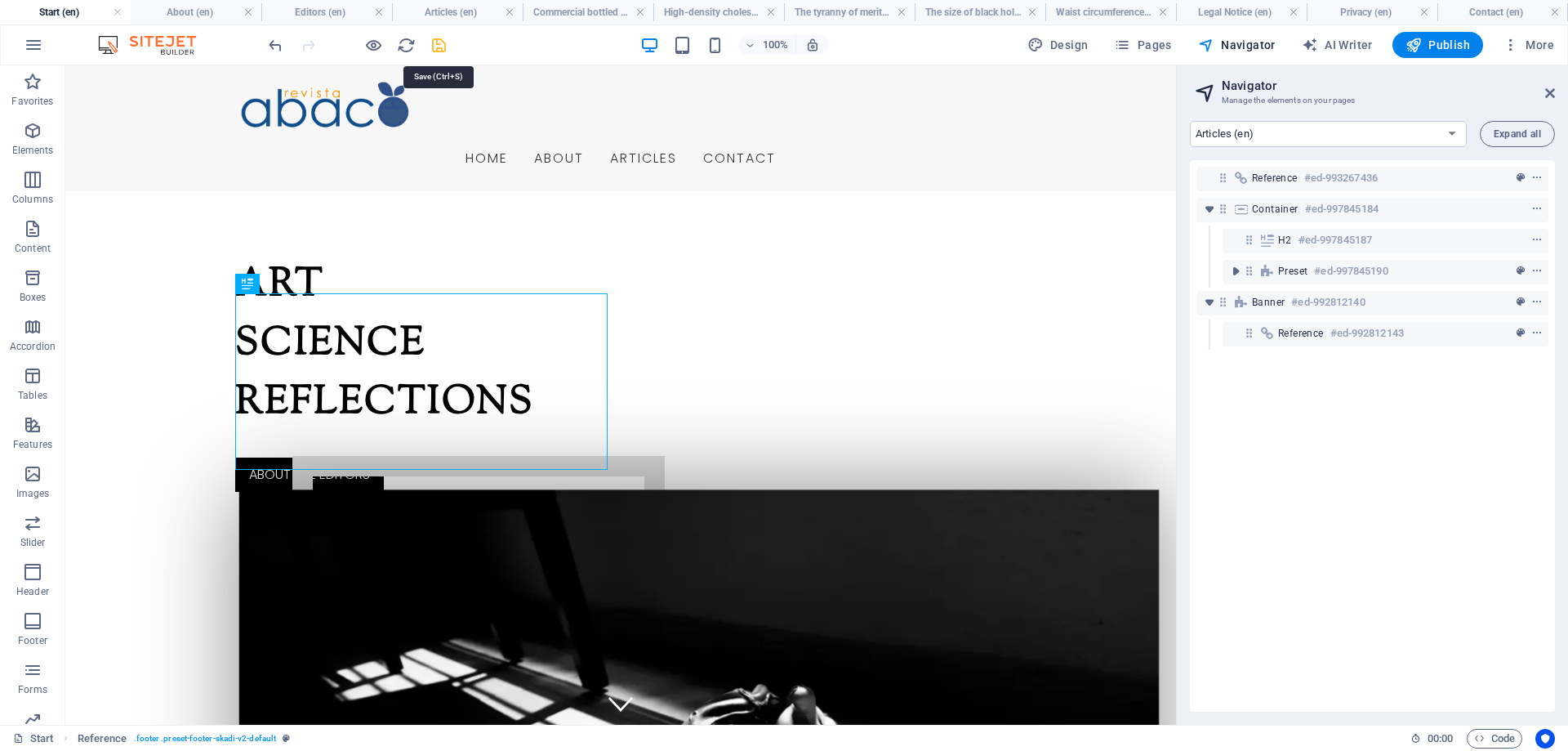
click at [437, 42] on icon "save" at bounding box center [438, 45] width 19 height 19
click at [1432, 44] on span "Publish" at bounding box center [1437, 45] width 65 height 16
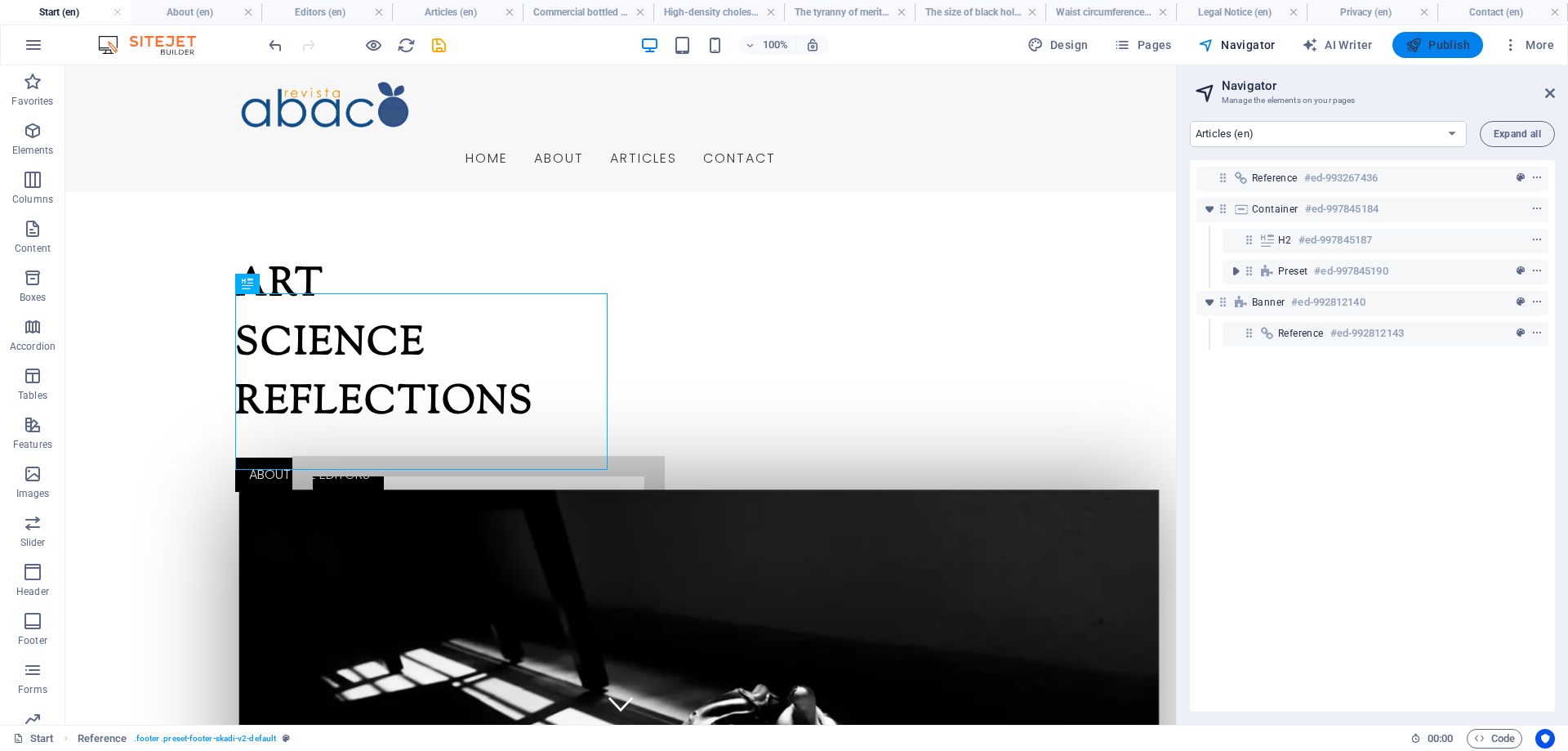
click at [1432, 44] on span "Publish" at bounding box center [1437, 45] width 65 height 16
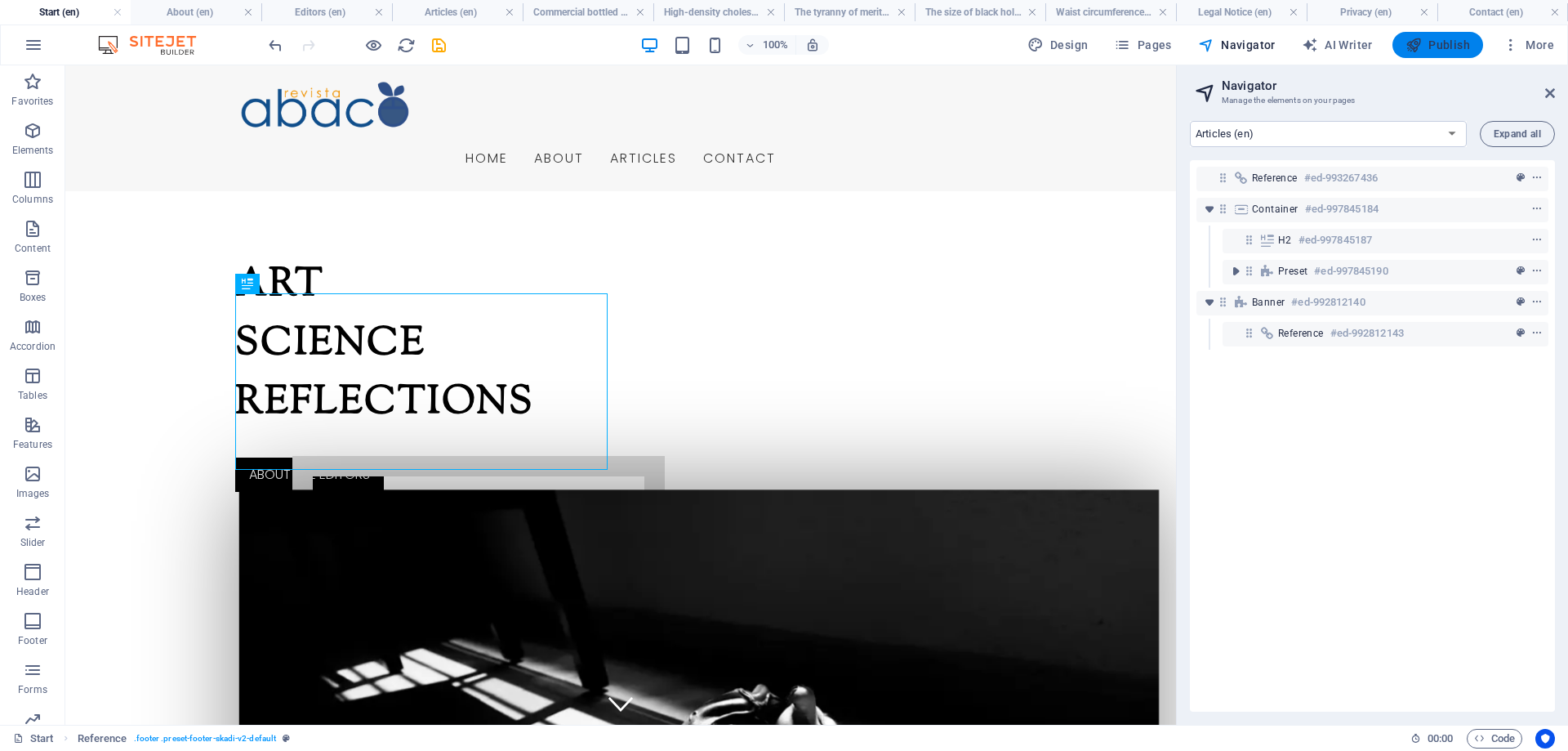
click at [1432, 44] on span "Publish" at bounding box center [1437, 45] width 65 height 16
